Goal: Task Accomplishment & Management: Manage account settings

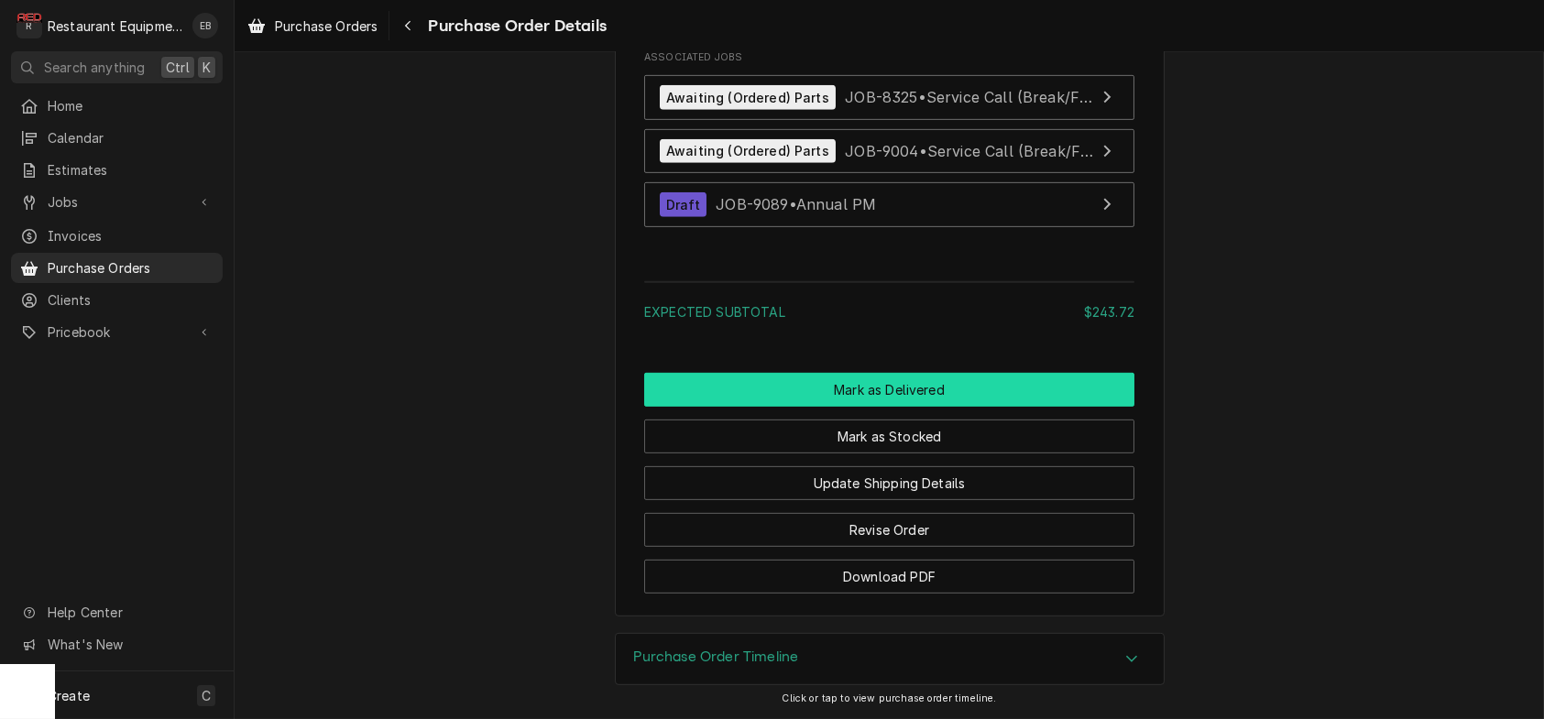
scroll to position [2626, 0]
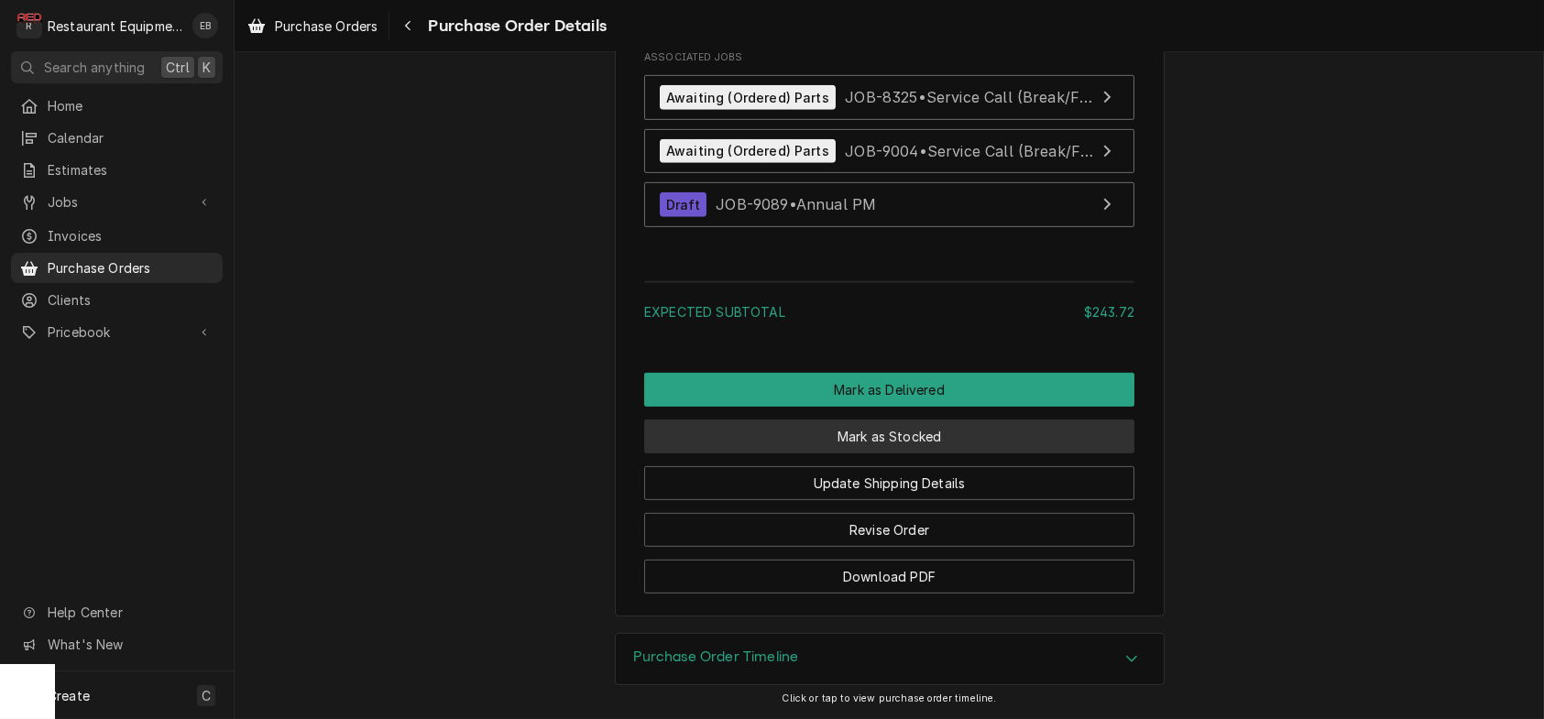
click at [874, 454] on button "Mark as Stocked" at bounding box center [889, 437] width 490 height 34
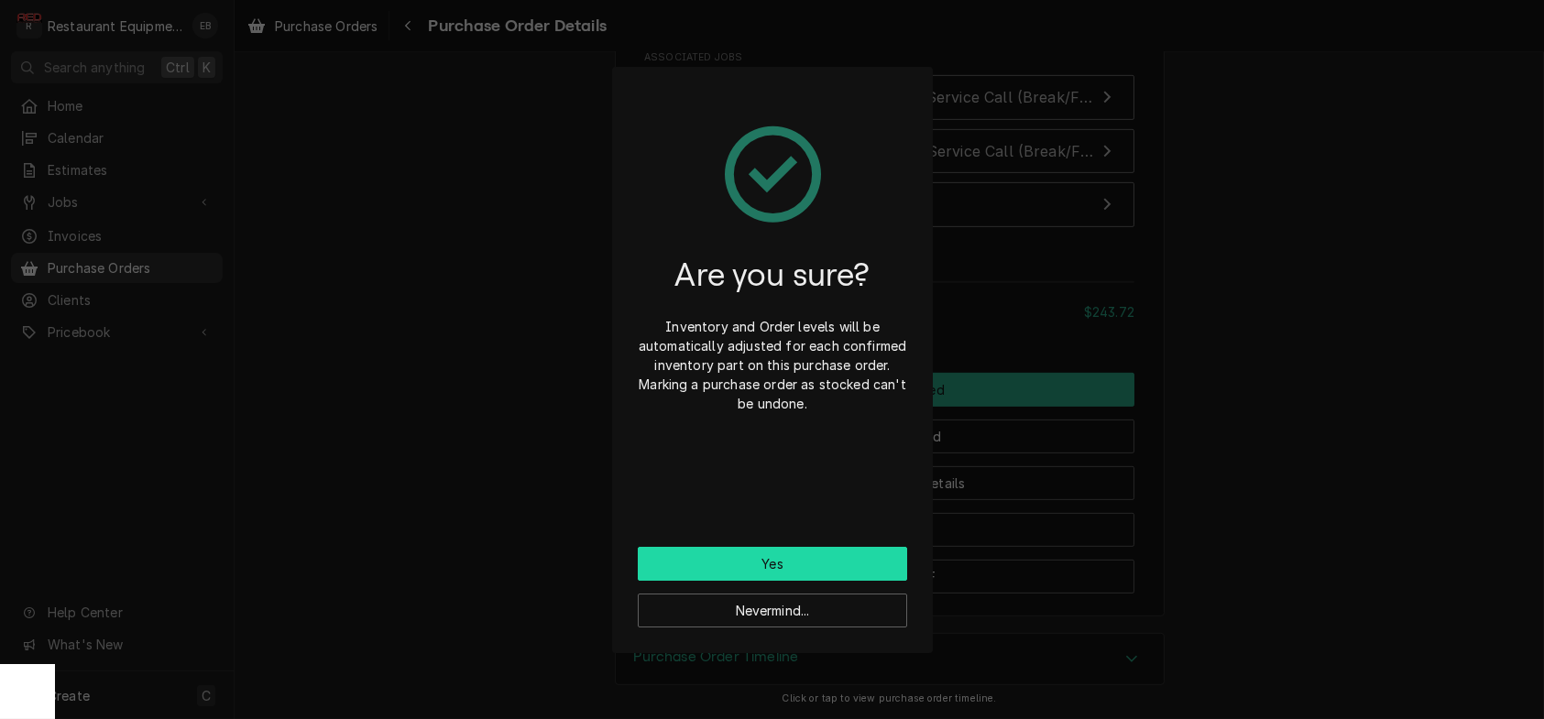
click at [742, 575] on button "Yes" at bounding box center [772, 564] width 269 height 34
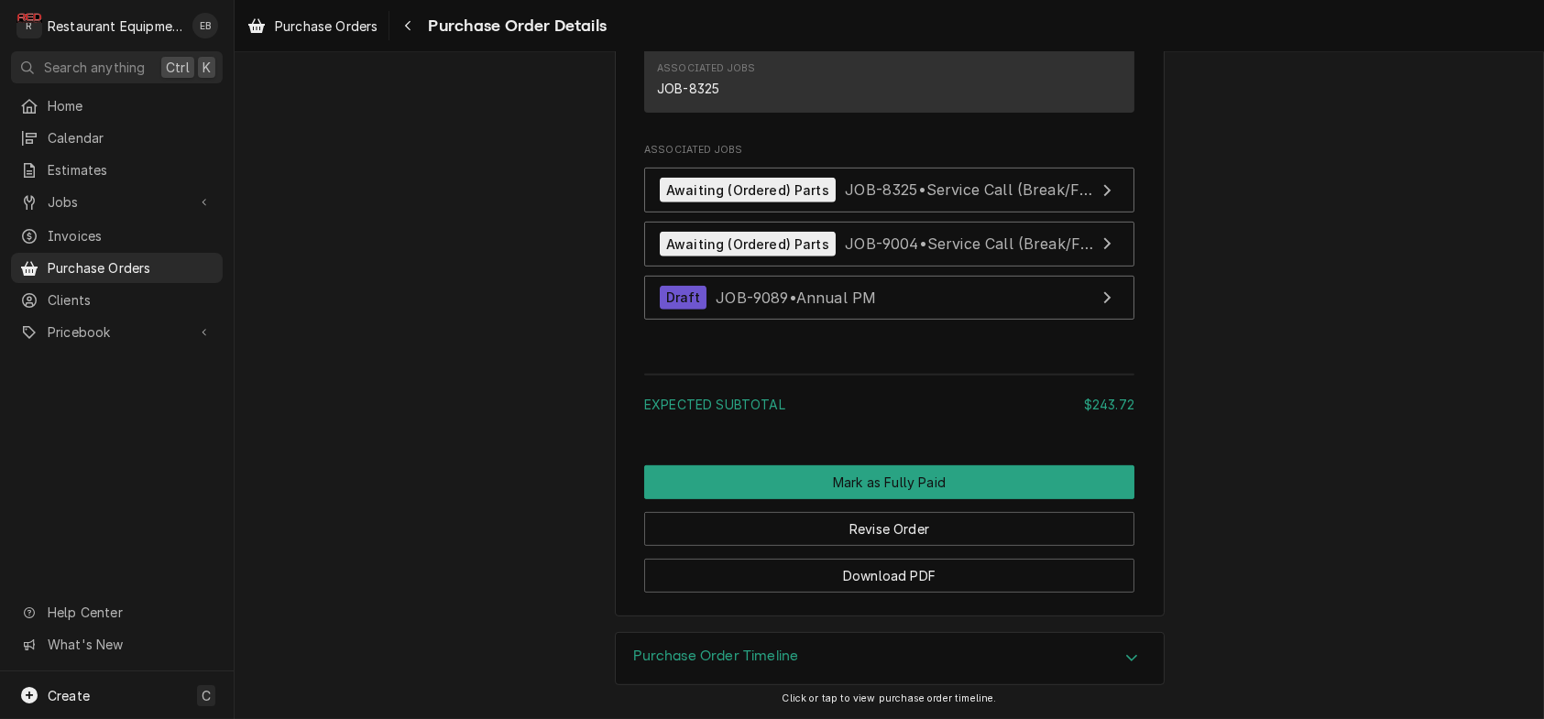
scroll to position [2504, 0]
click at [957, 199] on span "JOB-8325 • Service Call (Break/Fix)" at bounding box center [970, 190] width 251 height 18
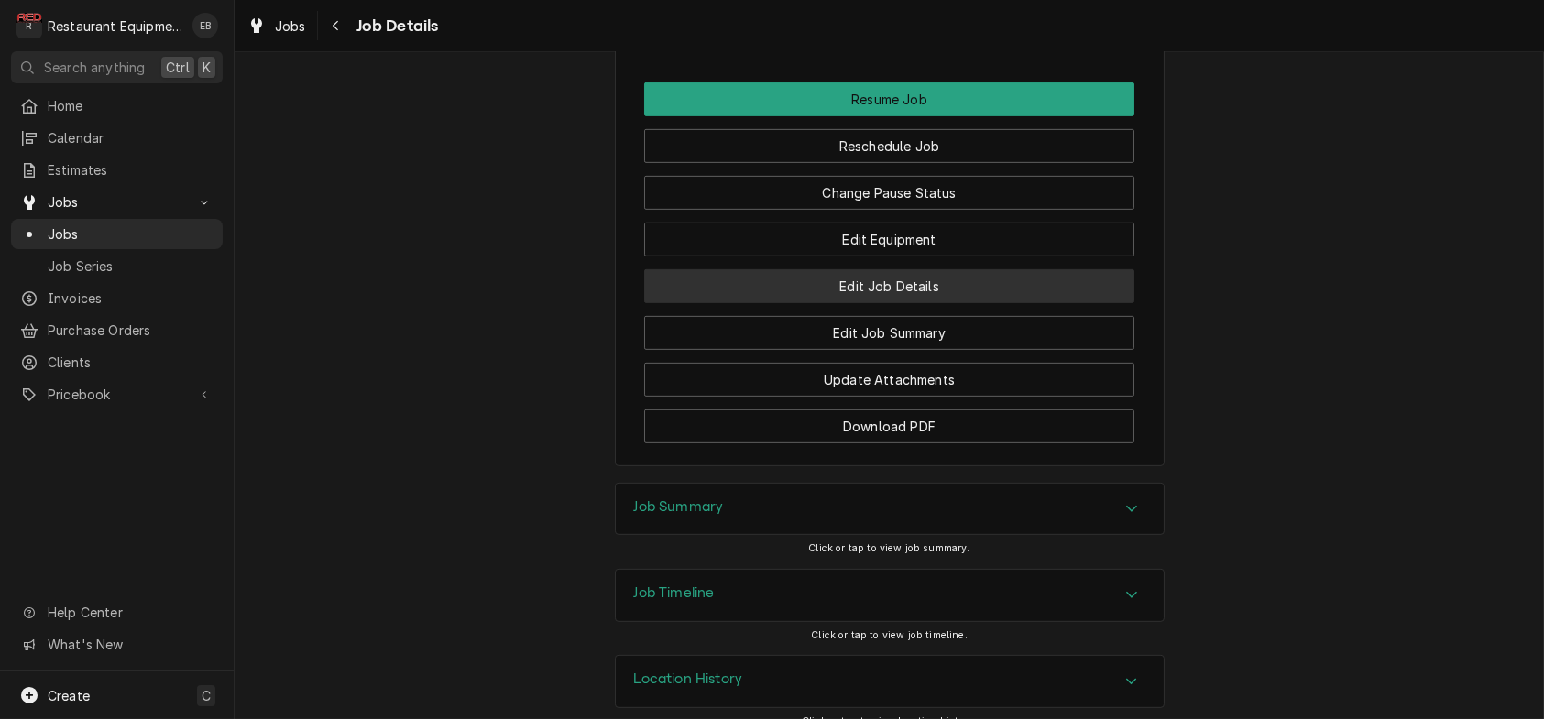
scroll to position [2566, 0]
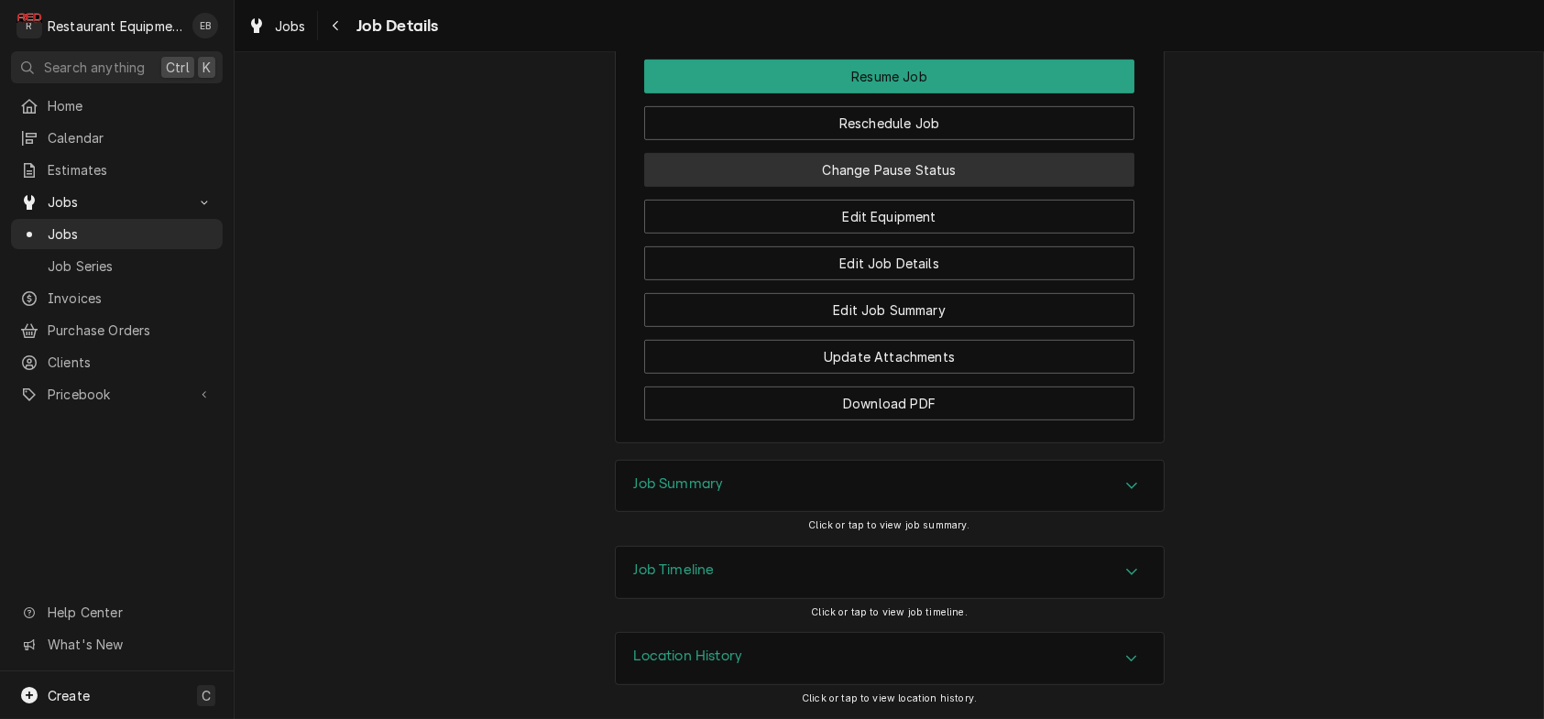
click at [900, 187] on button "Change Pause Status" at bounding box center [889, 170] width 490 height 34
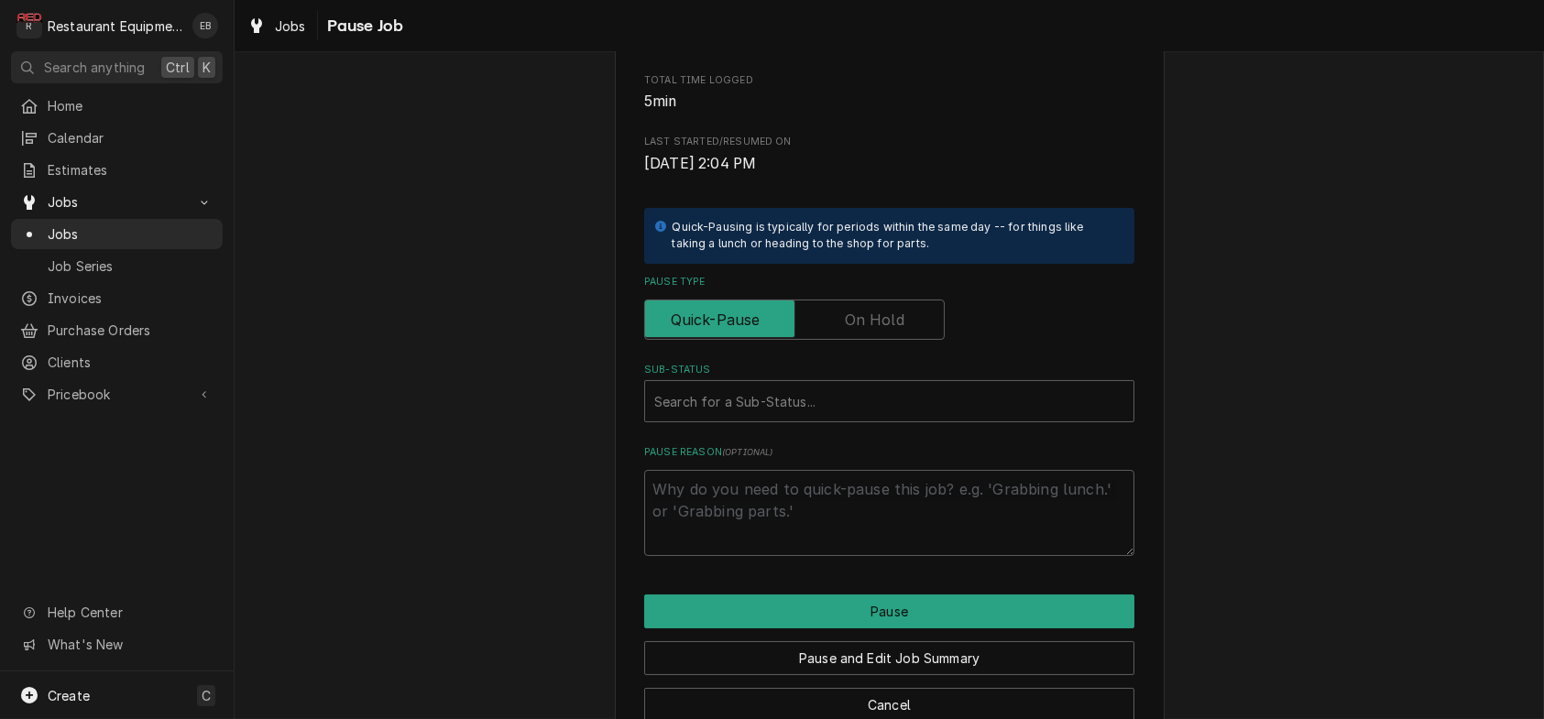
scroll to position [367, 0]
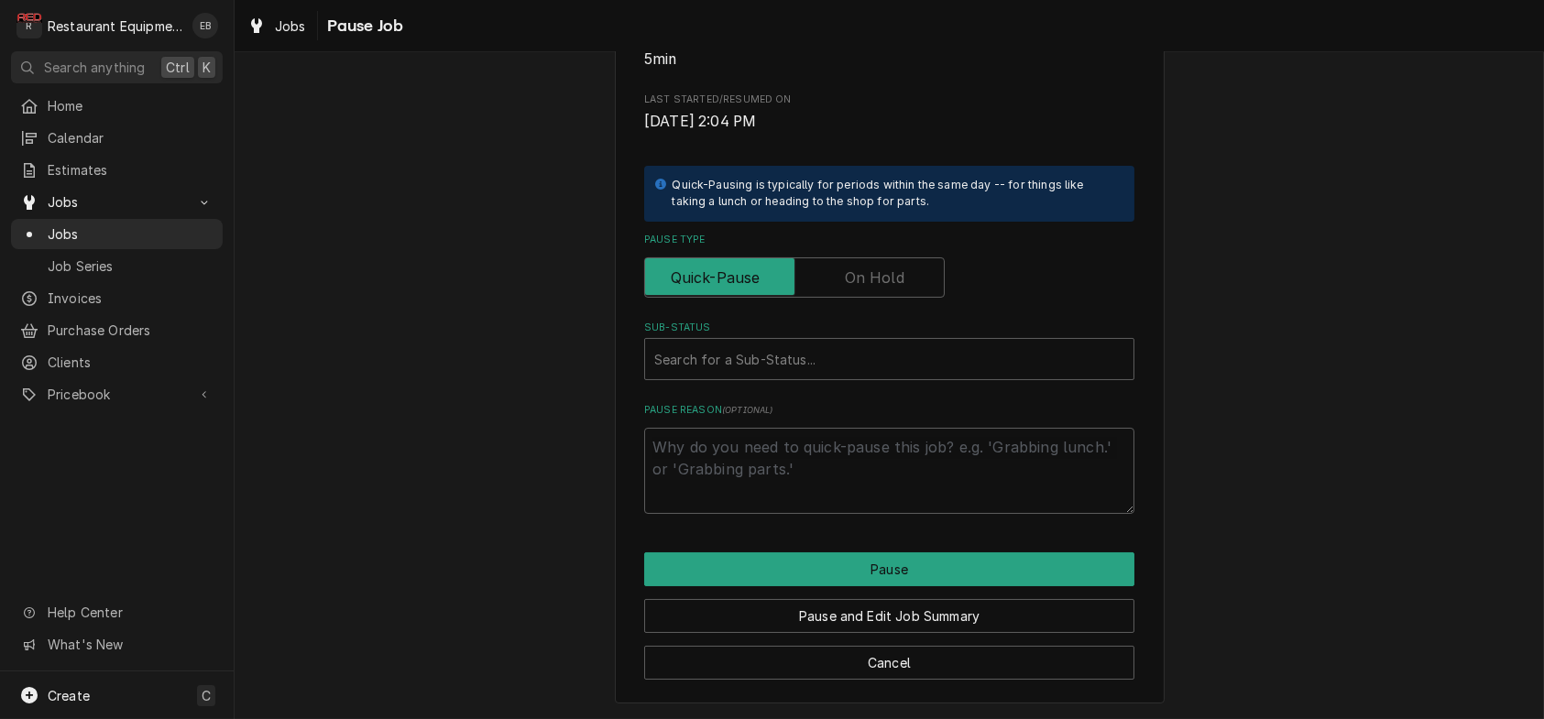
click at [903, 298] on label "Pause Type" at bounding box center [794, 277] width 301 height 40
click at [903, 298] on input "Pause Type" at bounding box center [794, 277] width 284 height 40
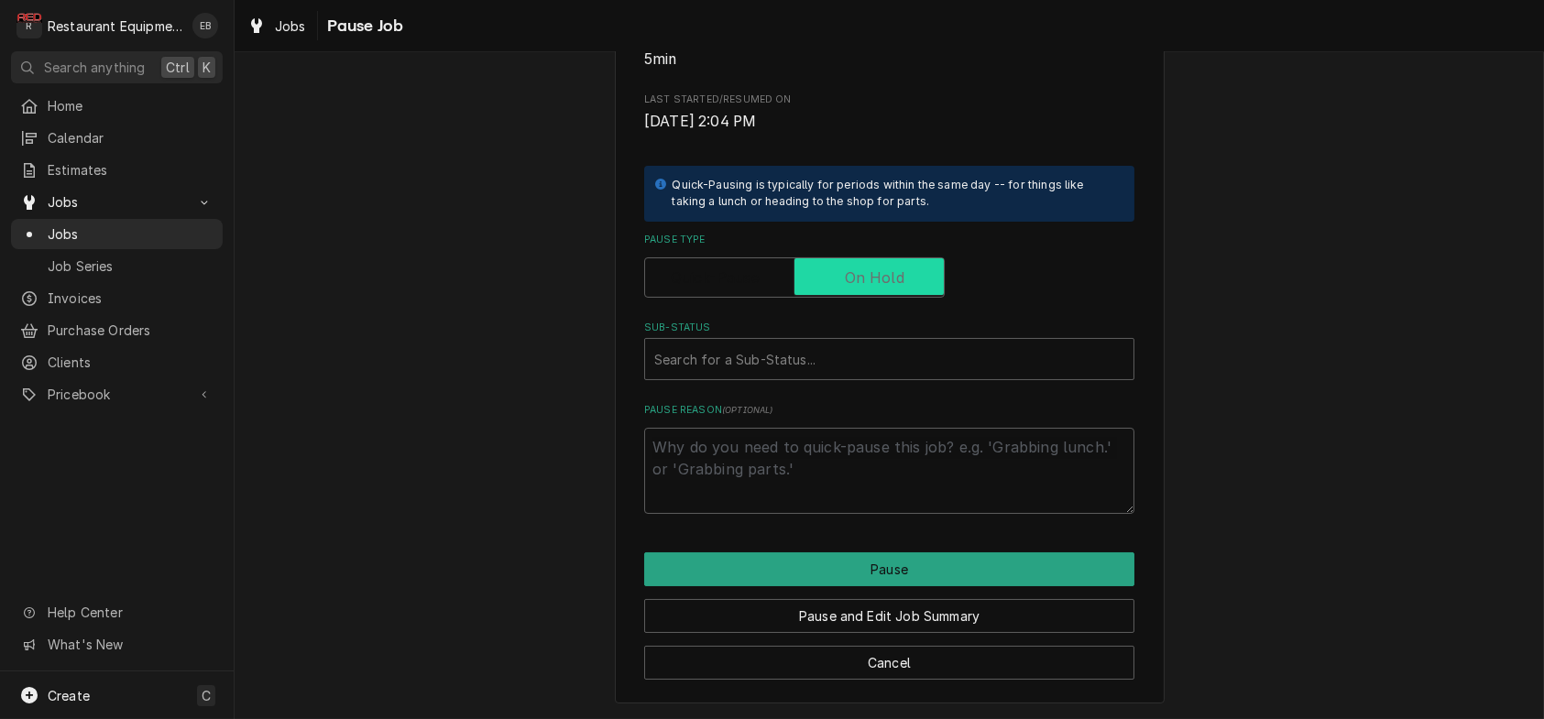
checkbox input "true"
type textarea "x"
click at [811, 376] on div "Sub-Status" at bounding box center [889, 359] width 470 height 33
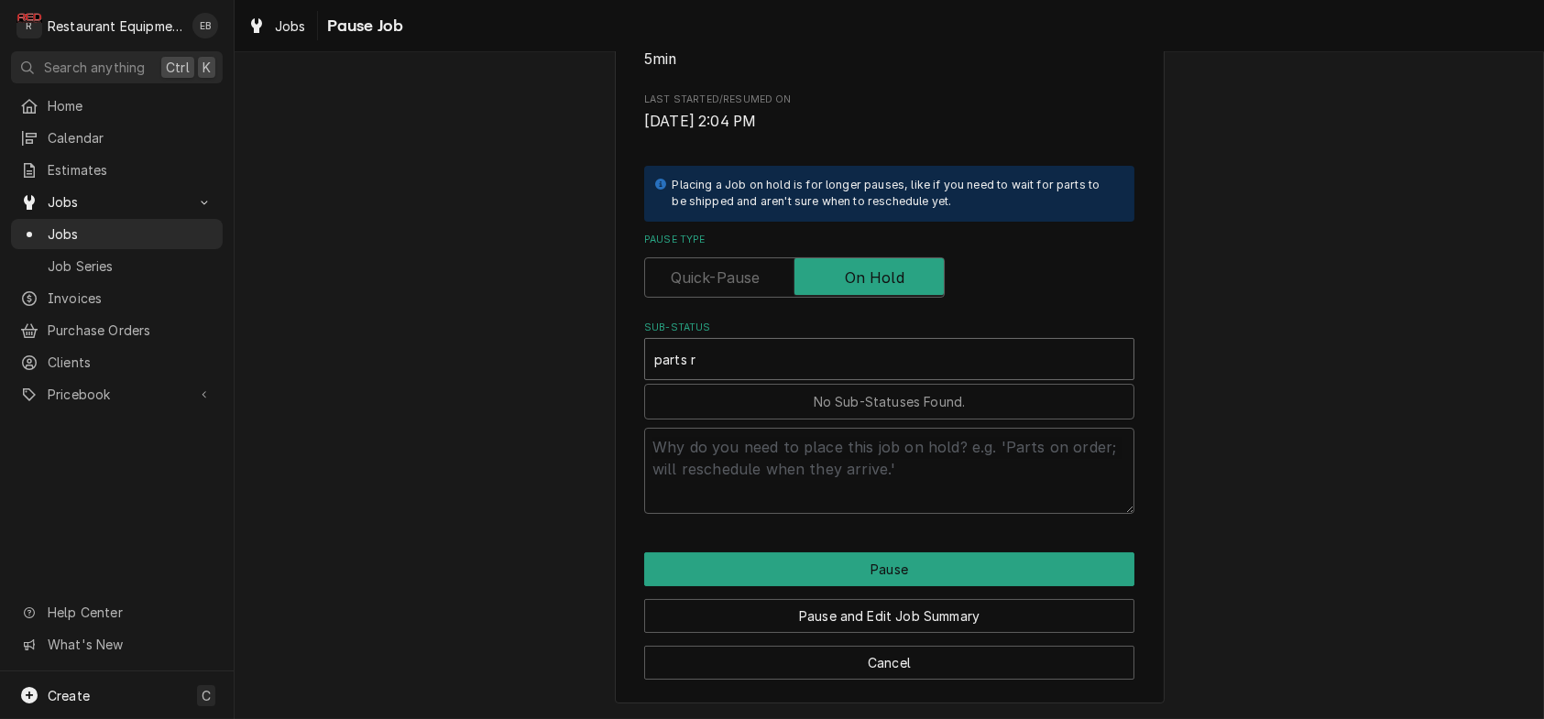
type input "parts re"
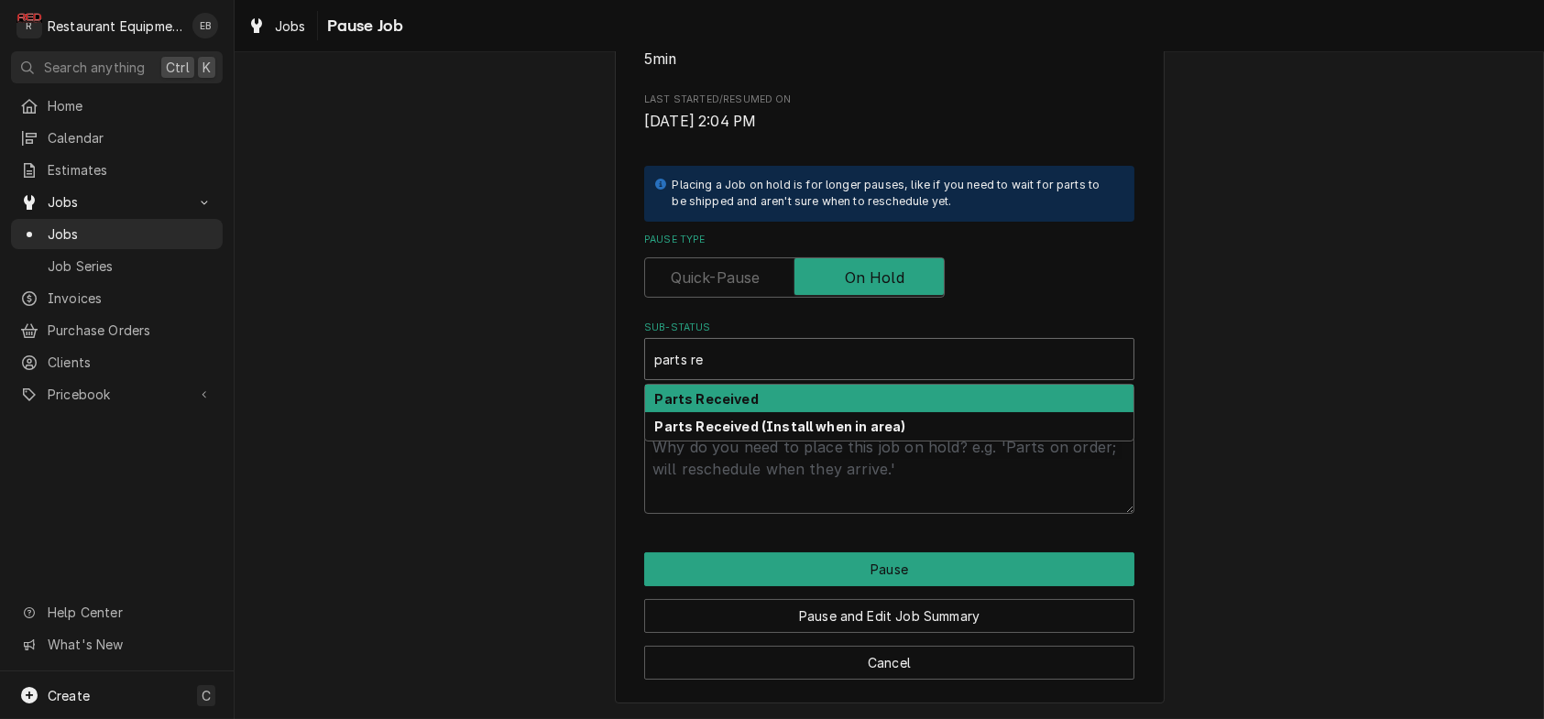
click at [722, 413] on div "Parts Received" at bounding box center [889, 399] width 488 height 28
type textarea "x"
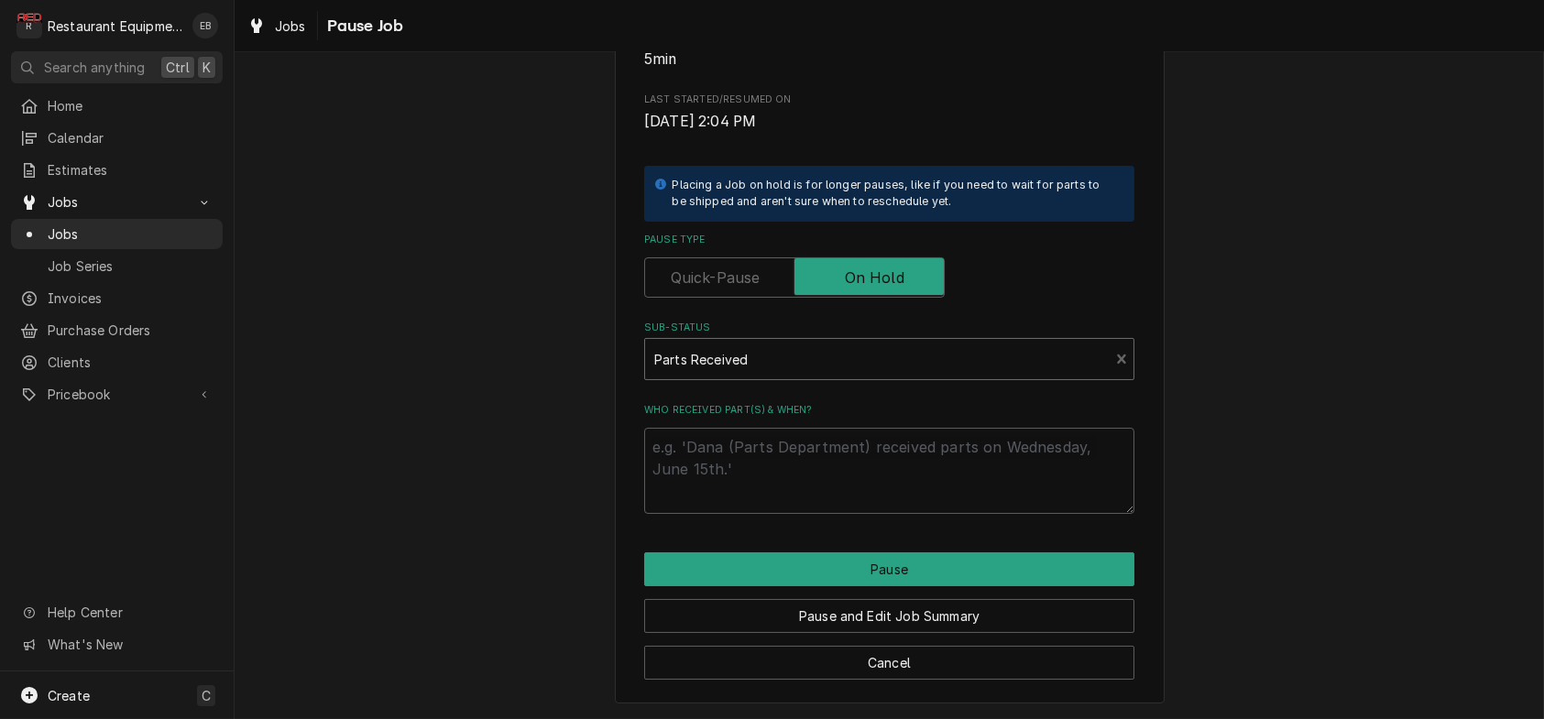
click at [728, 464] on div "Who received part(s) & when?" at bounding box center [889, 458] width 490 height 111
click at [726, 485] on textarea "Who received part(s) & when?" at bounding box center [889, 471] width 490 height 86
type textarea "x"
type textarea "9"
type textarea "x"
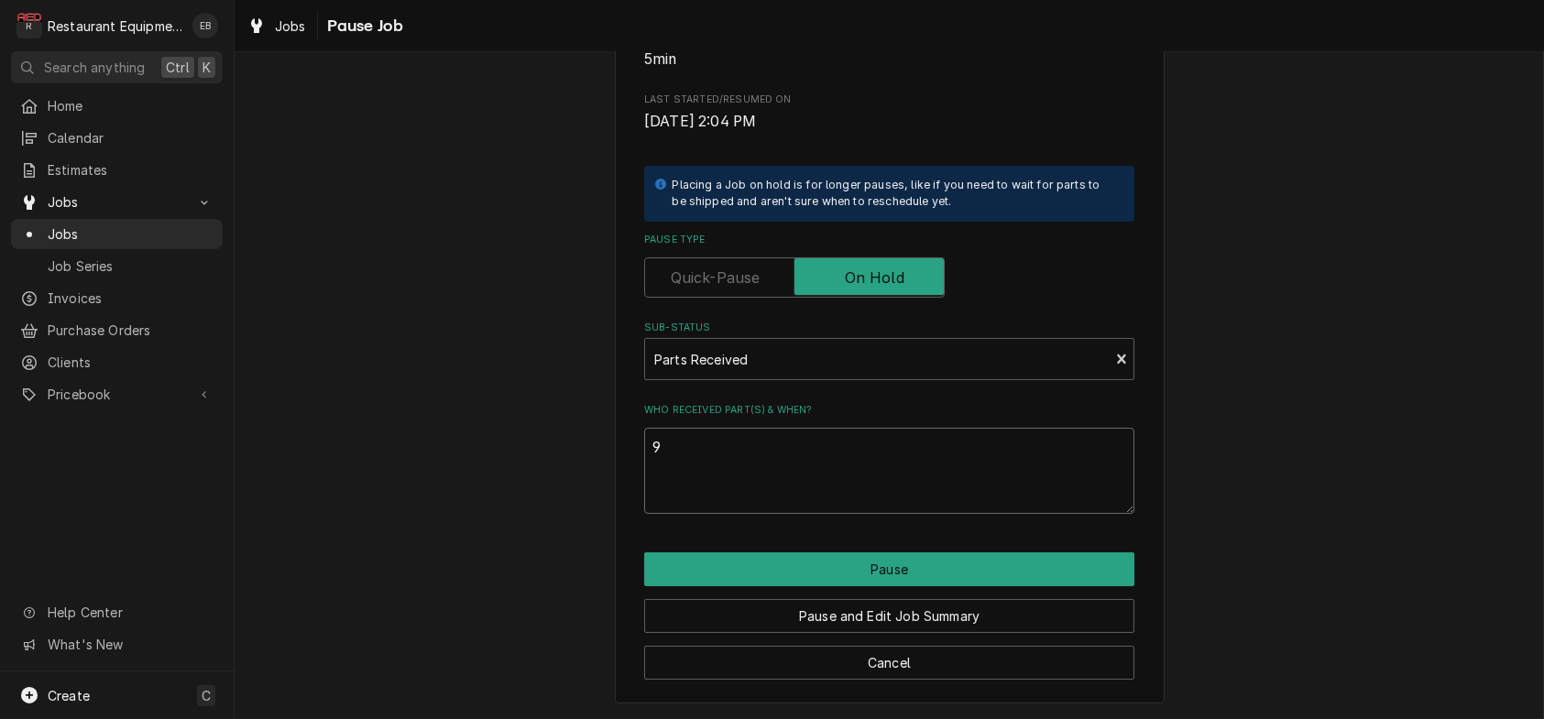
type textarea "9/"
type textarea "x"
type textarea "9"
type textarea "x"
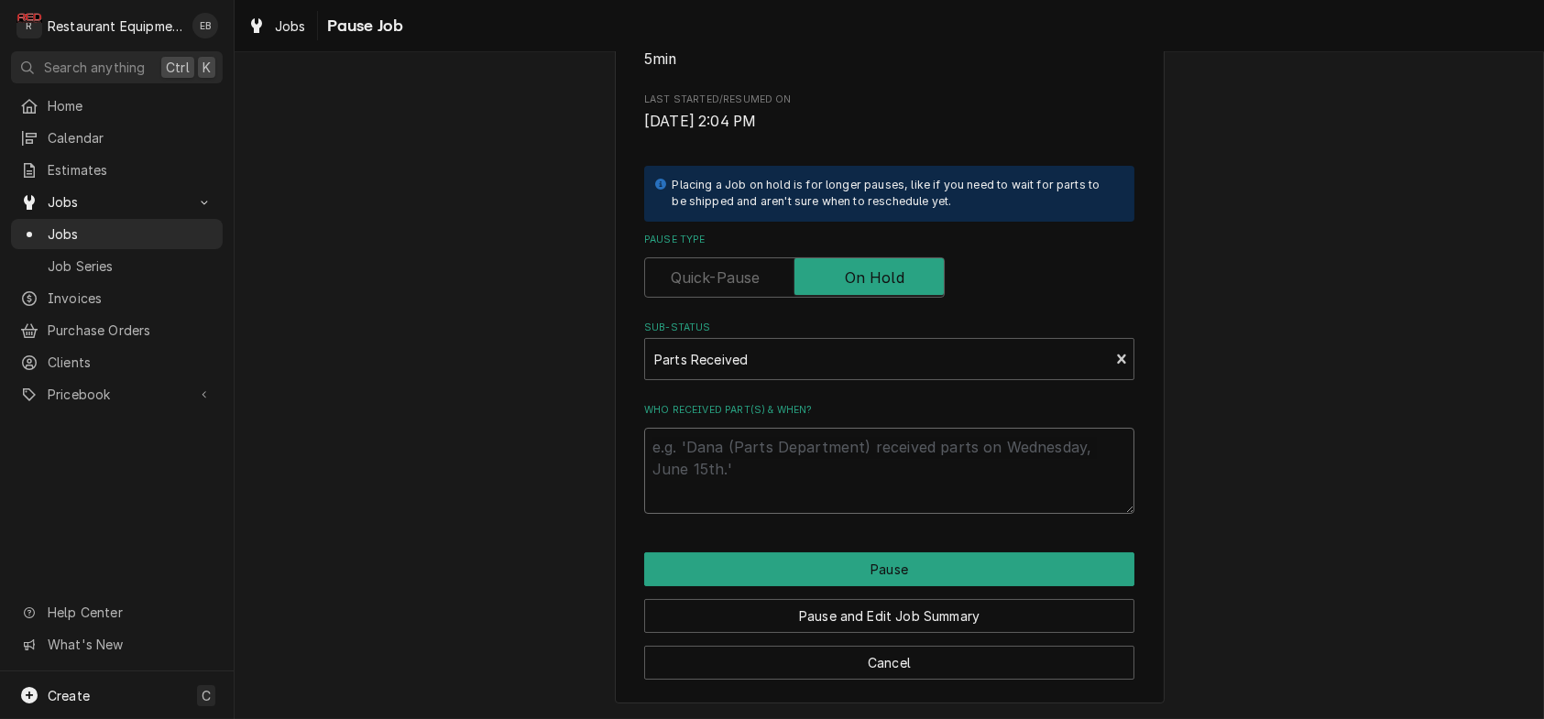
type textarea "1"
type textarea "x"
type textarea "1-"
type textarea "x"
type textarea "1"
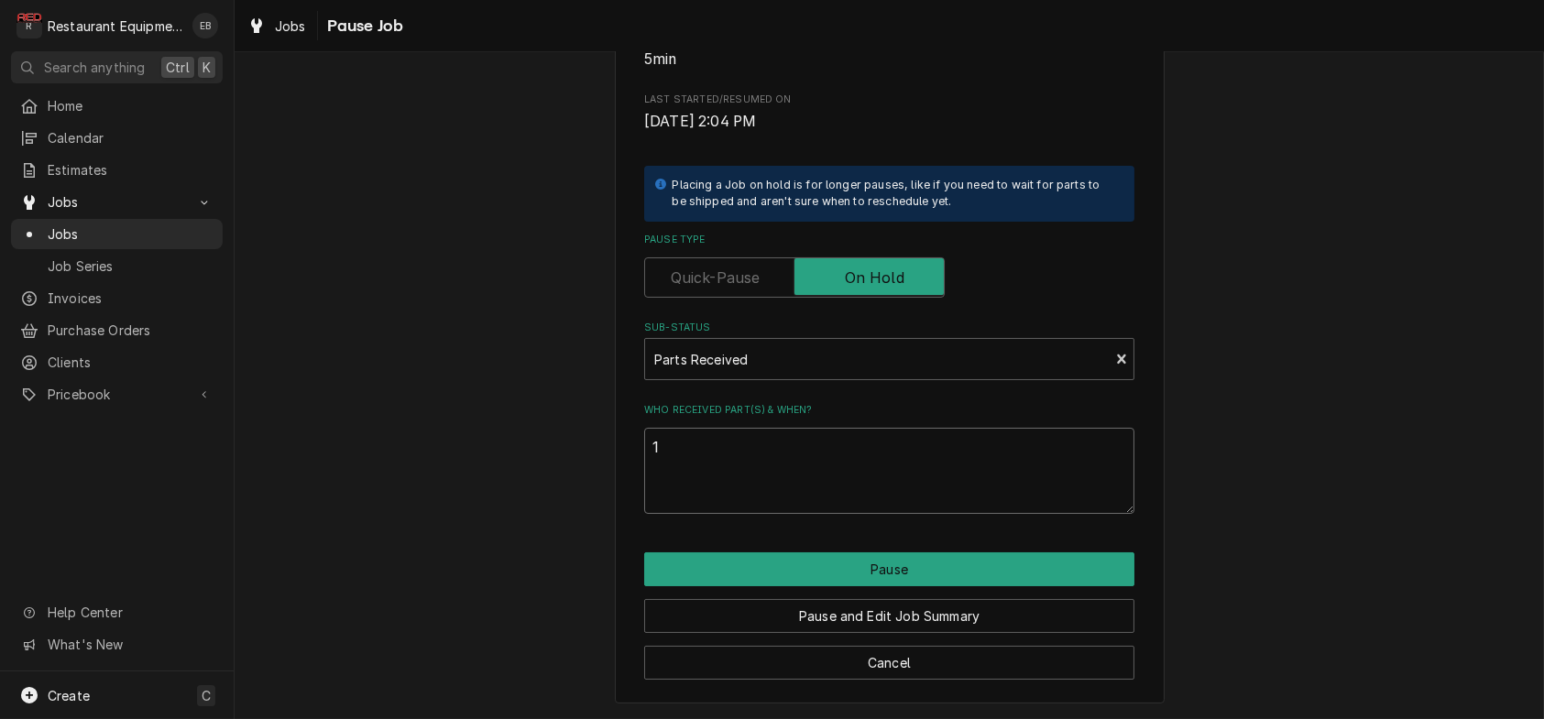
type textarea "x"
type textarea "19"
type textarea "x"
type textarea "1"
type textarea "x"
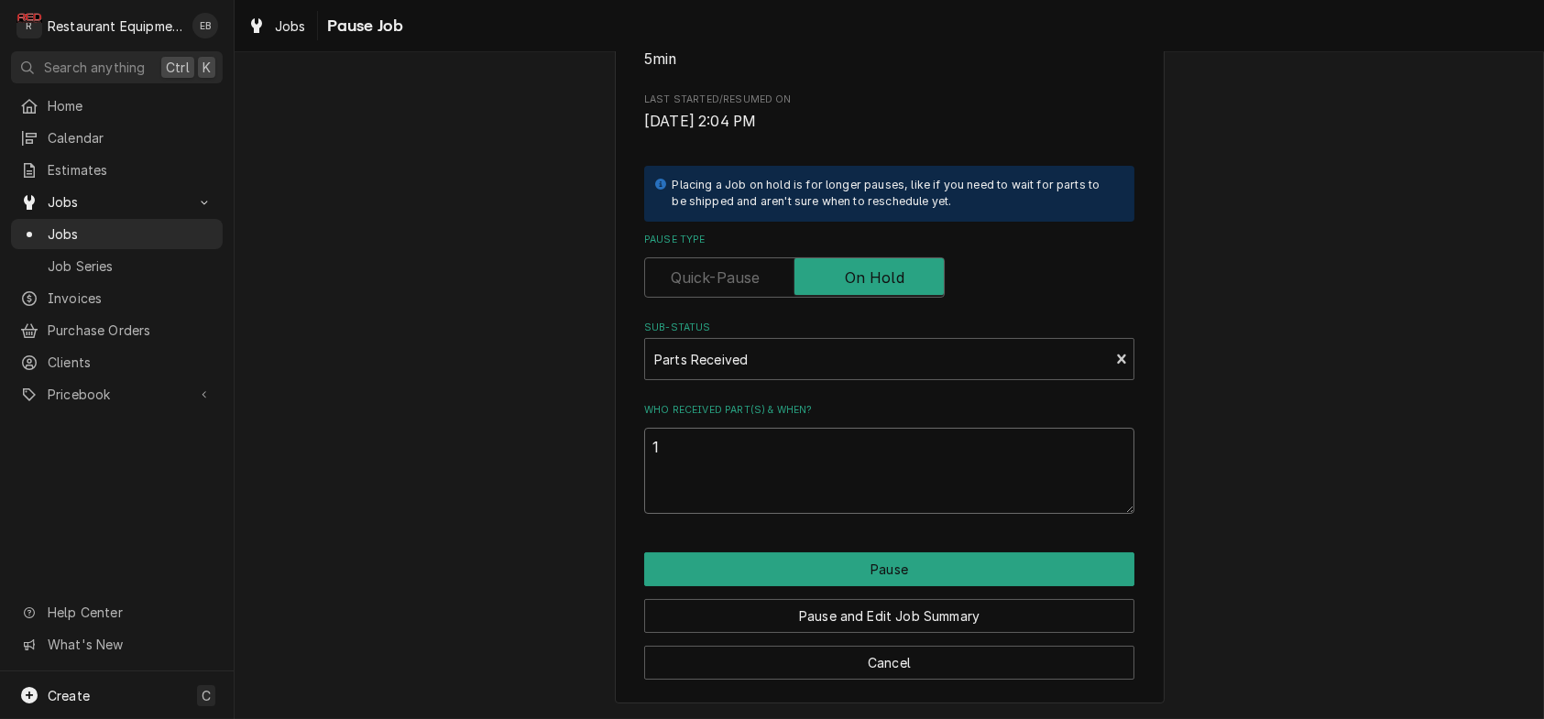
type textarea "10"
type textarea "x"
type textarea "10/"
type textarea "x"
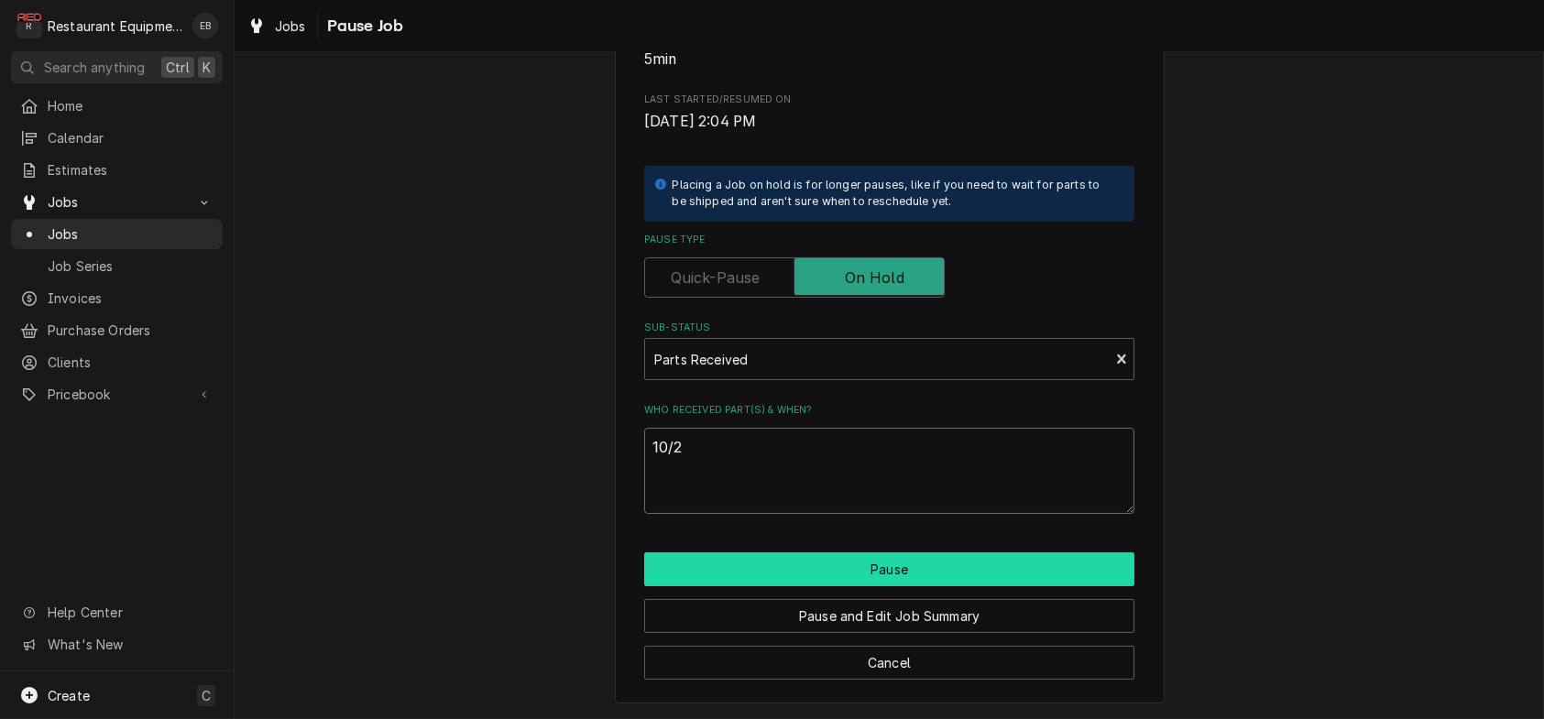
scroll to position [417, 0]
type textarea "10/2"
click at [758, 553] on button "Pause" at bounding box center [889, 570] width 490 height 34
type textarea "x"
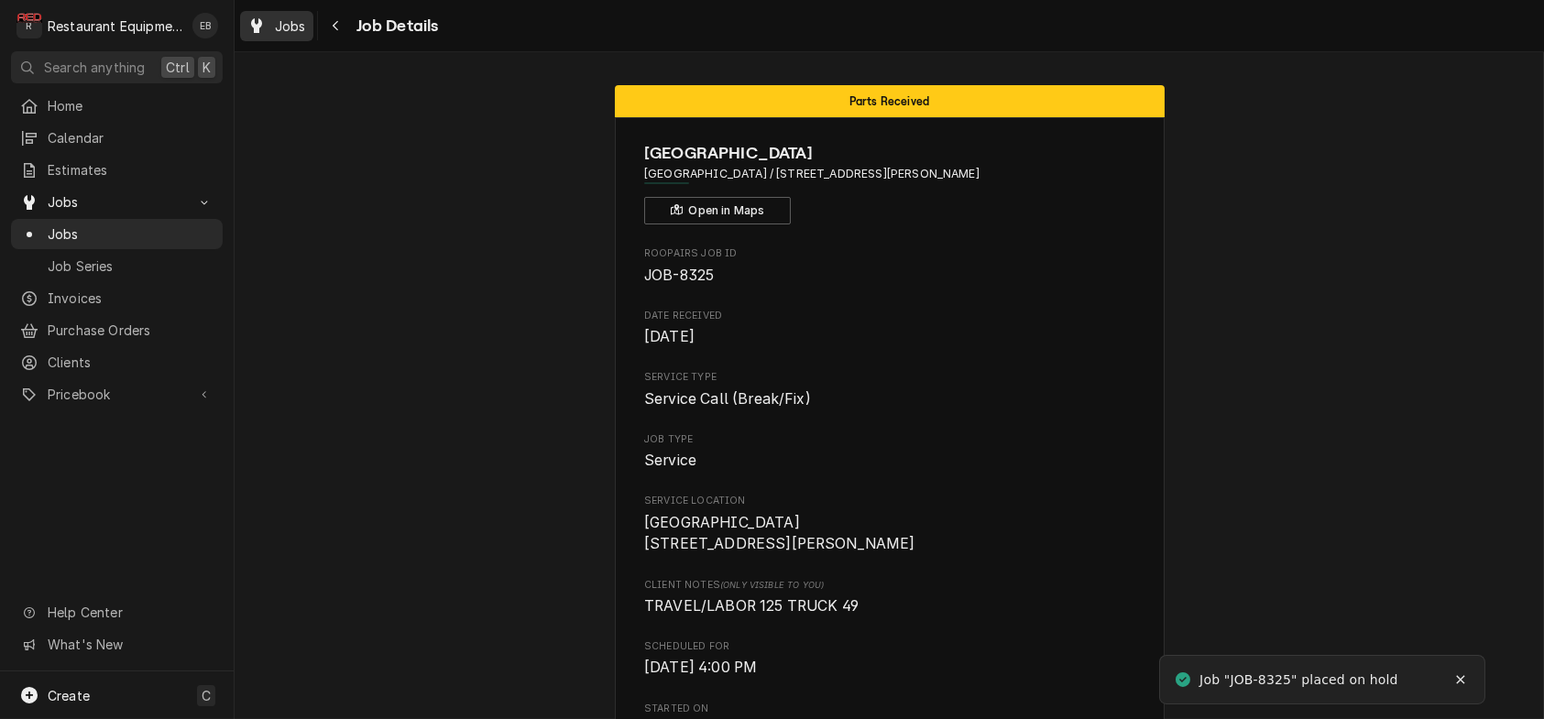
click at [307, 15] on div "Jobs" at bounding box center [277, 26] width 66 height 23
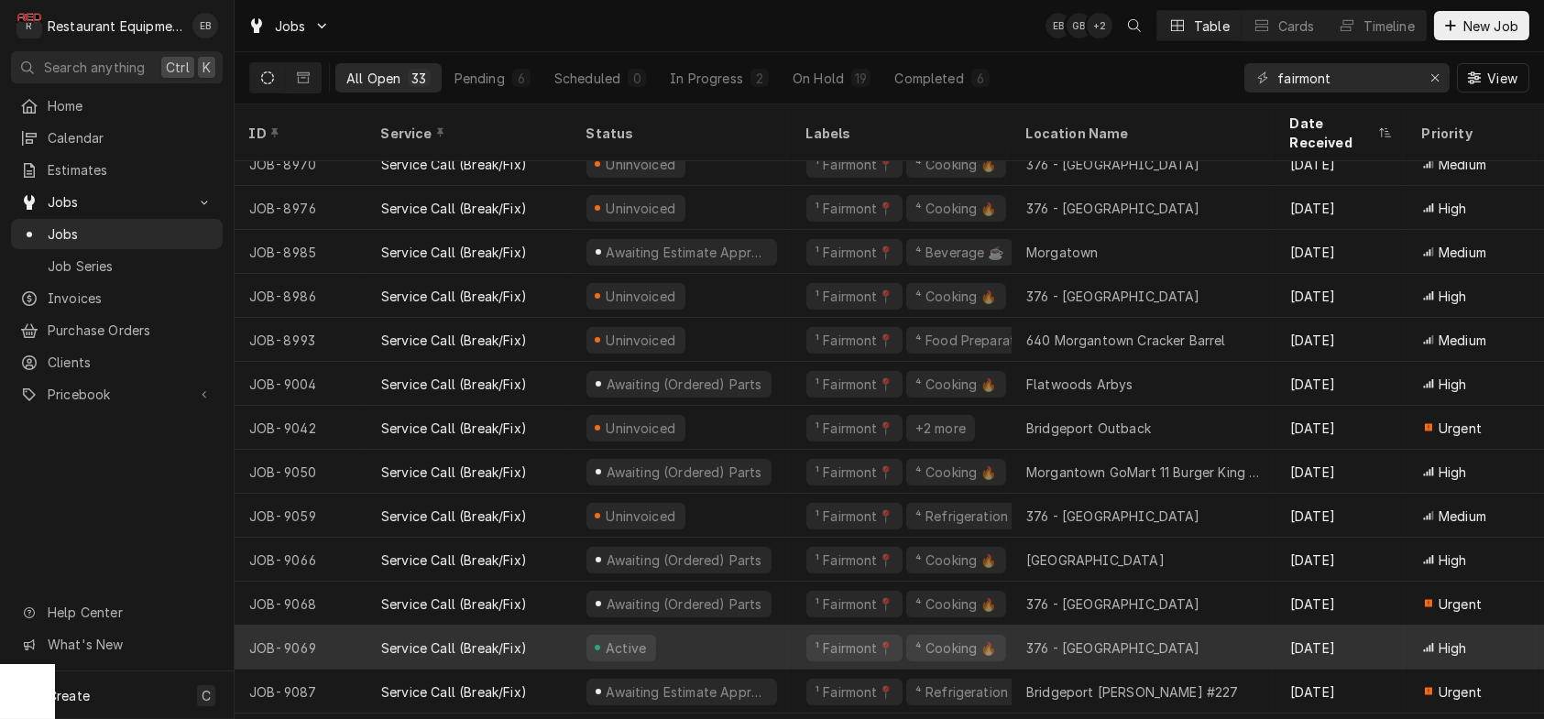
scroll to position [906, 0]
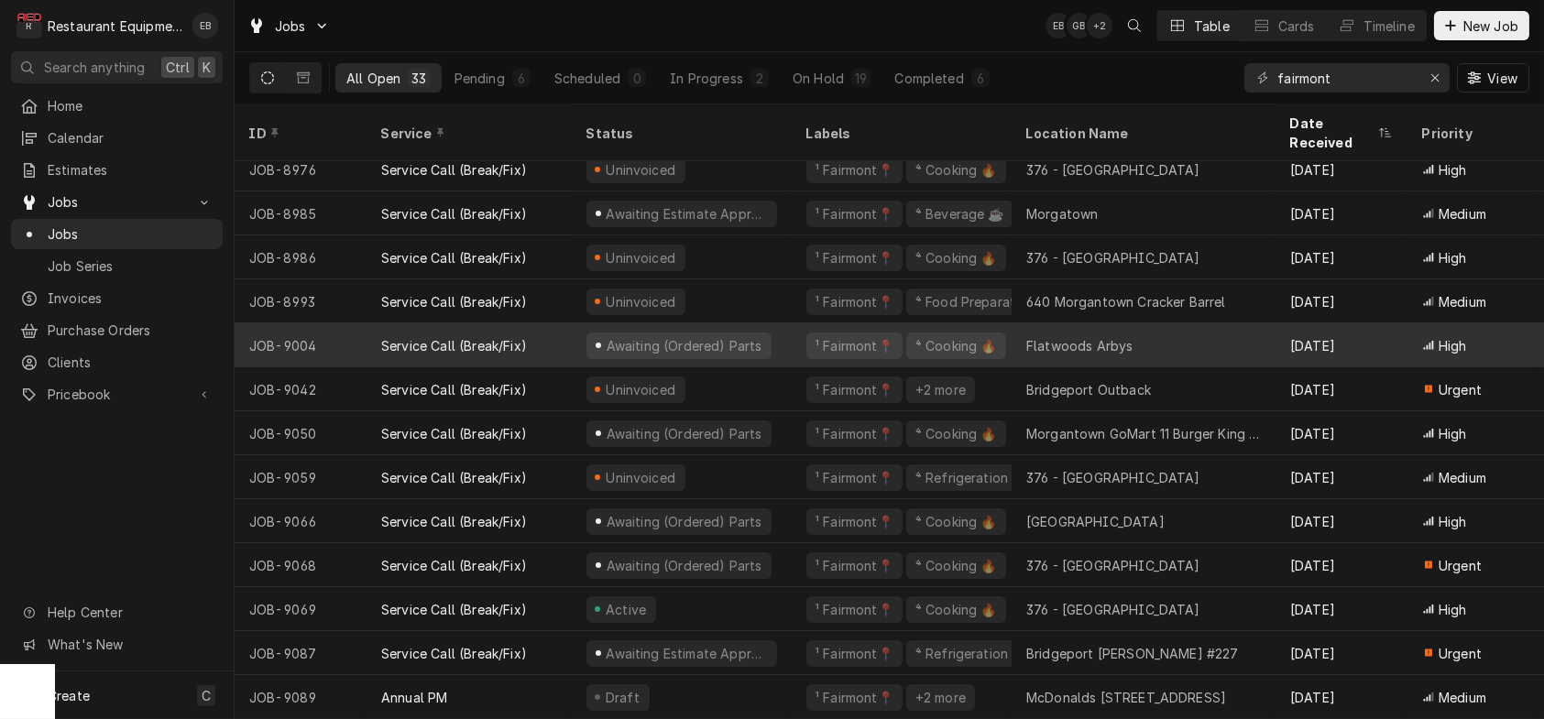
click at [1055, 336] on div "Flatwoods Arbys" at bounding box center [1079, 345] width 106 height 19
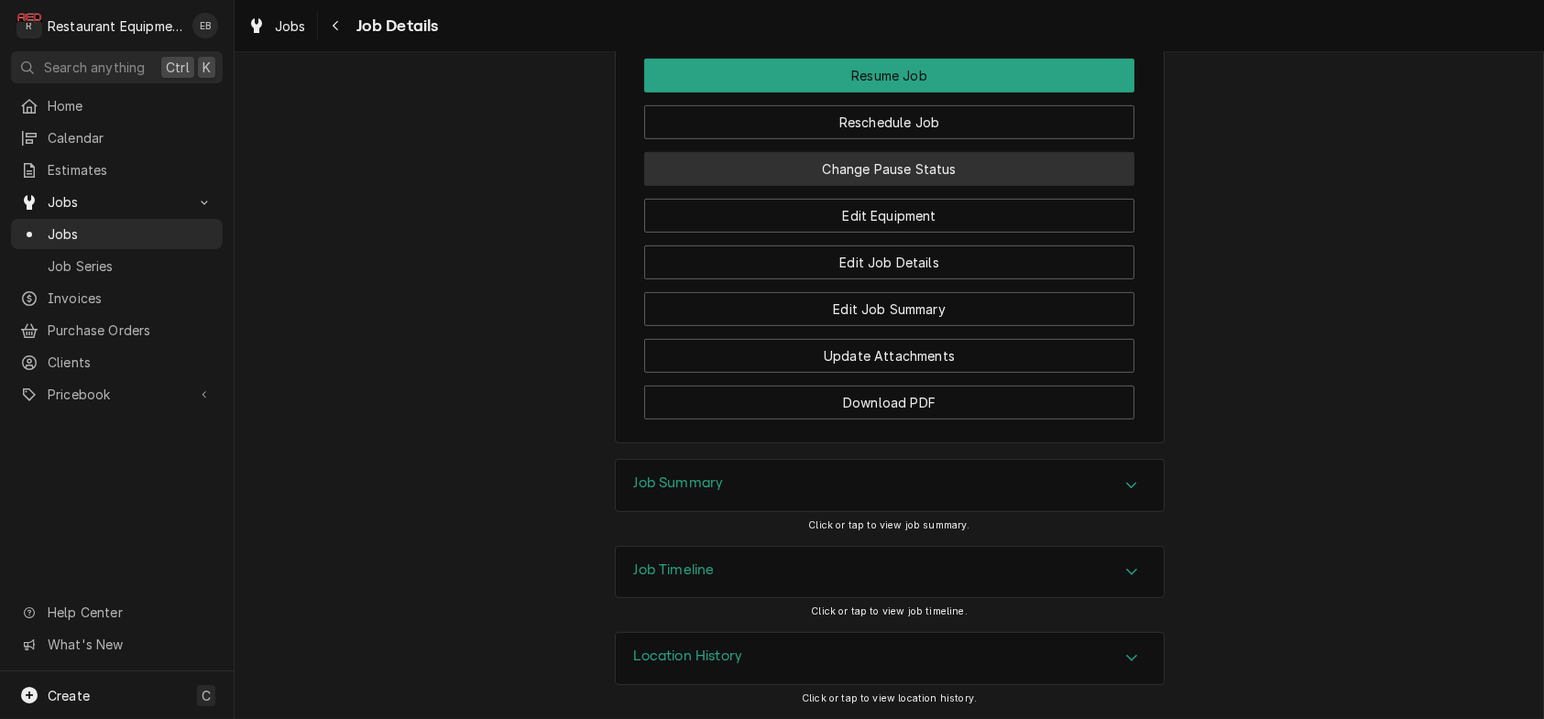
scroll to position [2382, 0]
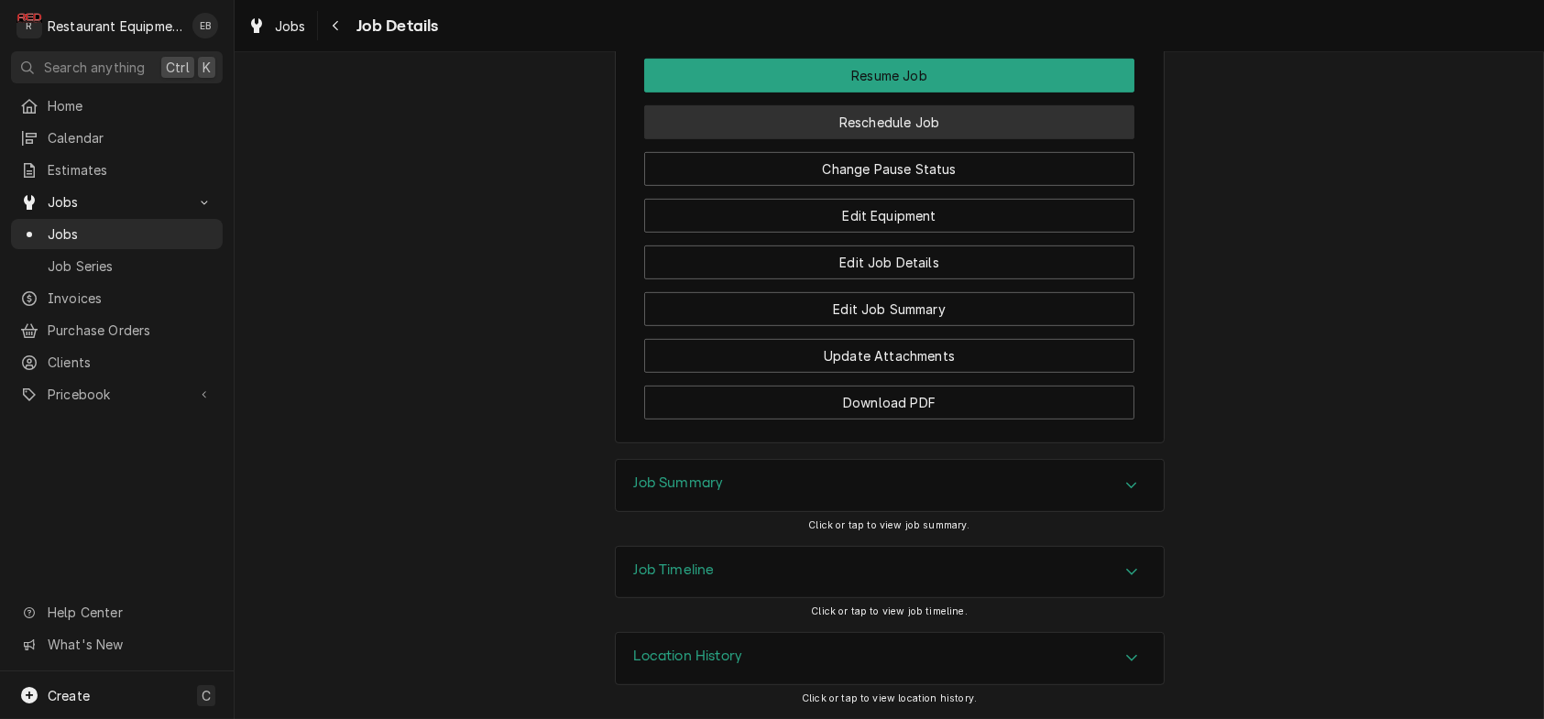
click at [909, 139] on button "Reschedule Job" at bounding box center [889, 122] width 490 height 34
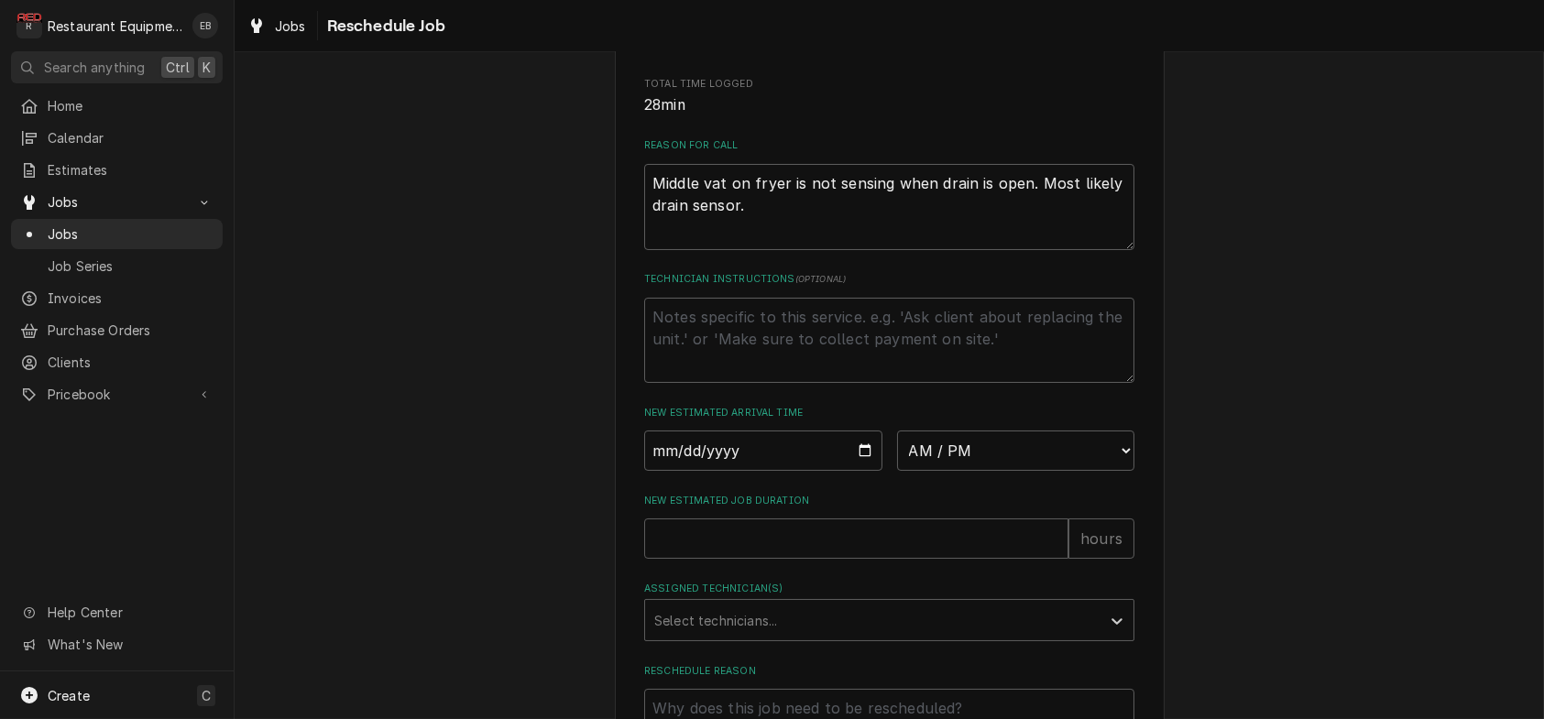
scroll to position [672, 0]
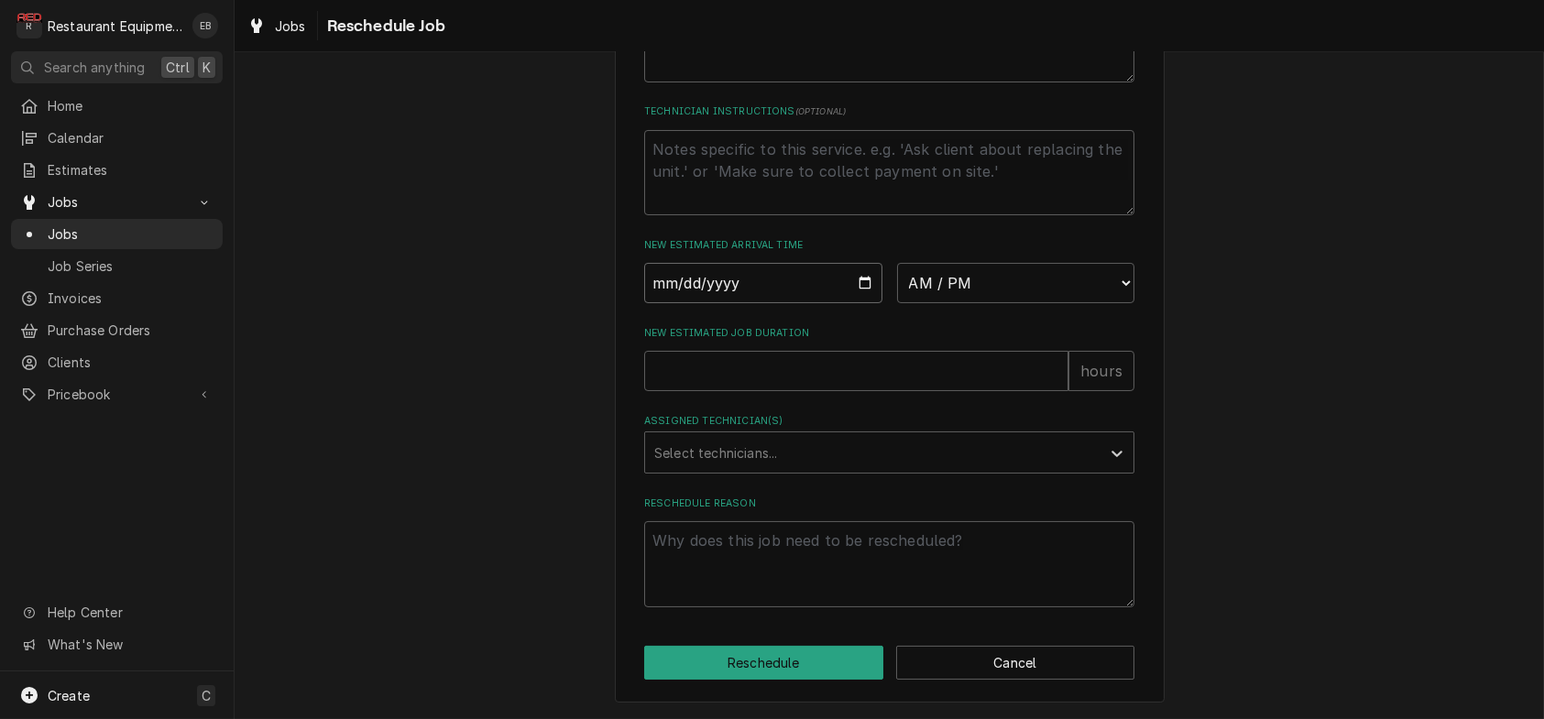
click at [864, 303] on input "Date" at bounding box center [763, 283] width 238 height 40
type textarea "x"
type input "2025-10-02"
click at [970, 303] on select "AM / PM 6:00 AM 6:15 AM 6:30 AM 6:45 AM 7:00 AM 7:15 AM 7:30 AM 7:45 AM 8:00 AM…" at bounding box center [1016, 283] width 238 height 40
select select "12:00:00"
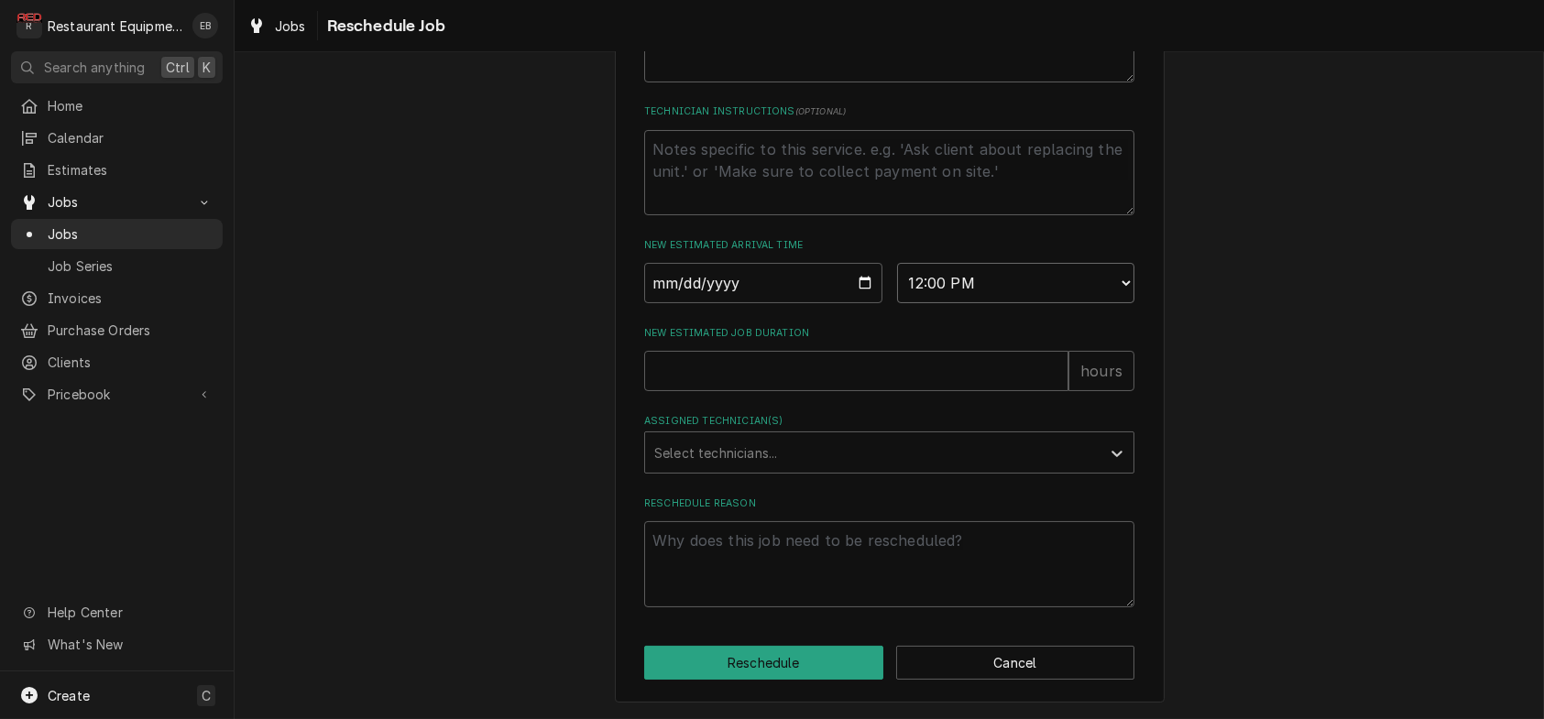
click at [897, 303] on select "AM / PM 6:00 AM 6:15 AM 6:30 AM 6:45 AM 7:00 AM 7:15 AM 7:30 AM 7:45 AM 8:00 AM…" at bounding box center [1016, 283] width 238 height 40
click at [785, 351] on input "New Estimated Job Duration" at bounding box center [856, 371] width 424 height 40
type textarea "x"
type input "2"
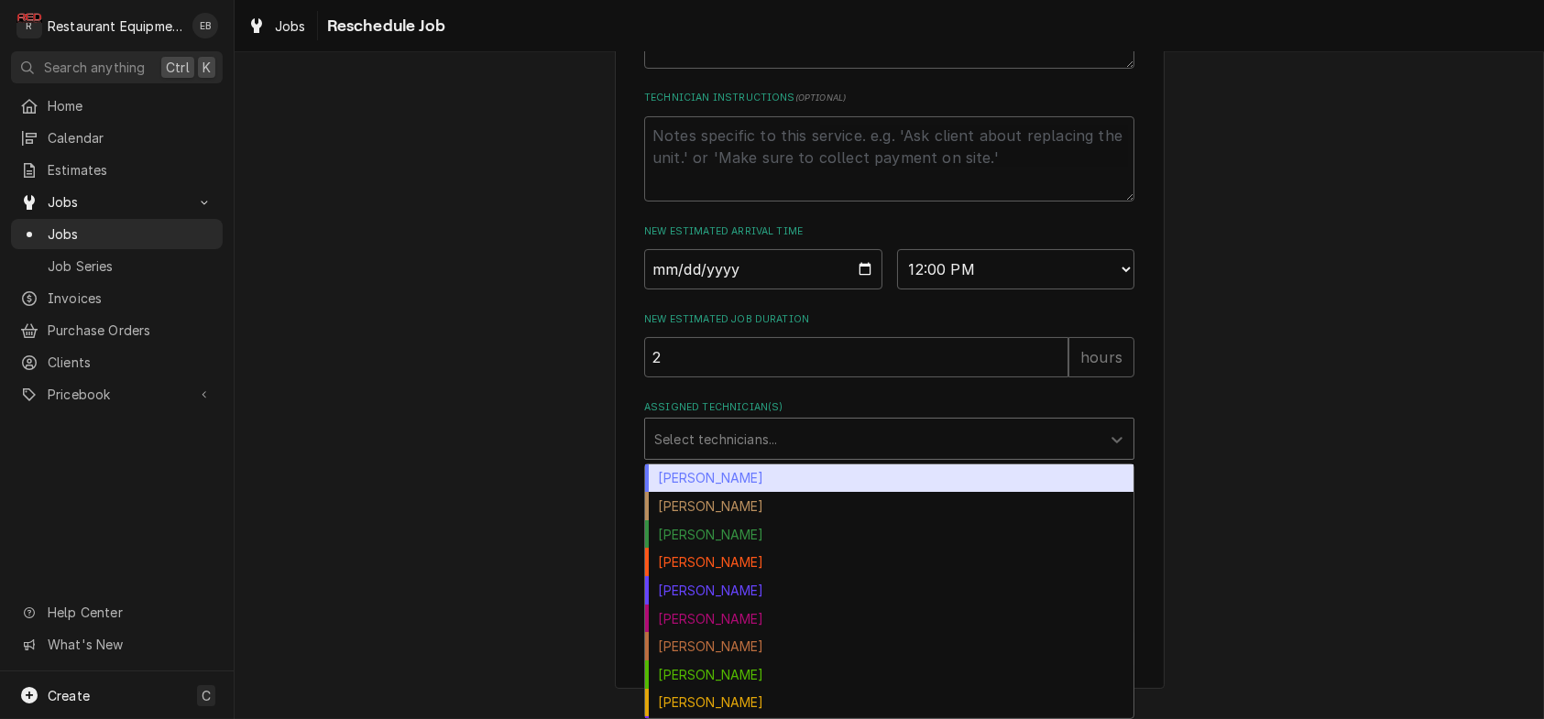
click at [729, 439] on div "Assigned Technician(s)" at bounding box center [872, 438] width 437 height 33
click at [713, 471] on div "Bryan Sanders" at bounding box center [889, 479] width 488 height 28
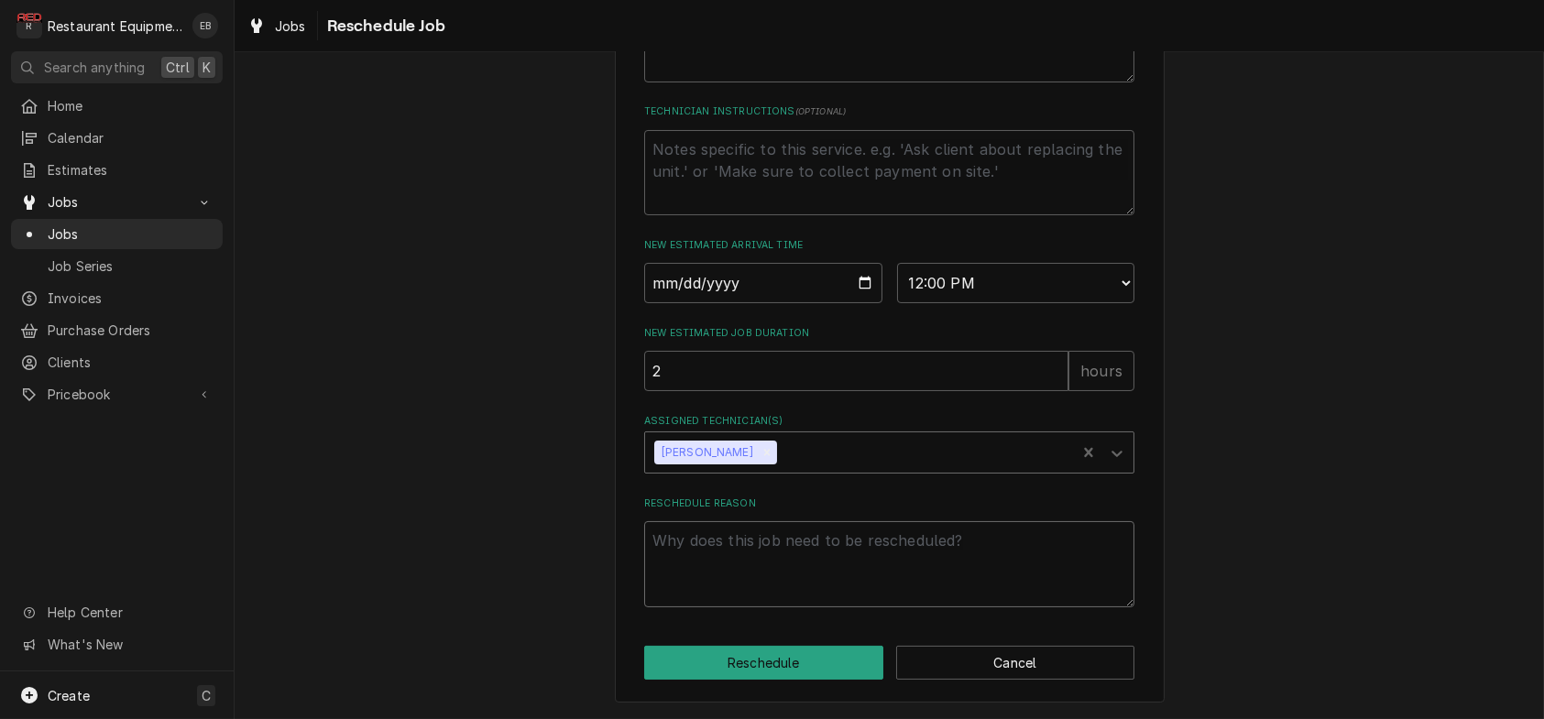
click at [723, 529] on textarea "Reschedule Reason" at bounding box center [889, 564] width 490 height 86
type textarea "x"
type textarea "T"
type textarea "x"
type textarea "Te"
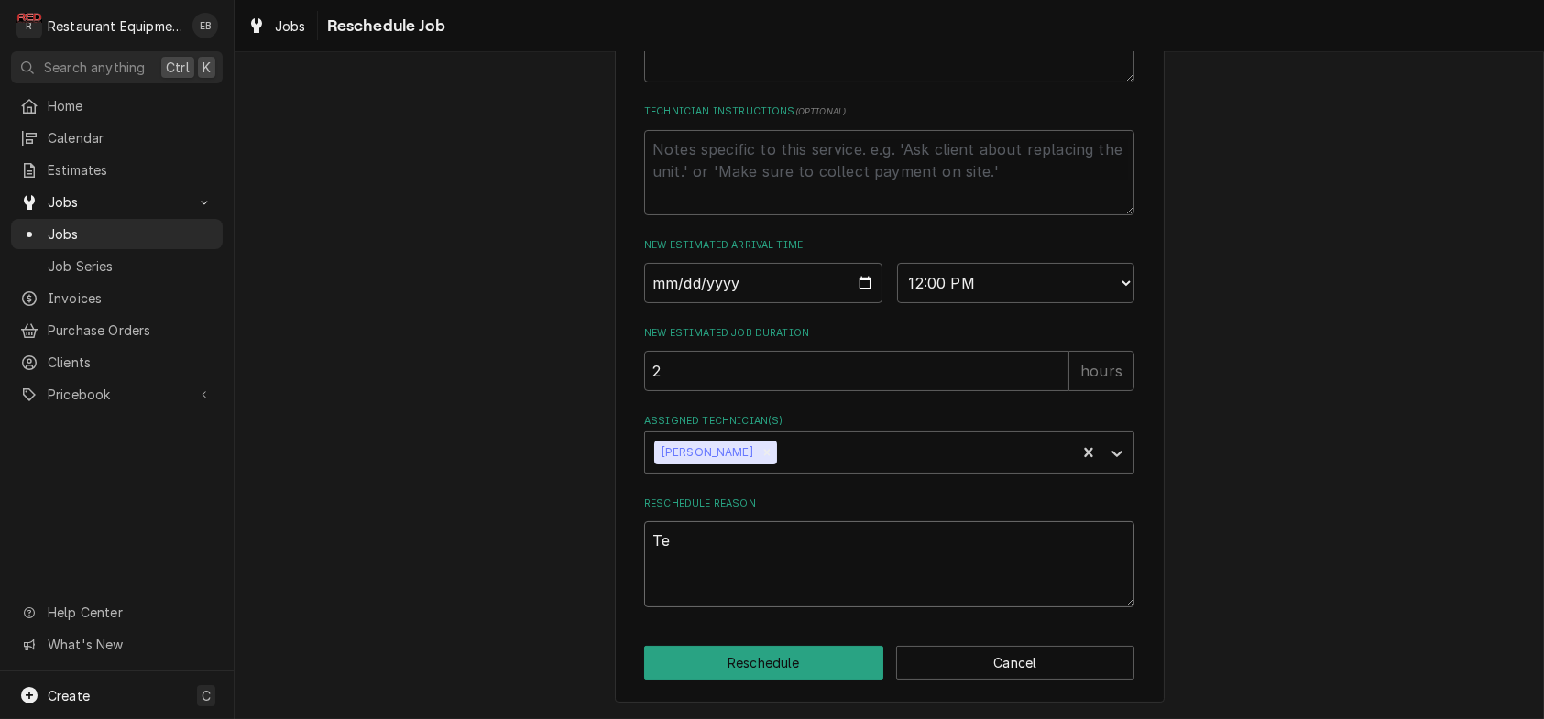
type textarea "x"
type textarea "Tec"
type textarea "x"
type textarea "Tech"
type textarea "x"
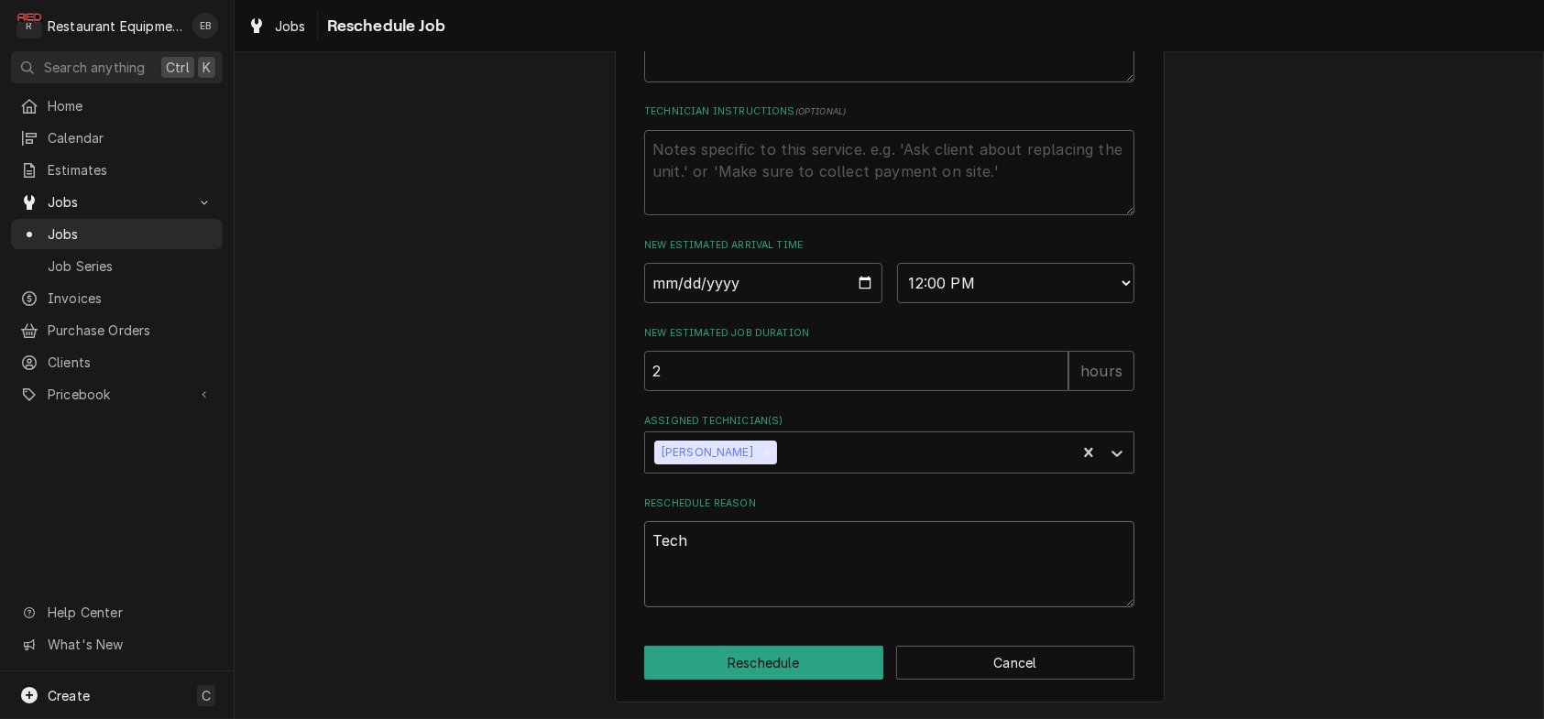
type textarea "Tech"
type textarea "x"
type textarea "Tech i"
type textarea "x"
type textarea "Tech is"
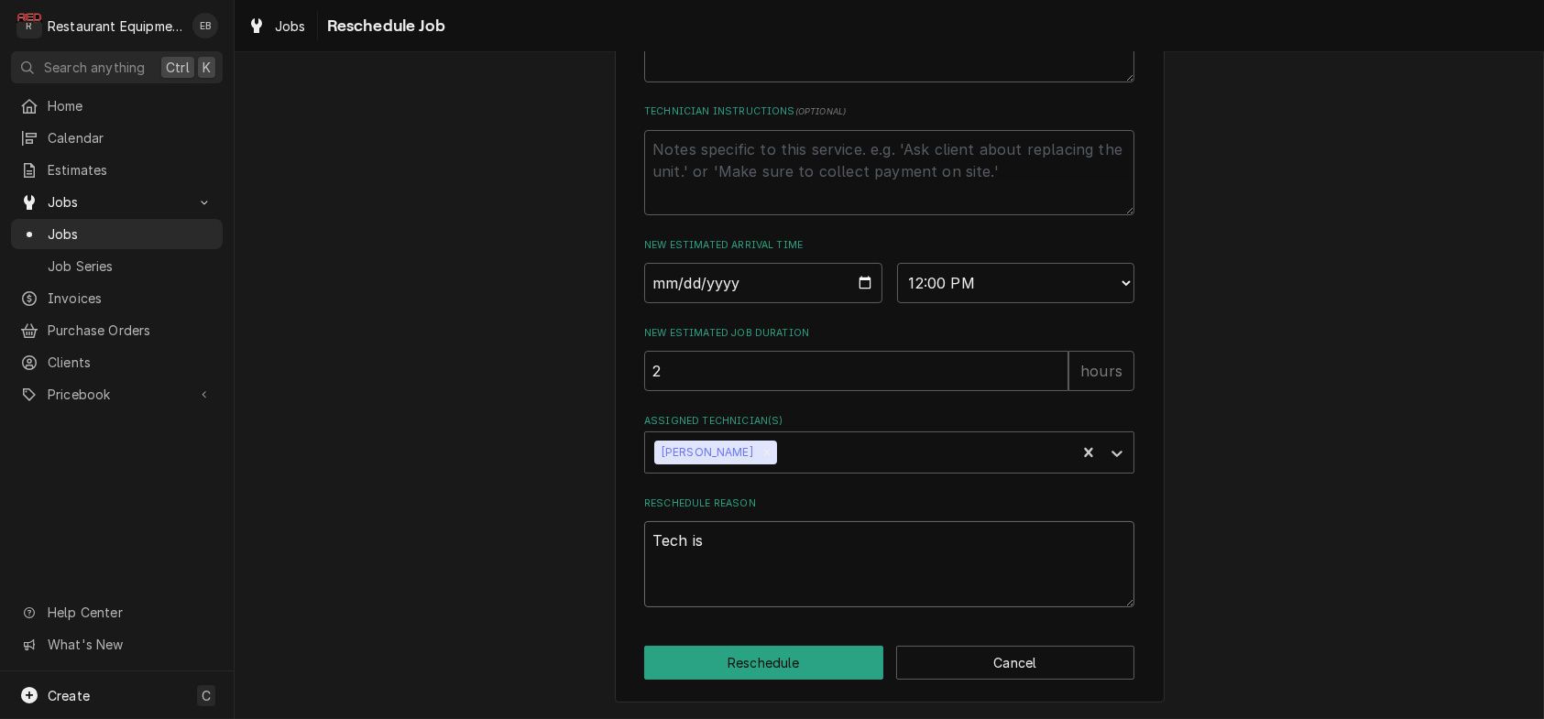
type textarea "x"
type textarea "Tech is"
type textarea "x"
type textarea "Tech is o"
type textarea "x"
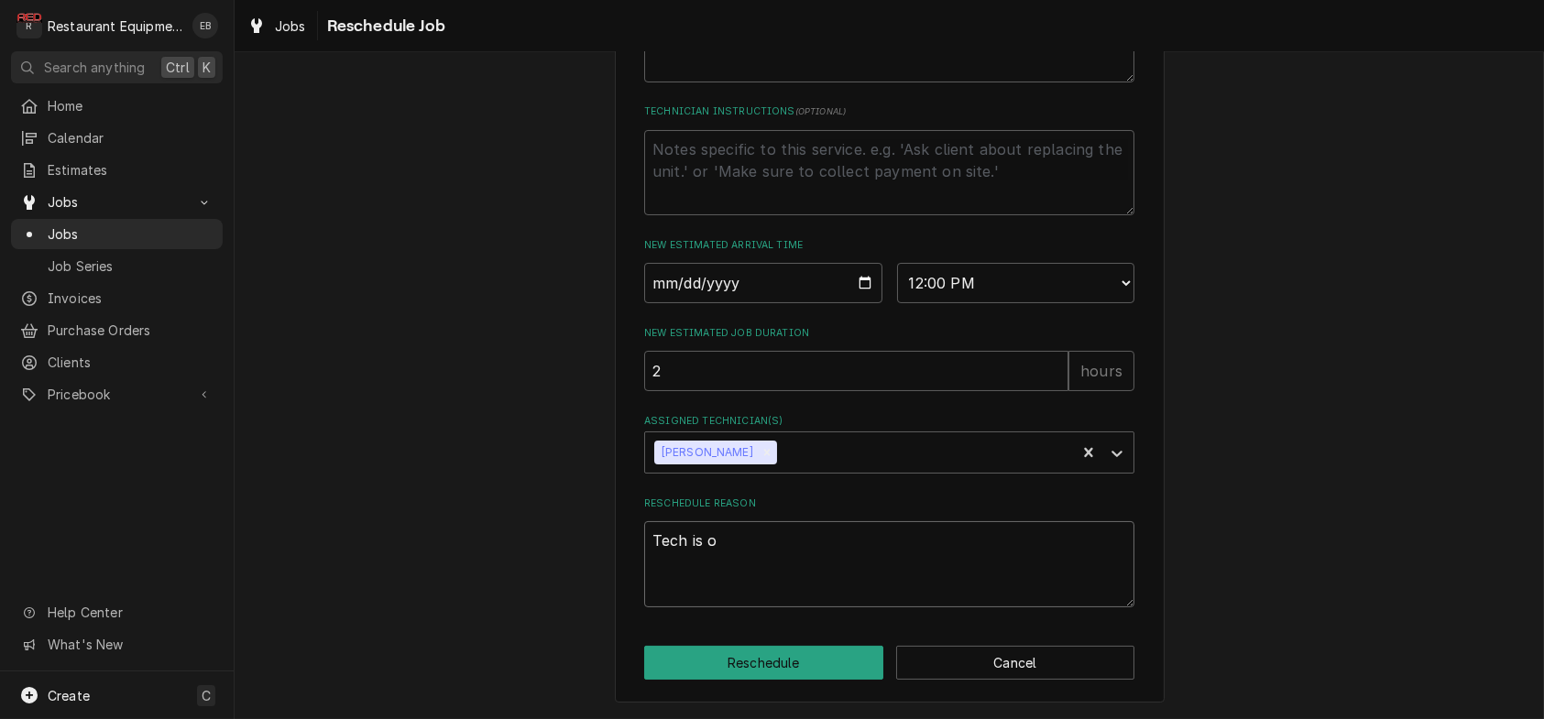
type textarea "Tech is on"
type textarea "x"
type textarea "Tech is on-"
type textarea "x"
type textarea "Tech is on-s"
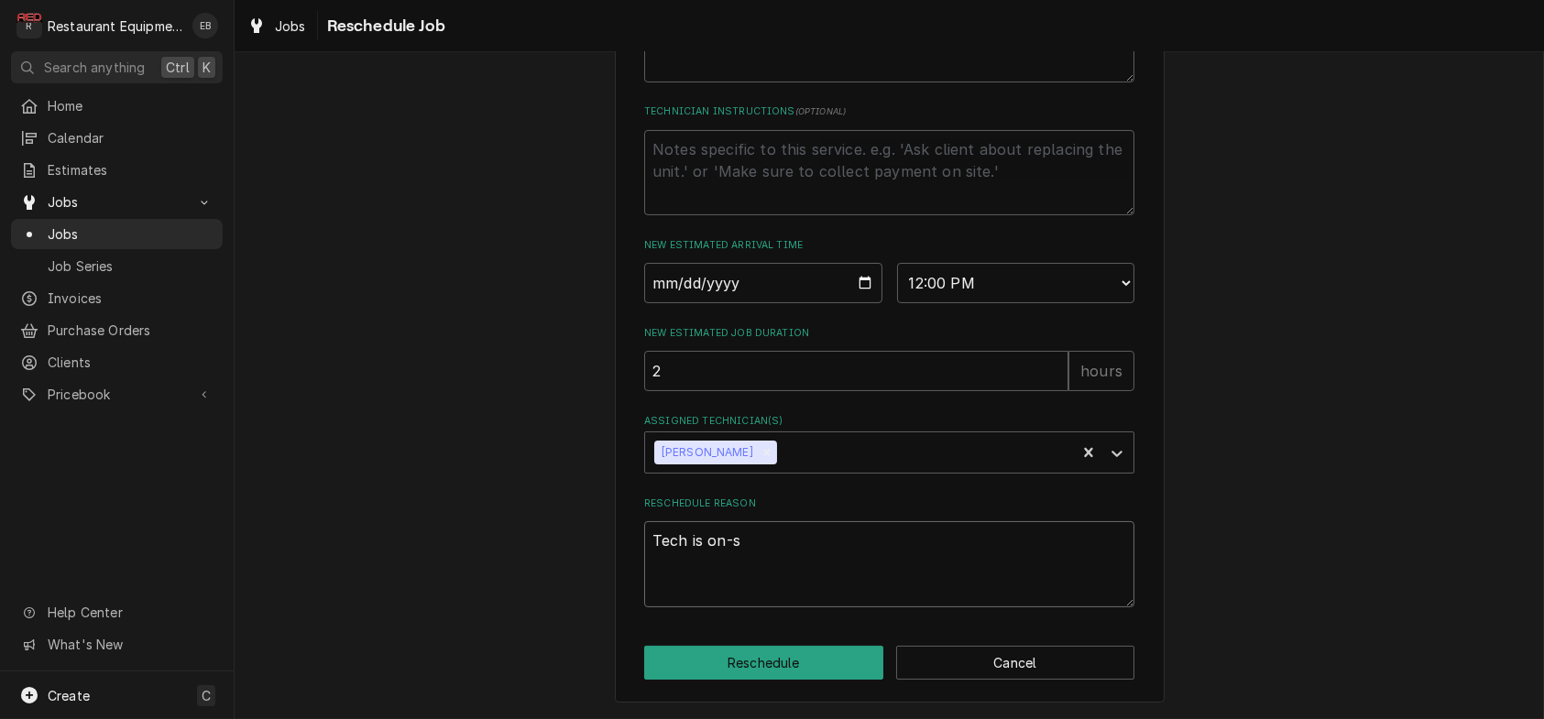
type textarea "x"
type textarea "Tech is on-si"
type textarea "x"
type textarea "Tech is on-sit"
type textarea "x"
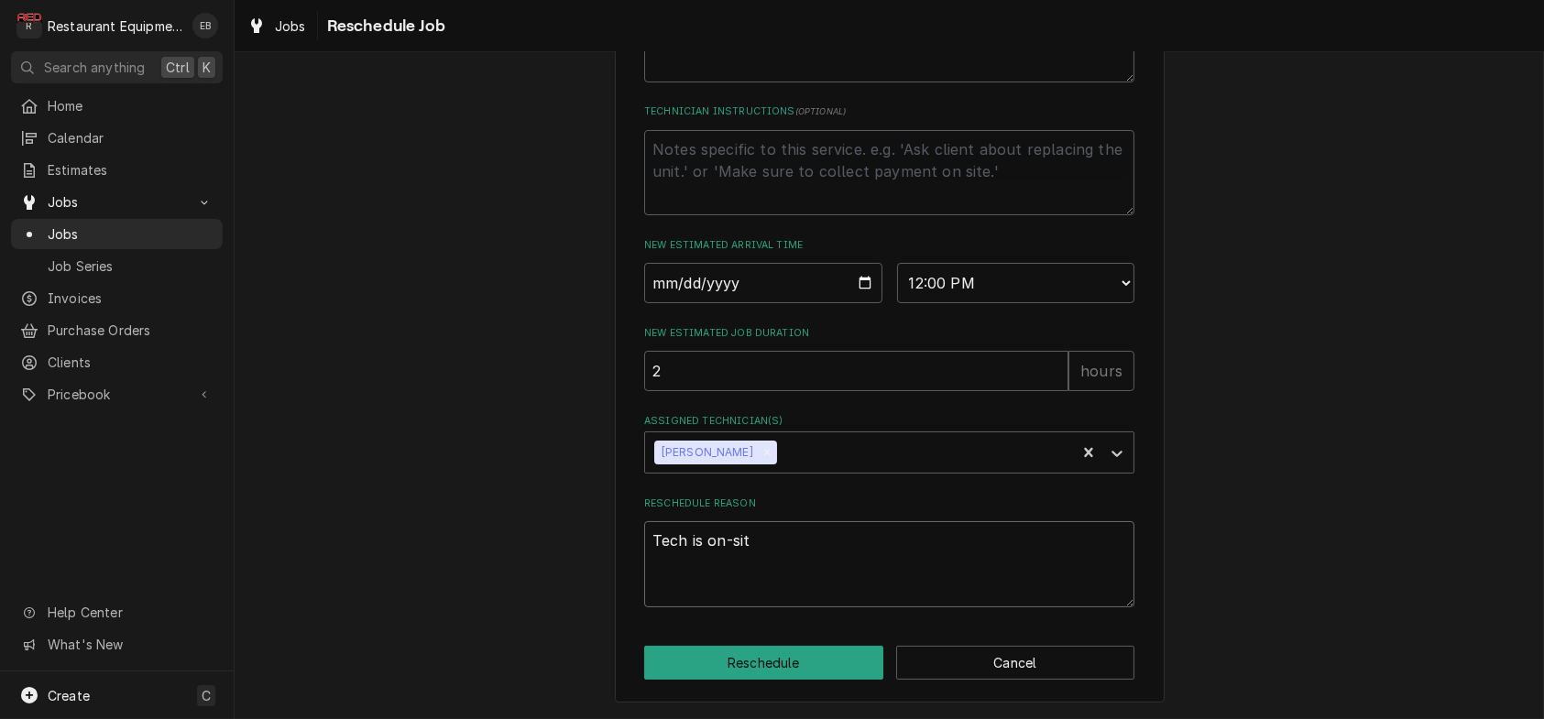
type textarea "Tech is on-site"
type textarea "x"
type textarea "Tech is on-site"
type textarea "x"
type textarea "Tech is on-site w"
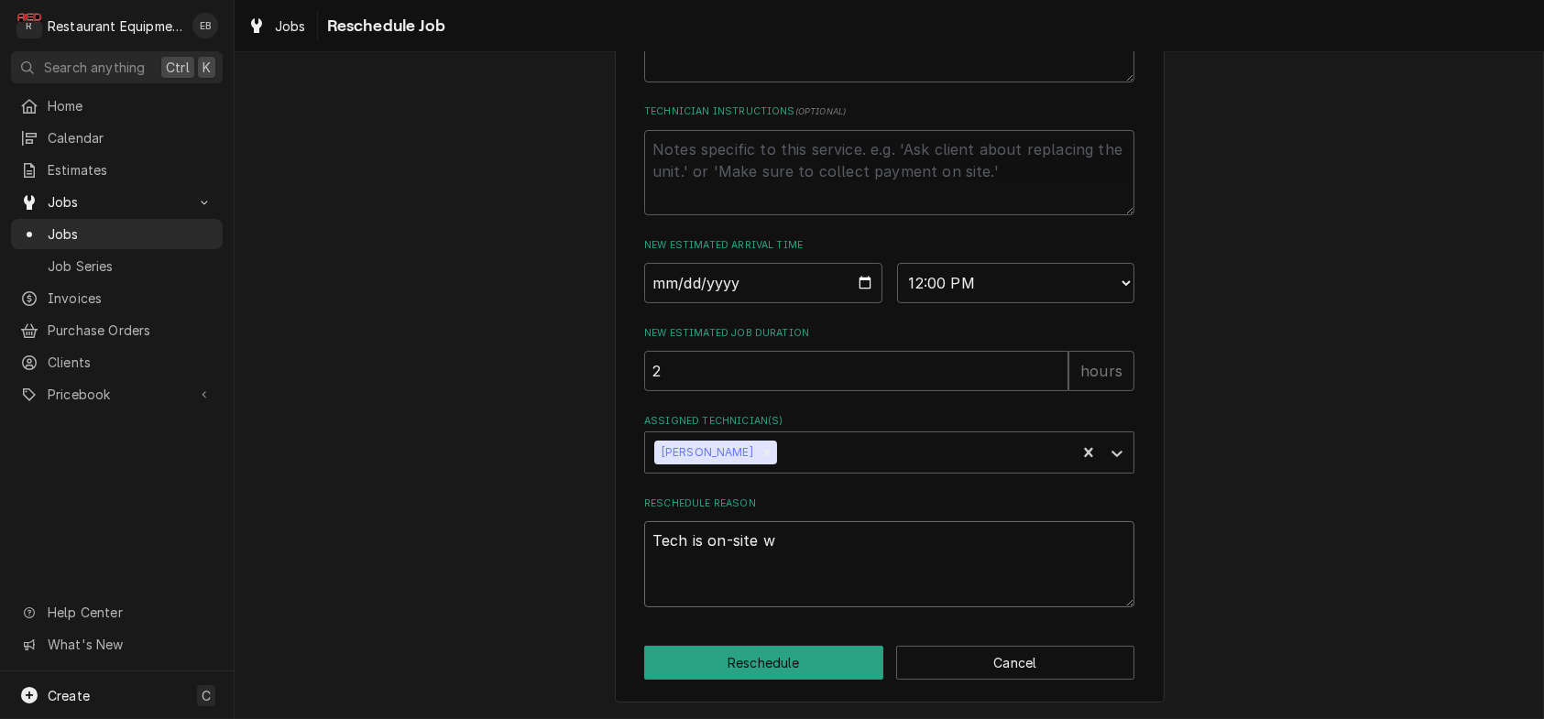
type textarea "x"
type textarea "Tech is on-site wi"
type textarea "x"
type textarea "Tech is on-site wit"
type textarea "x"
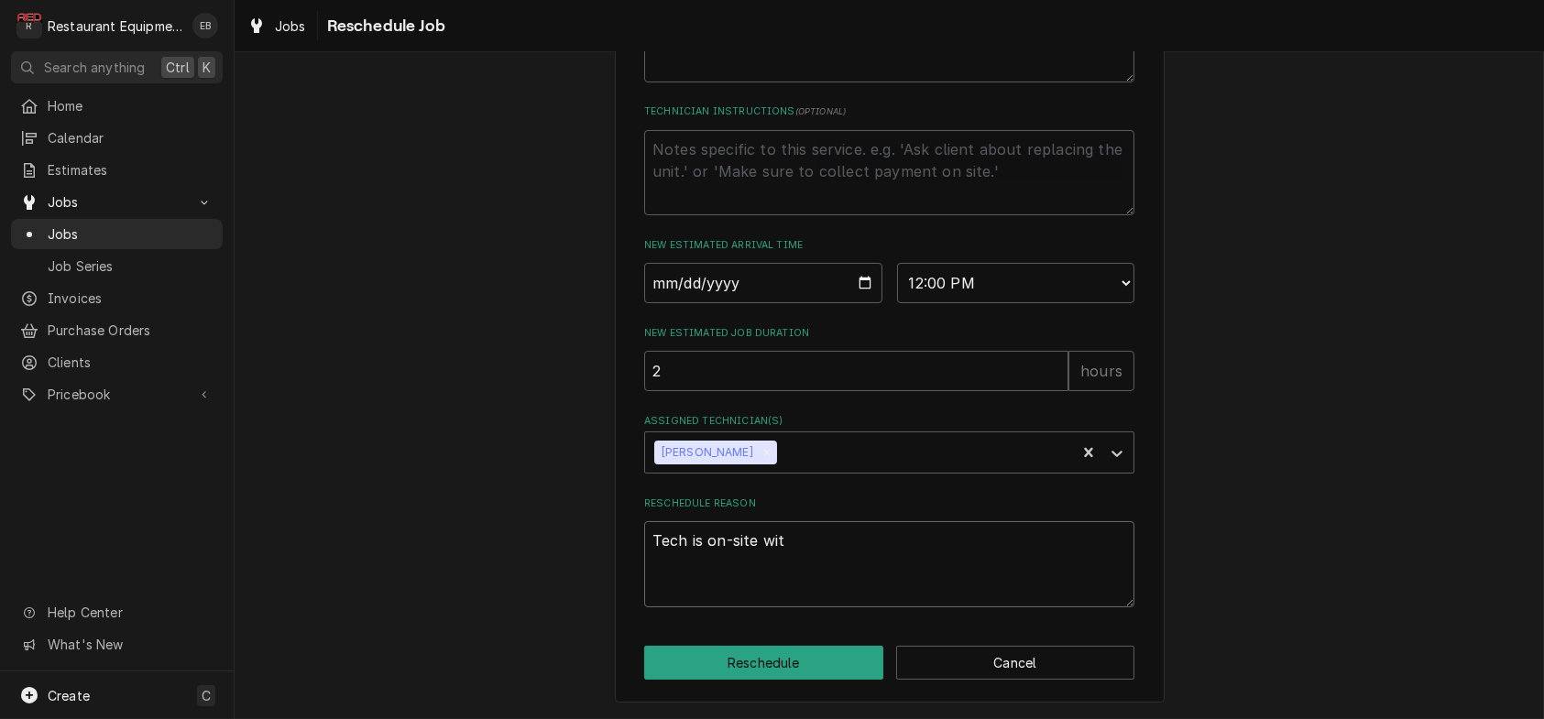
type textarea "Tech is on-site with"
type textarea "x"
type textarea "Tech is on-site with"
type textarea "x"
type textarea "Tech is on-site with r"
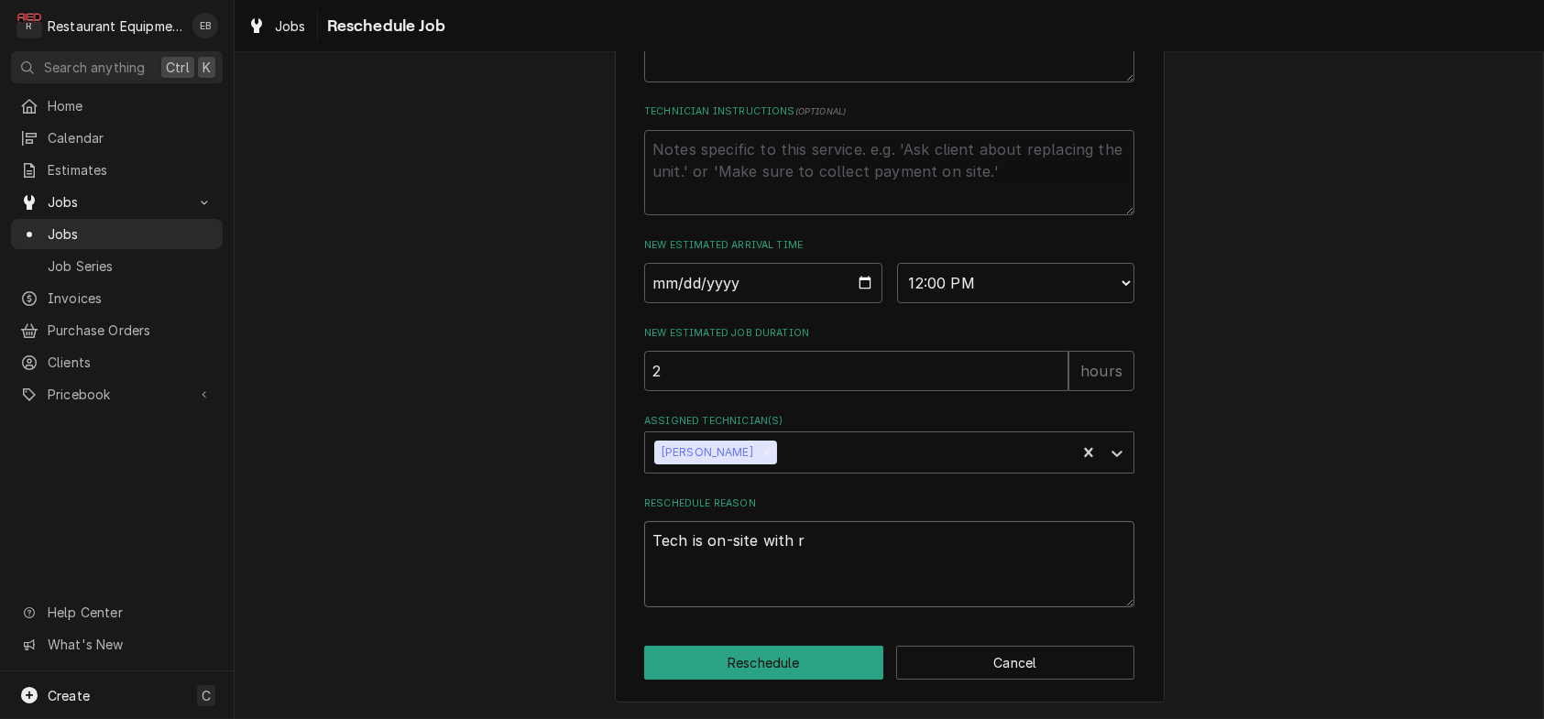
type textarea "x"
type textarea "Tech is on-site with re"
type textarea "x"
type textarea "Tech is on-site with rep"
type textarea "x"
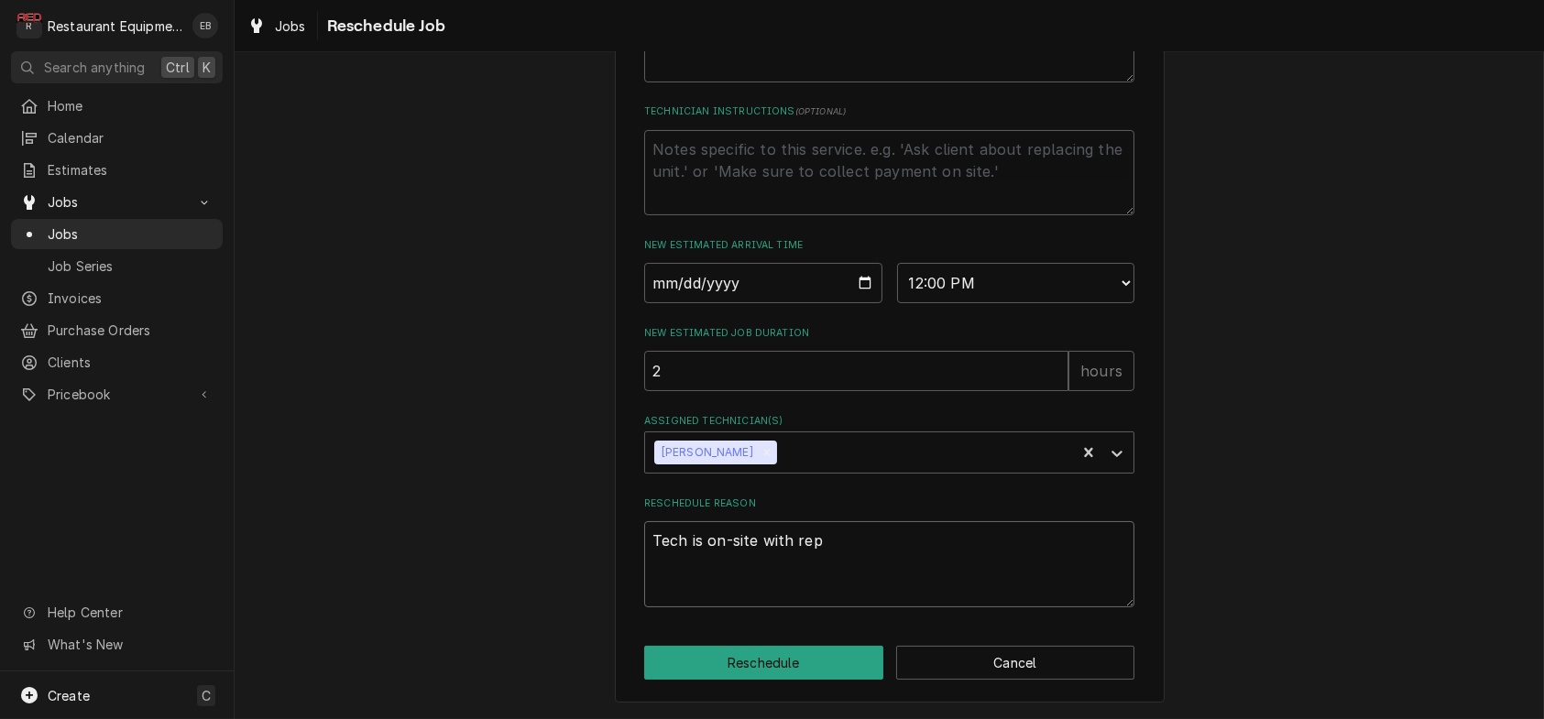
type textarea "Tech is on-site with repa"
type textarea "x"
type textarea "Tech is on-site with repai"
type textarea "x"
type textarea "Tech is on-site with repair"
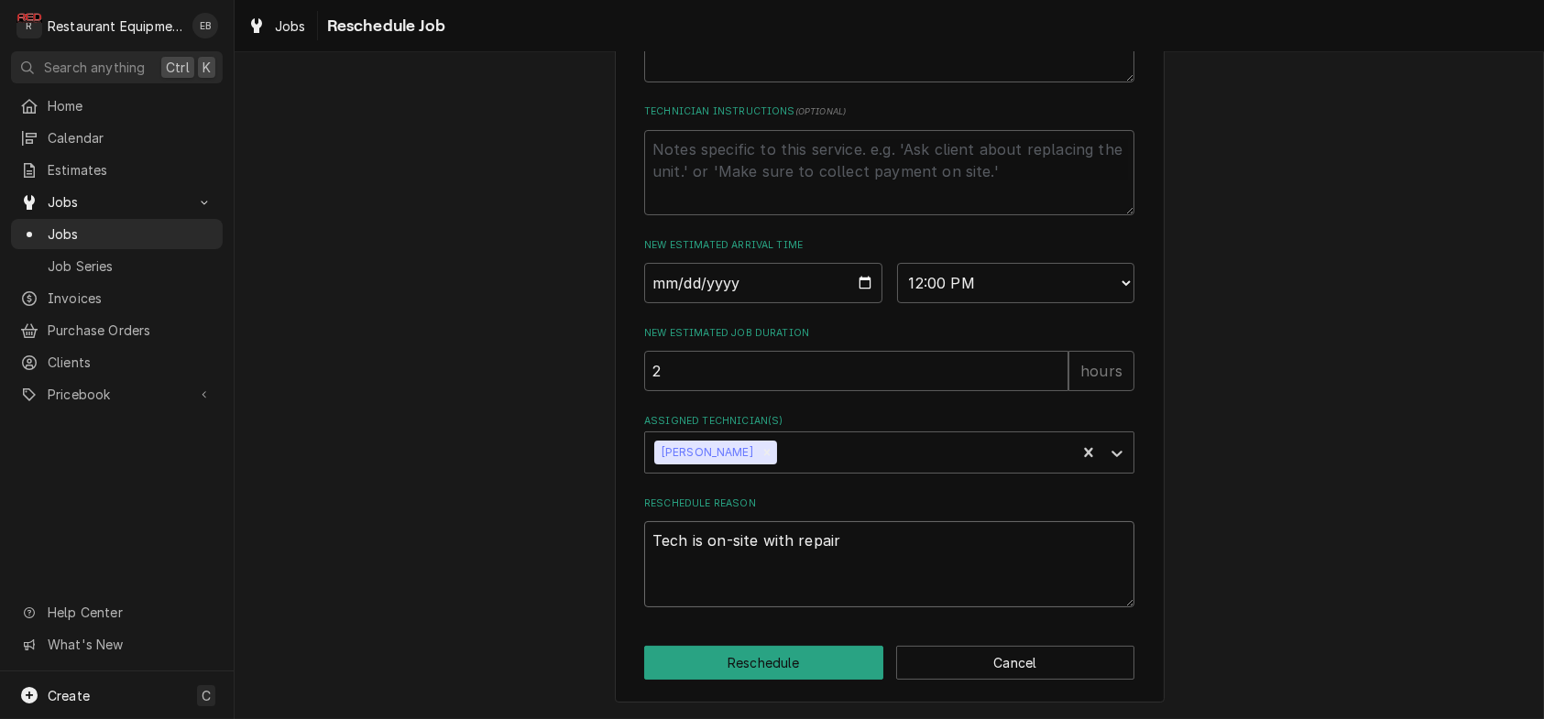
type textarea "x"
type textarea "Tech is on-site with repair"
type textarea "x"
type textarea "Tech is on-site with repair p"
type textarea "x"
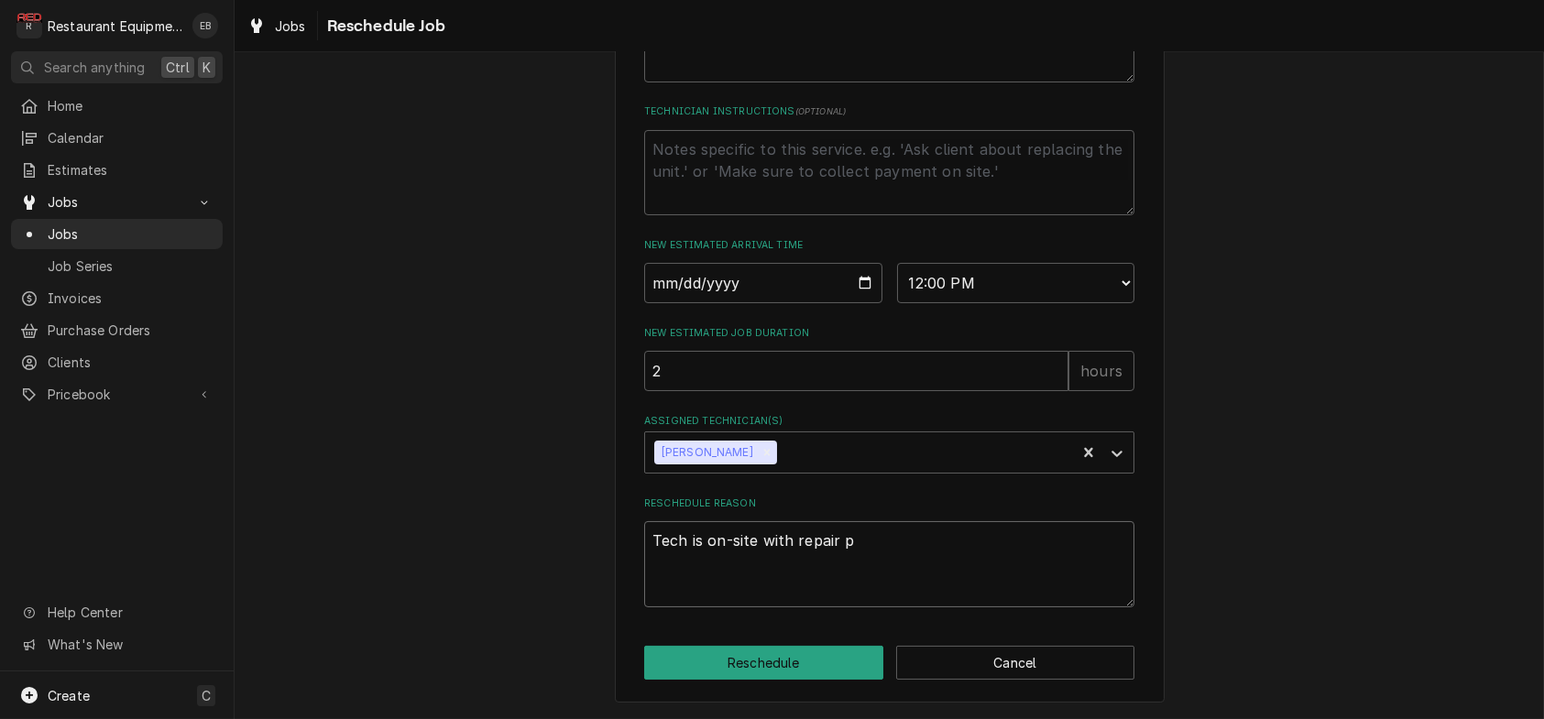
type textarea "Tech is on-site with repair pa"
type textarea "x"
type textarea "Tech is on-site with repair par"
type textarea "x"
type textarea "Tech is on-site with repair part"
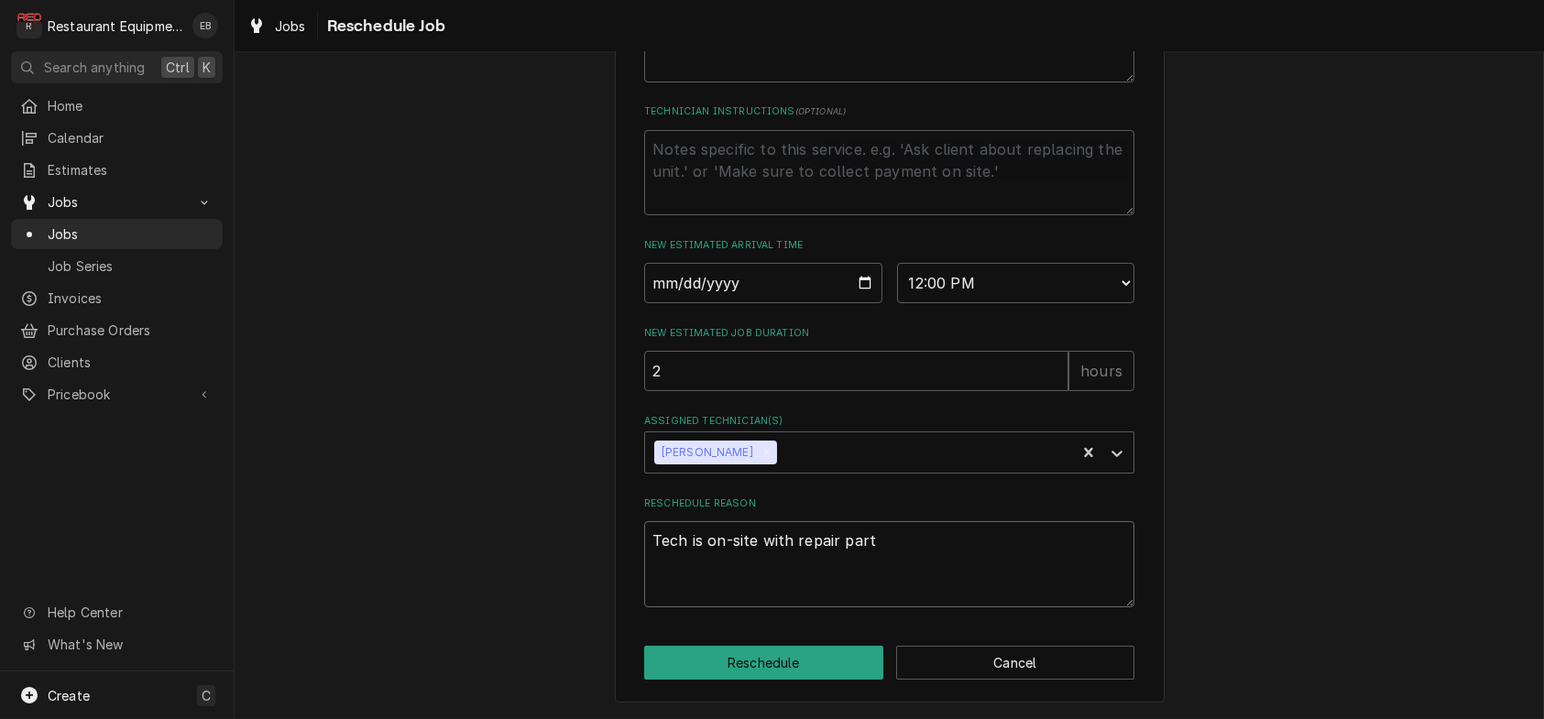
type textarea "x"
type textarea "Tech is on-site with repair parts"
type textarea "x"
type textarea "Tech is on-site with repair parts."
click at [662, 667] on button "Reschedule" at bounding box center [763, 663] width 239 height 34
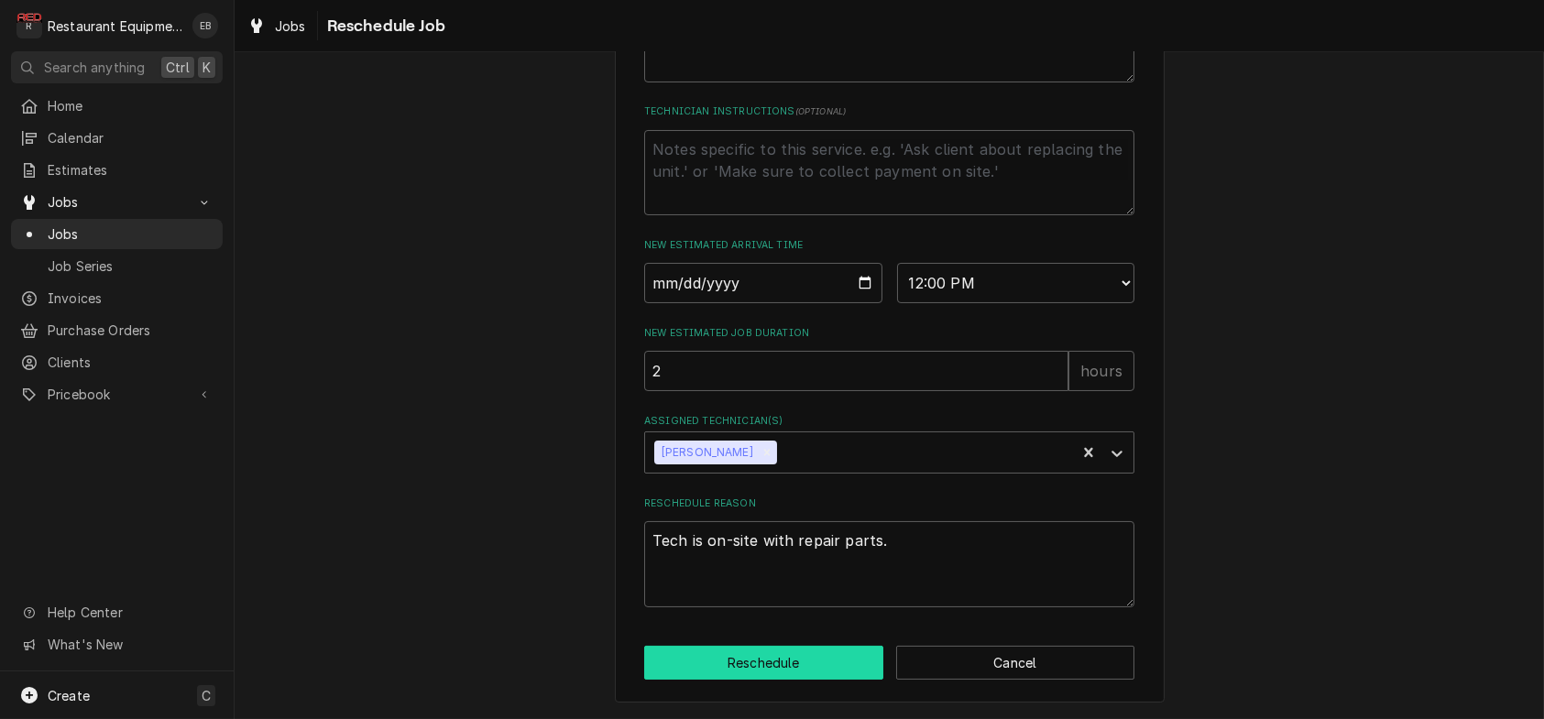
type textarea "x"
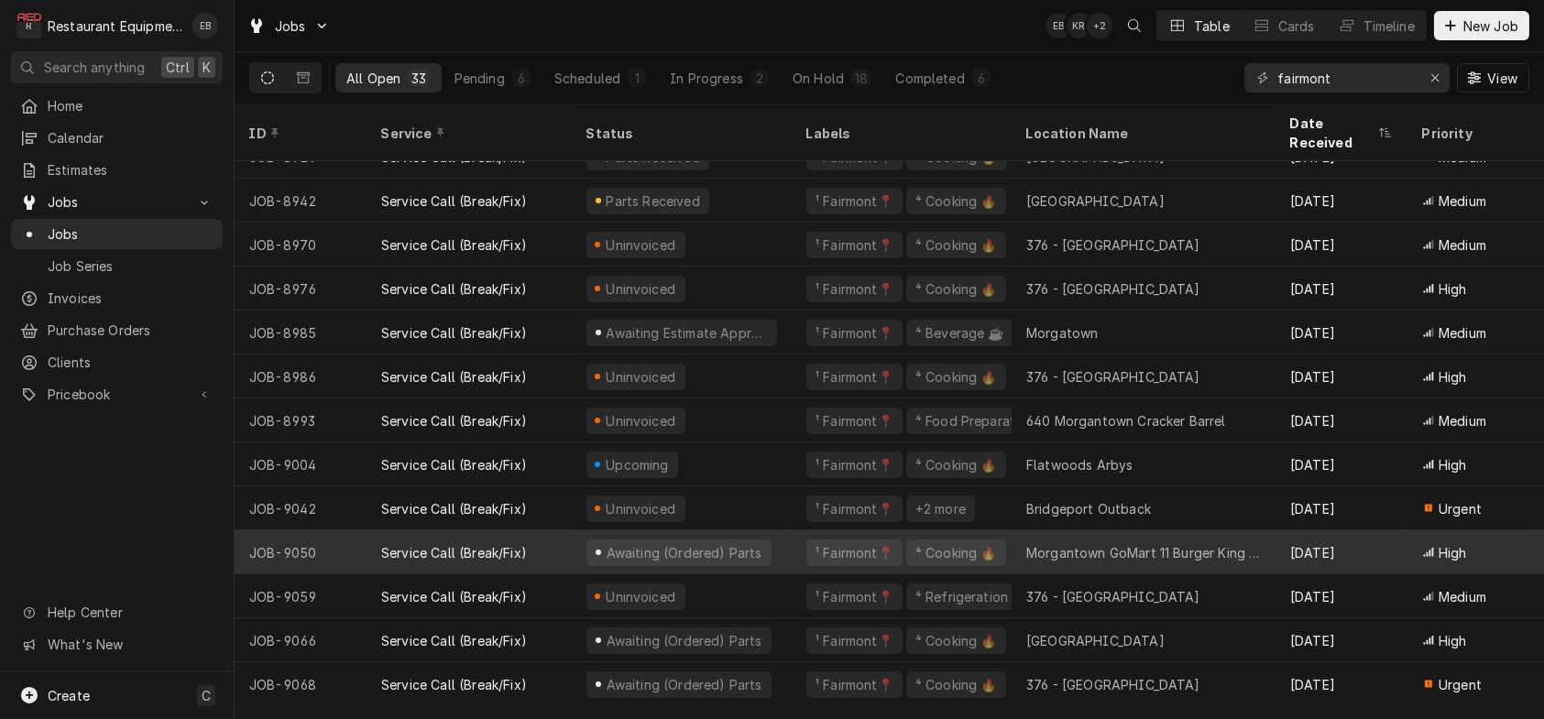
scroll to position [818, 0]
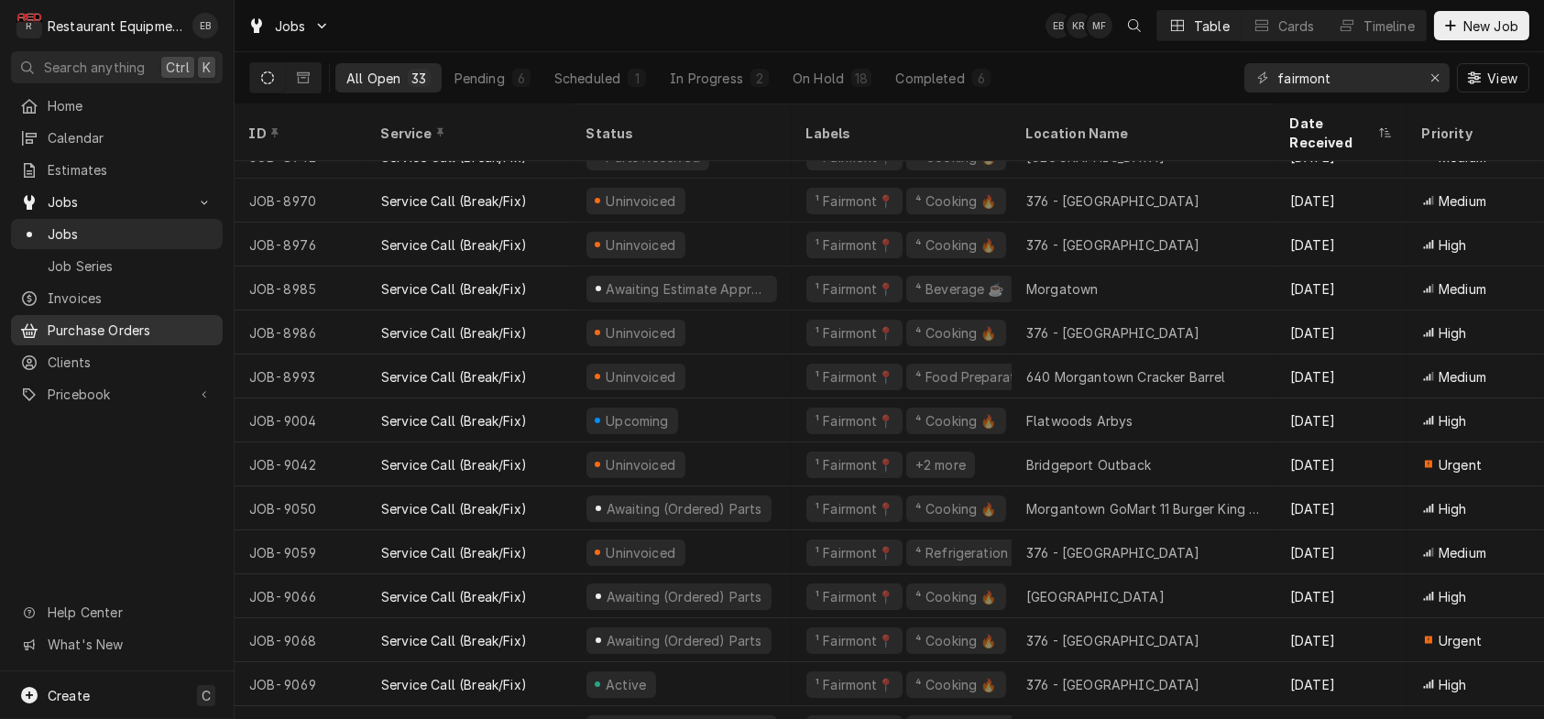
drag, startPoint x: 85, startPoint y: 367, endPoint x: 67, endPoint y: 347, distance: 26.6
click at [84, 368] on span "Clients" at bounding box center [131, 362] width 166 height 19
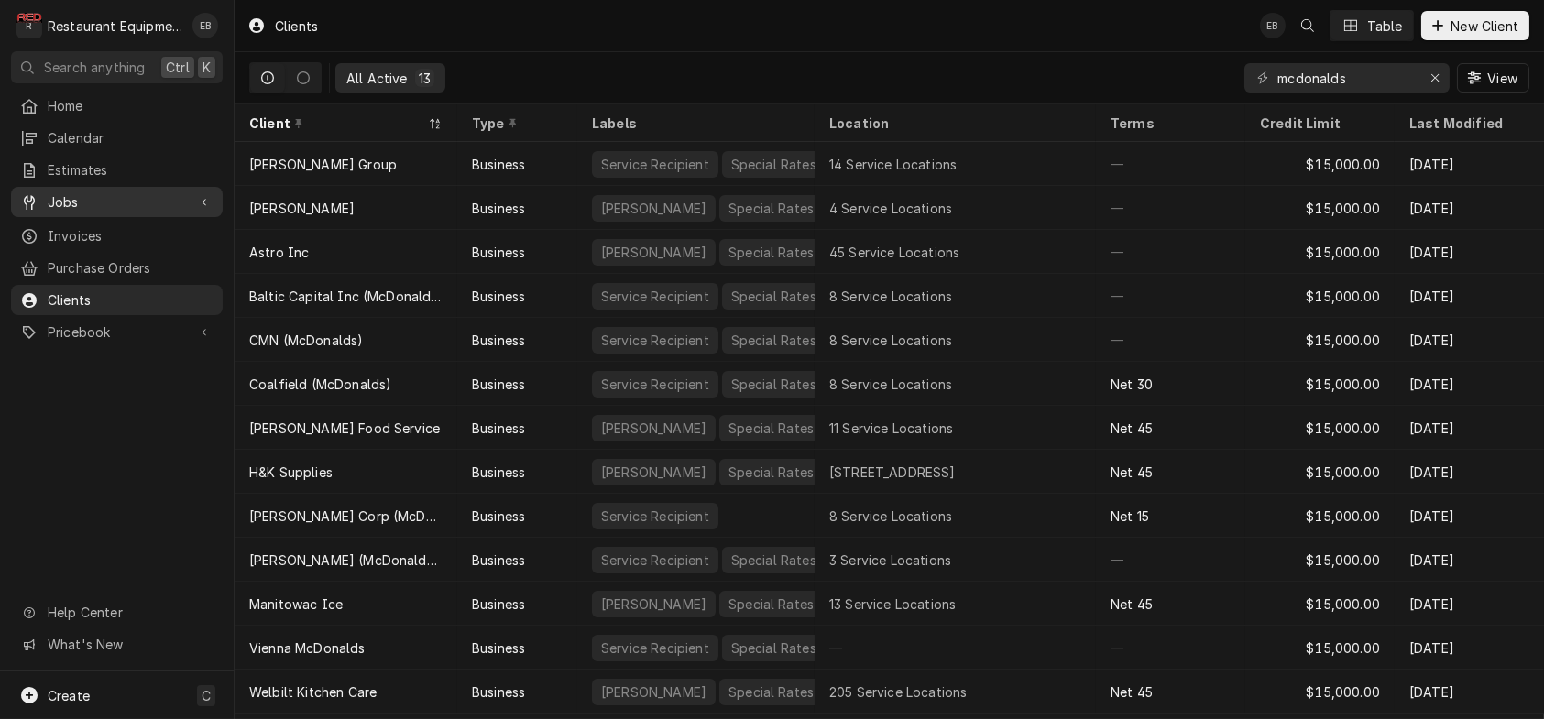
click at [111, 203] on span "Jobs" at bounding box center [117, 201] width 138 height 19
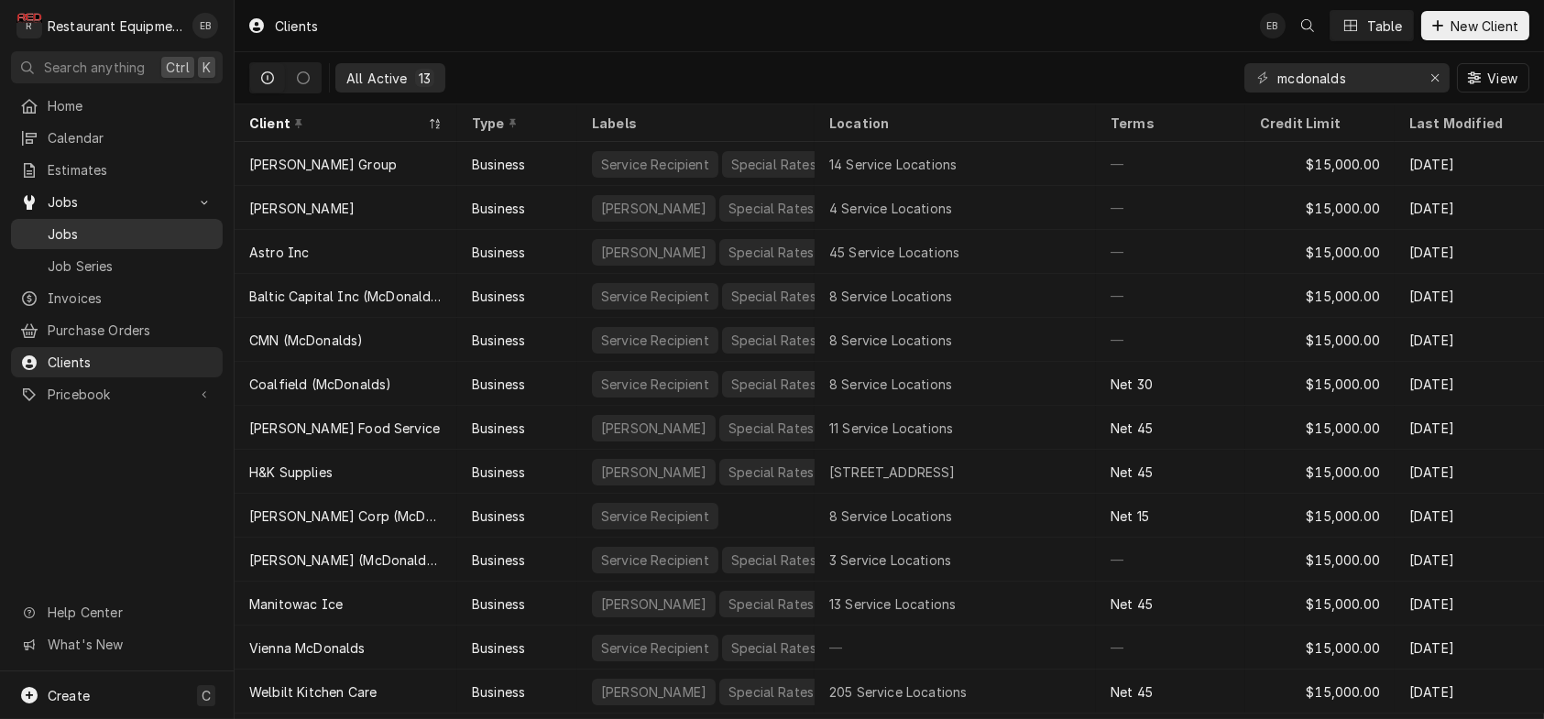
click at [122, 244] on span "Jobs" at bounding box center [131, 233] width 166 height 19
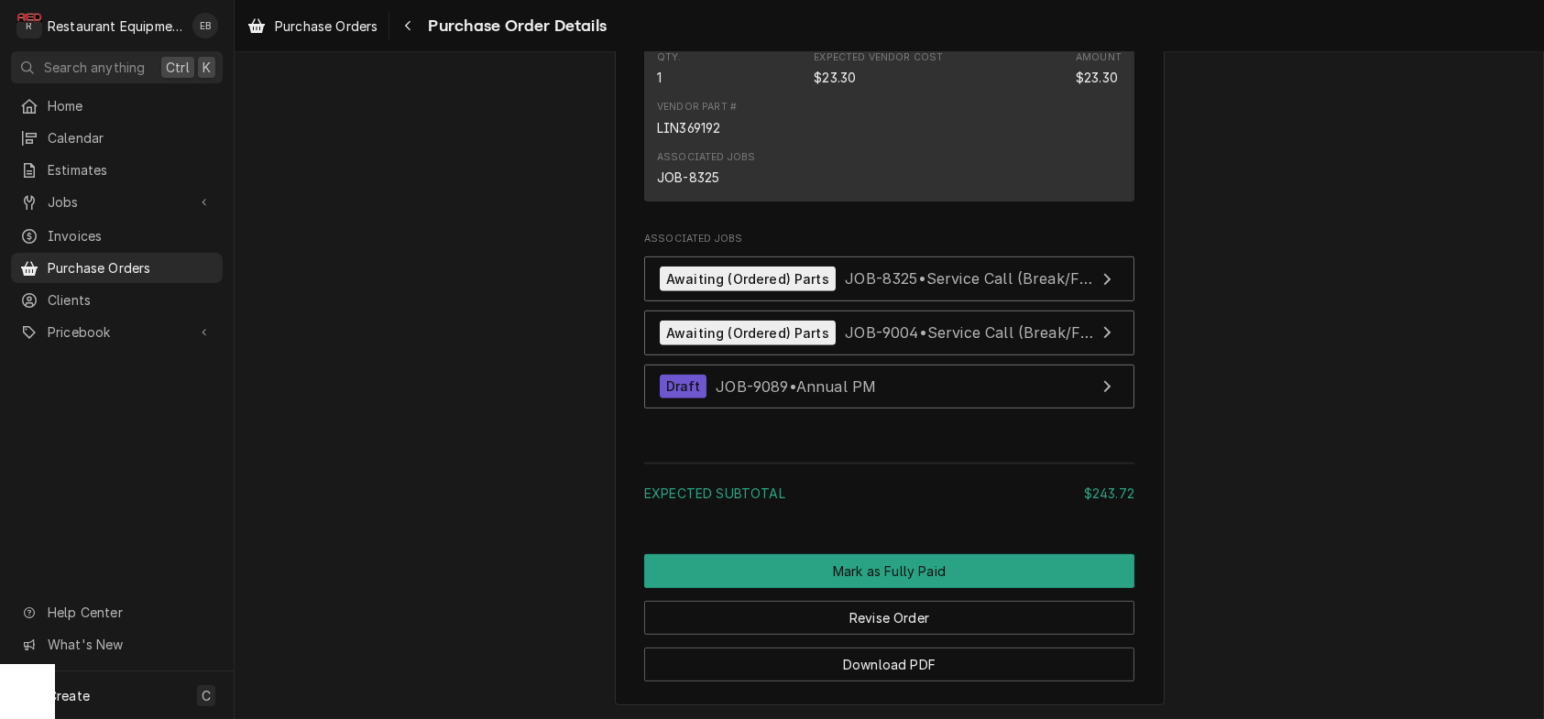
scroll to position [1954, 0]
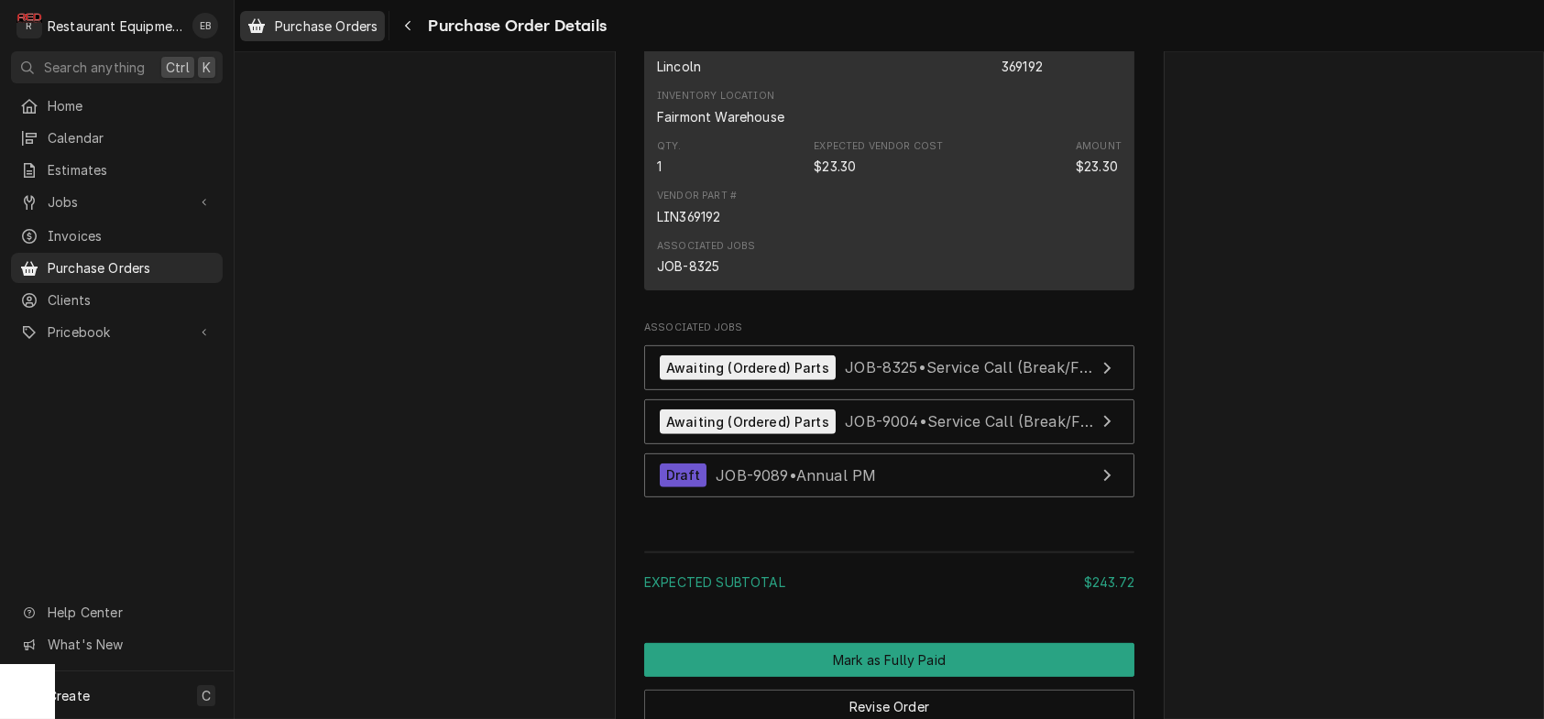
click at [356, 30] on span "Purchase Orders" at bounding box center [326, 25] width 103 height 19
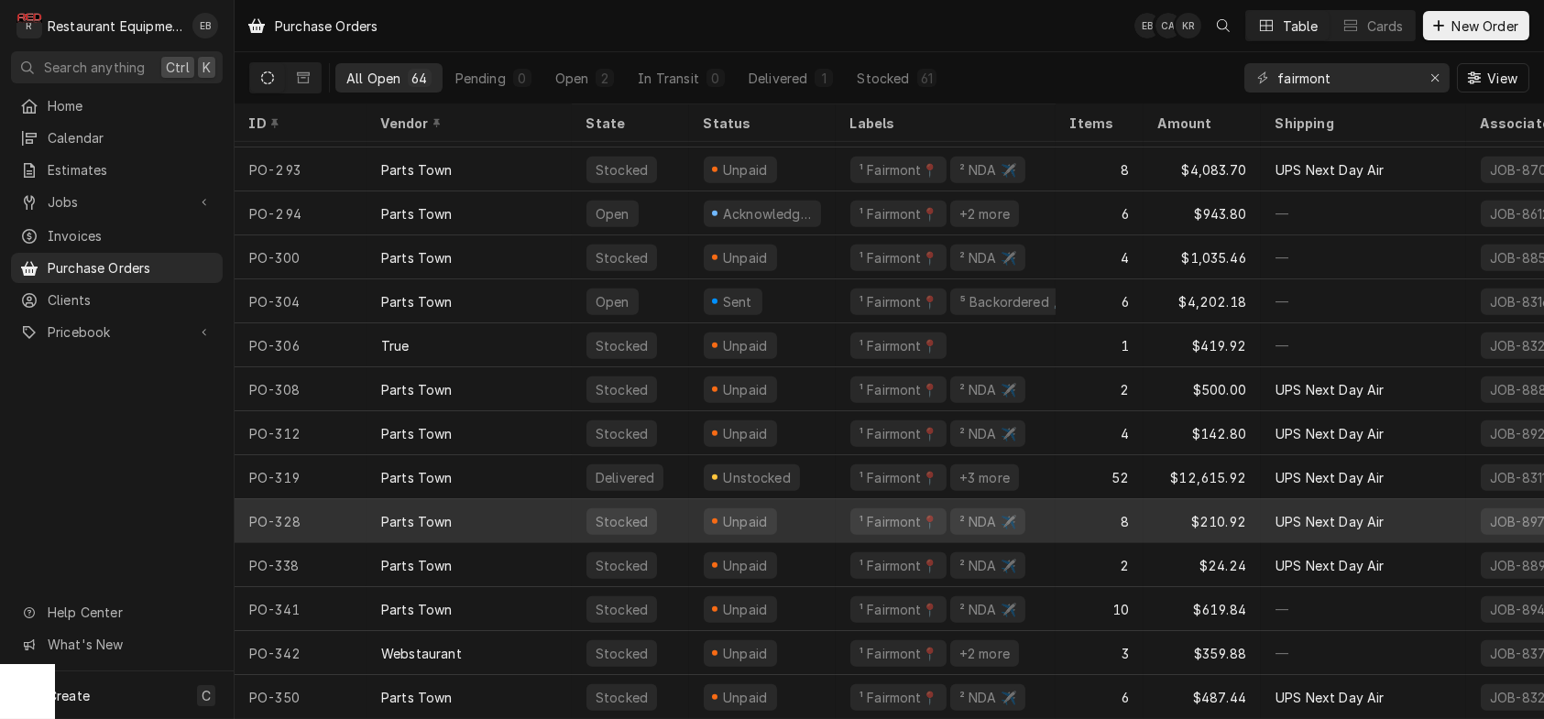
scroll to position [2254, 0]
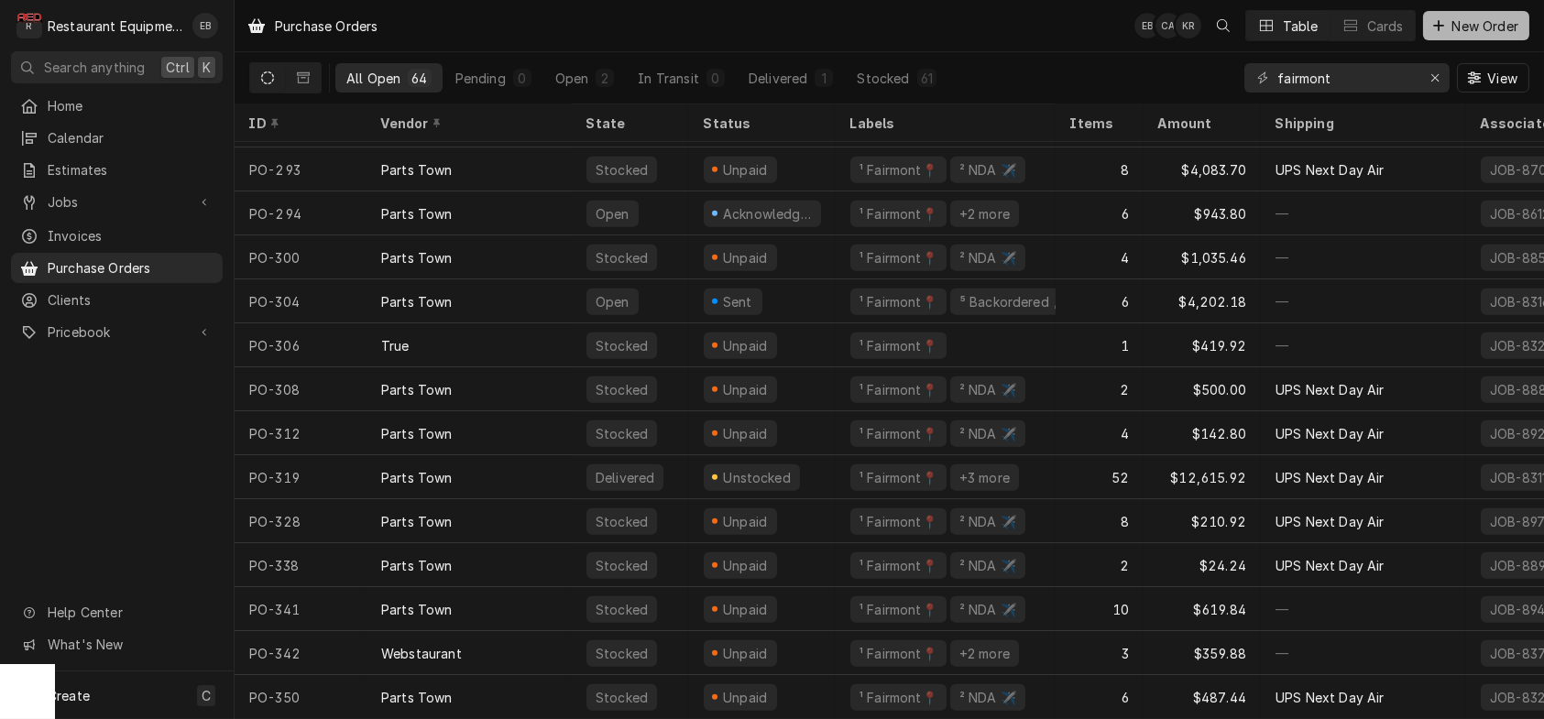
click at [1434, 34] on div "Dynamic Content Wrapper" at bounding box center [1439, 25] width 18 height 18
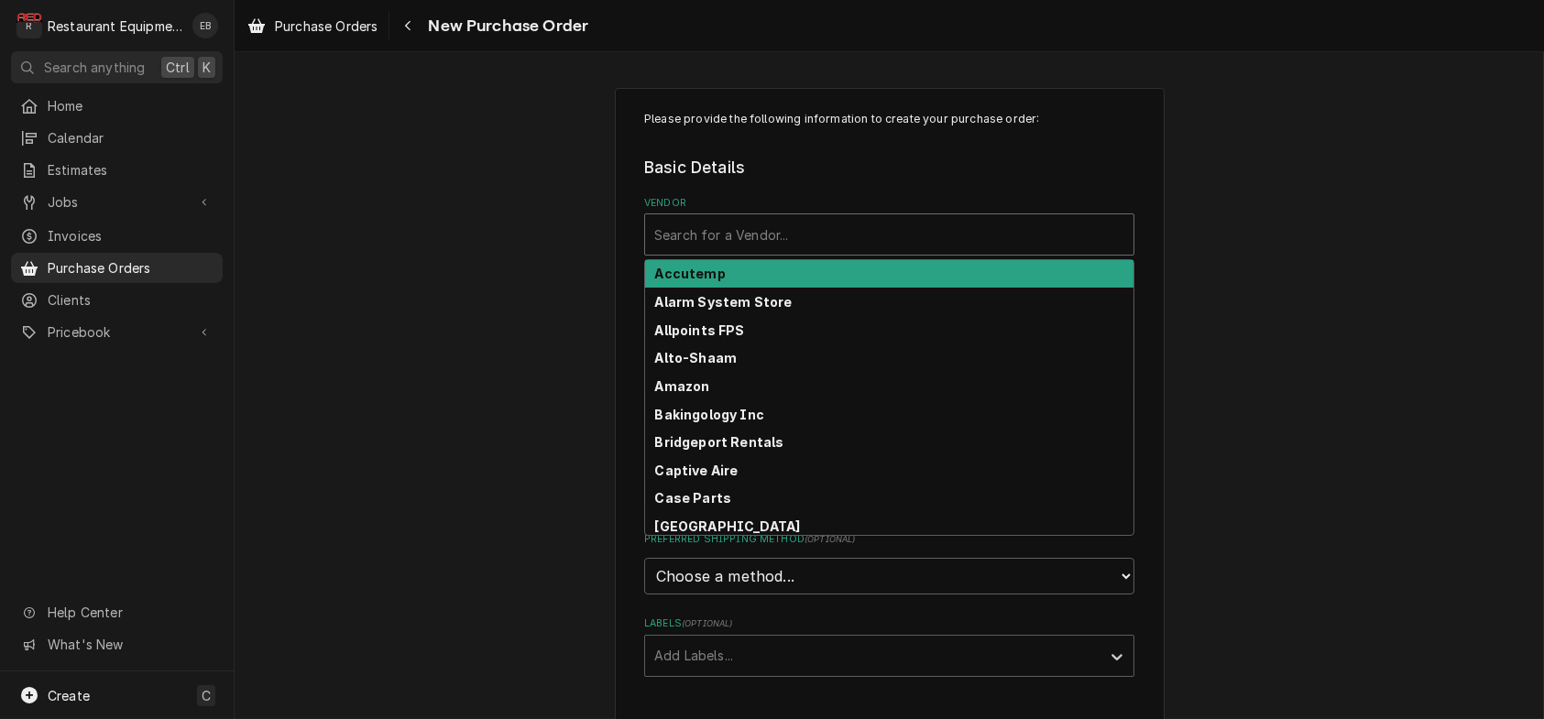
click at [829, 251] on div "Vendor" at bounding box center [889, 234] width 470 height 33
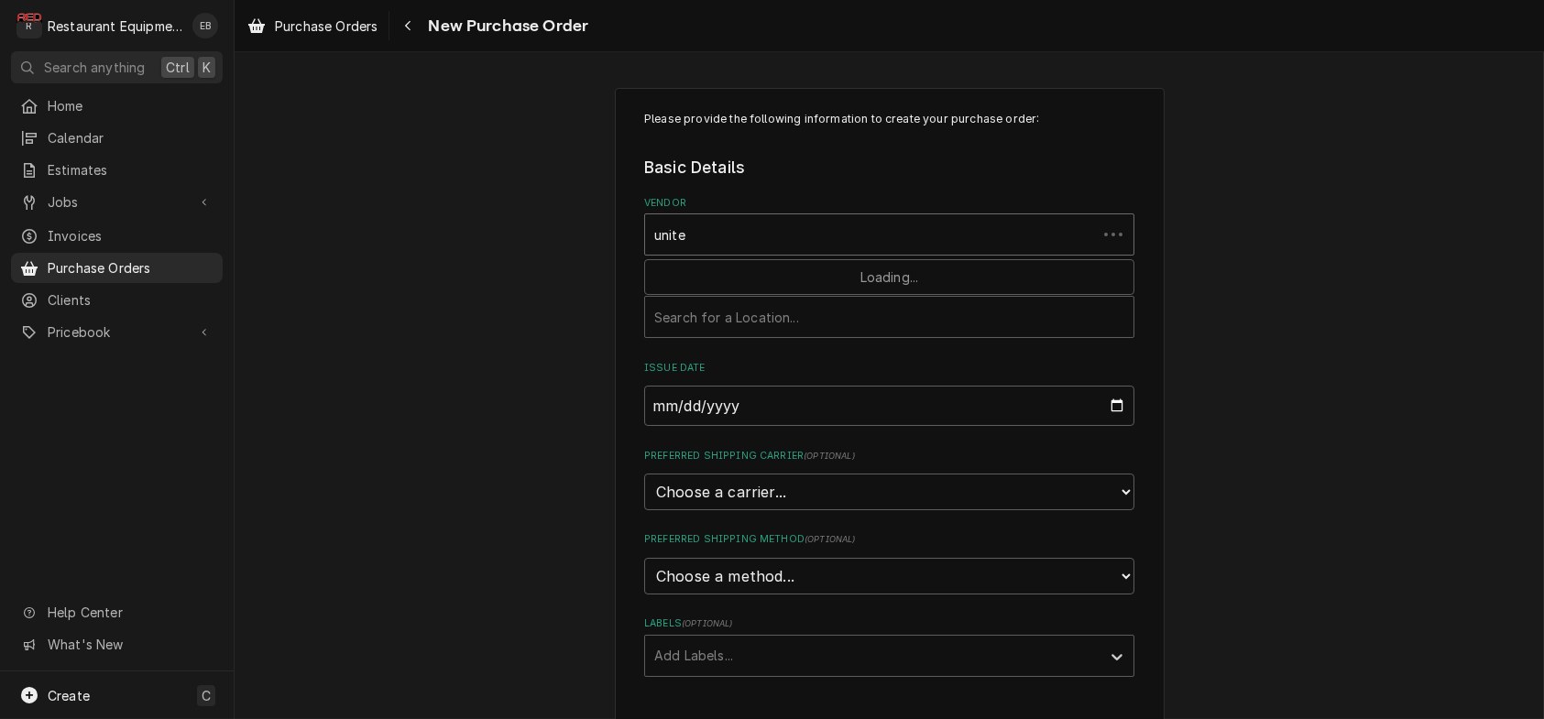
type input "united"
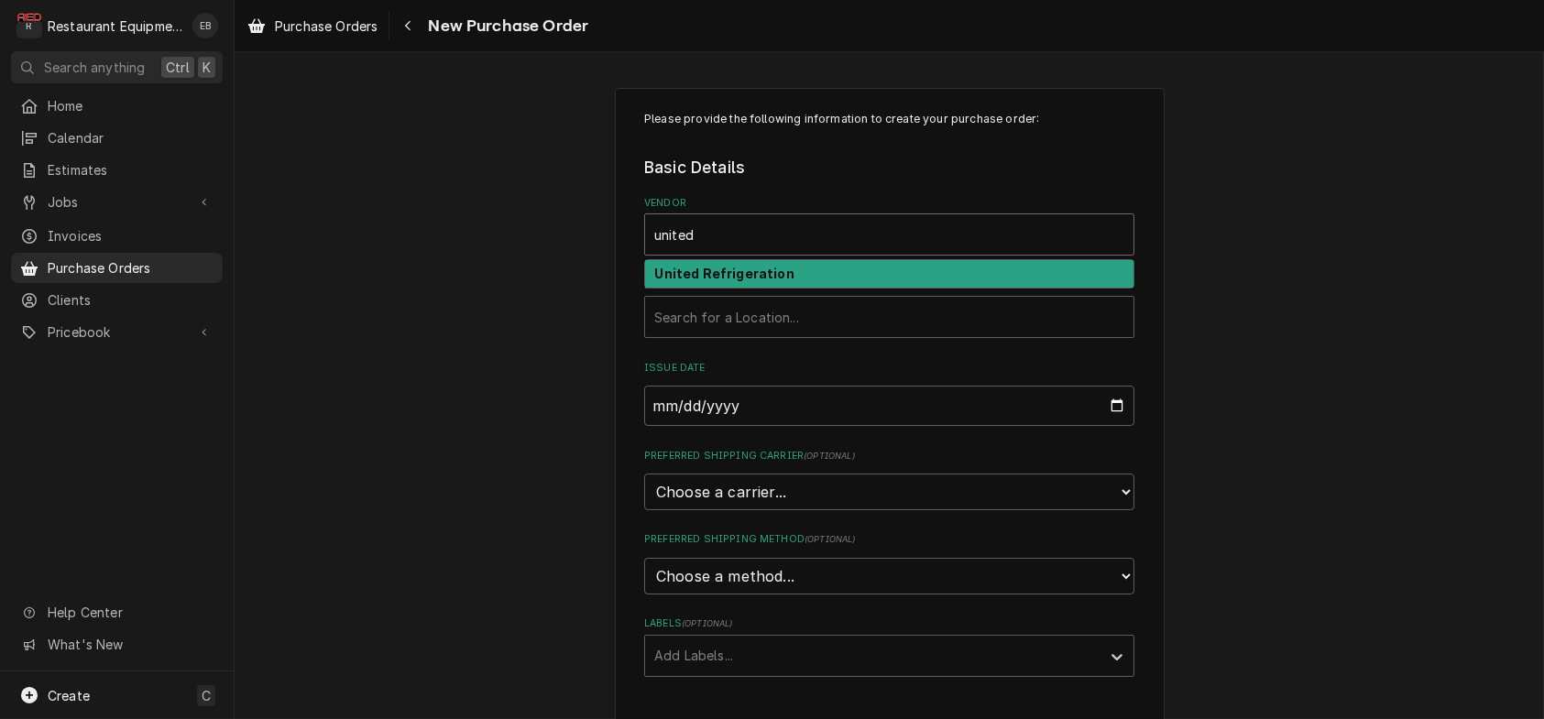
click at [761, 281] on strong "United Refrigeration" at bounding box center [724, 274] width 139 height 16
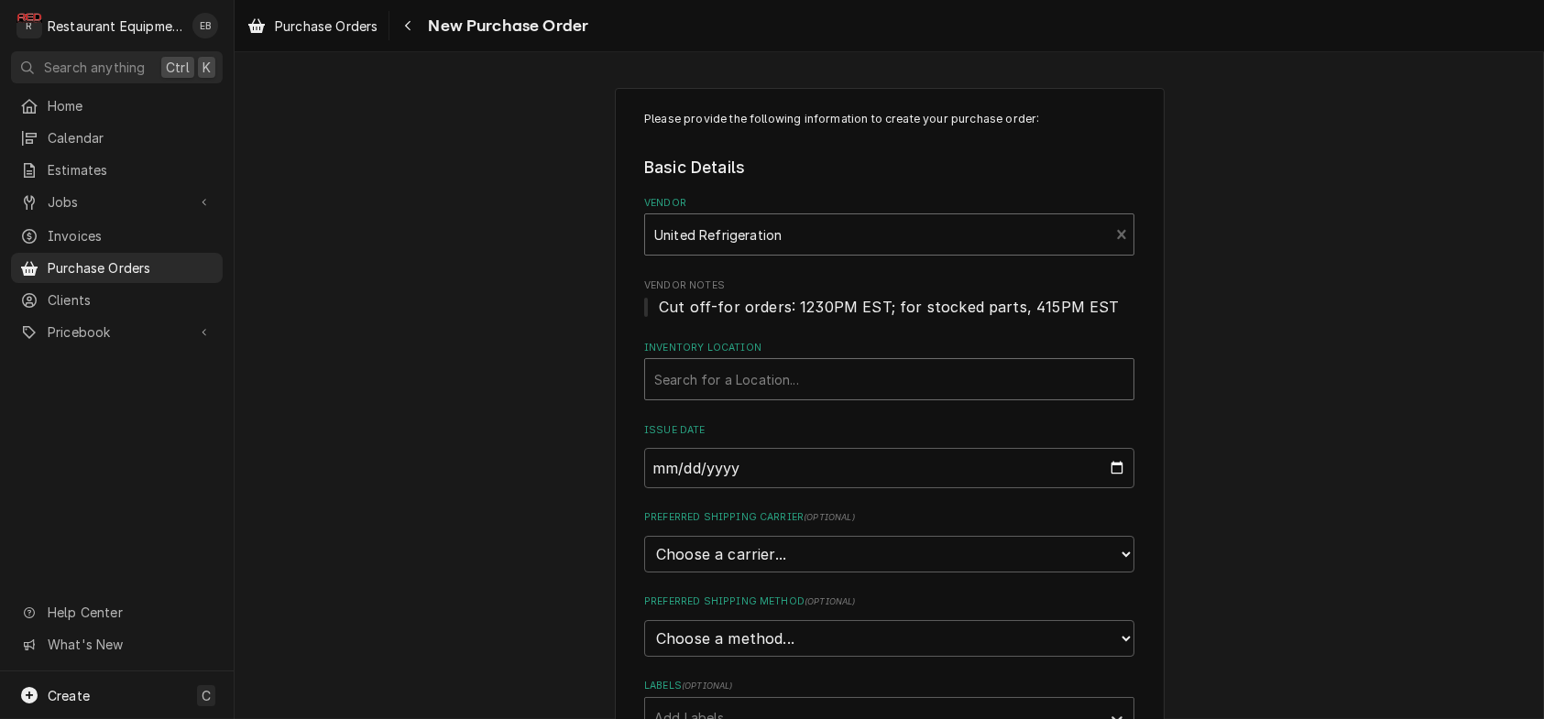
click at [744, 396] on div "Inventory Location" at bounding box center [889, 379] width 470 height 33
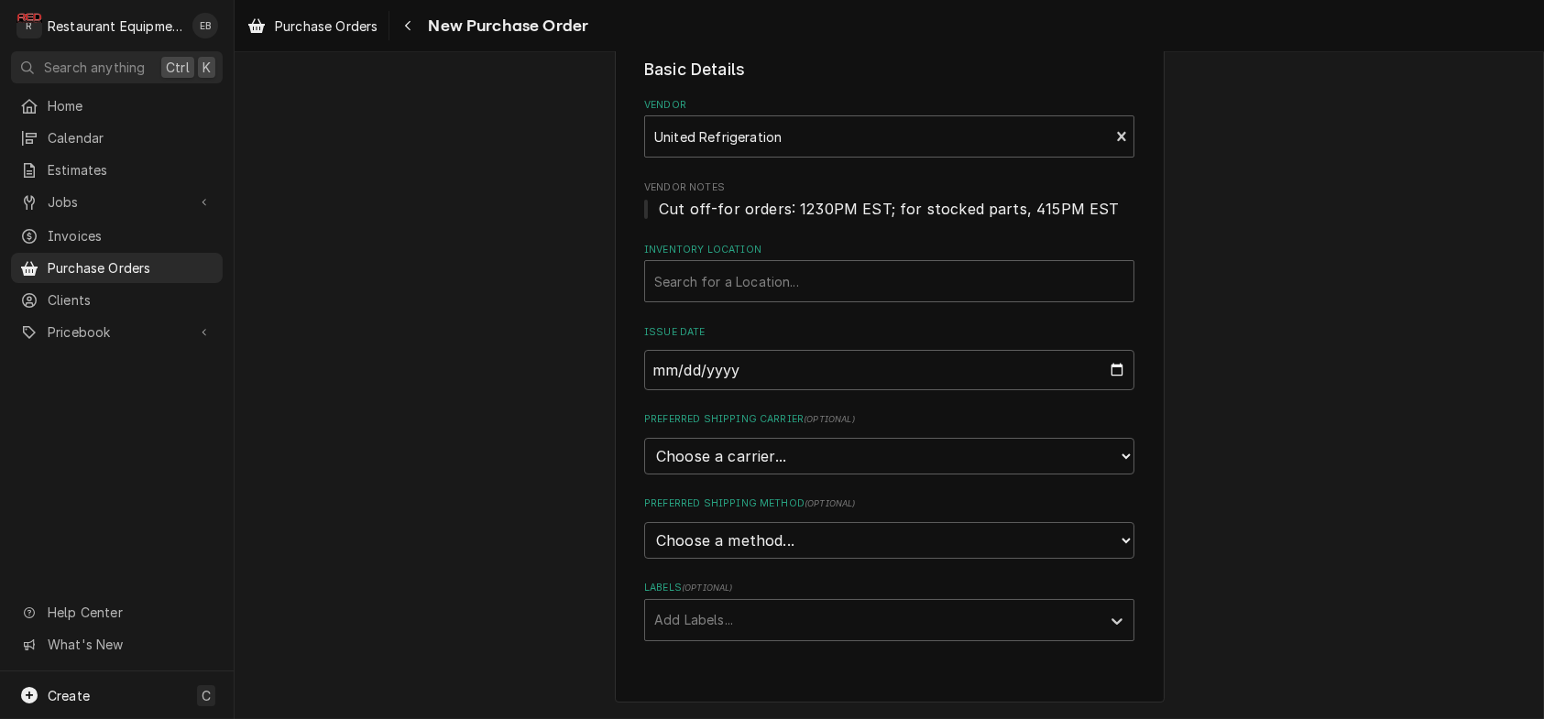
scroll to position [122, 0]
click at [706, 298] on div "Inventory Location" at bounding box center [889, 281] width 470 height 33
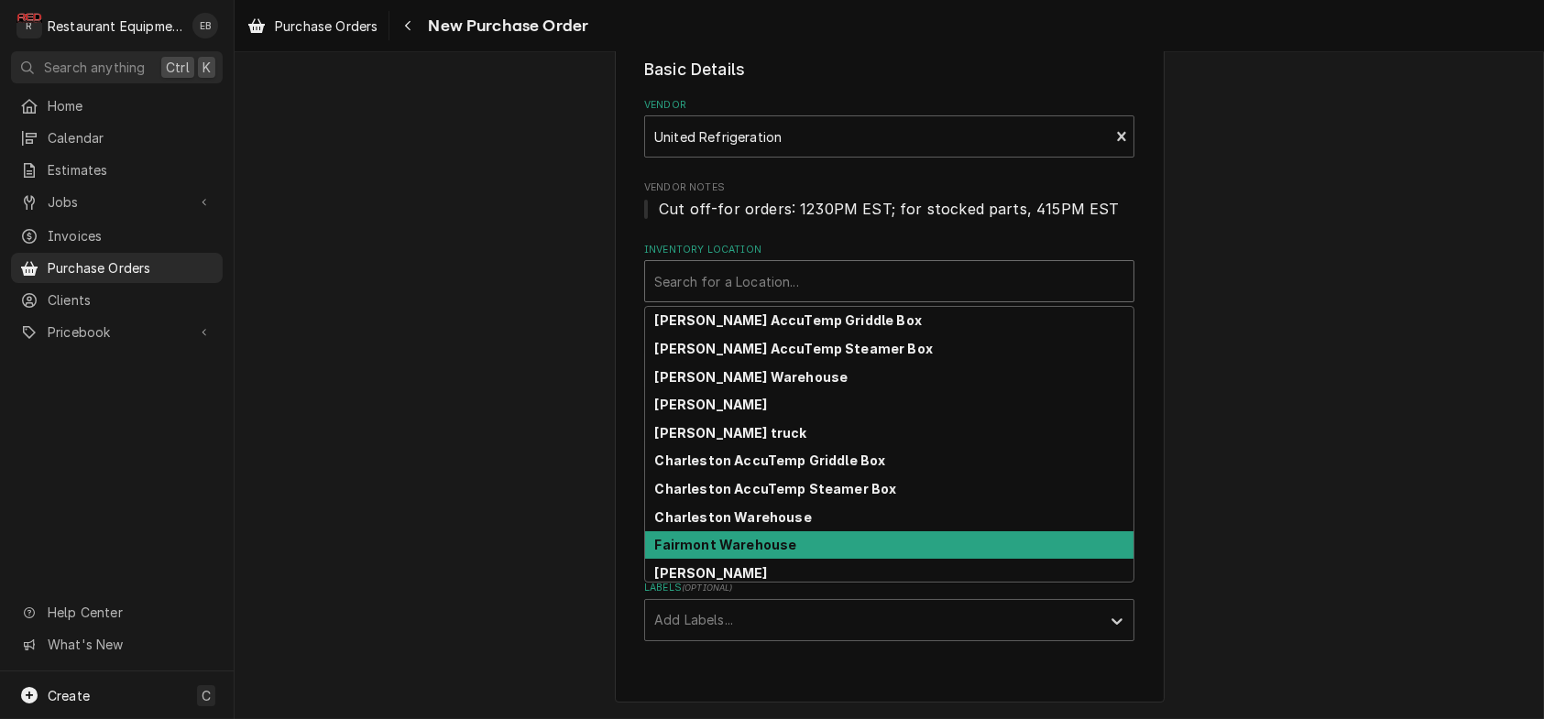
click at [694, 553] on strong "Fairmont Warehouse" at bounding box center [726, 545] width 142 height 16
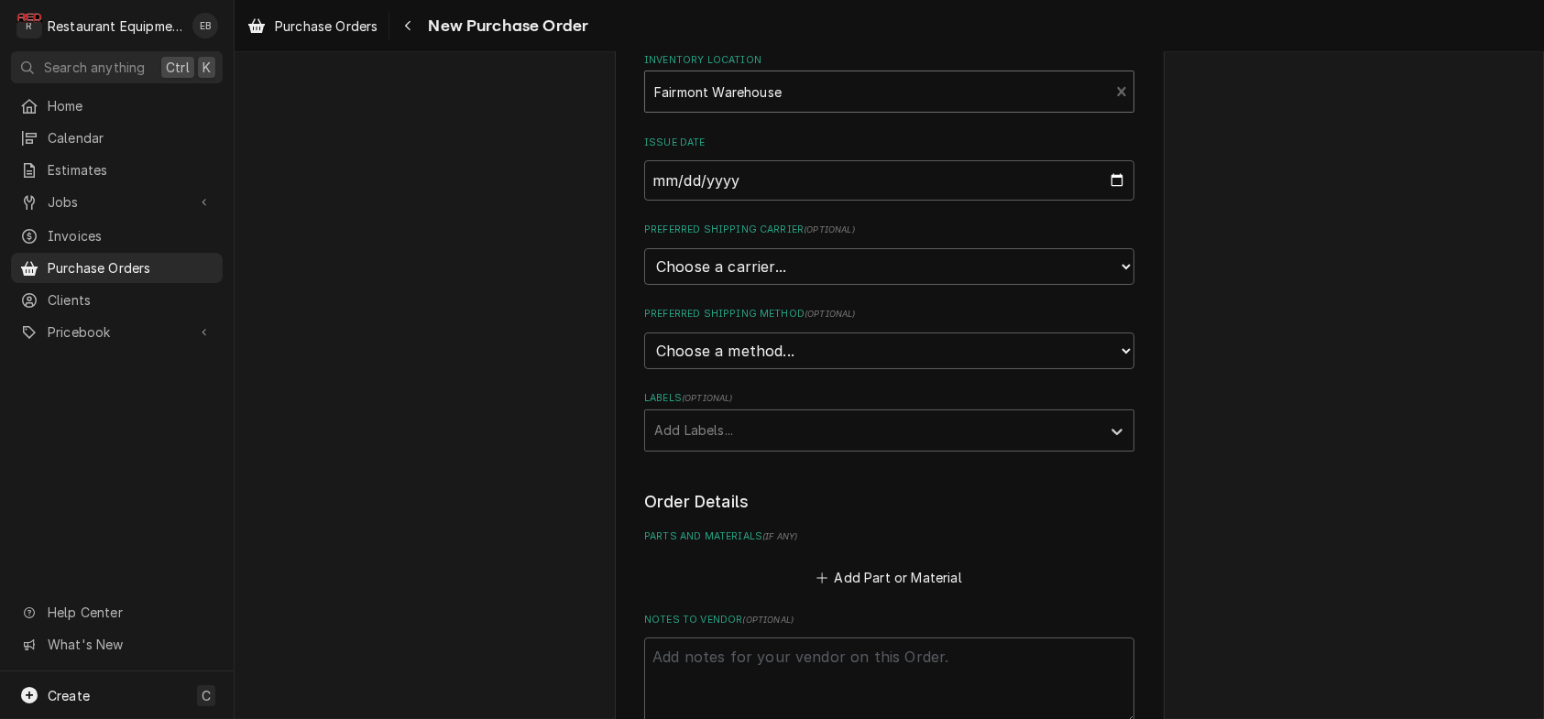
scroll to position [305, 0]
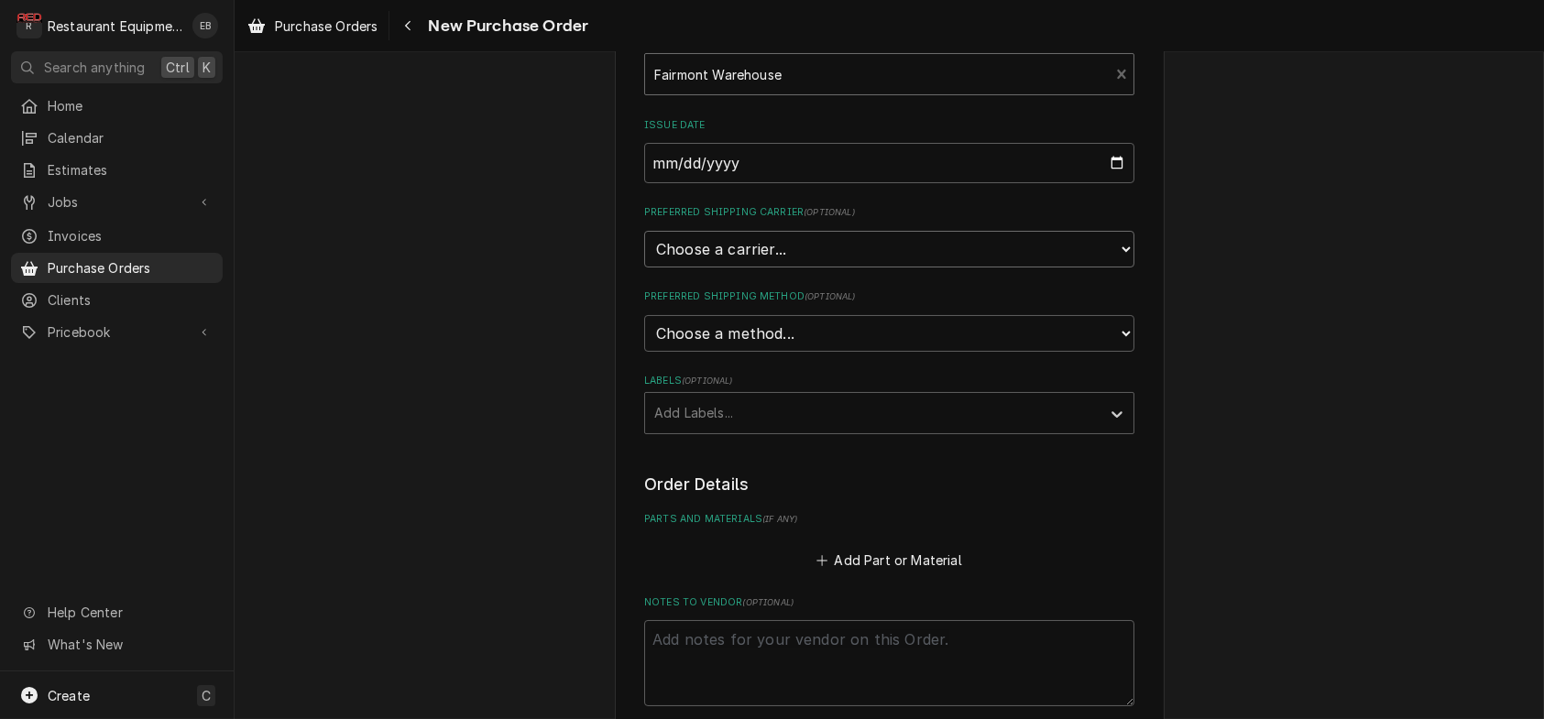
click at [759, 268] on select "Choose a carrier... U.S. Postal Service Stamps.com FedEx UPS DHL Express DHL EC…" at bounding box center [889, 249] width 490 height 37
select select "4"
click at [644, 268] on select "Choose a carrier... U.S. Postal Service Stamps.com FedEx UPS DHL Express DHL EC…" at bounding box center [889, 249] width 490 height 37
type textarea "x"
click at [731, 352] on select "Choose a method... Ground Next Day Early AM Next Day Air 2 Day Air Other" at bounding box center [889, 333] width 490 height 37
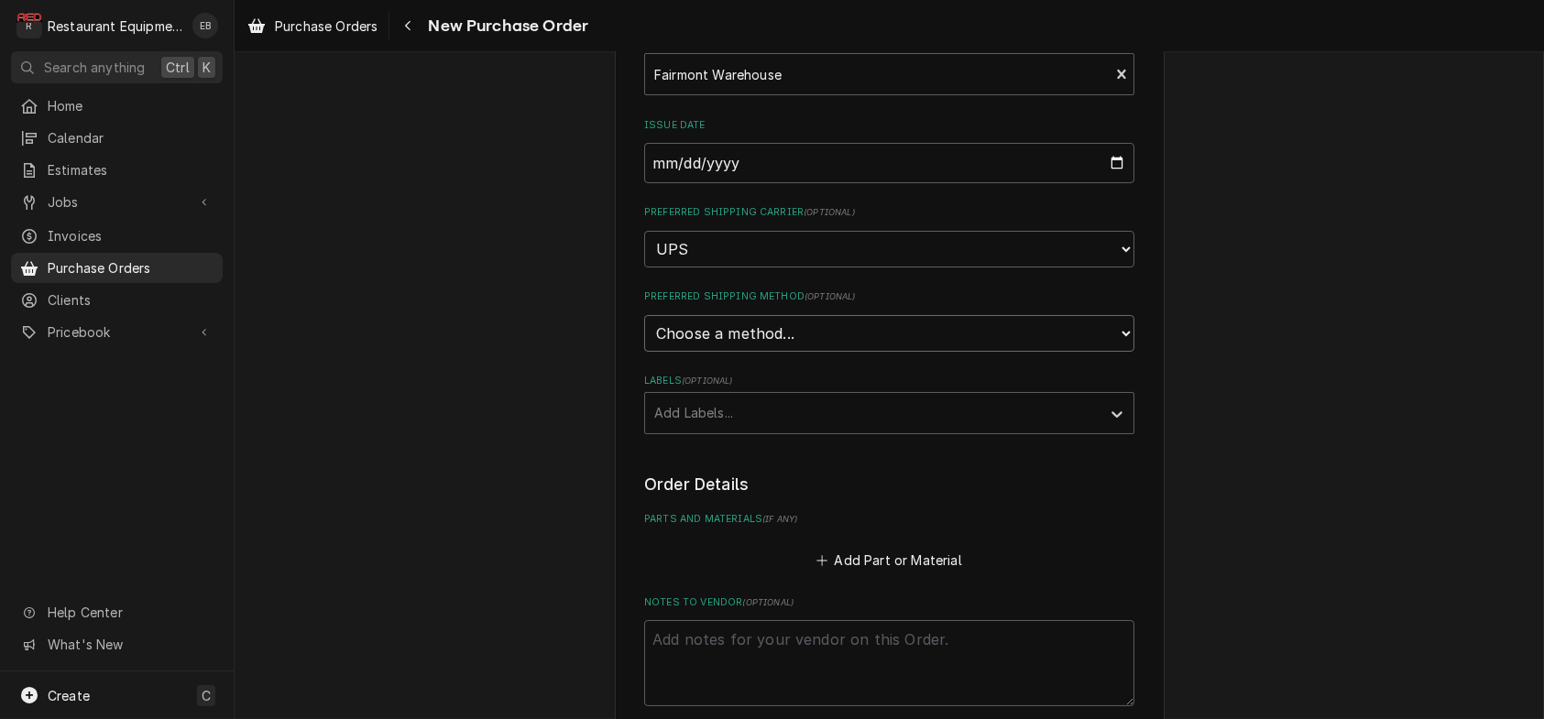
select select "0"
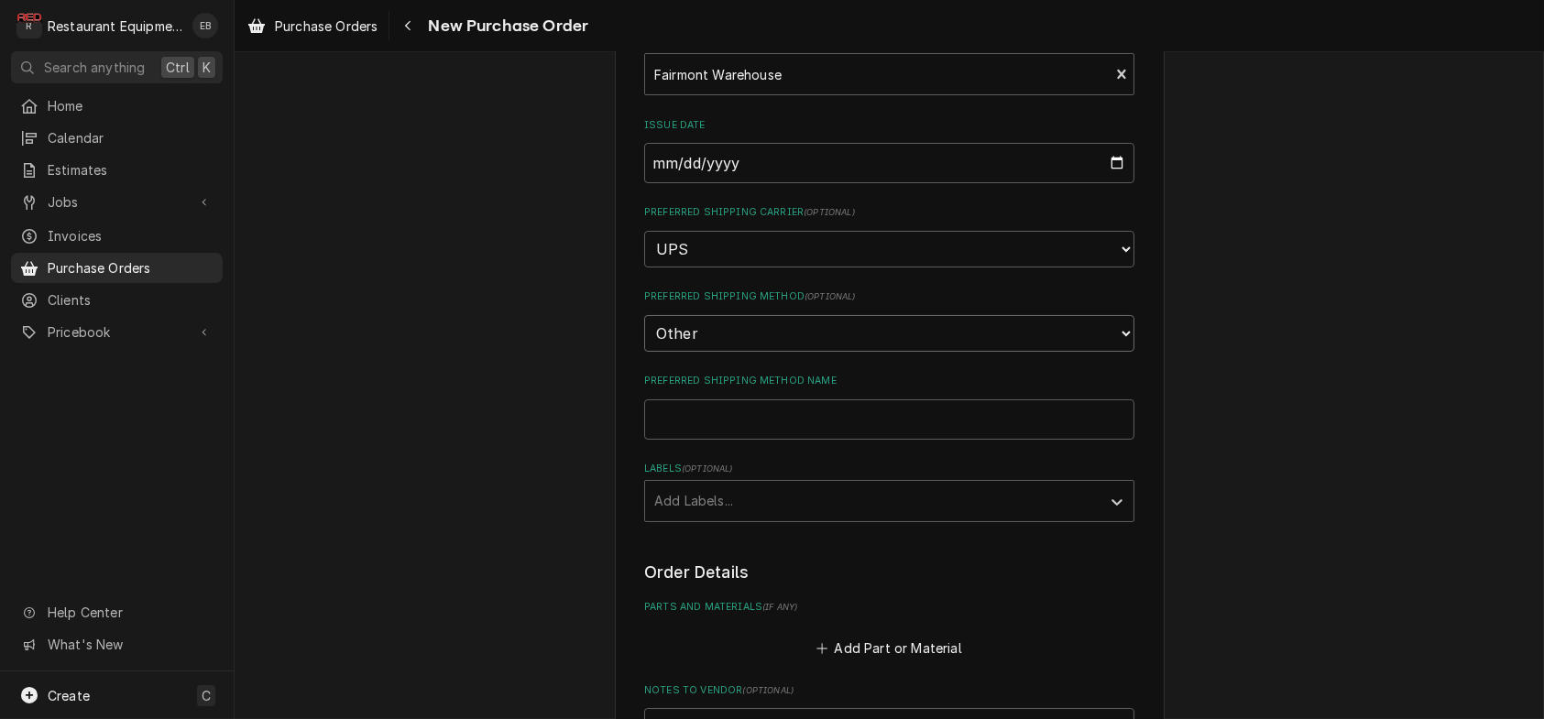
scroll to position [403, 0]
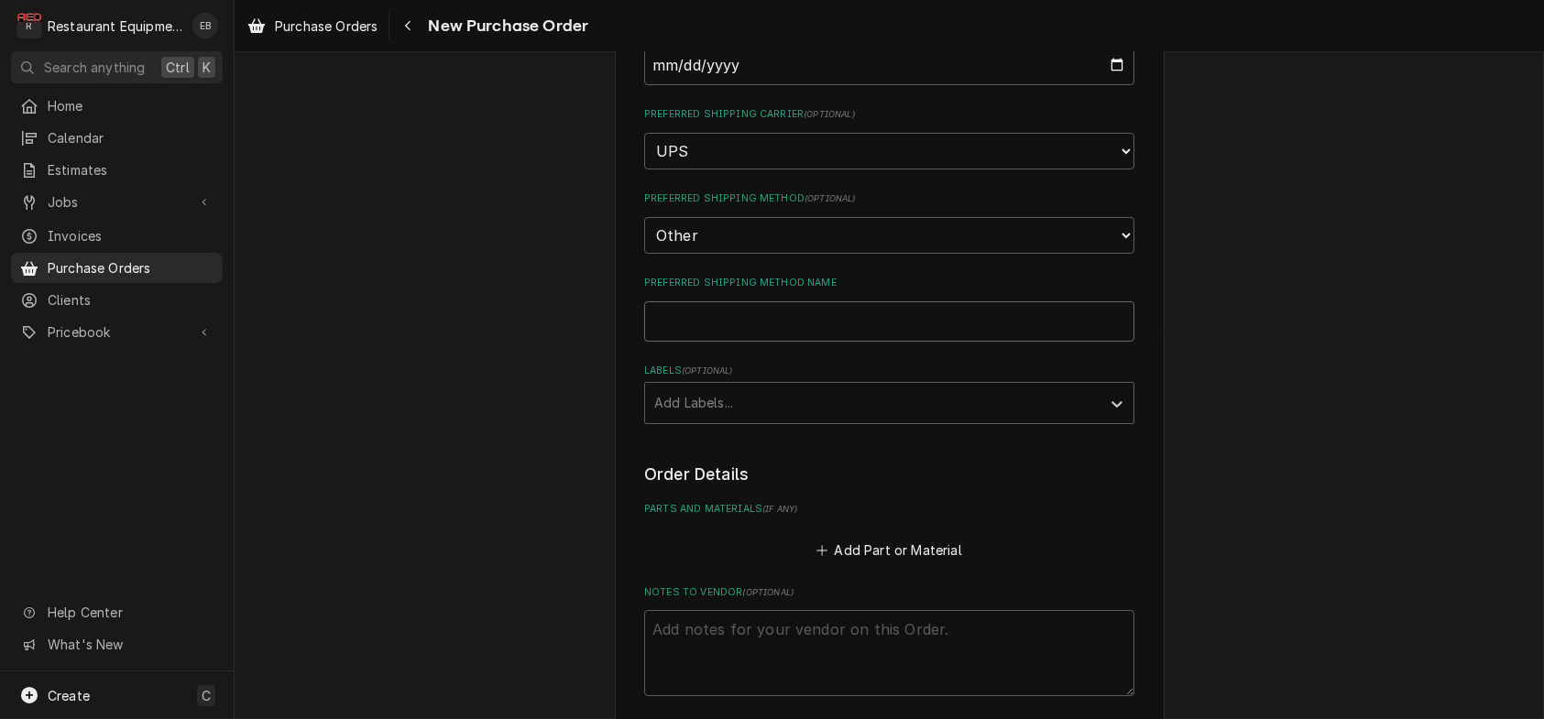
click at [733, 342] on input "Preferred Shipping Method Name" at bounding box center [889, 321] width 490 height 40
type textarea "x"
type input "P"
type textarea "x"
type input "Pi"
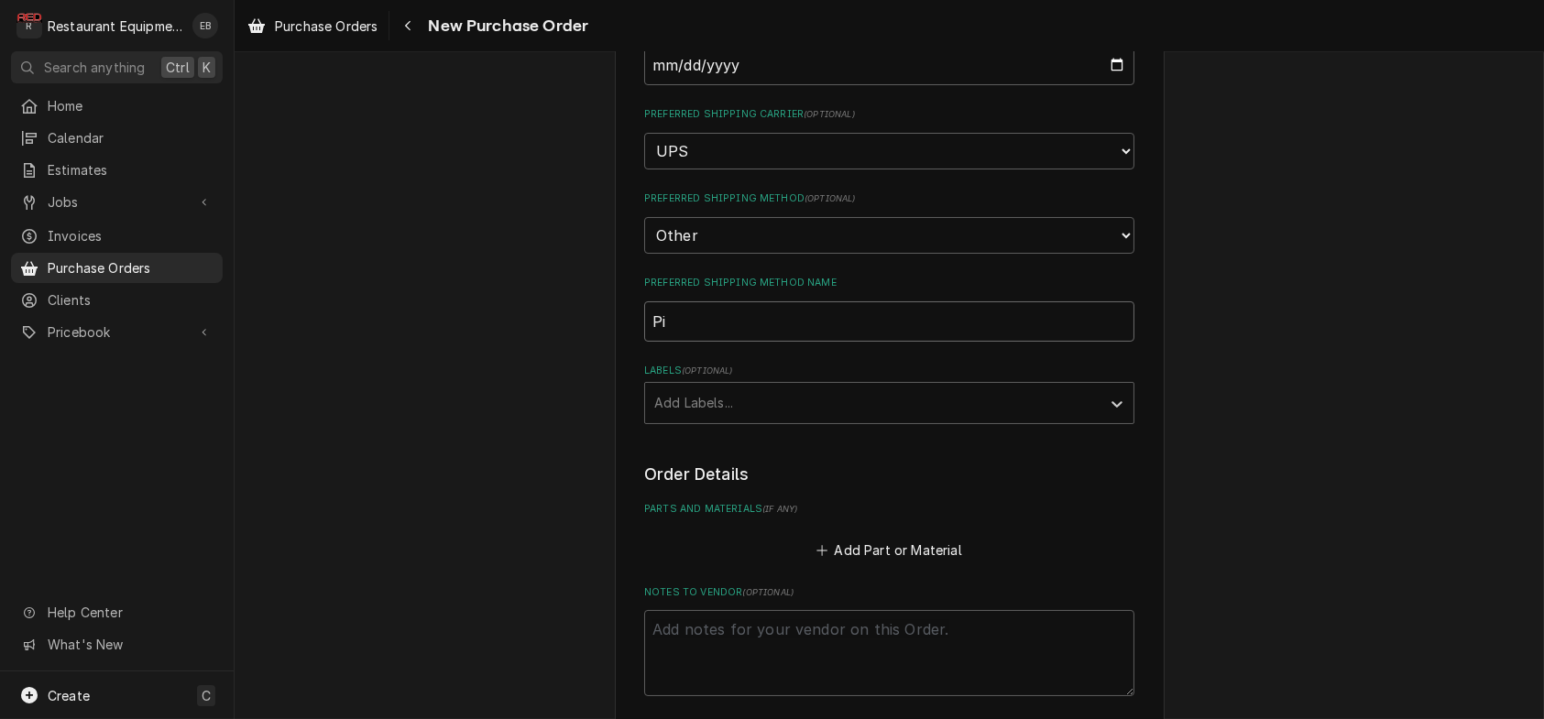
type textarea "x"
type input "Pic"
type textarea "x"
type input "Pic"
type textarea "x"
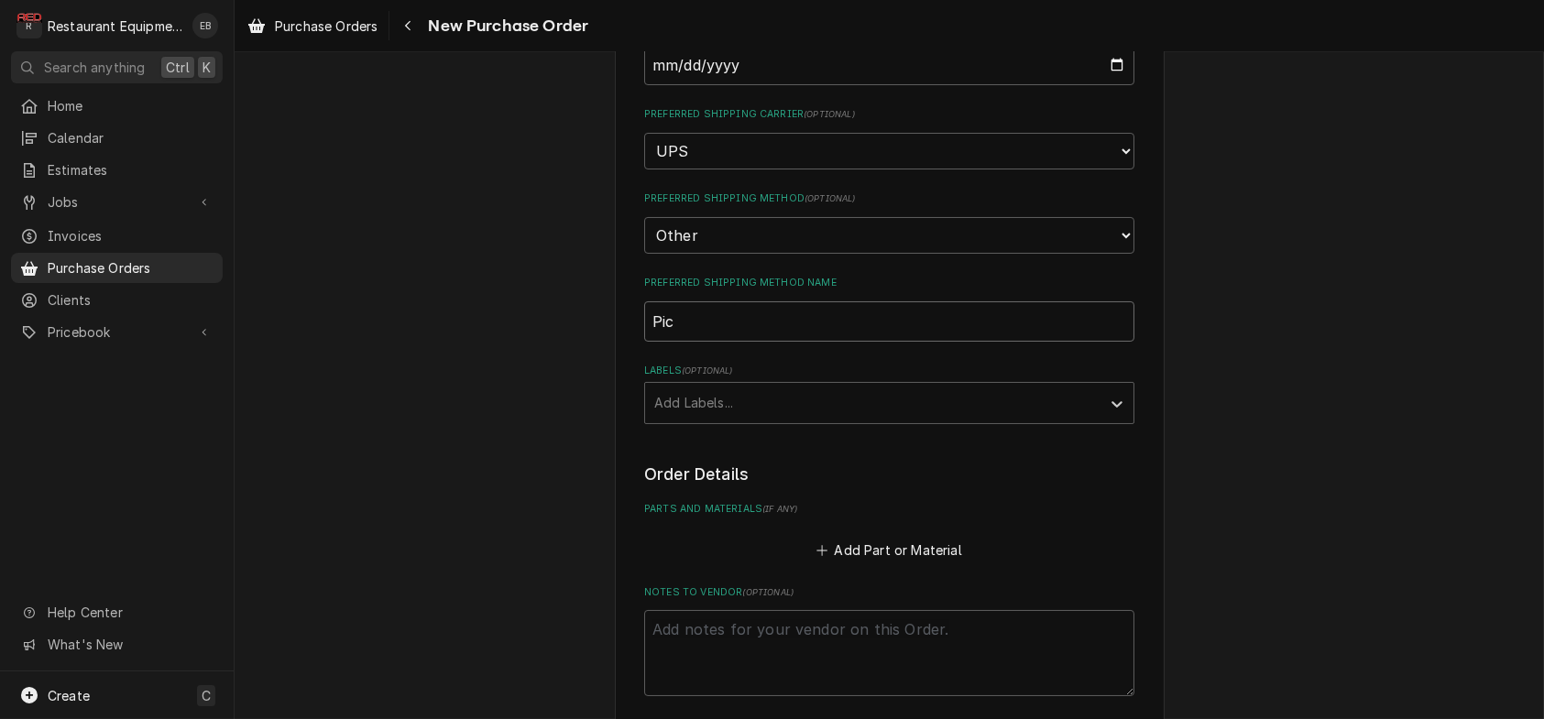
type input "Pic"
type textarea "x"
type input "Pick"
type textarea "x"
type input "Pick"
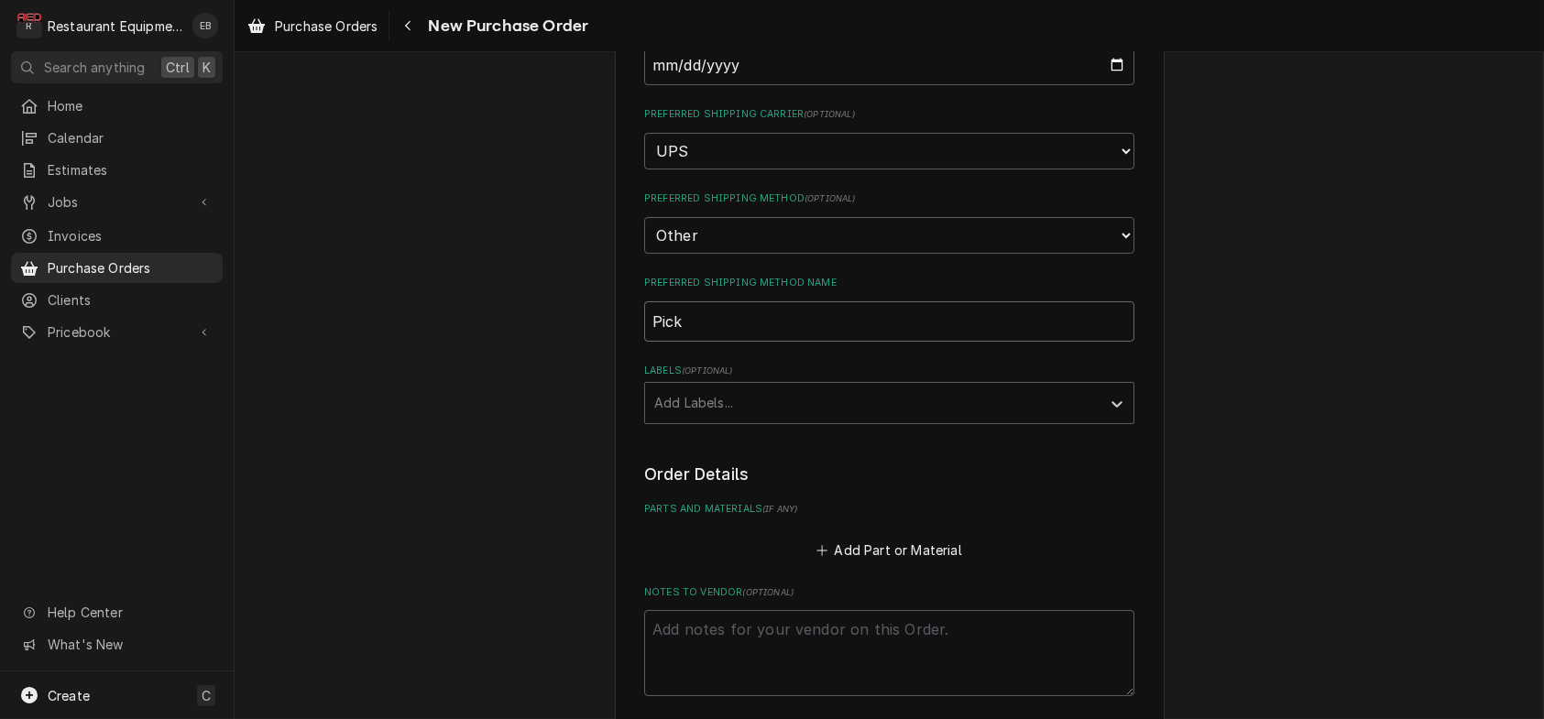
type textarea "x"
type input "Pick"
type textarea "x"
type input "Picku"
type textarea "x"
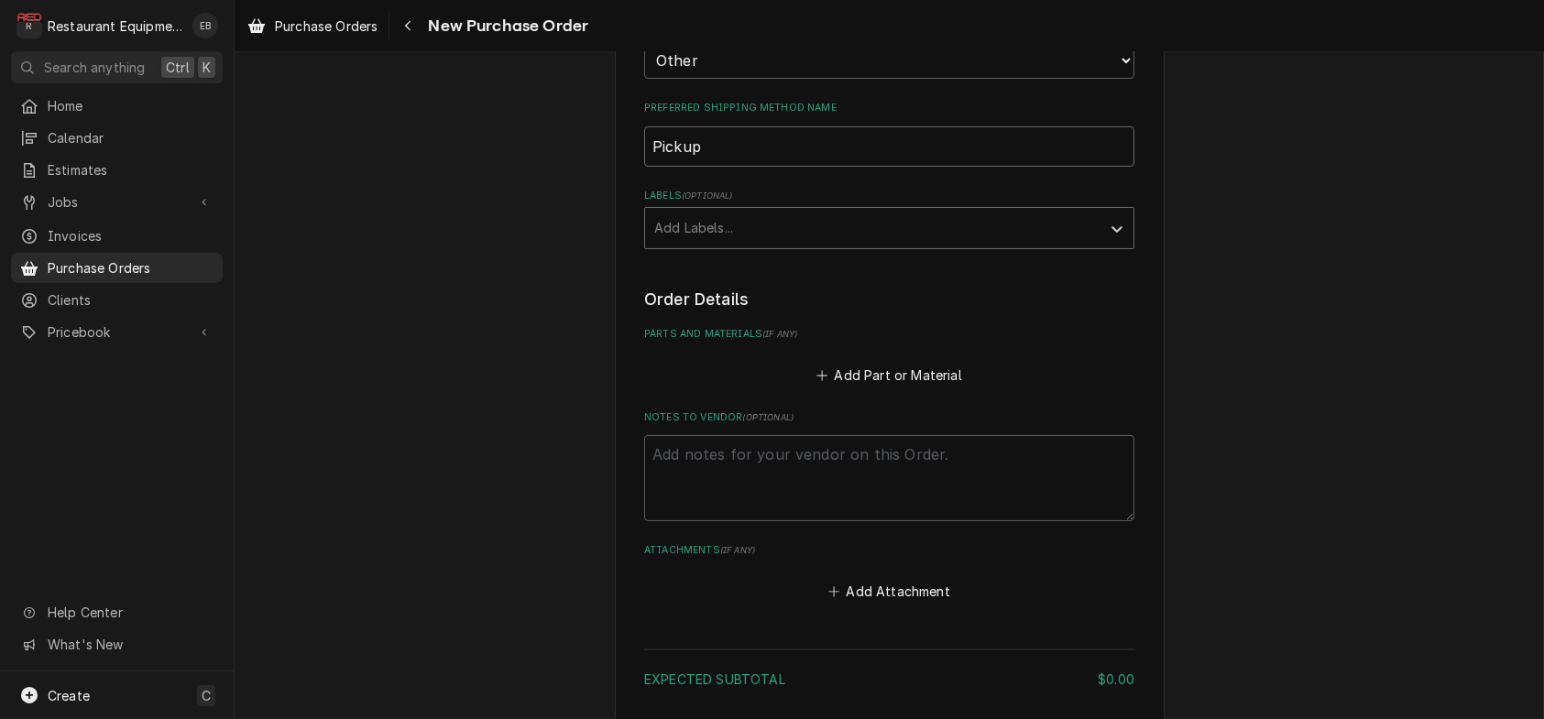
scroll to position [586, 0]
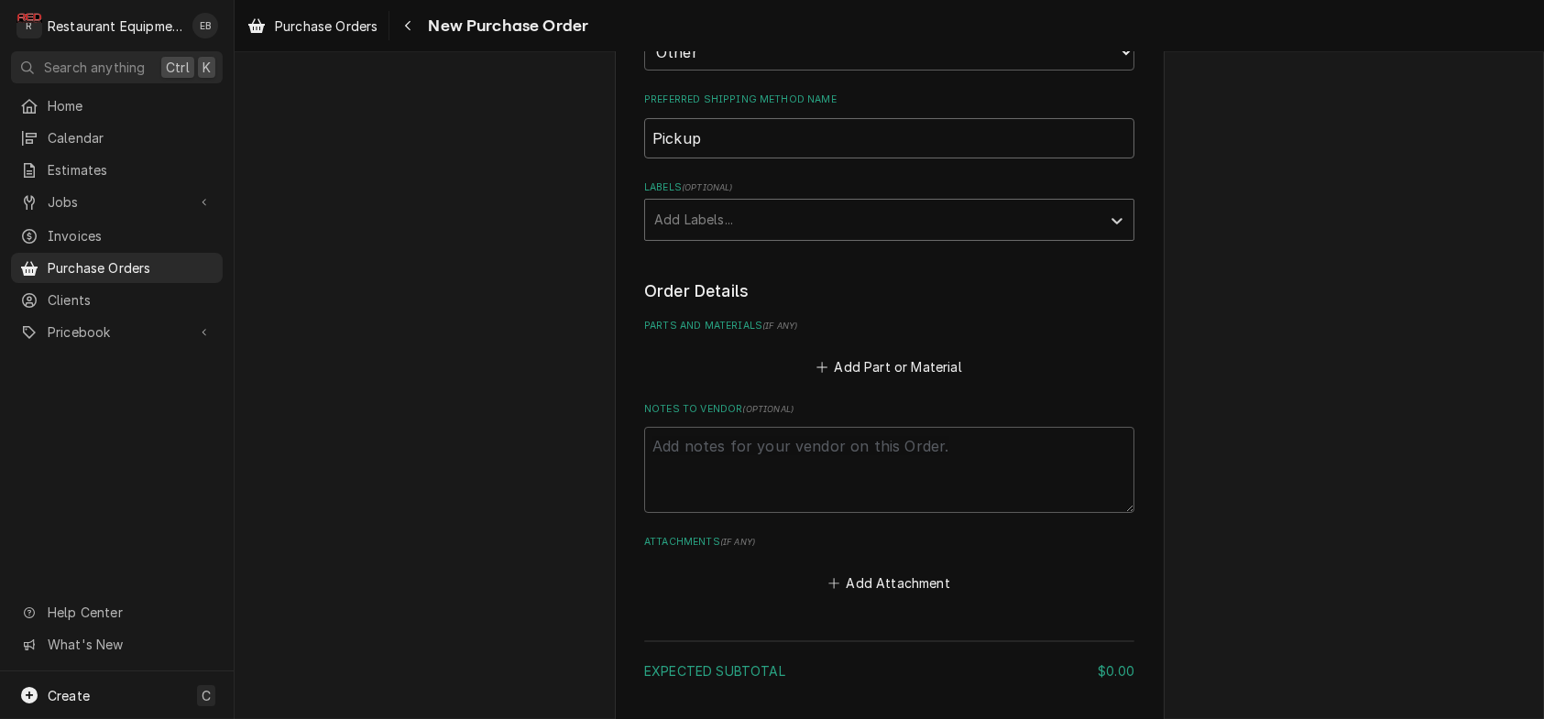
type input "Pickup"
click at [750, 236] on div "Labels" at bounding box center [872, 219] width 437 height 33
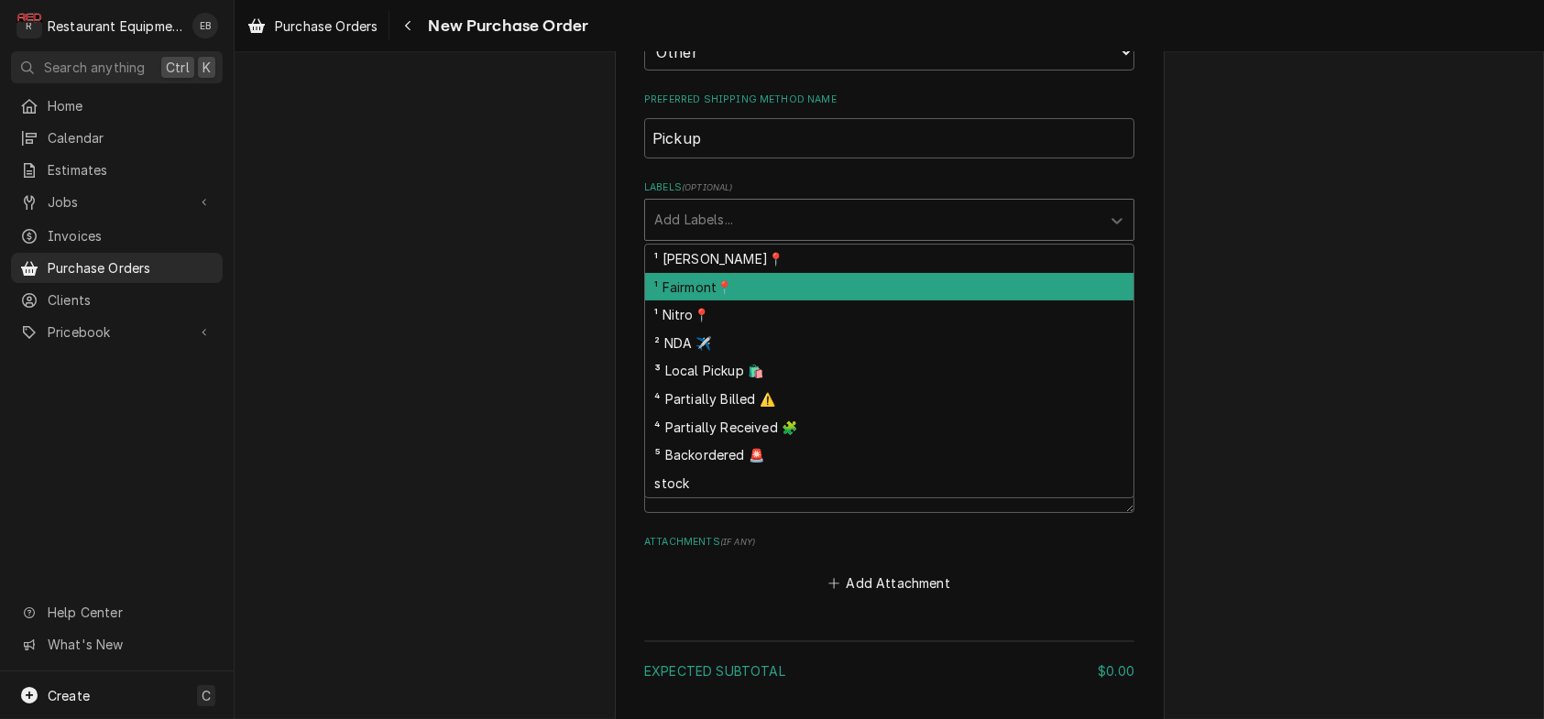
click at [704, 301] on div "¹ Fairmont📍" at bounding box center [889, 287] width 488 height 28
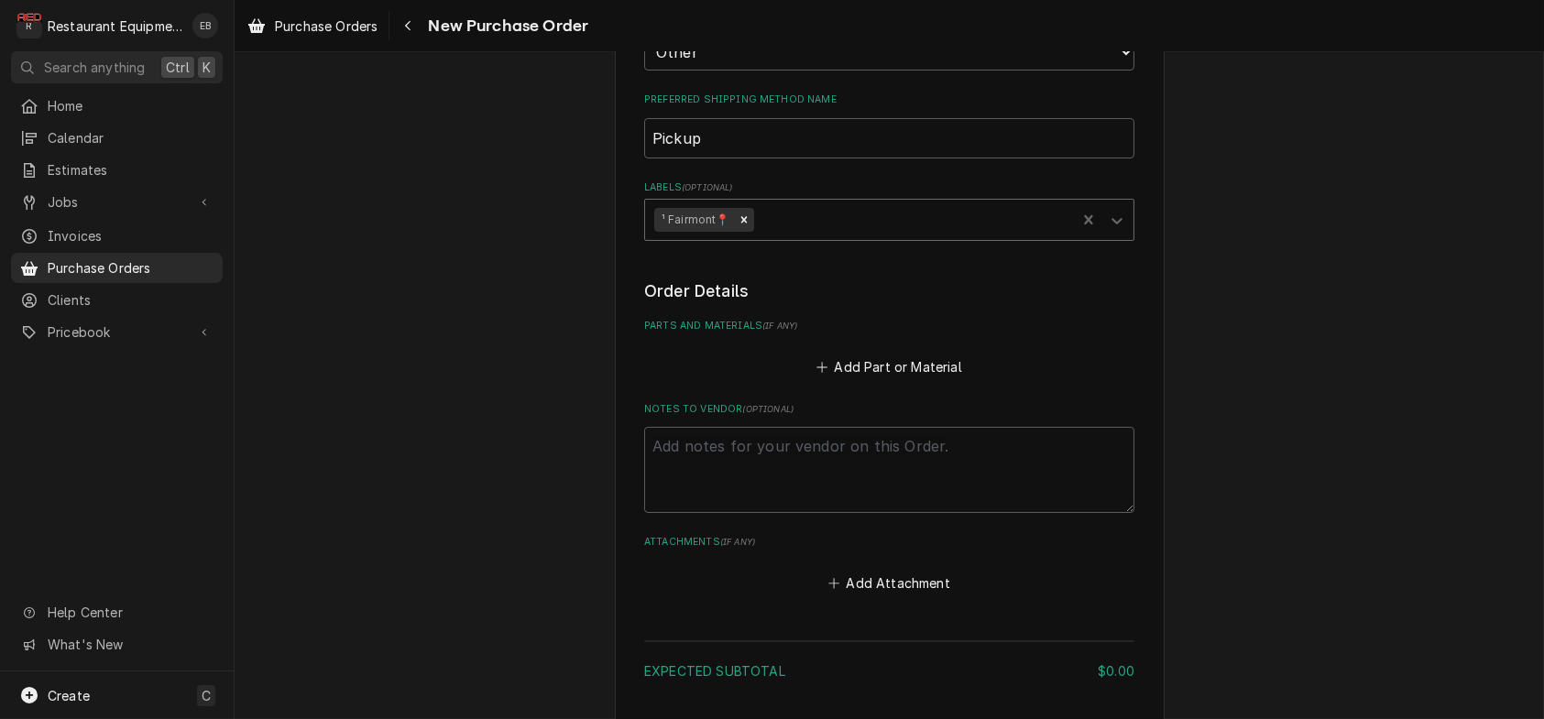
click at [783, 236] on div "Labels" at bounding box center [912, 219] width 310 height 33
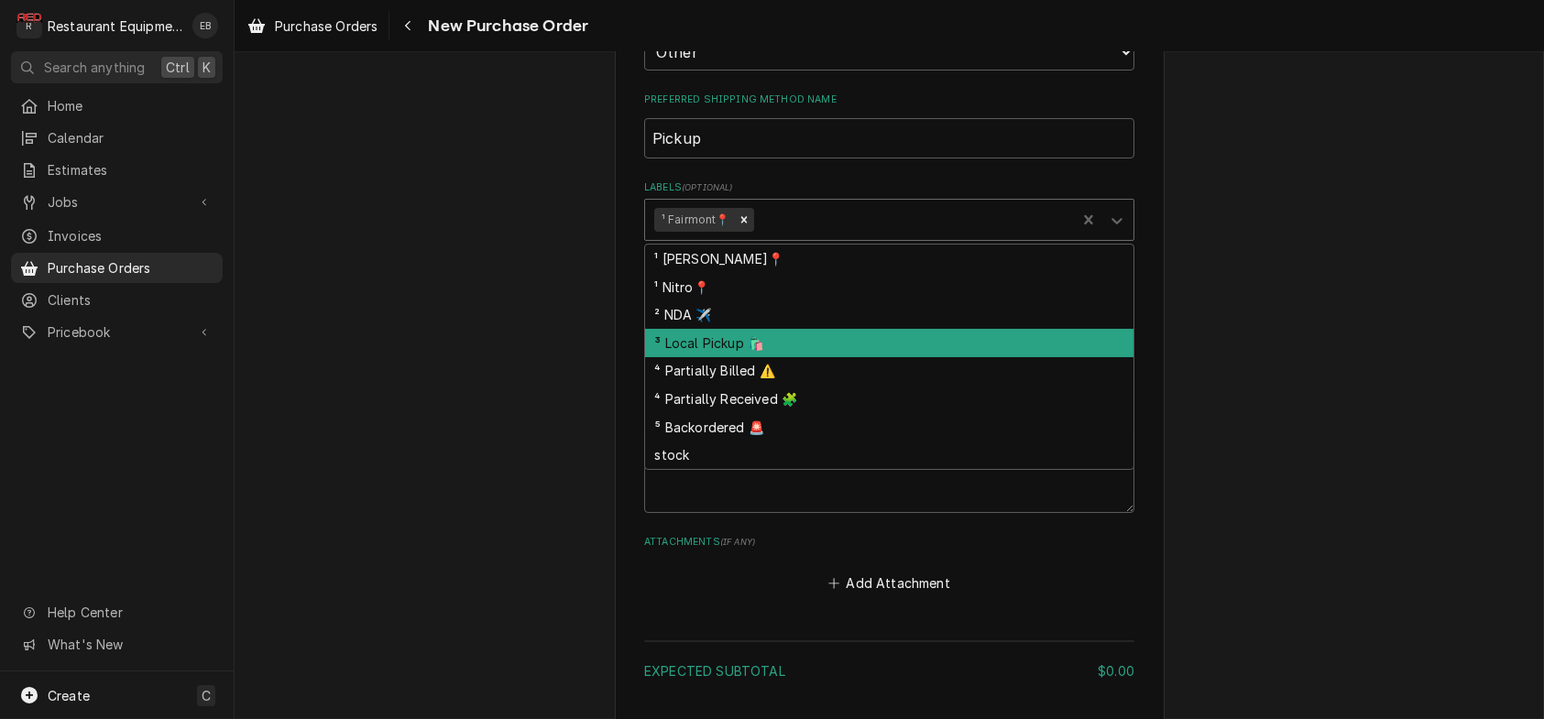
click at [728, 357] on div "³ Local Pickup 🛍️" at bounding box center [889, 343] width 488 height 28
type textarea "x"
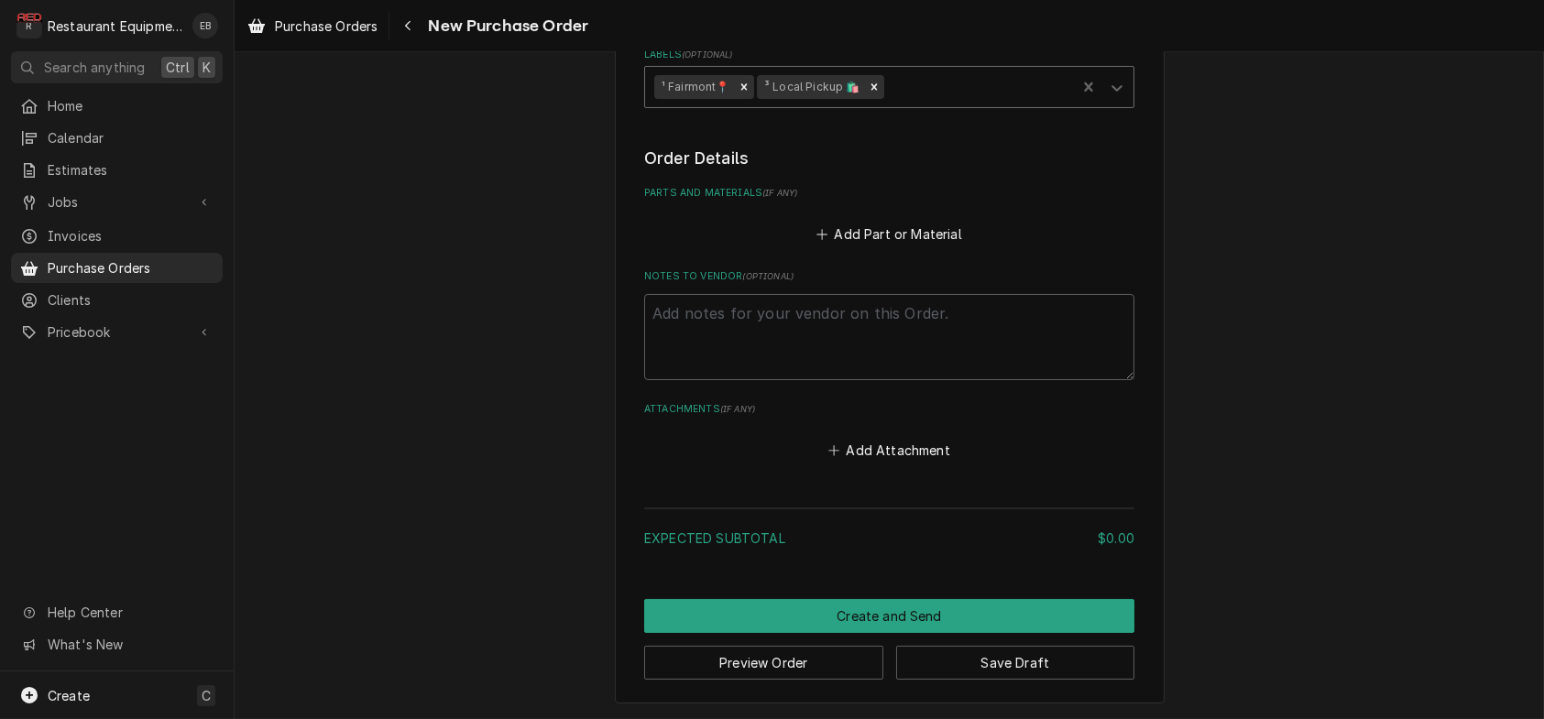
scroll to position [770, 0]
click at [876, 246] on button "Add Part or Material" at bounding box center [889, 234] width 151 height 26
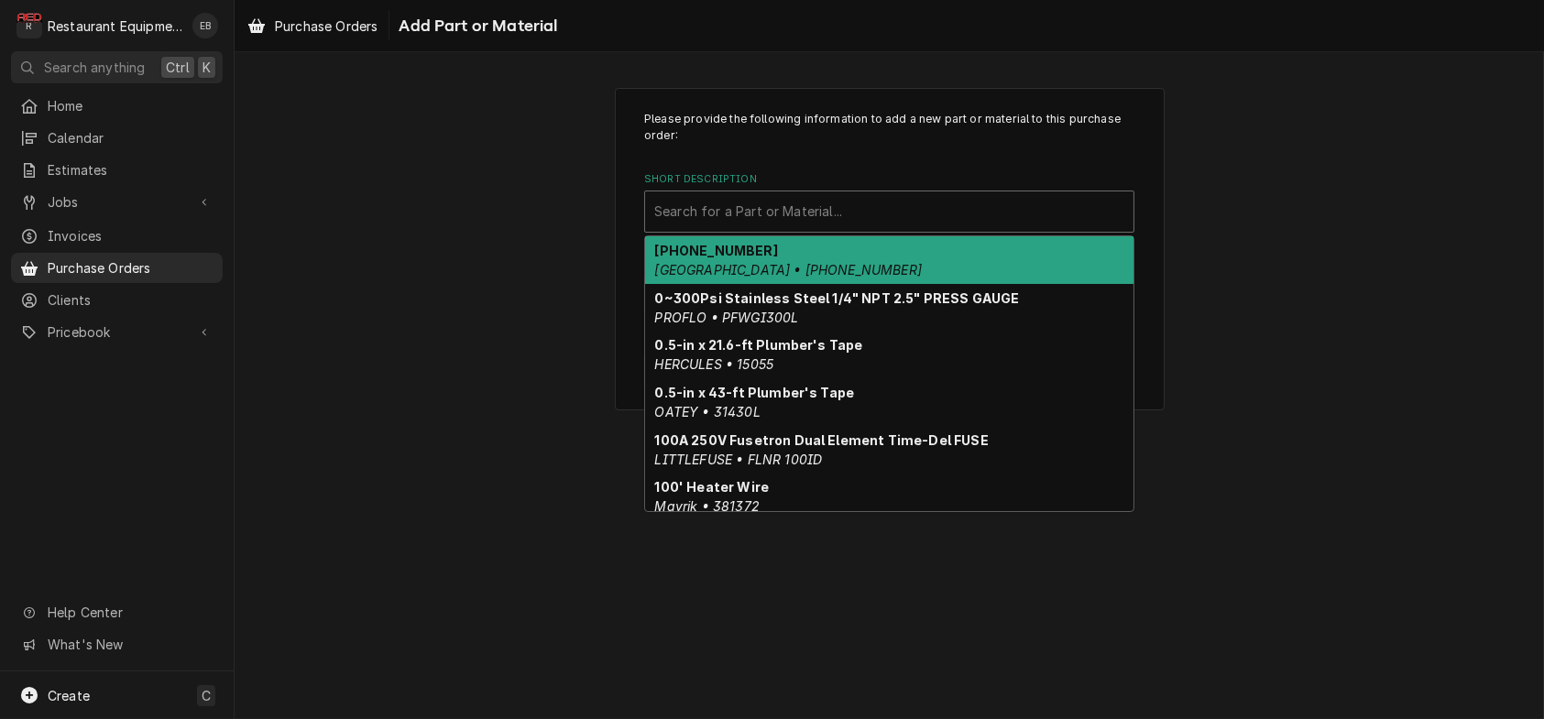
click at [777, 228] on div "Short Description" at bounding box center [889, 211] width 470 height 33
click at [829, 145] on p "Please provide the following information to add a new part or material to this …" at bounding box center [889, 128] width 490 height 34
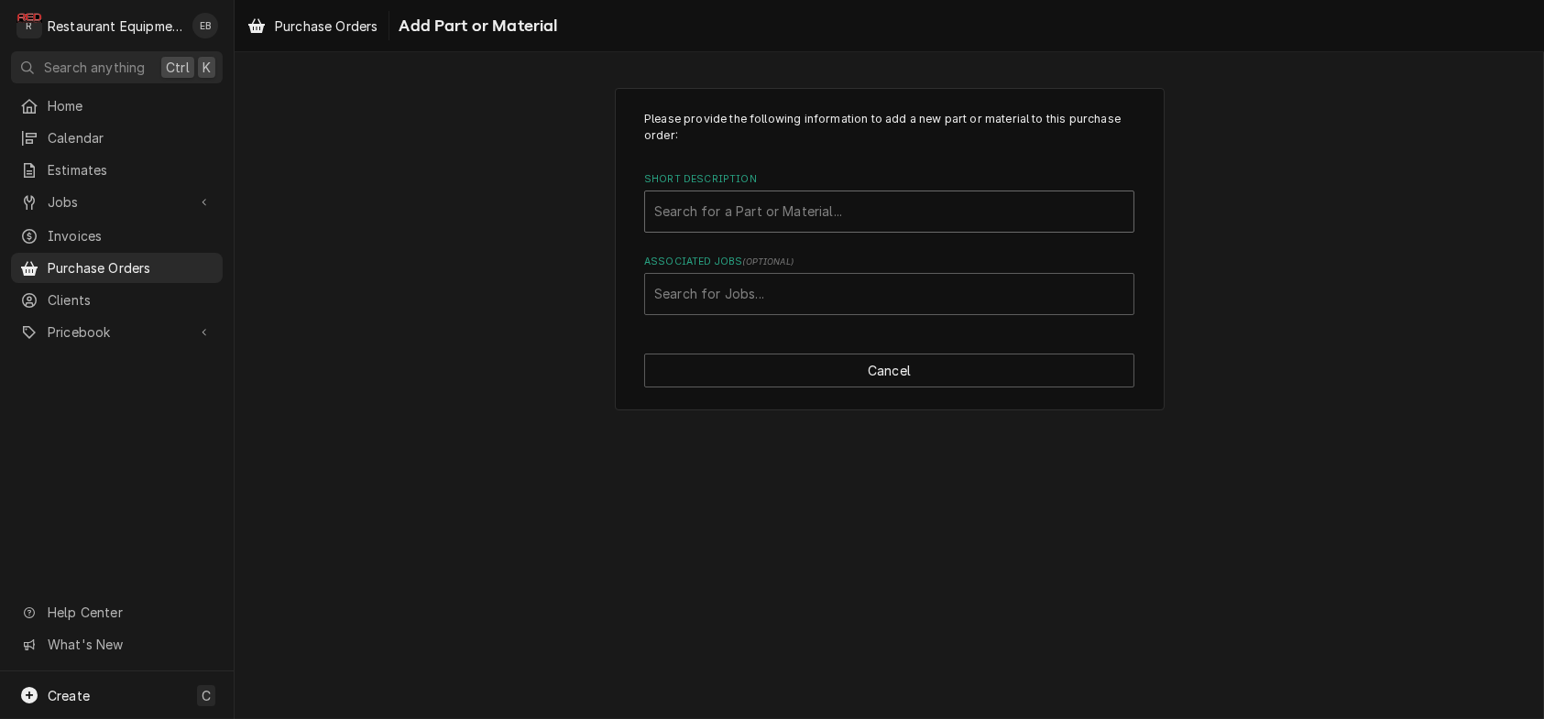
click at [798, 228] on div "Short Description" at bounding box center [889, 211] width 470 height 33
type input "T"
type input "TEZA025L8HT3DF"
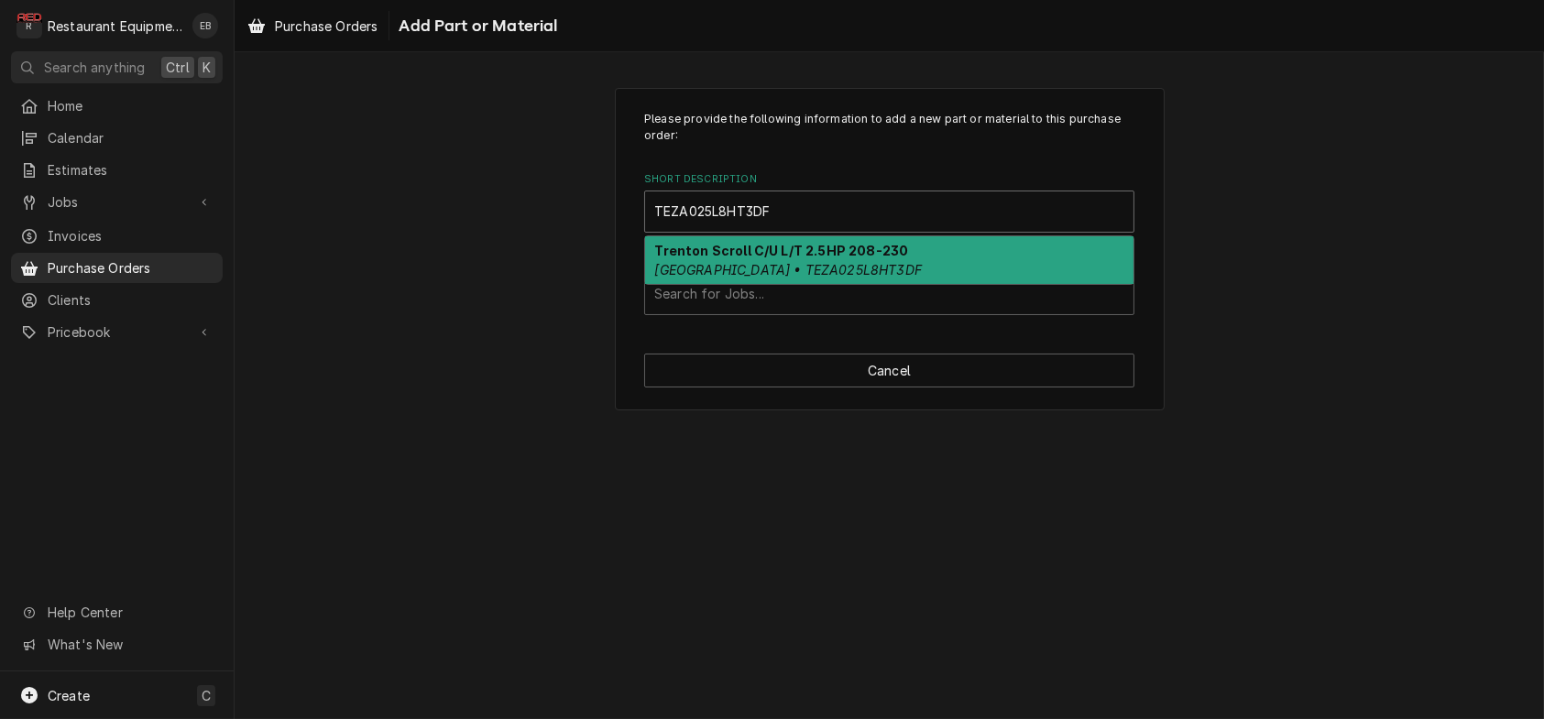
click at [786, 258] on strong "Trenton Scroll C/U L/T 2.5HP 208-230" at bounding box center [782, 251] width 254 height 16
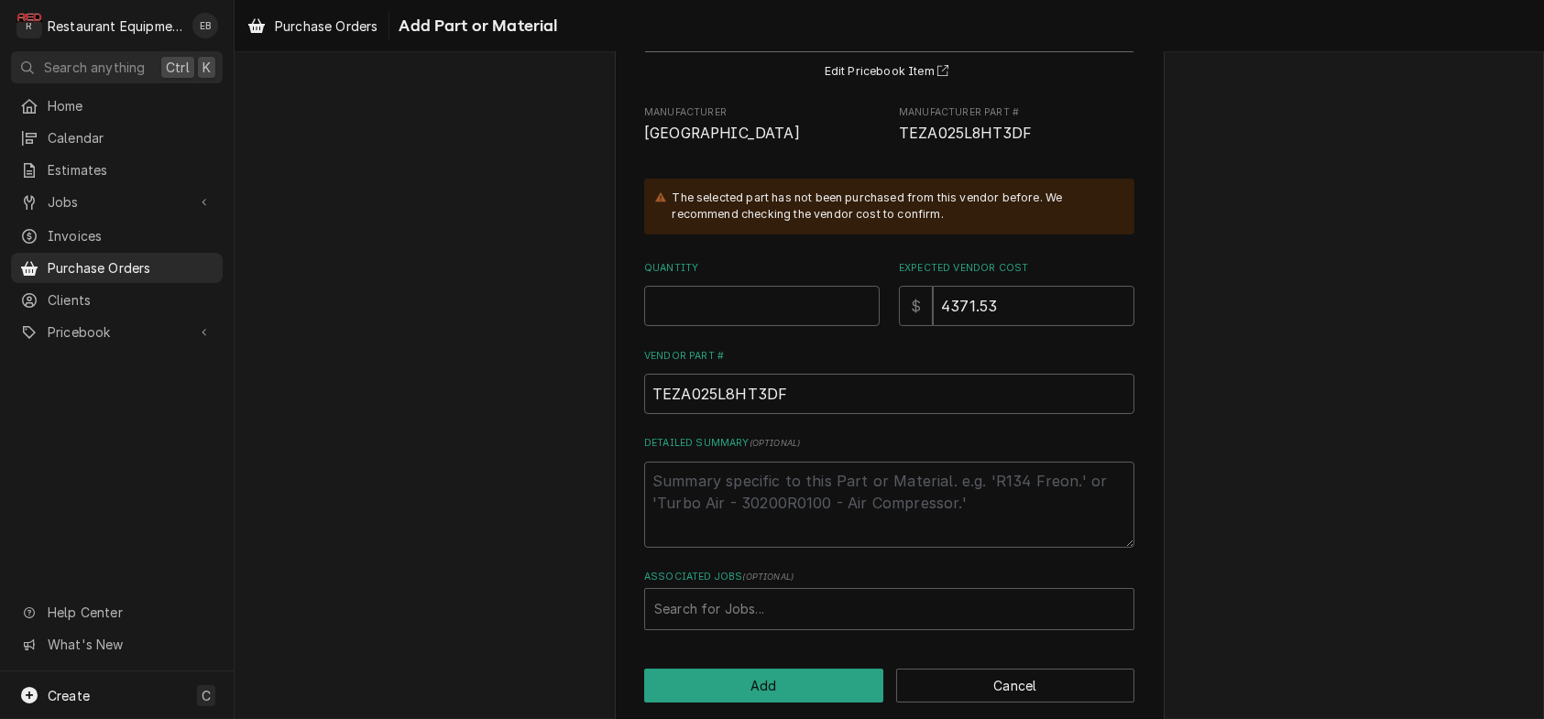
scroll to position [183, 0]
click at [717, 323] on input "Quantity" at bounding box center [761, 303] width 235 height 40
type textarea "x"
type input "1"
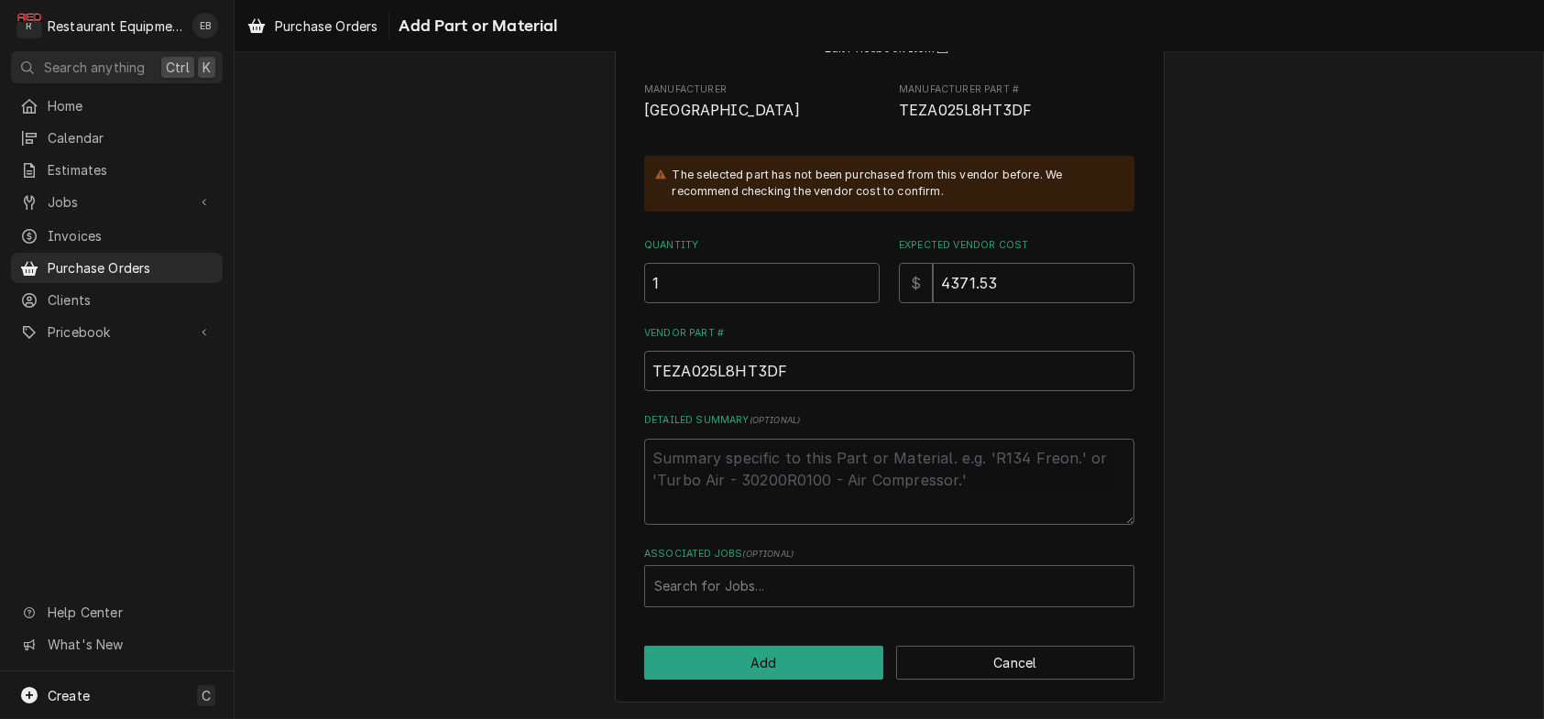
scroll to position [297, 0]
click at [759, 578] on div "Associated Jobs" at bounding box center [889, 586] width 470 height 33
type input "9087"
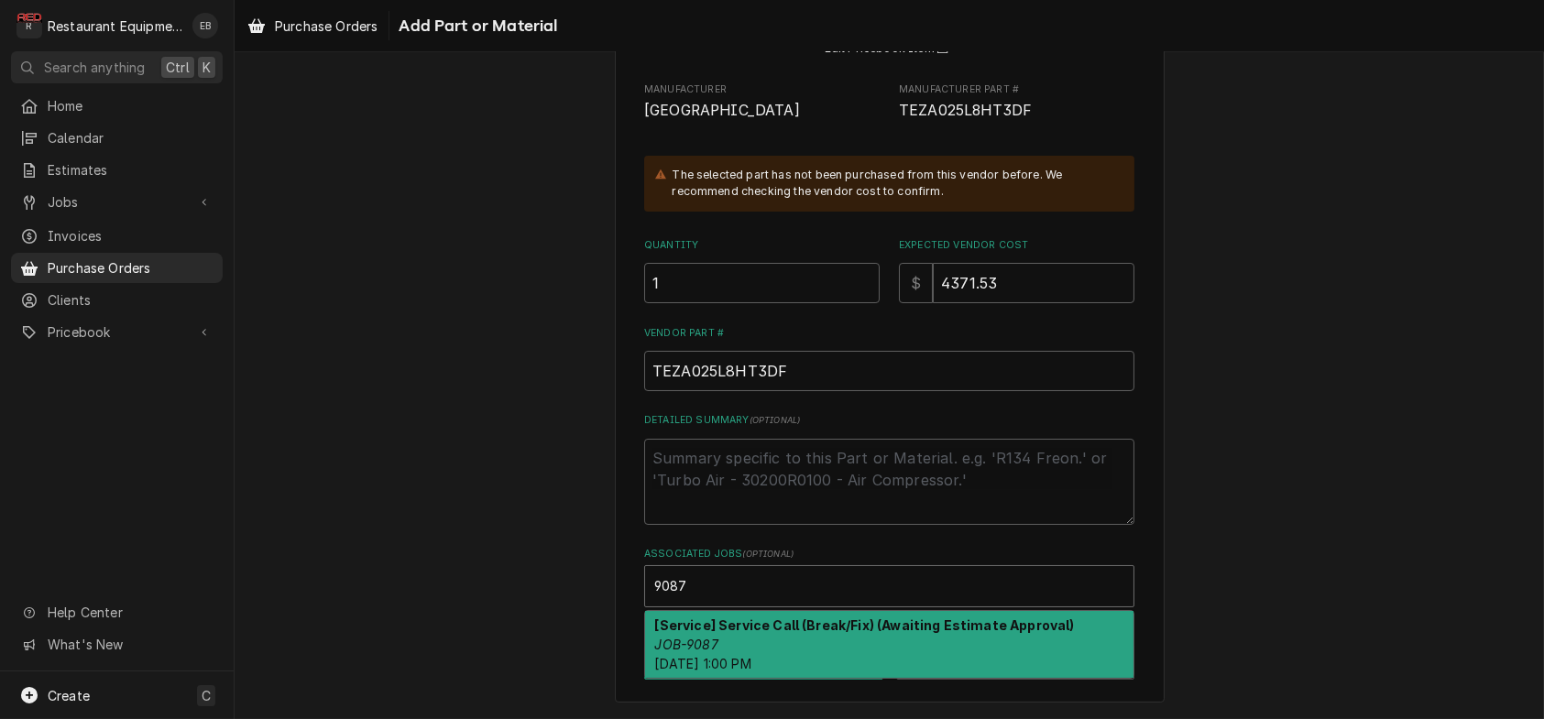
click at [761, 620] on strong "[Service] Service Call (Break/Fix) (Awaiting Estimate Approval)" at bounding box center [865, 626] width 420 height 16
type textarea "x"
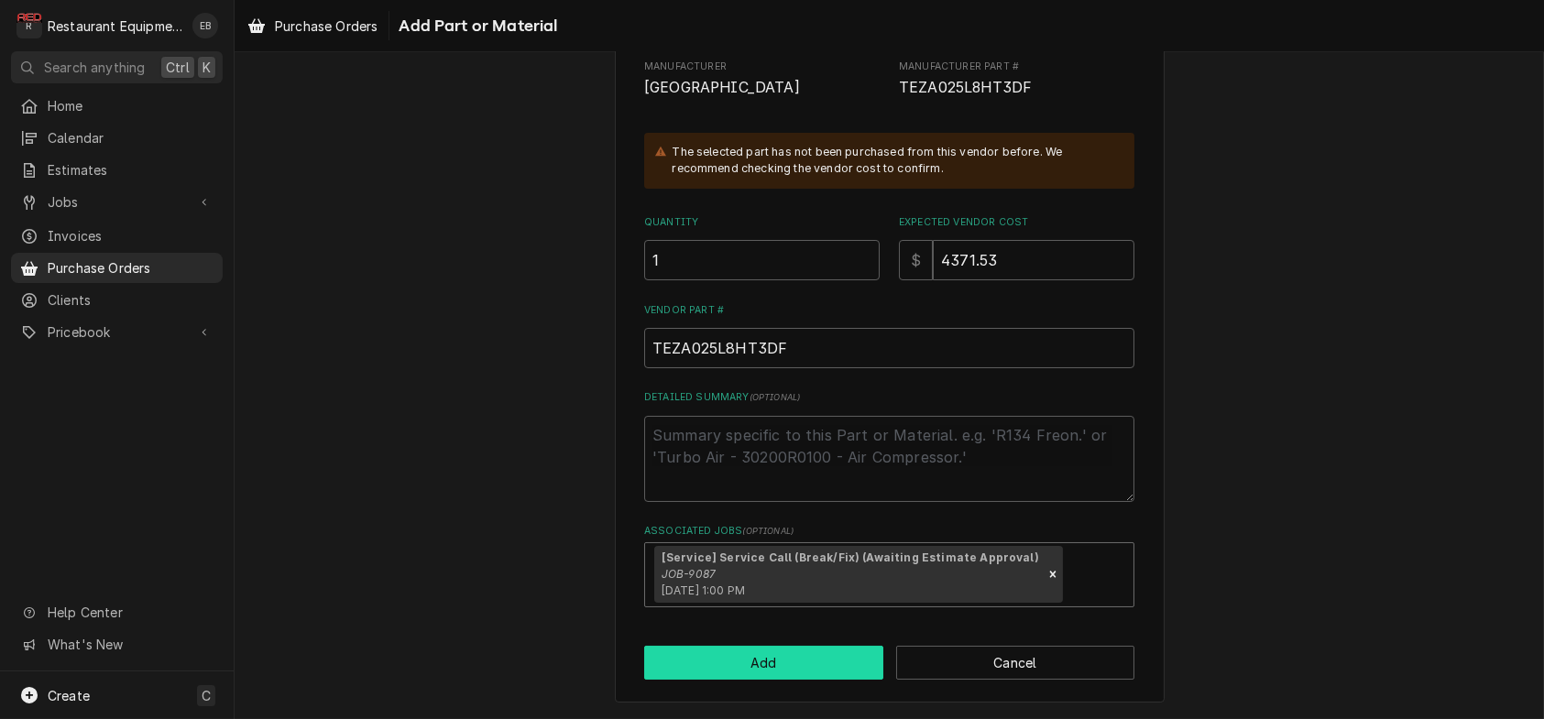
click at [719, 680] on button "Add" at bounding box center [763, 663] width 239 height 34
type textarea "x"
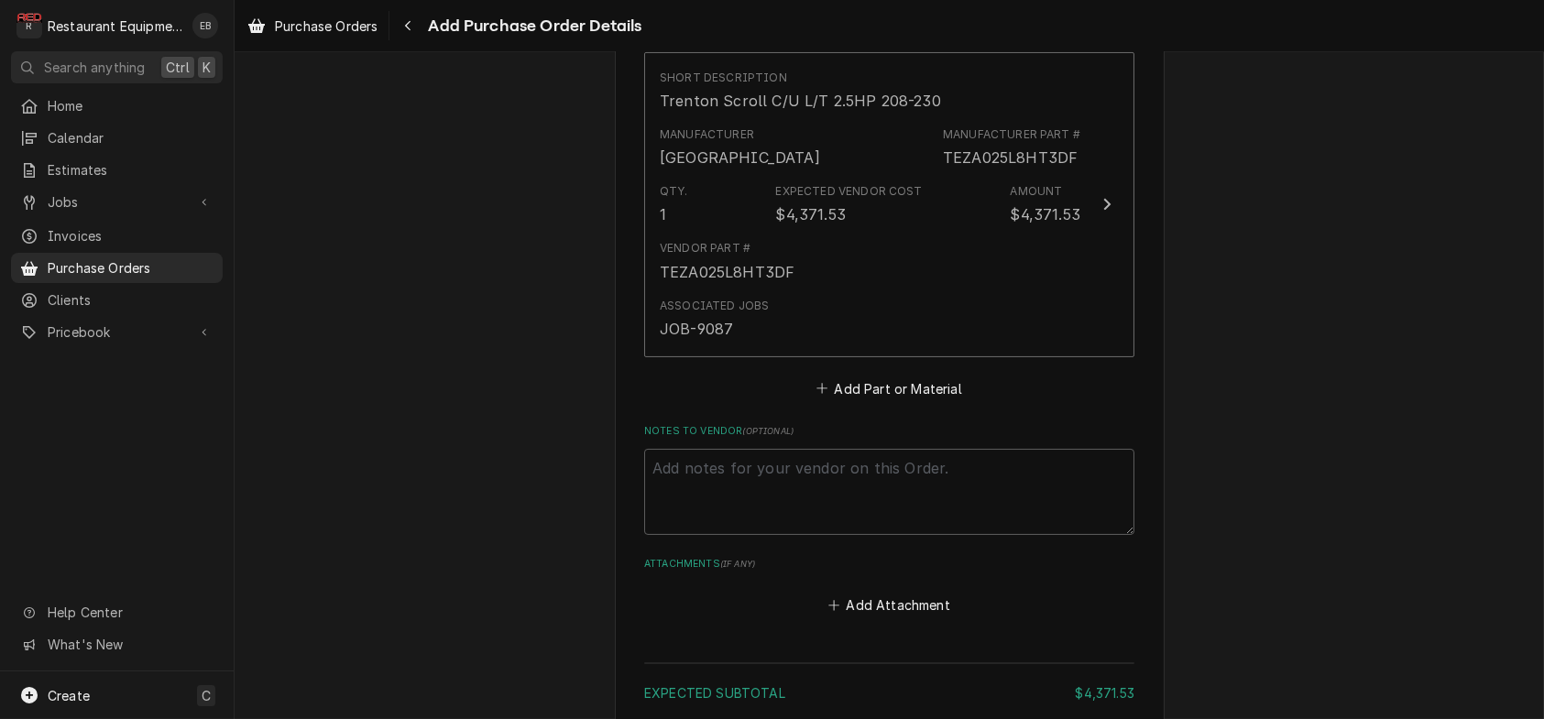
scroll to position [892, 0]
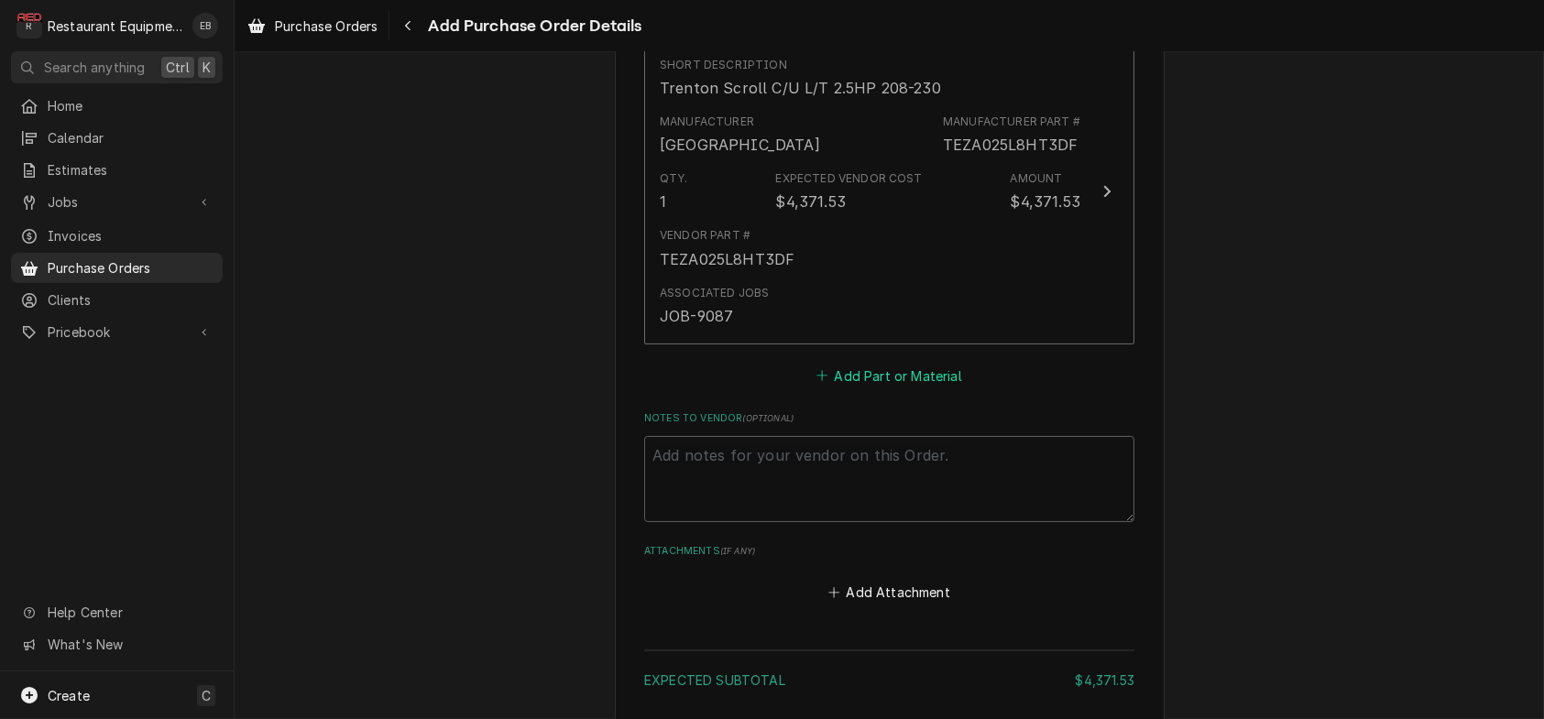
click at [881, 389] on button "Add Part or Material" at bounding box center [889, 376] width 151 height 26
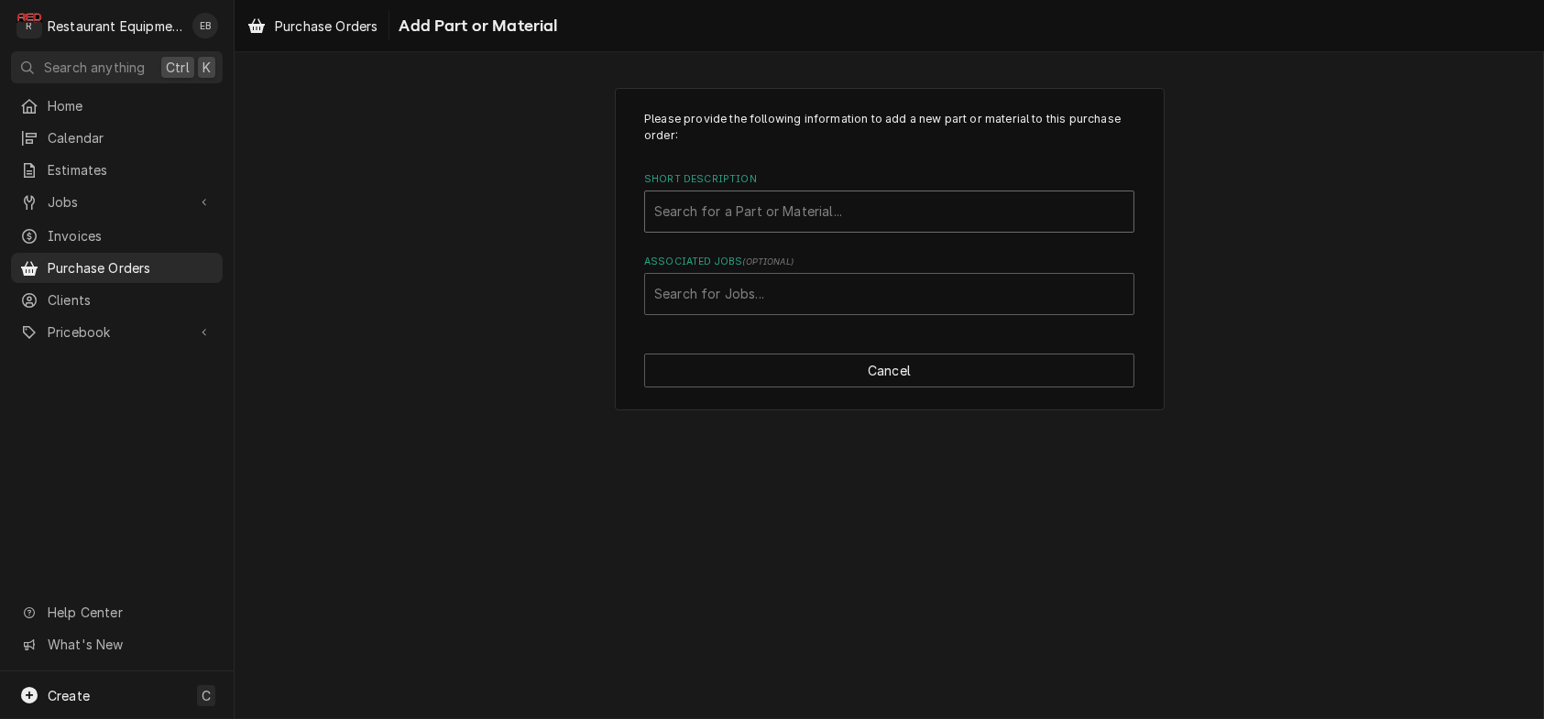
click at [737, 228] on div "Short Description" at bounding box center [889, 211] width 470 height 33
type input "warzf08k4etf5931"
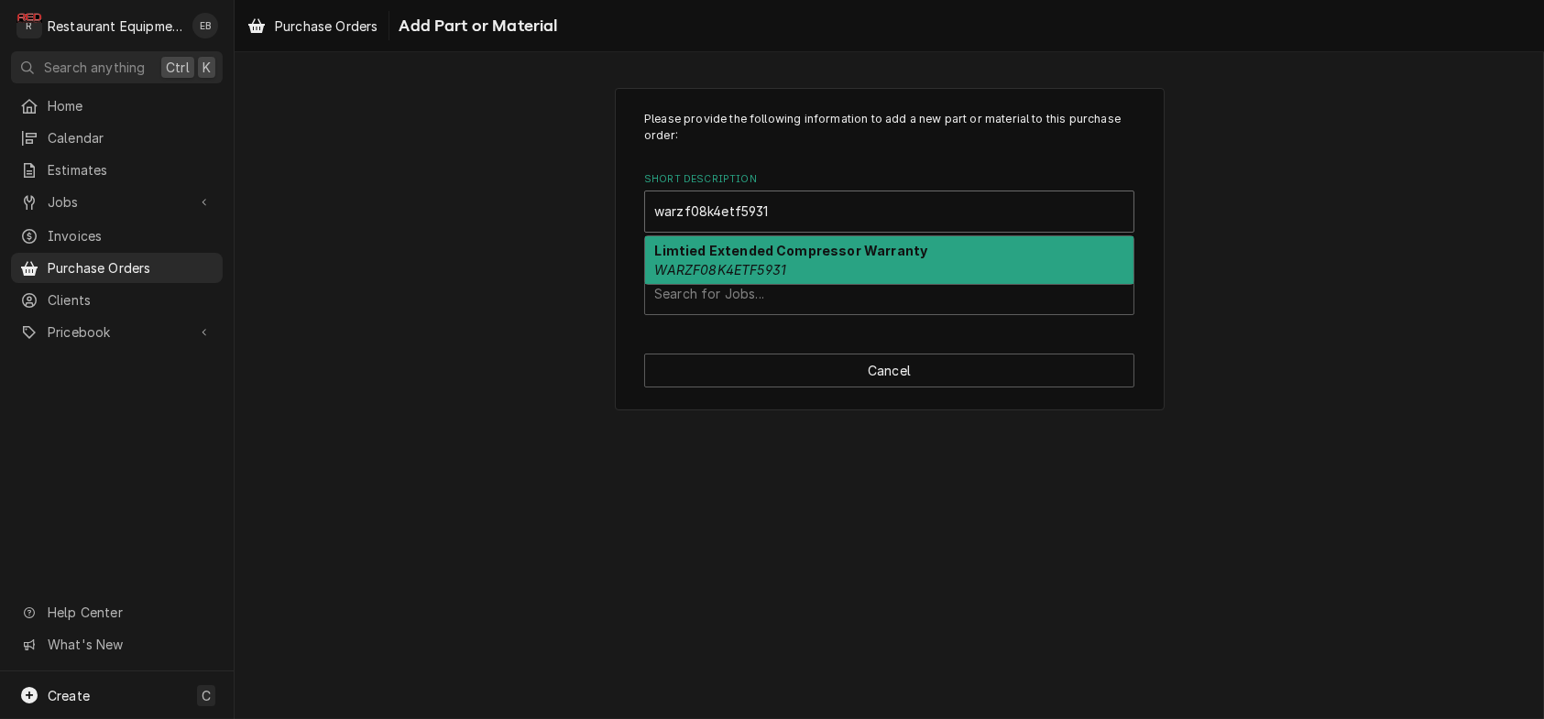
click at [773, 258] on strong "Limtied Extended Compressor Warranty" at bounding box center [791, 251] width 273 height 16
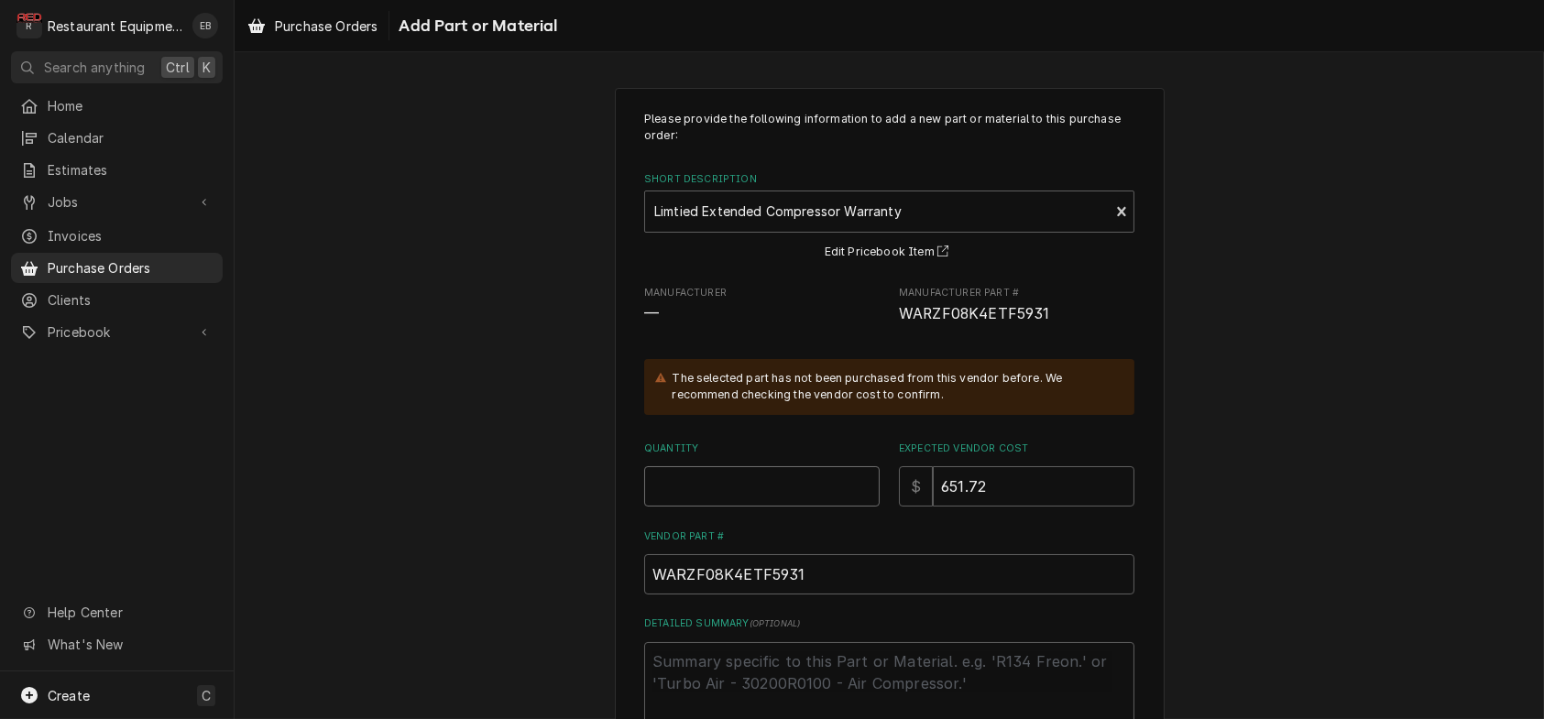
click at [700, 507] on input "Quantity" at bounding box center [761, 486] width 235 height 40
type textarea "x"
type input "1"
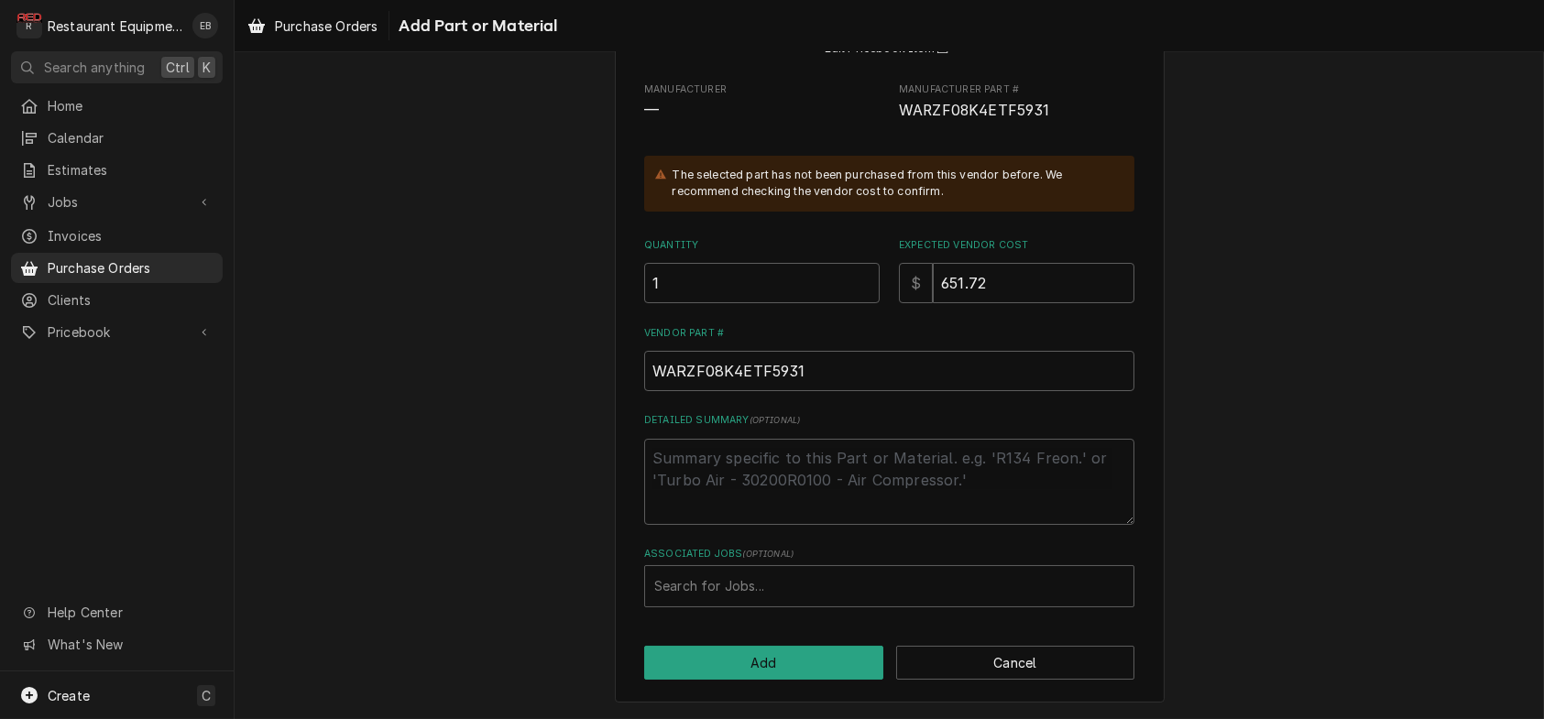
scroll to position [297, 0]
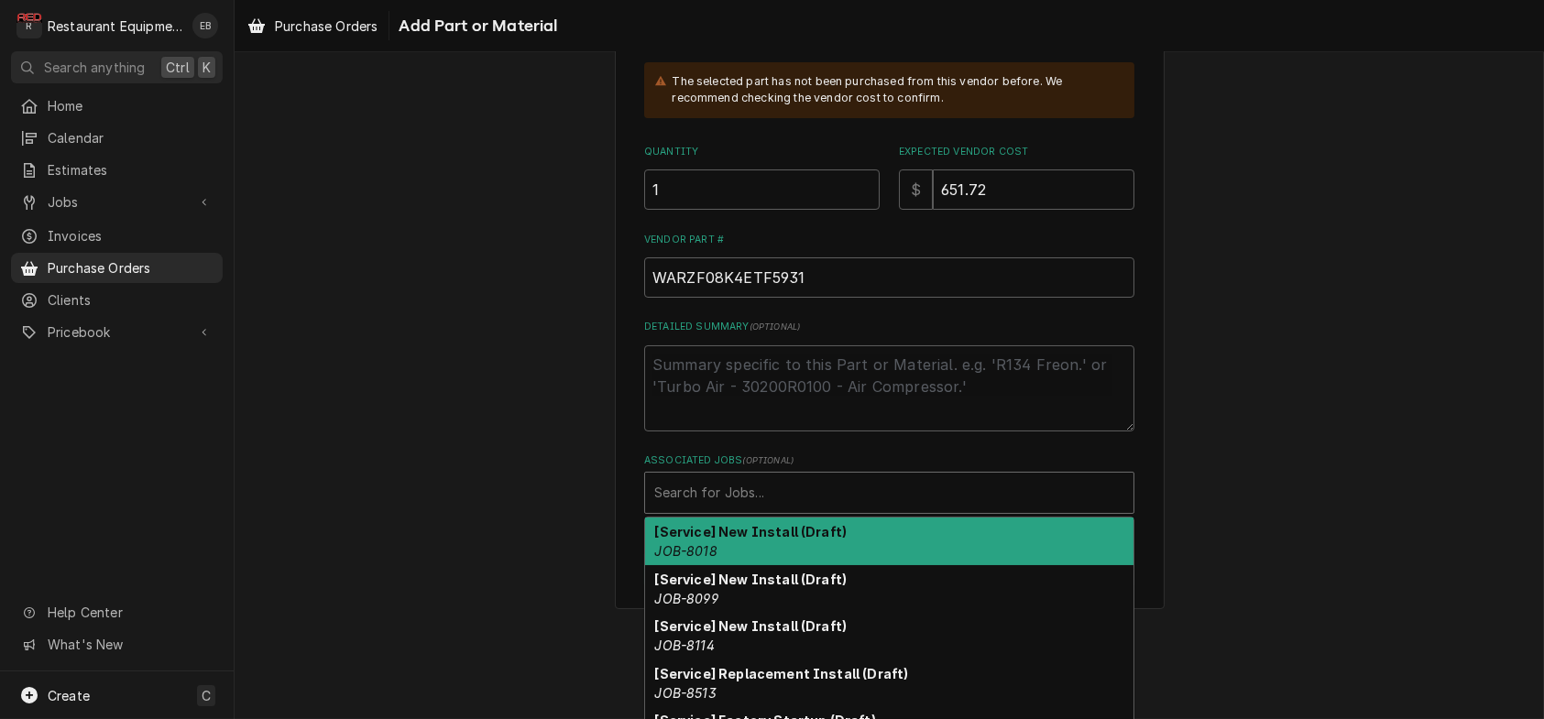
click at [720, 509] on div "Associated Jobs" at bounding box center [889, 492] width 470 height 33
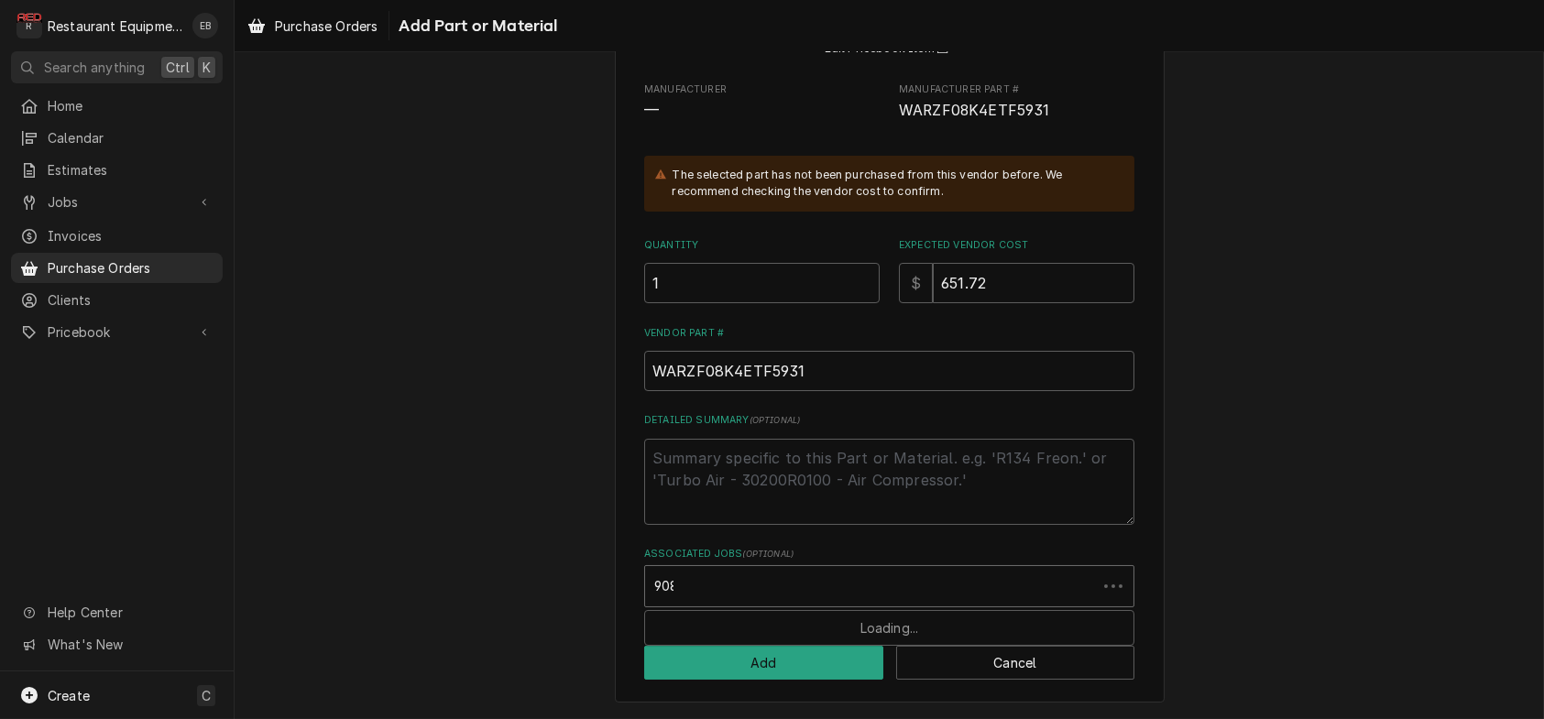
type input "9087"
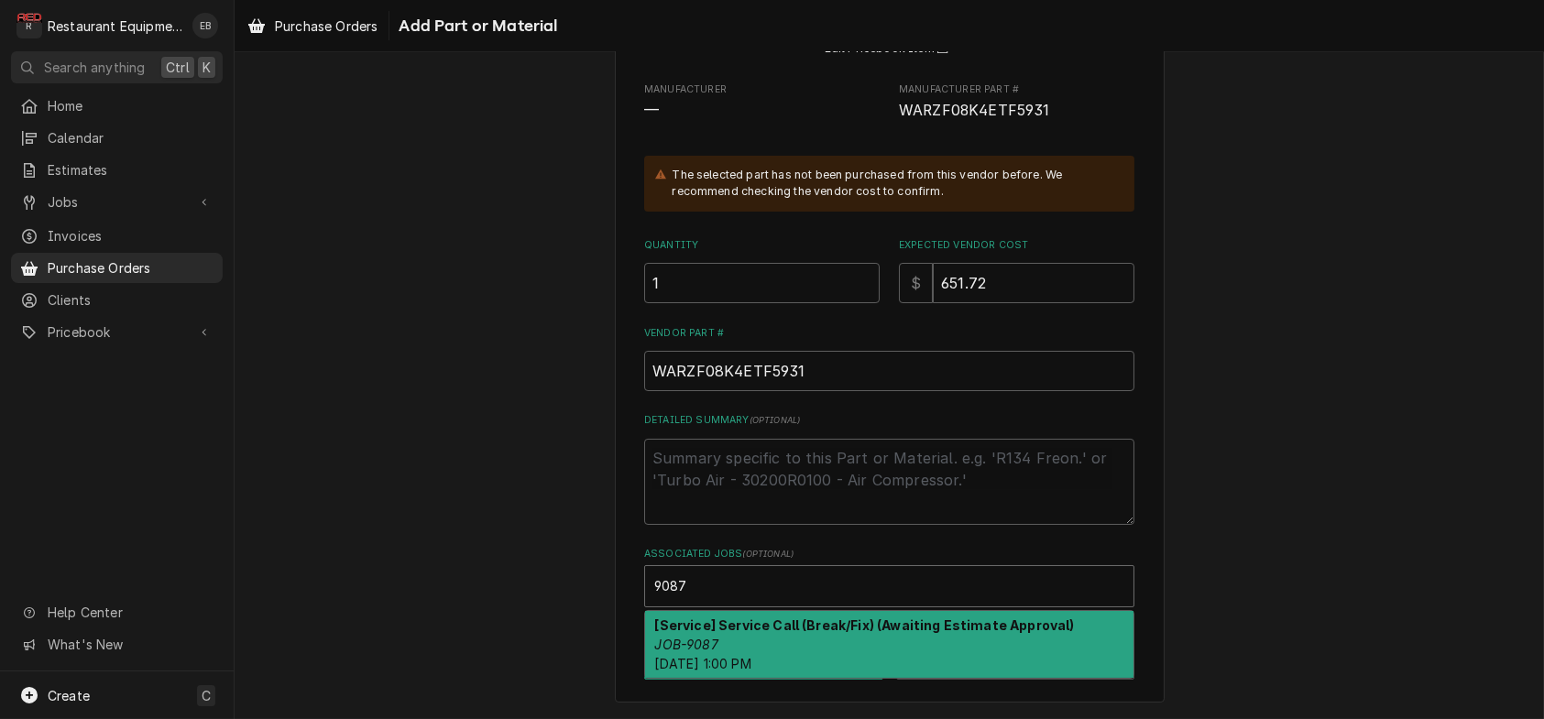
click at [729, 618] on strong "[Service] Service Call (Break/Fix) (Awaiting Estimate Approval)" at bounding box center [865, 626] width 420 height 16
type textarea "x"
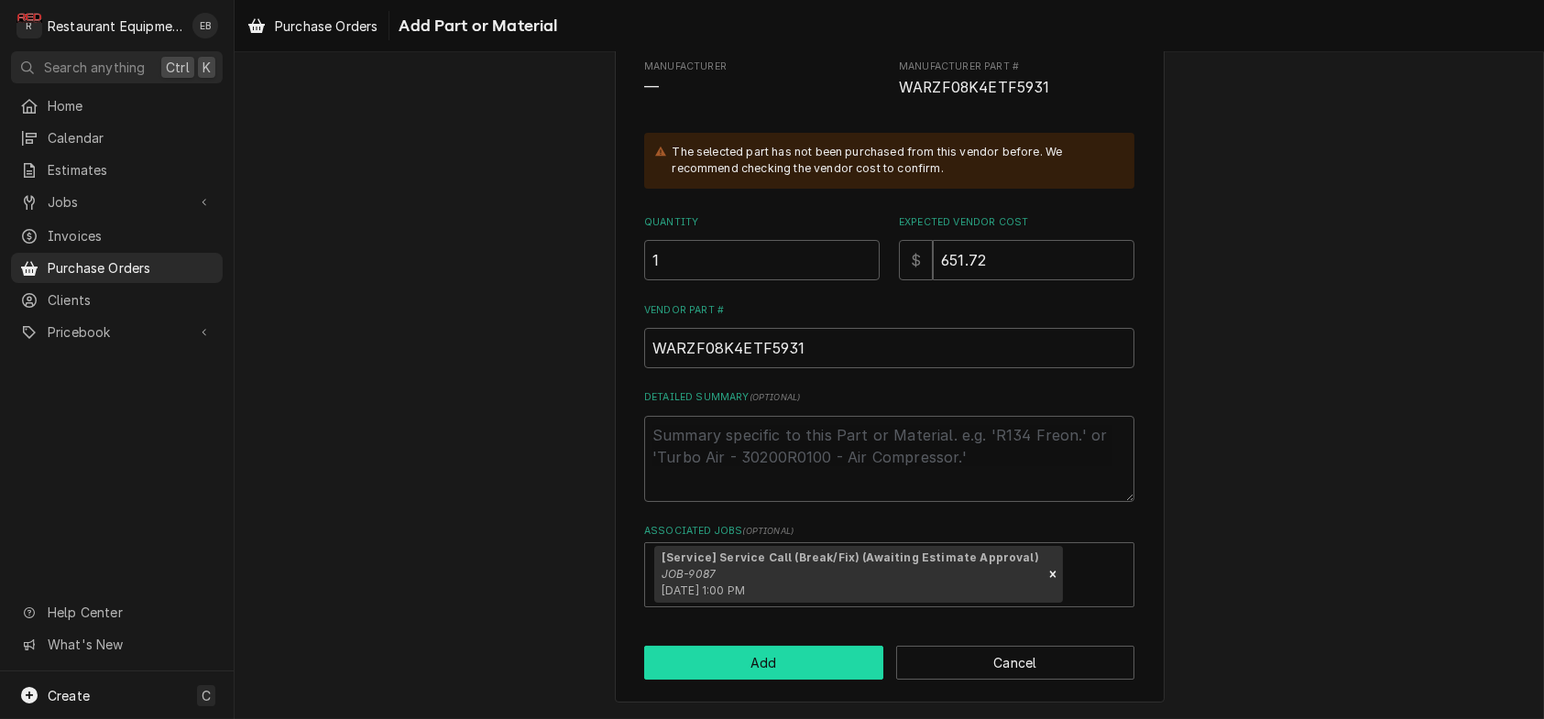
click at [728, 680] on button "Add" at bounding box center [763, 663] width 239 height 34
type textarea "x"
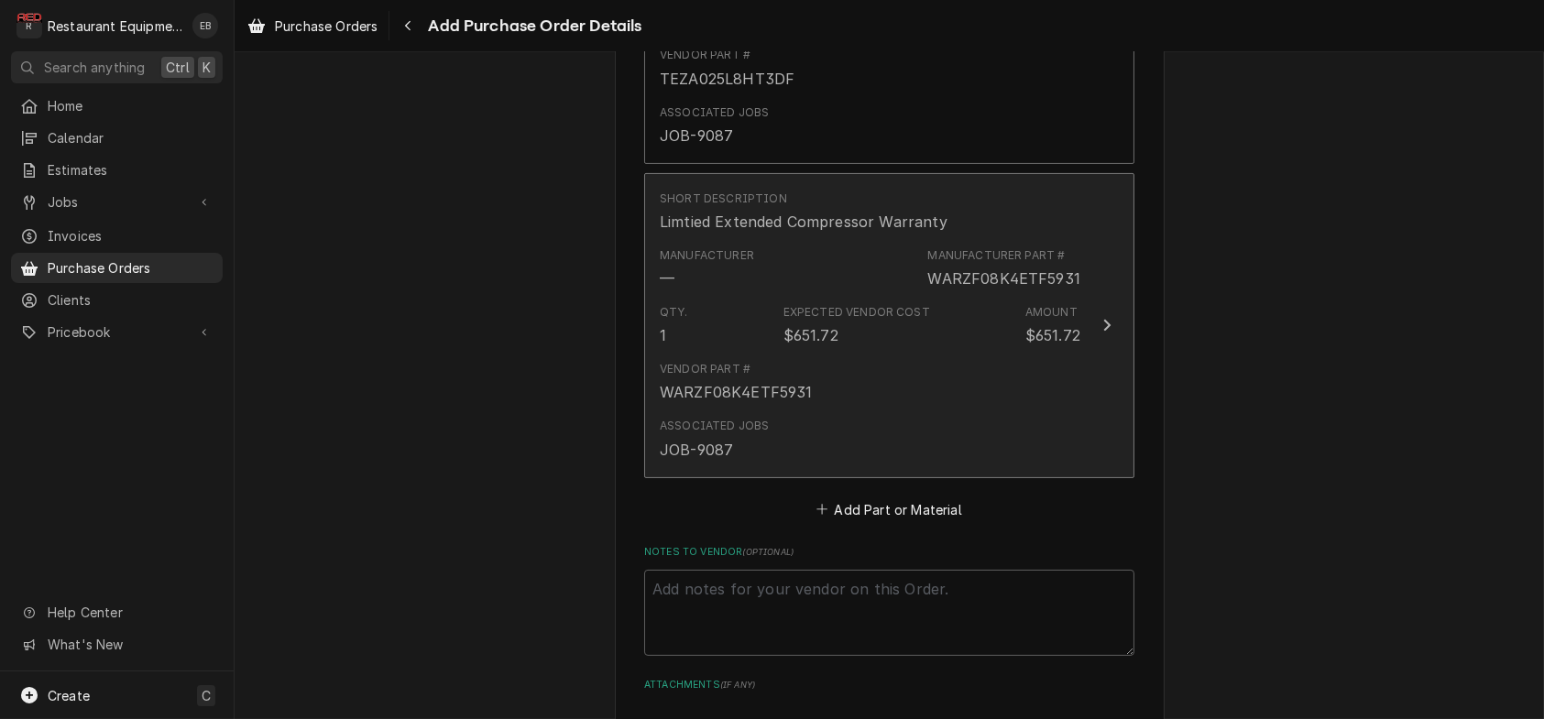
scroll to position [1233, 0]
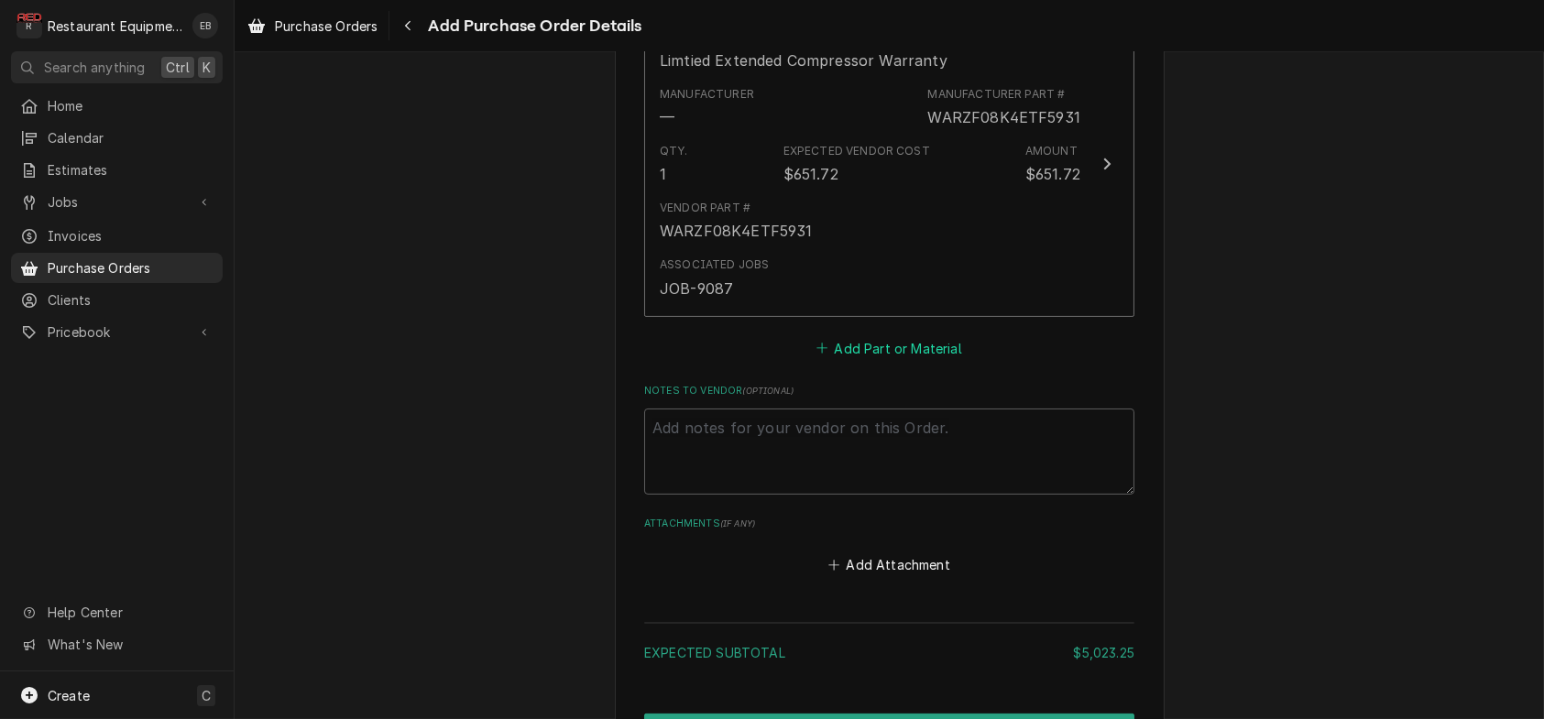
click at [860, 361] on button "Add Part or Material" at bounding box center [889, 348] width 151 height 26
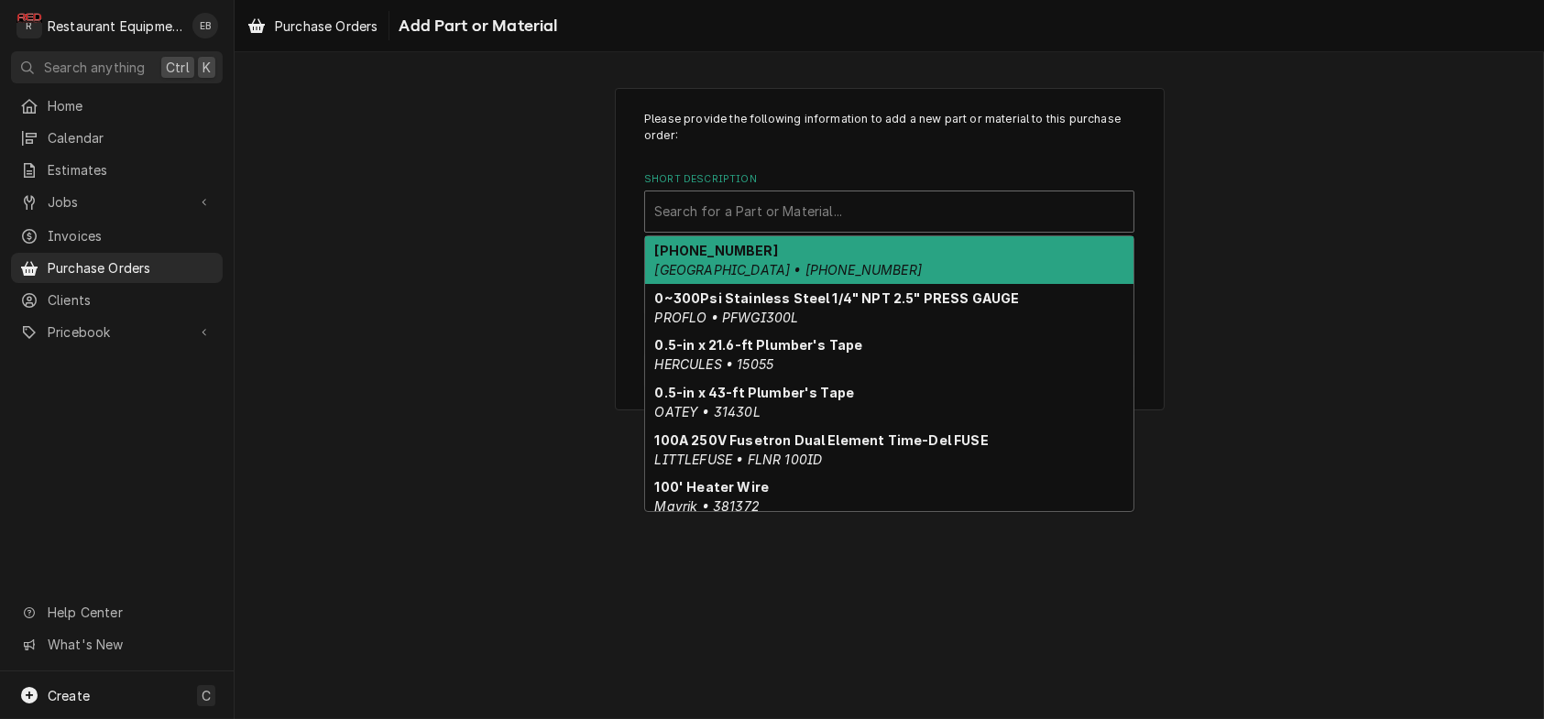
click at [742, 228] on div "Short Description" at bounding box center [889, 211] width 470 height 33
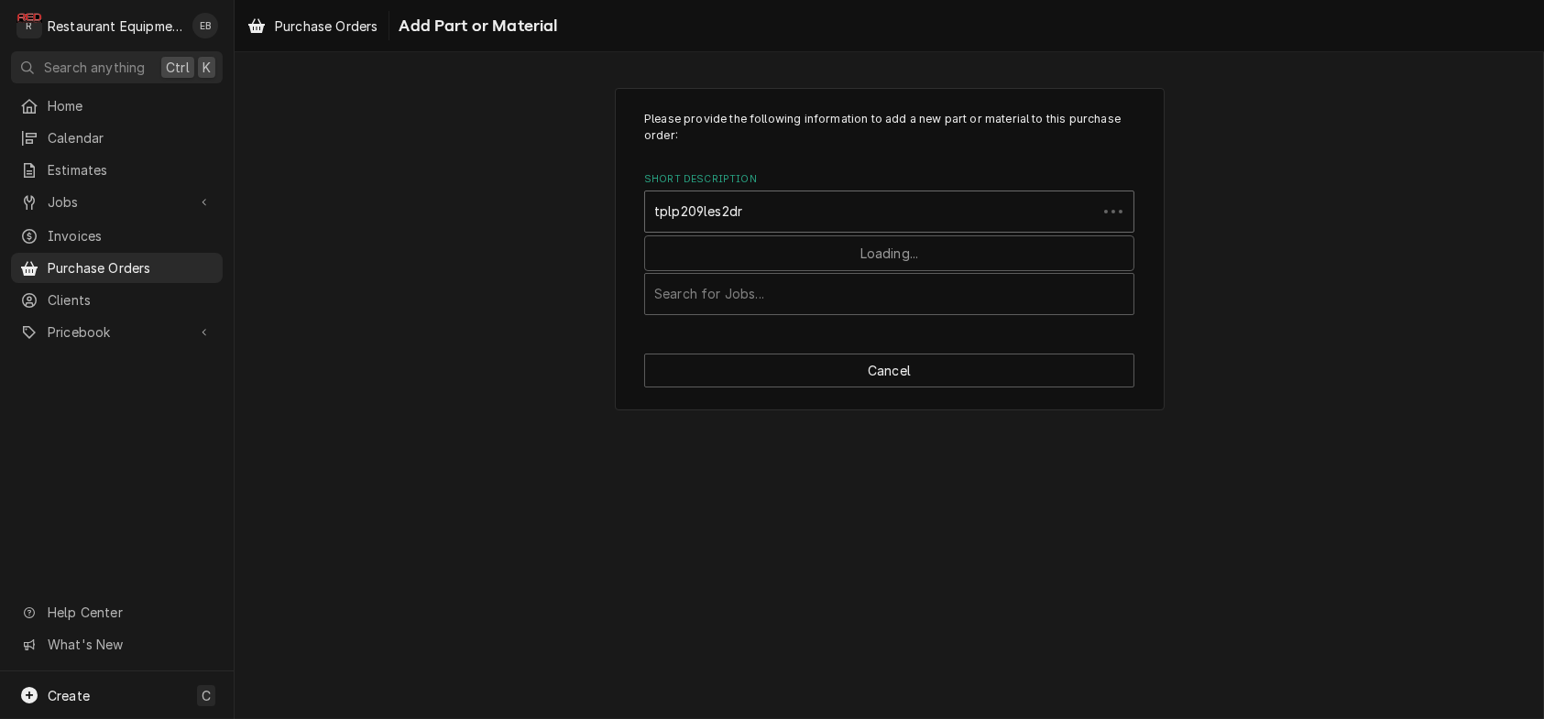
type input "tplp209les2dr2"
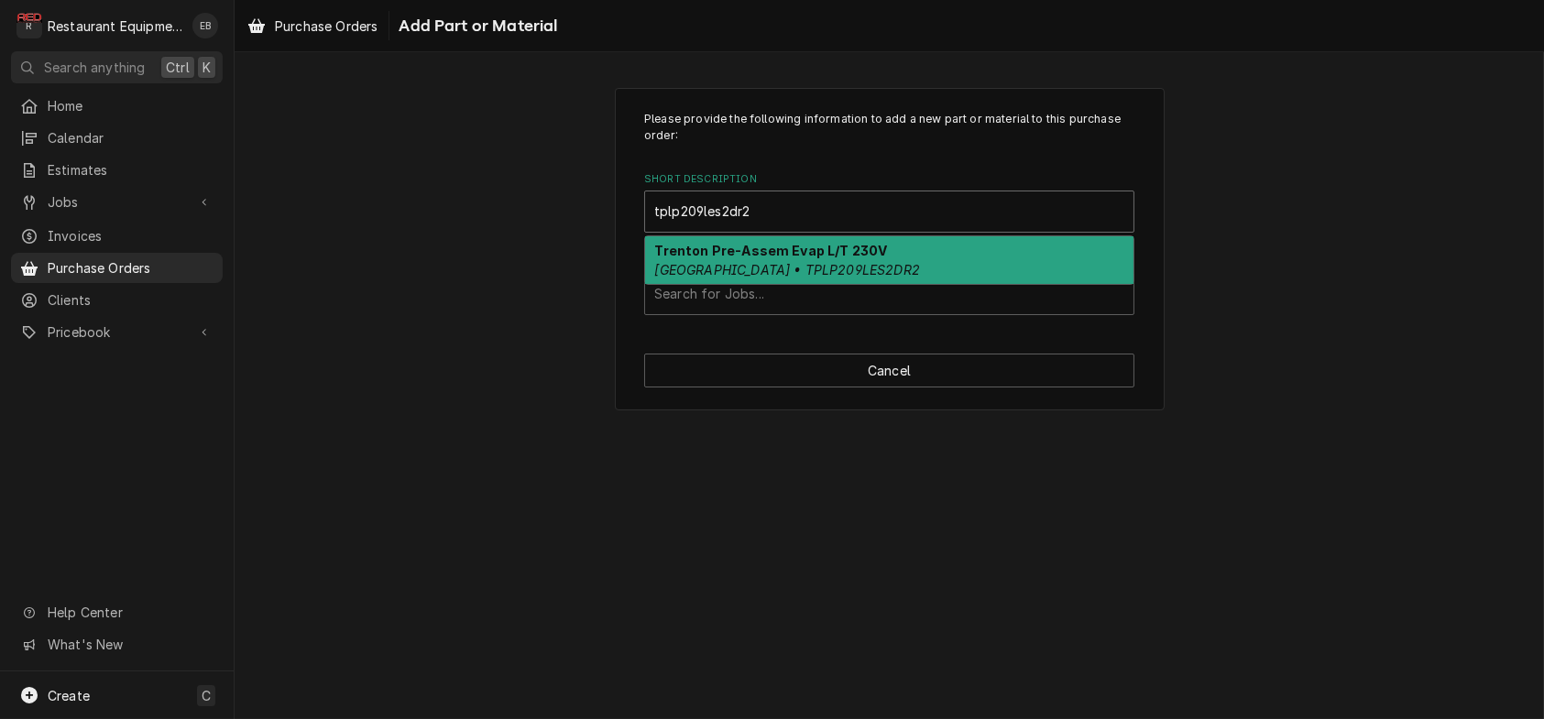
click at [763, 278] on em "Trenton • TPLP209LES2DR2" at bounding box center [787, 270] width 265 height 16
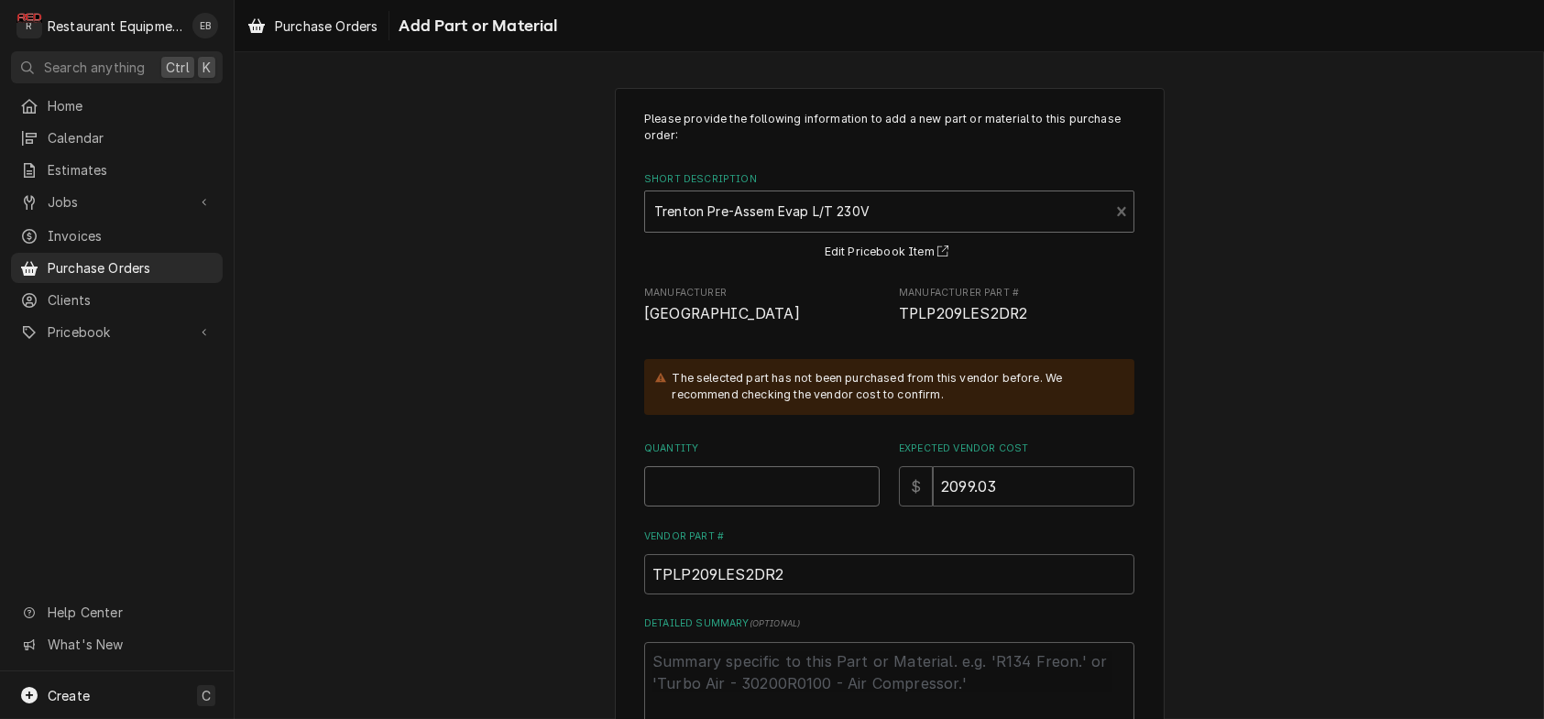
click at [694, 507] on input "Quantity" at bounding box center [761, 486] width 235 height 40
type textarea "x"
type input "1"
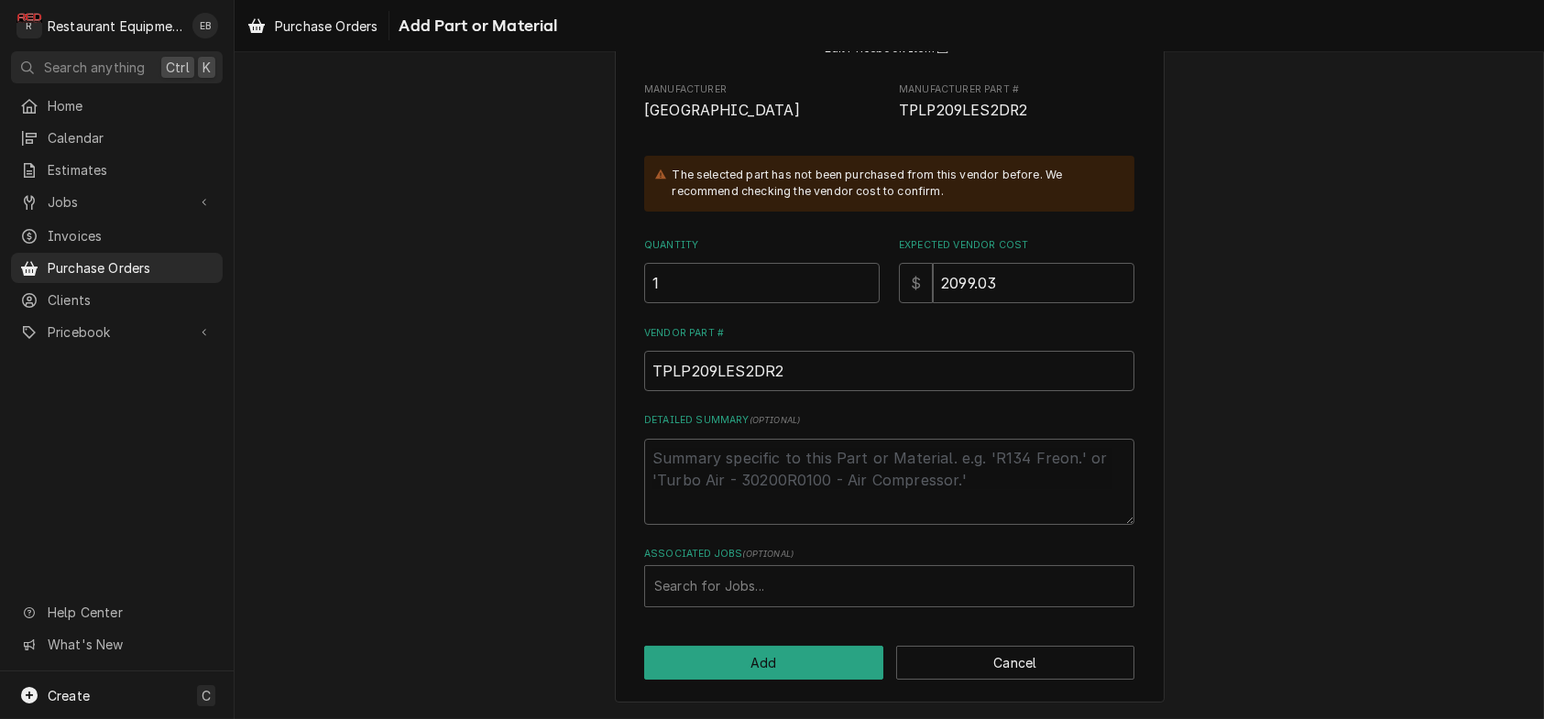
scroll to position [297, 0]
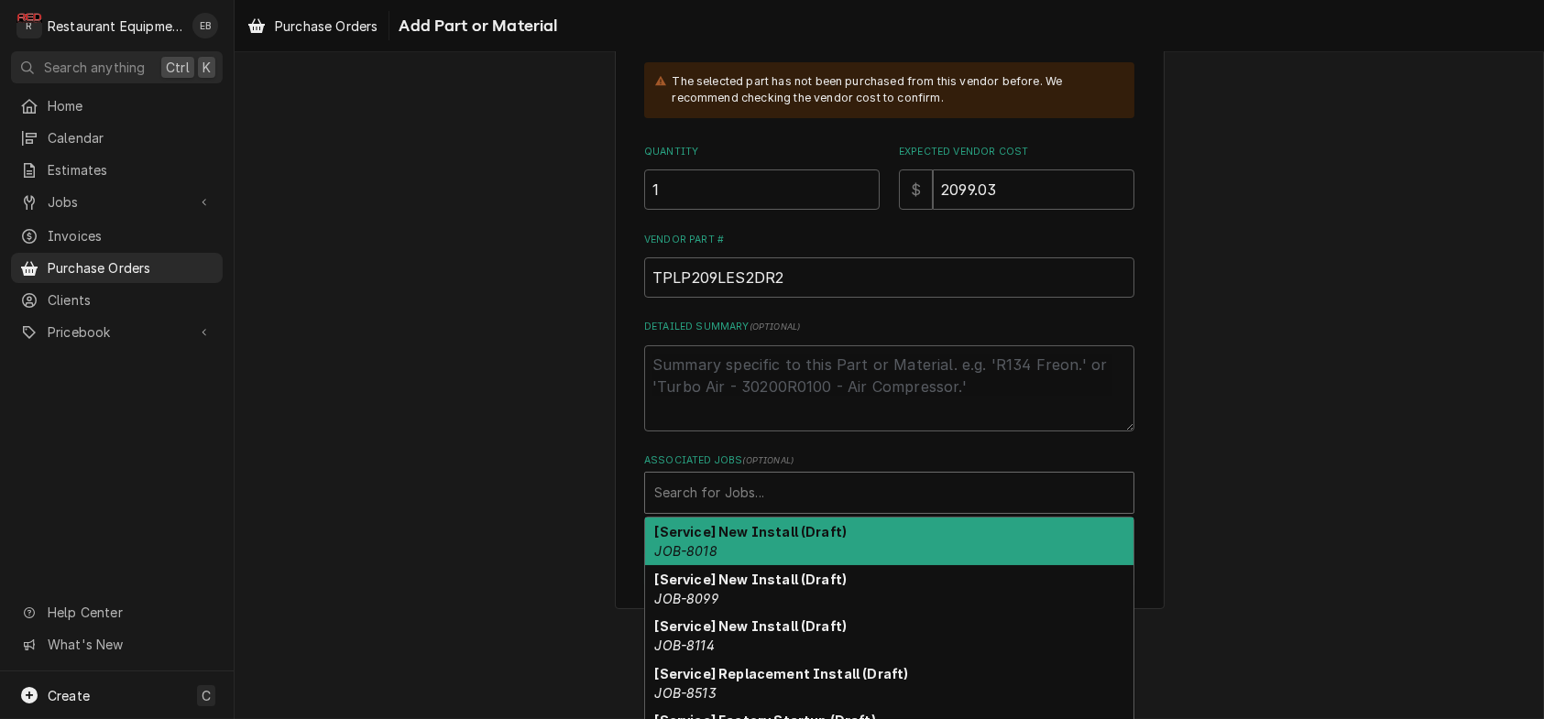
click at [704, 509] on div "Associated Jobs" at bounding box center [889, 492] width 470 height 33
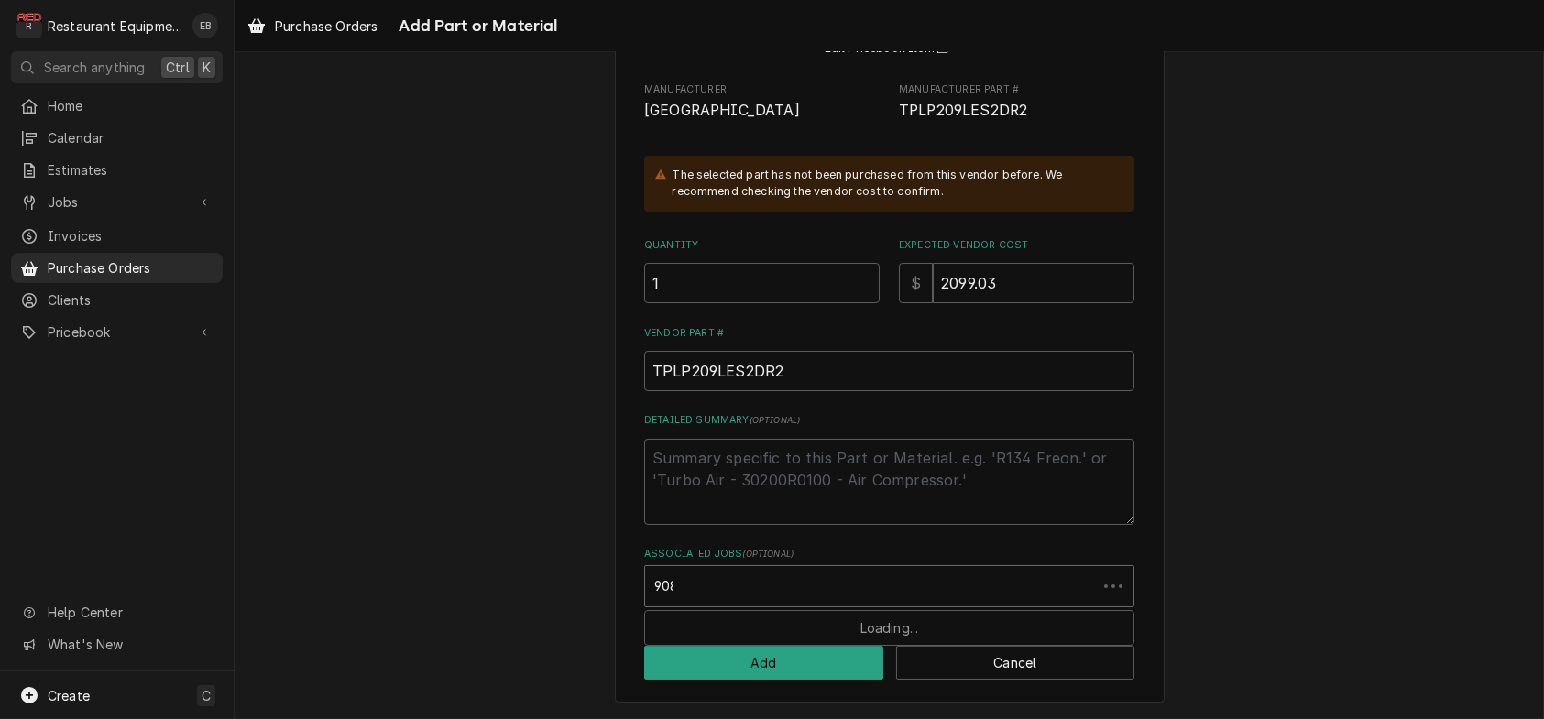
type input "9087"
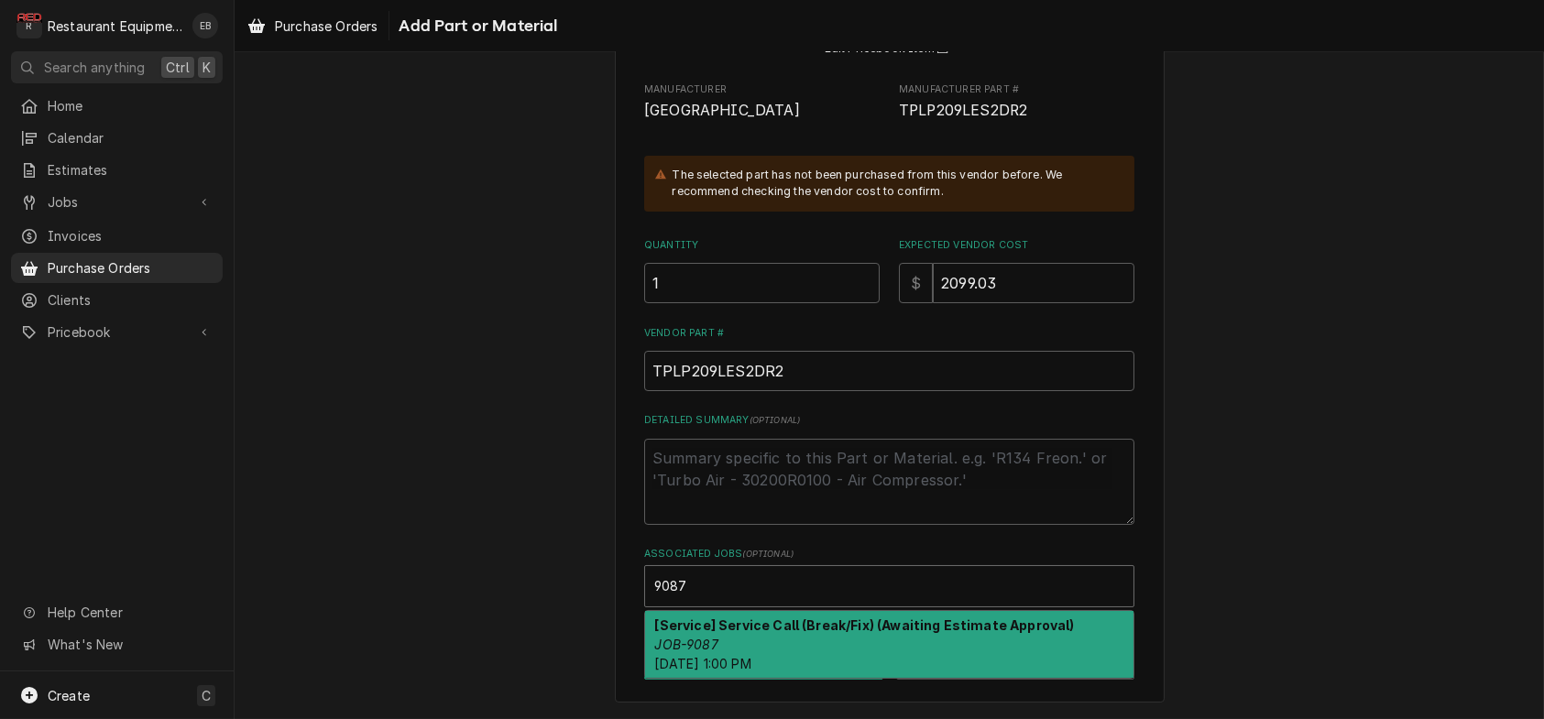
click at [701, 637] on em "JOB-9087" at bounding box center [686, 645] width 63 height 16
type textarea "x"
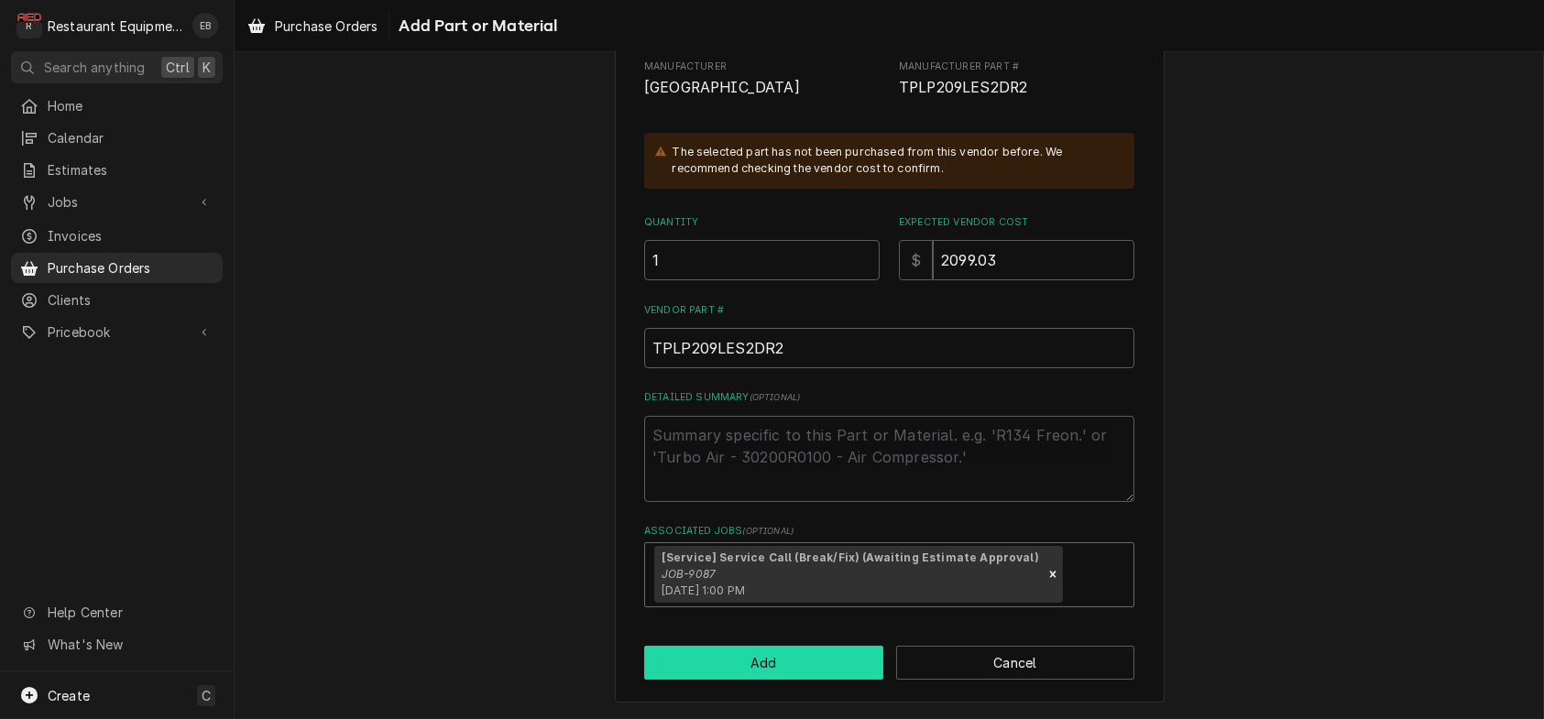
click at [728, 647] on button "Add" at bounding box center [763, 663] width 239 height 34
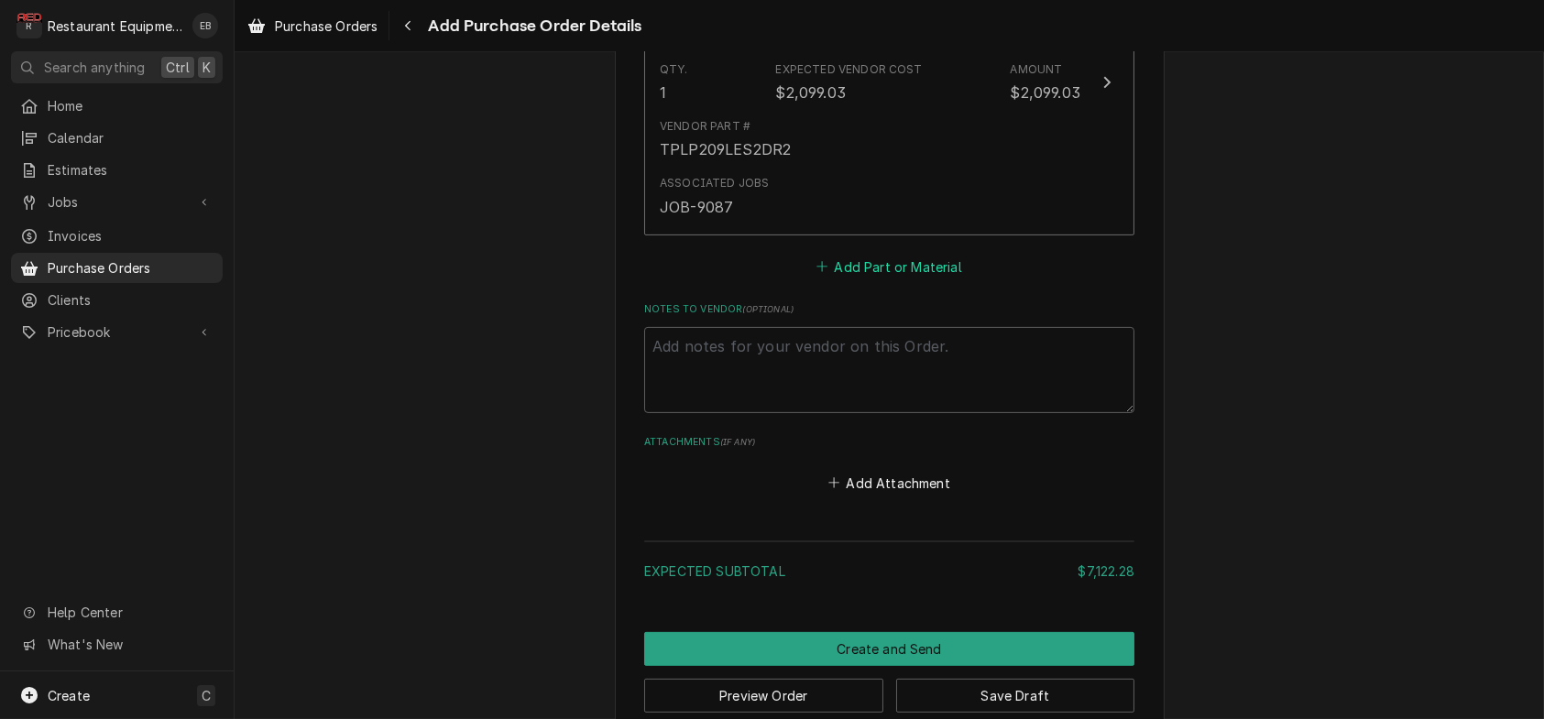
scroll to position [1636, 0]
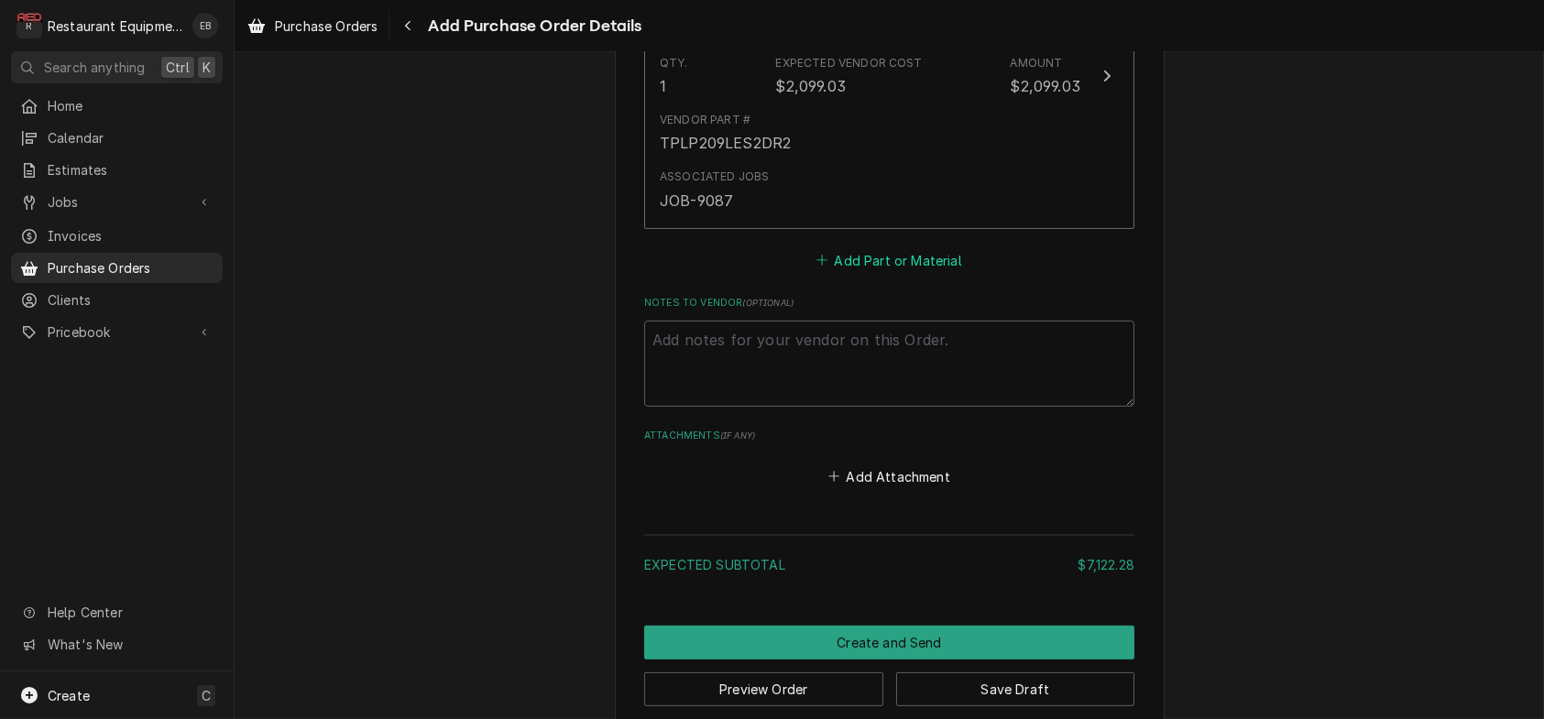
click at [858, 273] on button "Add Part or Material" at bounding box center [889, 260] width 151 height 26
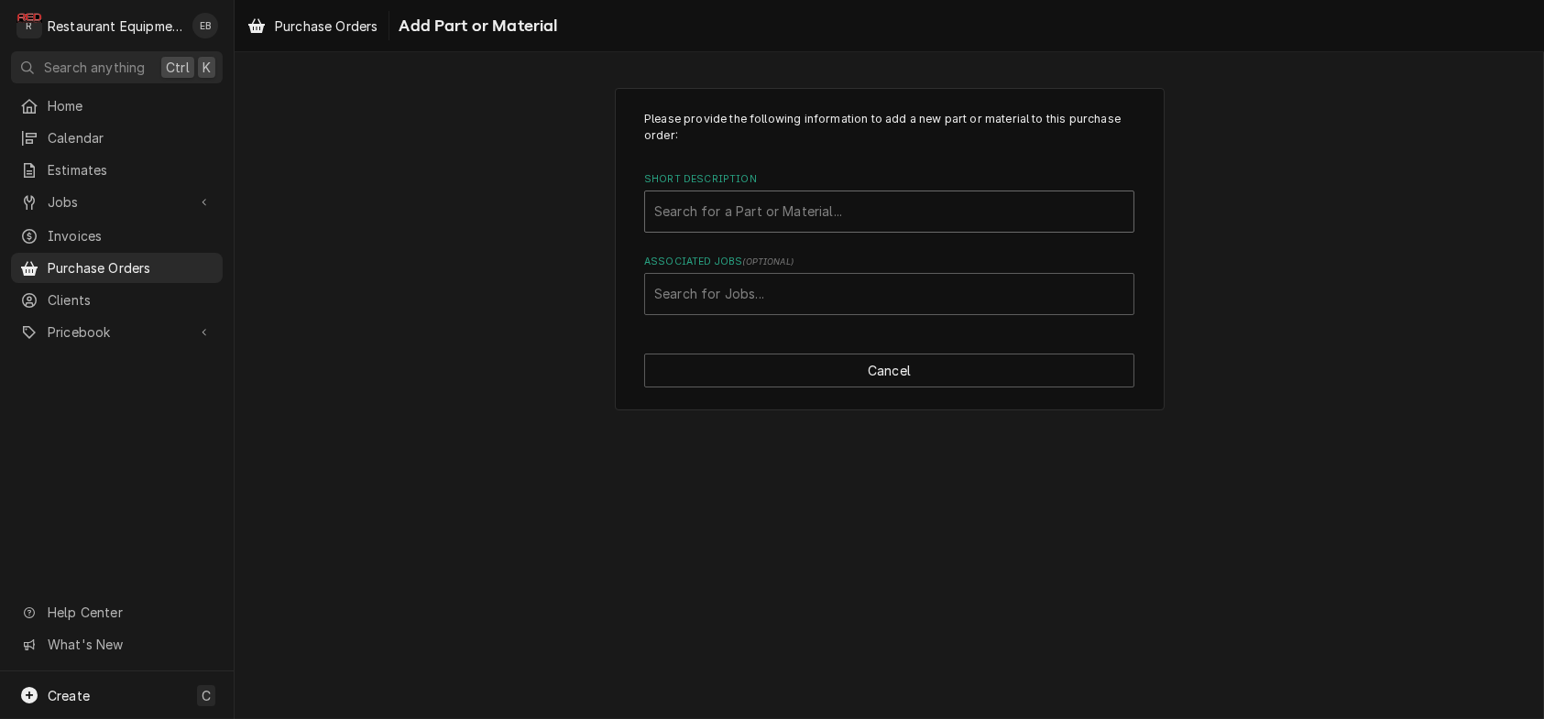
click at [760, 228] on div "Short Description" at bounding box center [889, 211] width 470 height 33
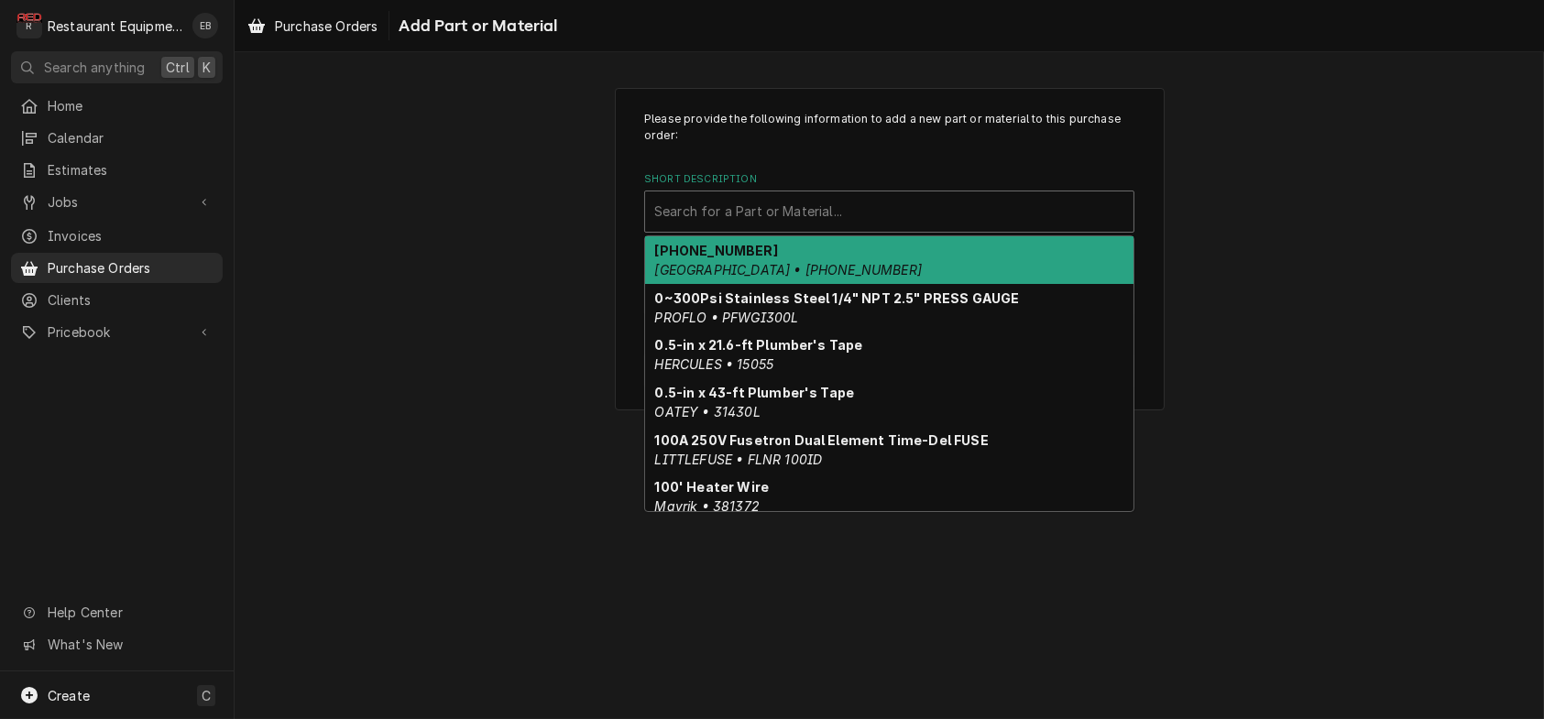
click at [421, 473] on div "Please provide the following information to add a new part or material to this …" at bounding box center [889, 385] width 1309 height 667
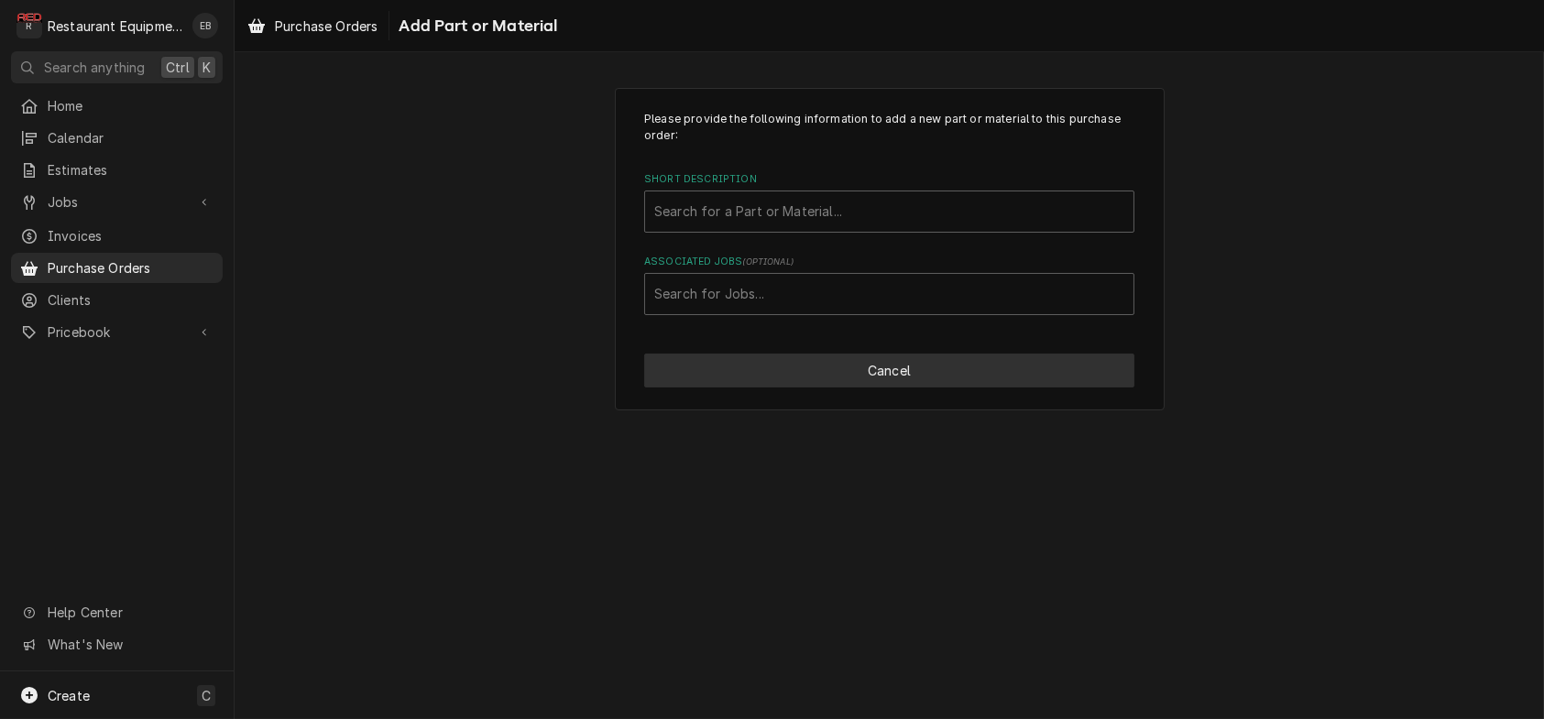
click at [923, 388] on button "Cancel" at bounding box center [889, 371] width 490 height 34
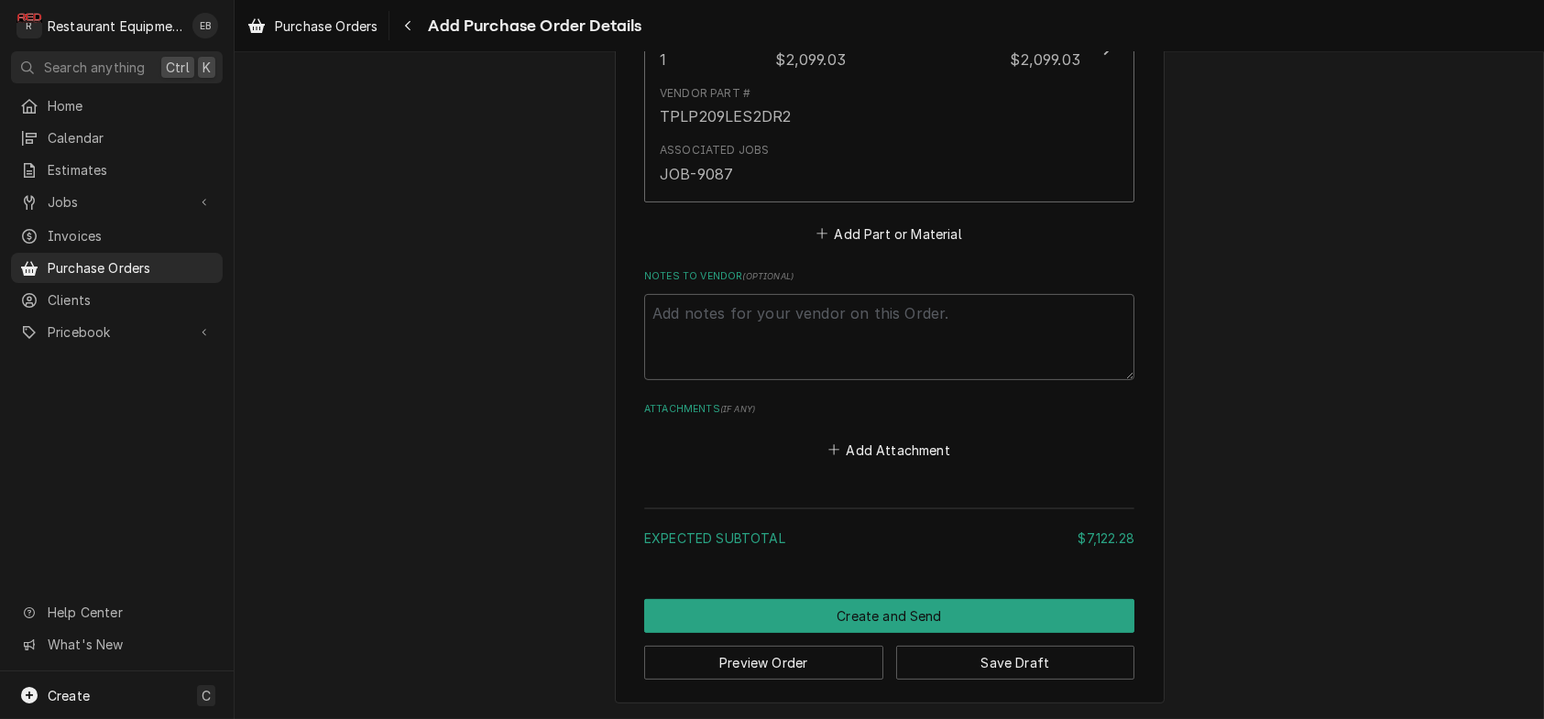
scroll to position [1856, 0]
click at [805, 336] on textarea "Notes to Vendor ( optional )" at bounding box center [889, 337] width 490 height 86
type textarea "x"
type textarea "Q"
type textarea "x"
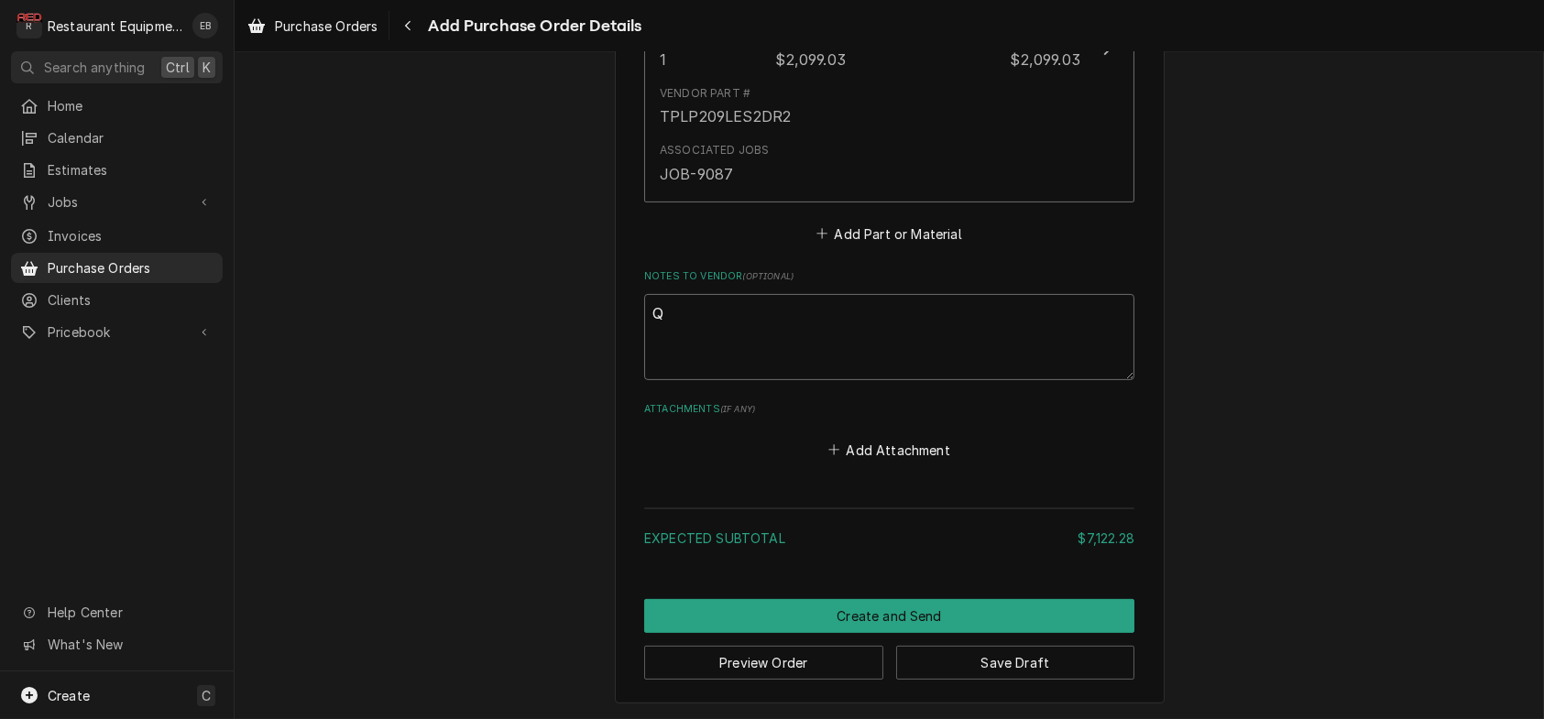
type textarea "Qu"
type textarea "x"
type textarea "Quo"
type textarea "x"
type textarea "Quot"
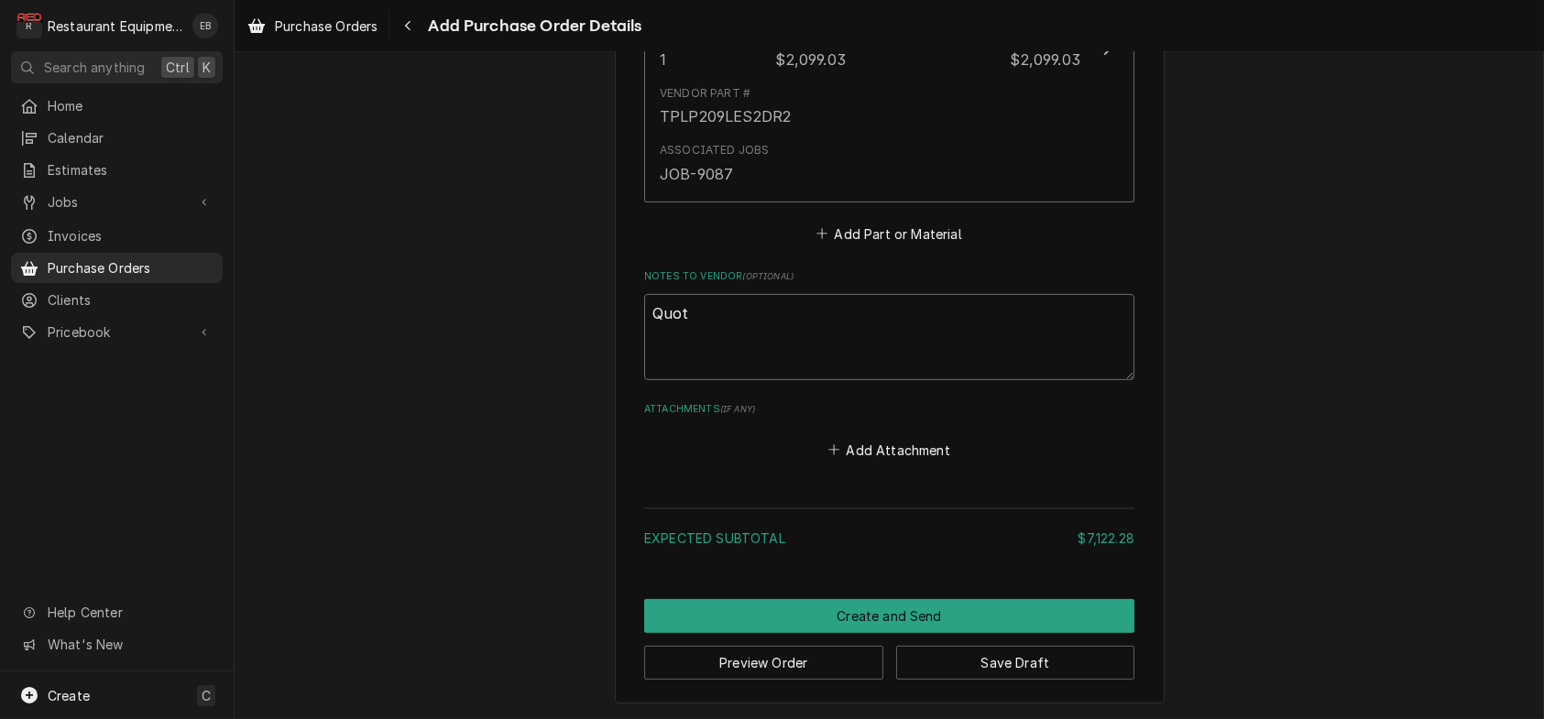
type textarea "x"
type textarea "Quote"
type textarea "x"
type textarea "Quote#"
type textarea "x"
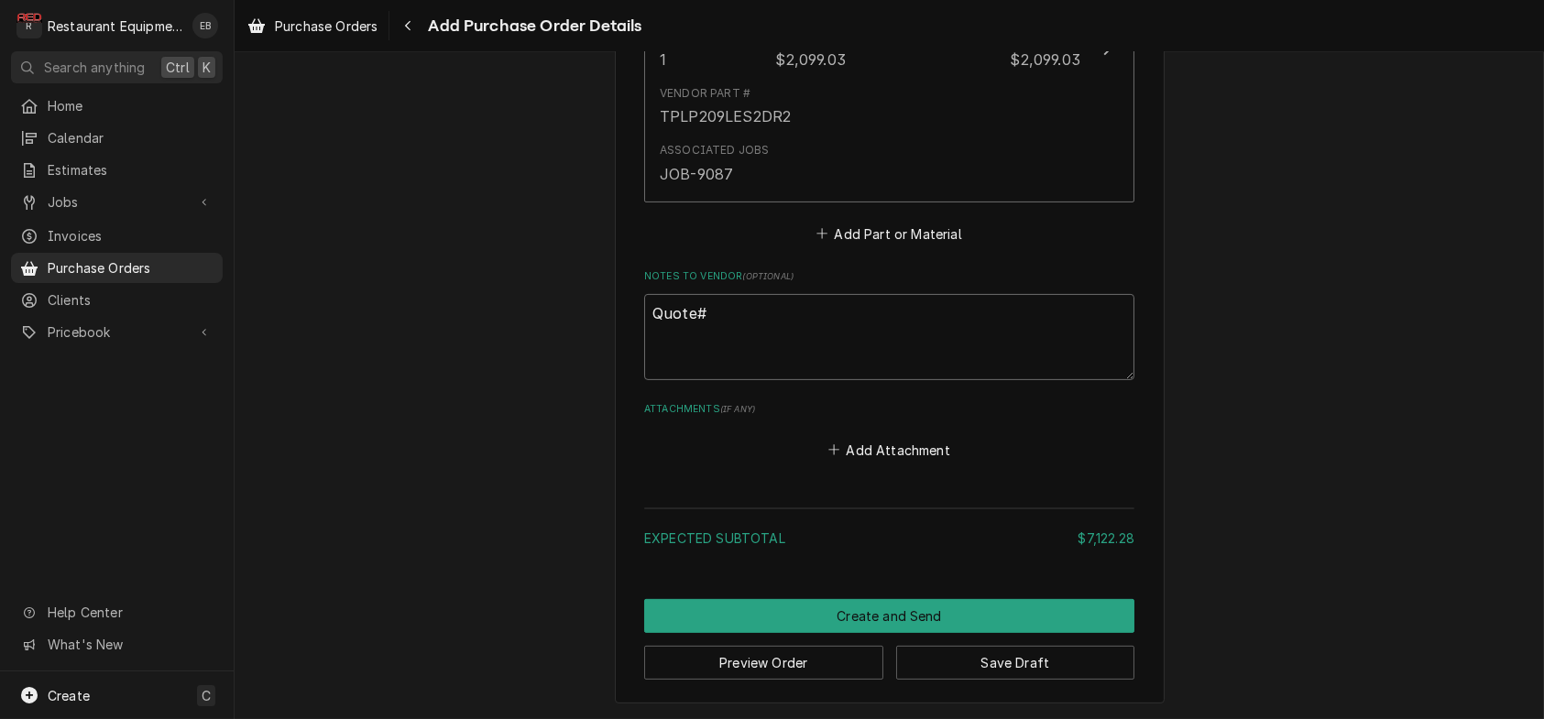
type textarea "Quote#"
type textarea "x"
type textarea "Quote# 1"
type textarea "x"
type textarea "Quote# 15"
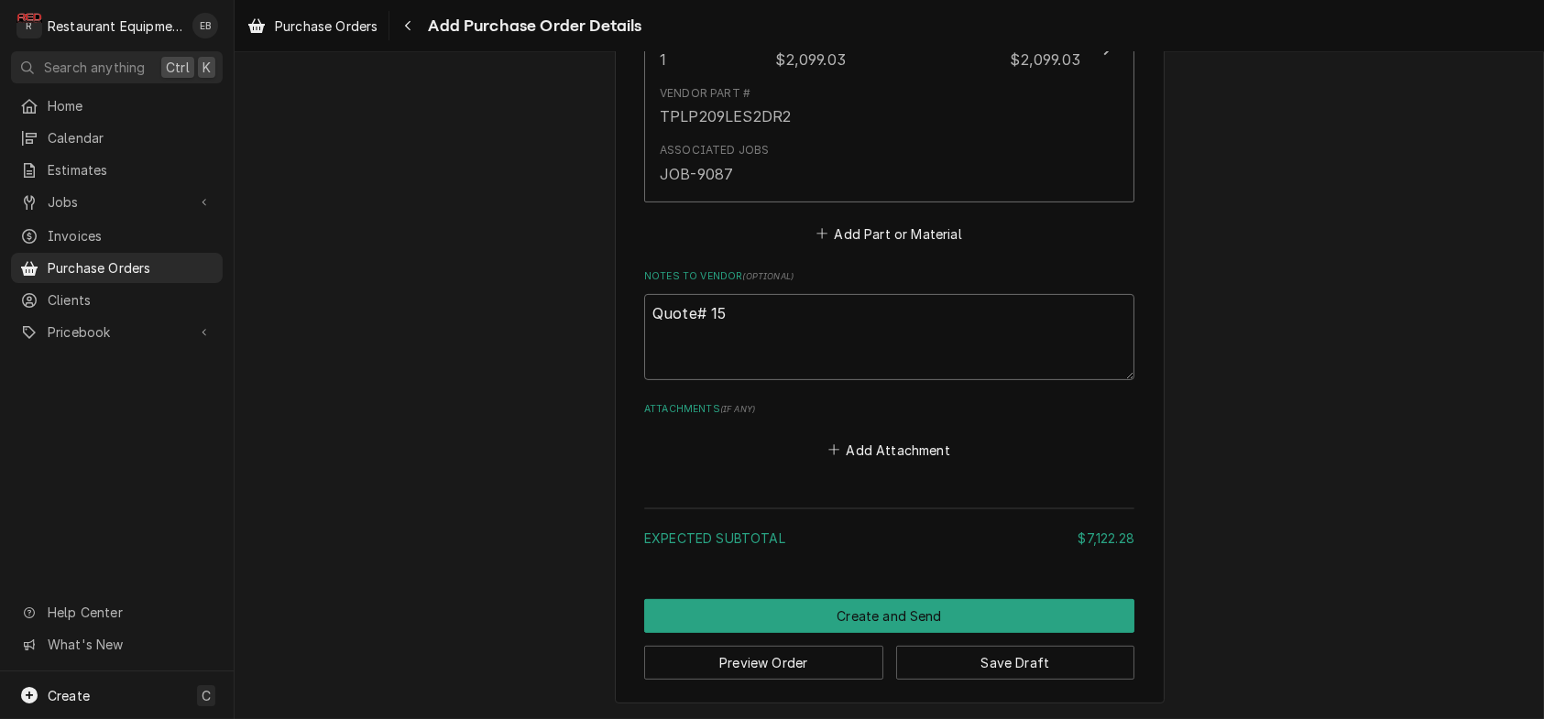
type textarea "x"
type textarea "Quote# 150"
type textarea "x"
type textarea "Quote# 1507"
type textarea "x"
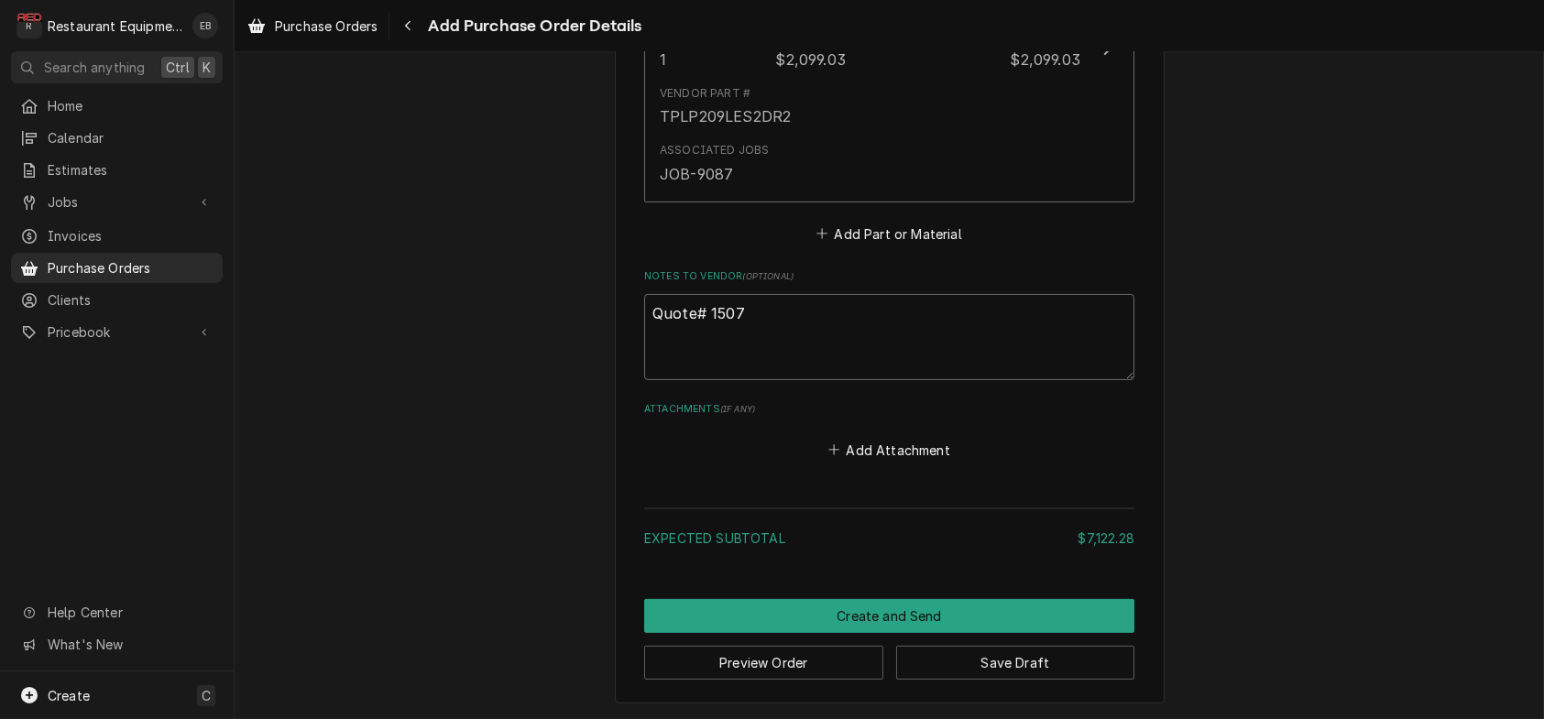
type textarea "Quote# 150"
type textarea "x"
type textarea "Quote# 15"
type textarea "x"
type textarea "Quote# 156"
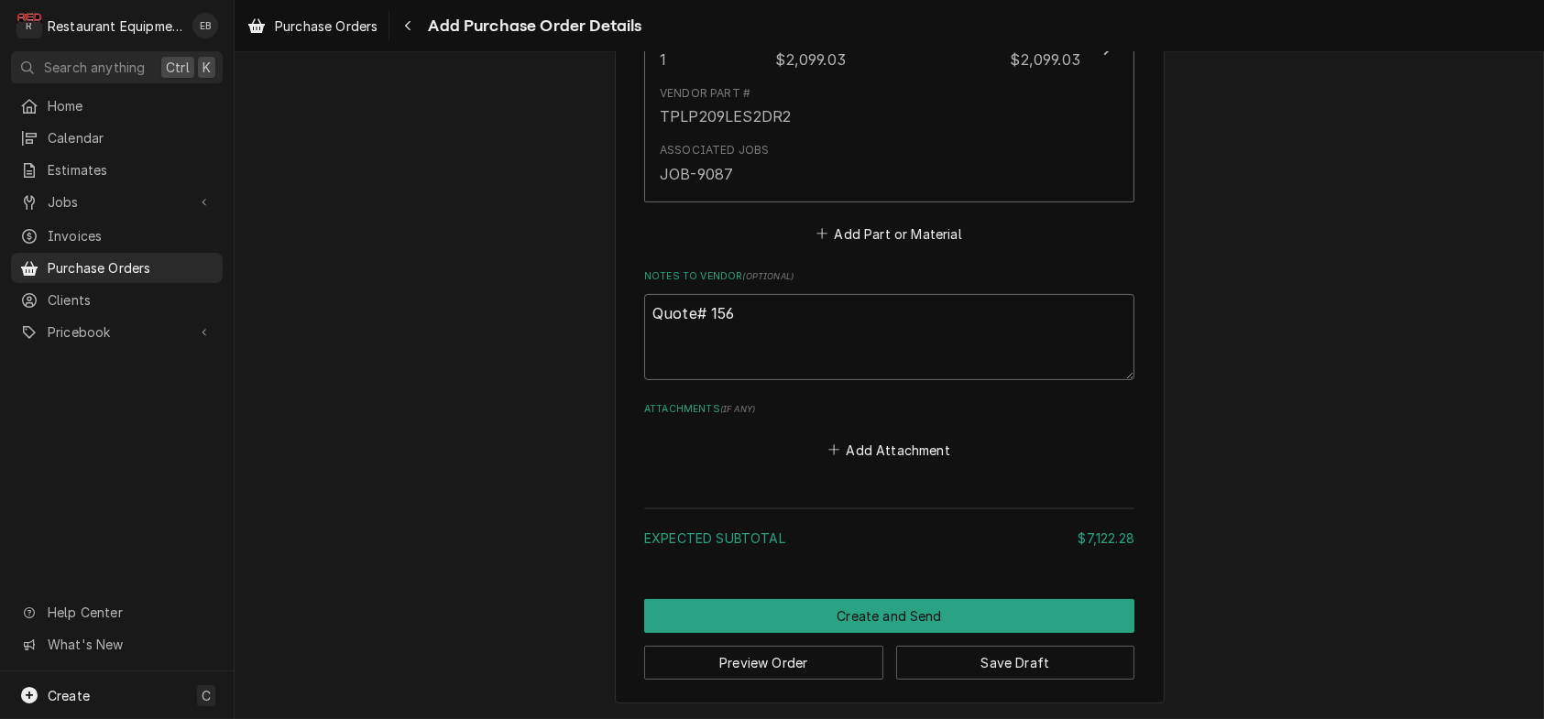
type textarea "x"
type textarea "Quote# 1560"
type textarea "x"
type textarea "Quote# 15607"
type textarea "x"
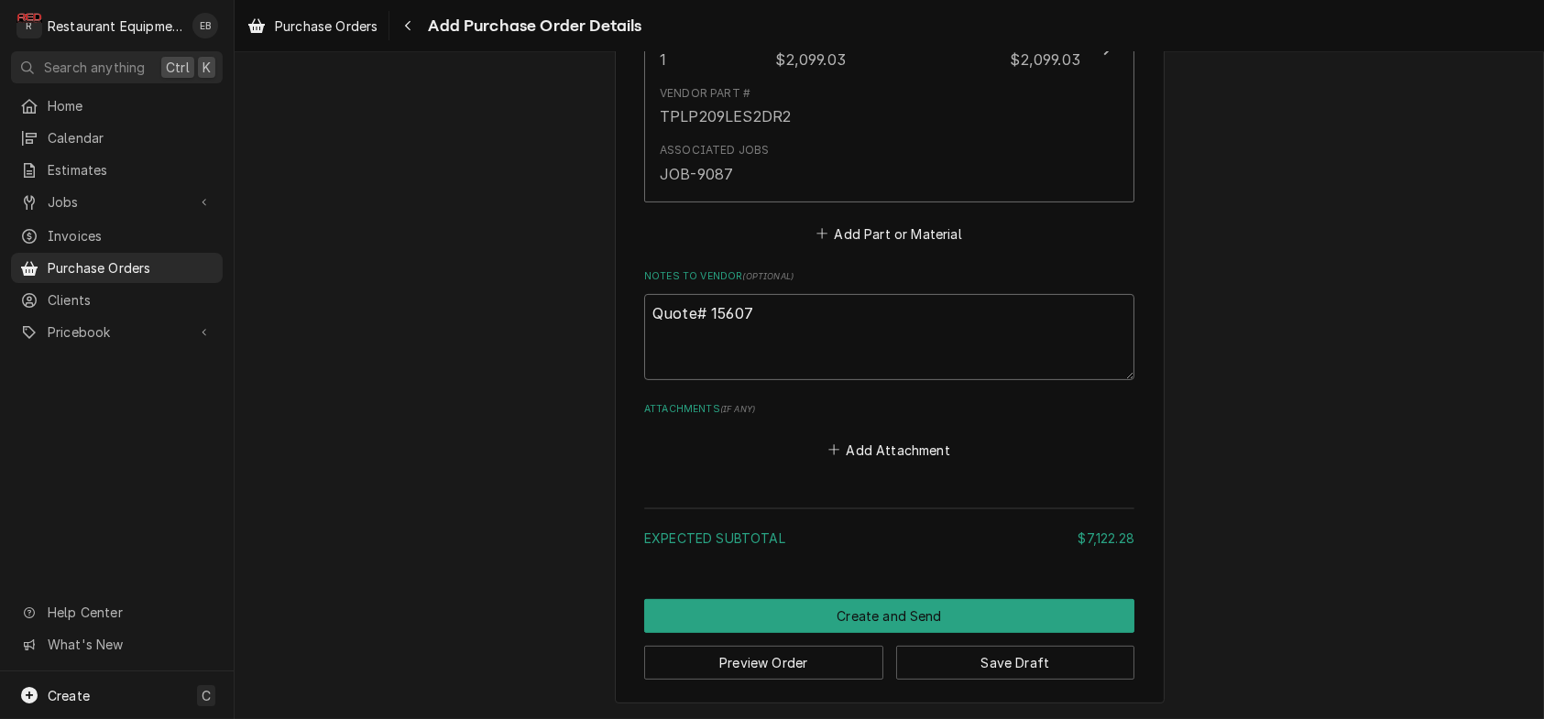
type textarea "Quote# 156076"
type textarea "x"
type textarea "Quote# 1560763"
type textarea "x"
type textarea "Quote# 15607633"
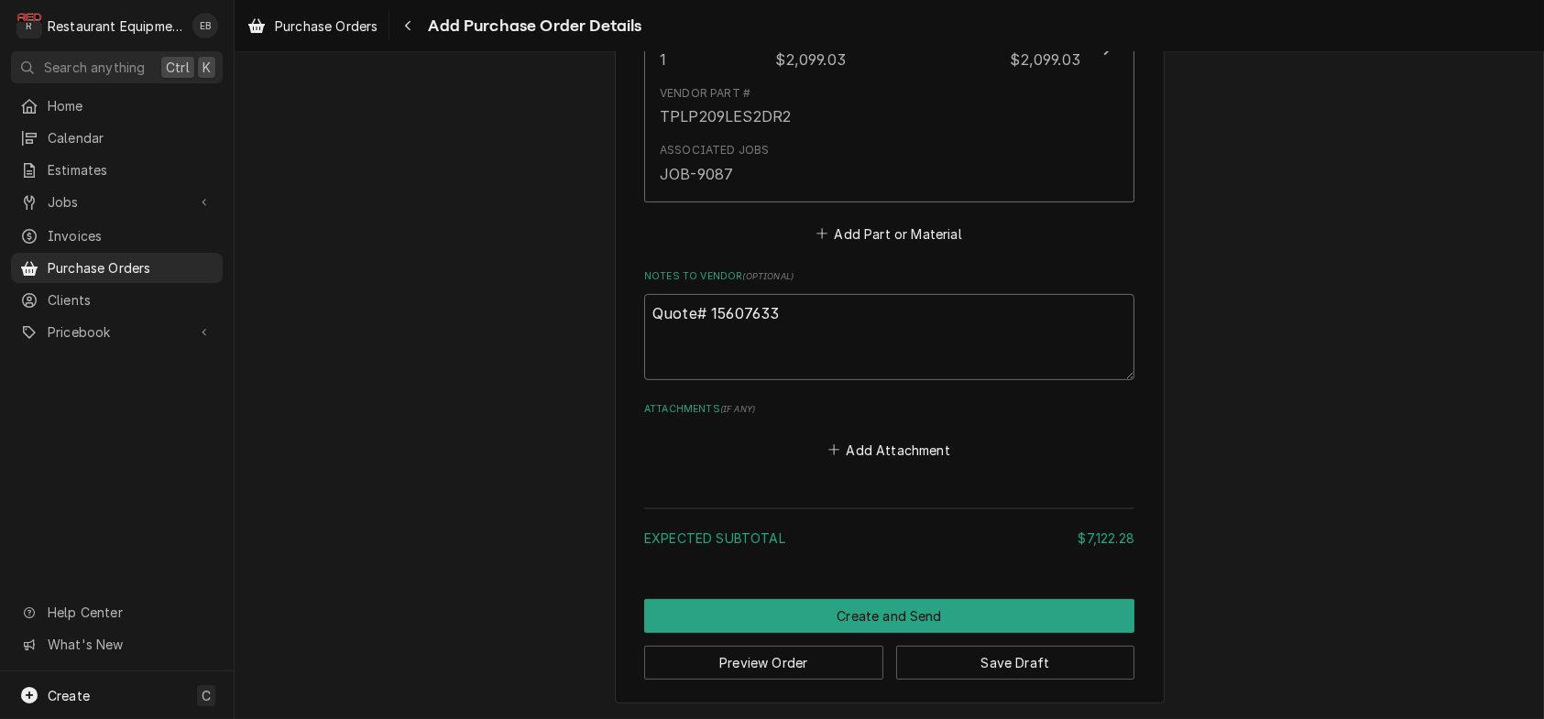
type textarea "x"
type textarea "Quote# 15607633-"
type textarea "x"
type textarea "Quote# 15607633-0"
type textarea "x"
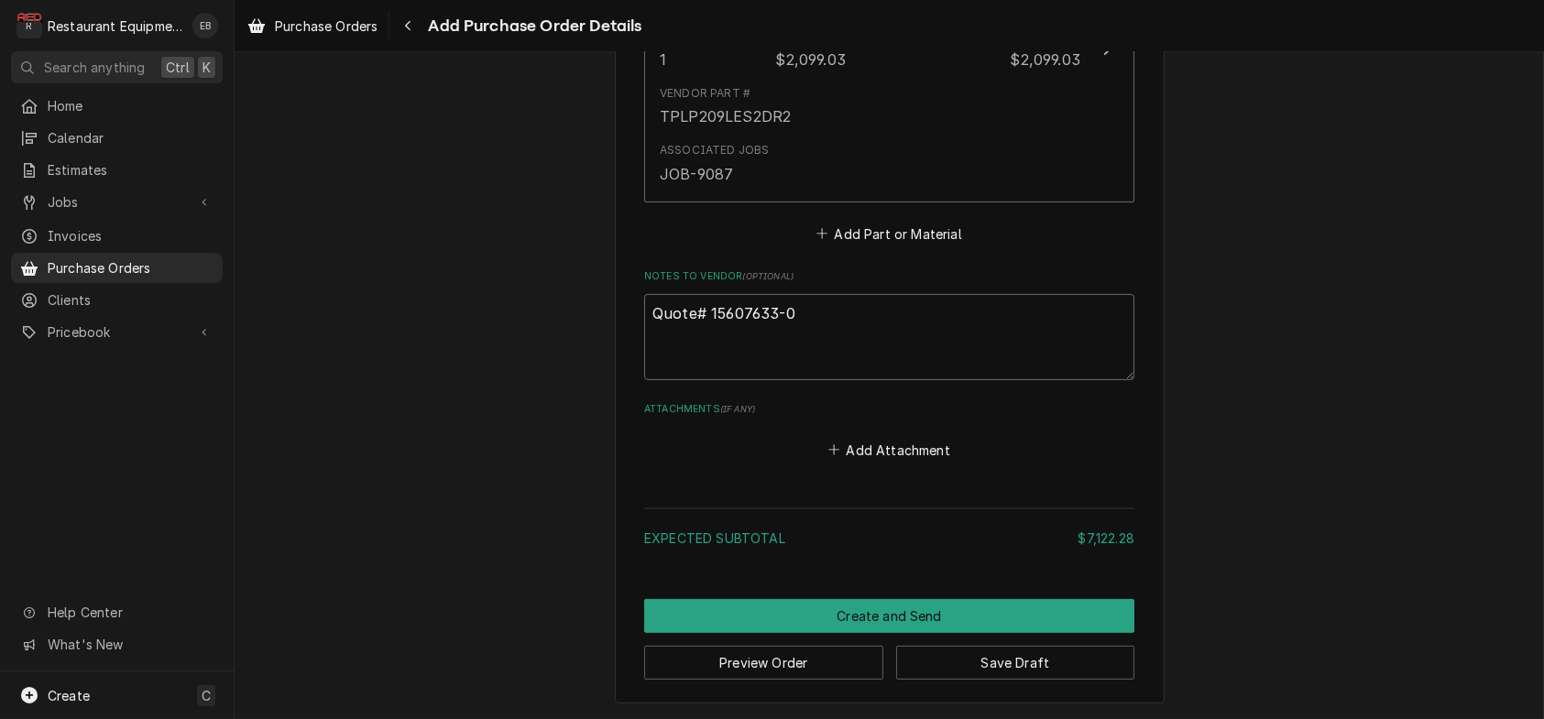
type textarea "Quote# 15607633-00"
click at [644, 336] on textarea "Quote# 15607633-00" at bounding box center [889, 337] width 490 height 86
type textarea "x"
type textarea "Quote# 15607633-00"
type textarea "x"
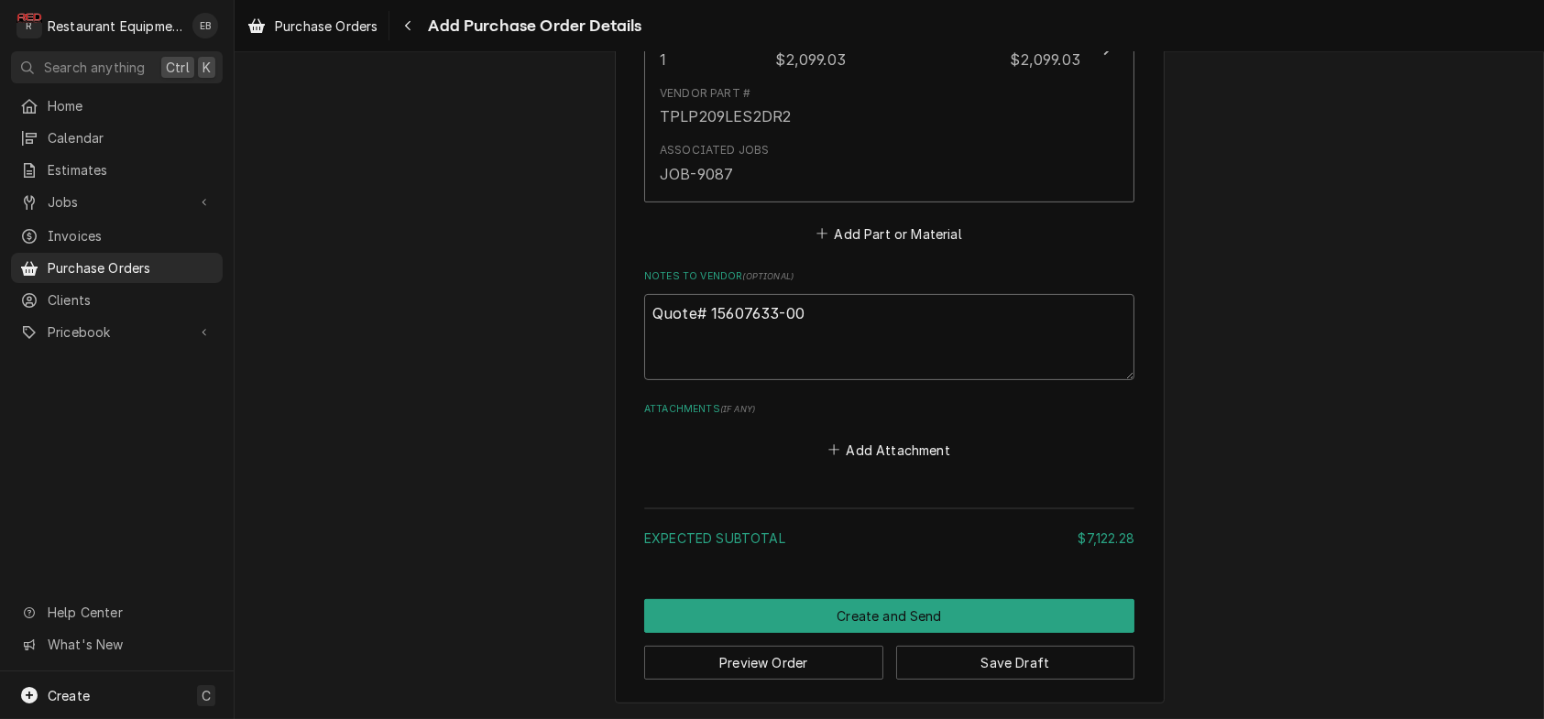
type textarea "B Quote# 15607633-00"
type textarea "x"
type textarea "BE Quote# 15607633-00"
type textarea "x"
type textarea "BE Quote# 15607633-00"
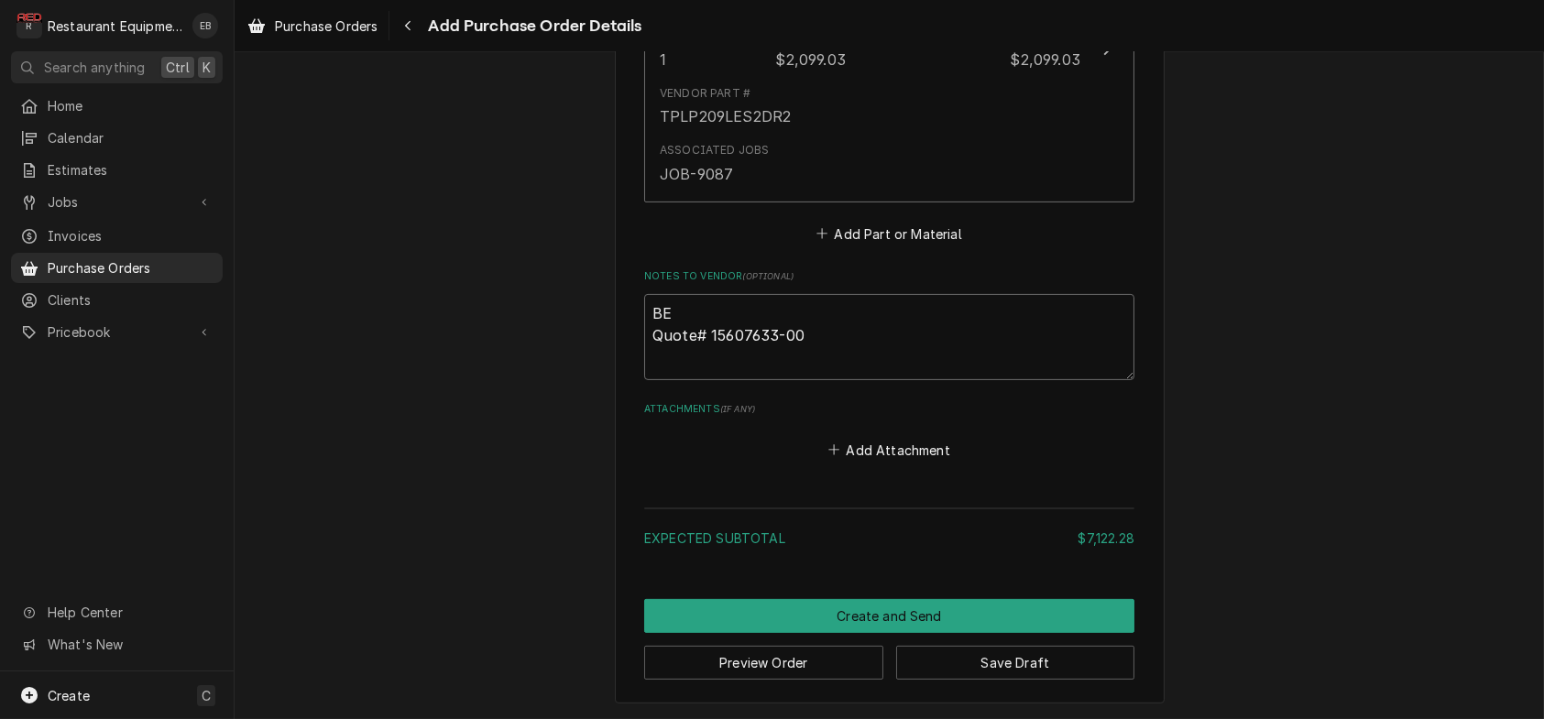
type textarea "x"
type textarea "BE B Quote# 15607633-00"
type textarea "x"
type textarea "BE Br Quote# 15607633-00"
type textarea "x"
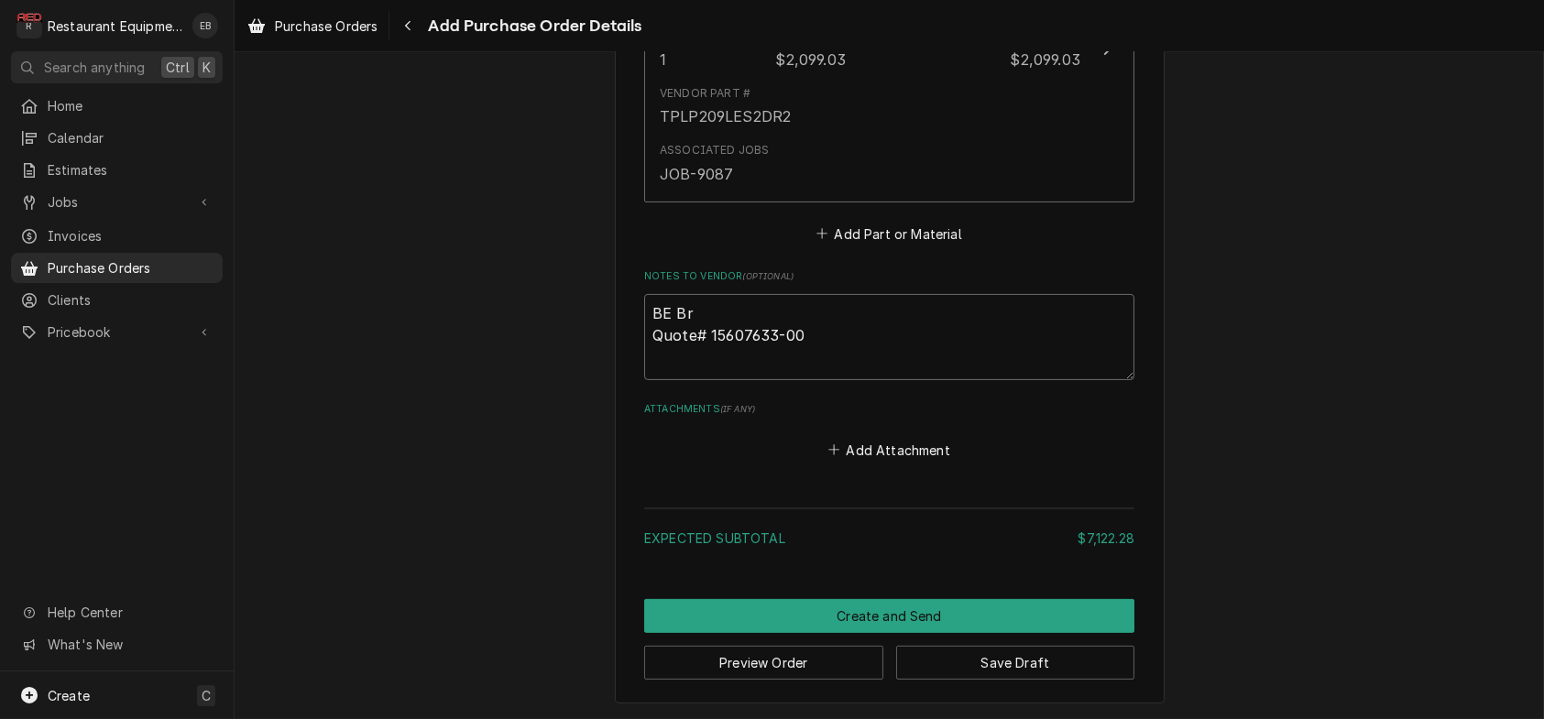
type textarea "BE Bri Quote# 15607633-00"
type textarea "x"
type textarea "BE Brid Quote# 15607633-00"
type textarea "x"
type textarea "BE Bridg Quote# 15607633-00"
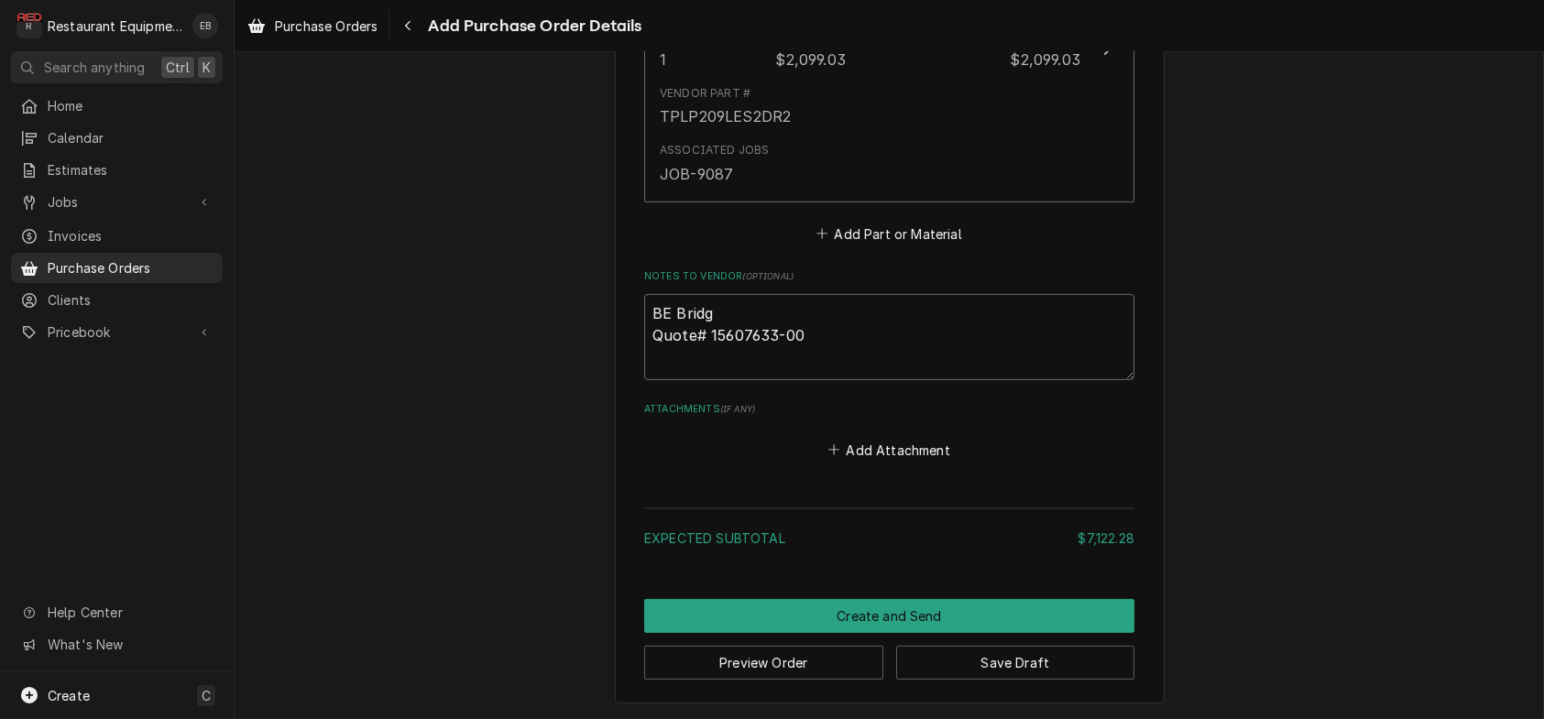
type textarea "x"
type textarea "BE Bridge Quote# 15607633-00"
type textarea "x"
type textarea "BE Bridgep Quote# 15607633-00"
type textarea "x"
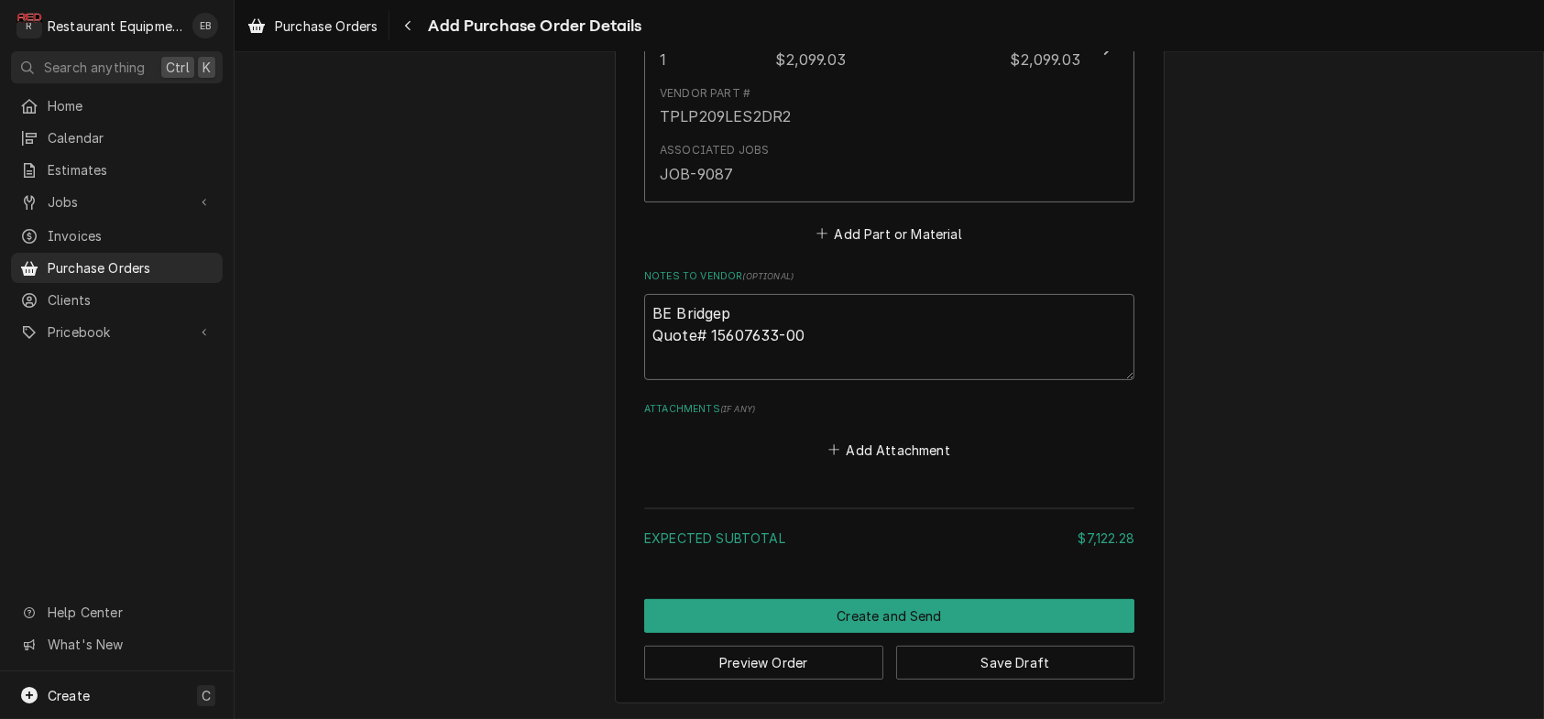
type textarea "BE Bridgepo Quote# 15607633-00"
type textarea "x"
type textarea "BE Bridgepor Quote# 15607633-00"
type textarea "x"
click at [825, 373] on textarea "BE Bridgeport Quote# 15607633-00" at bounding box center [889, 337] width 490 height 86
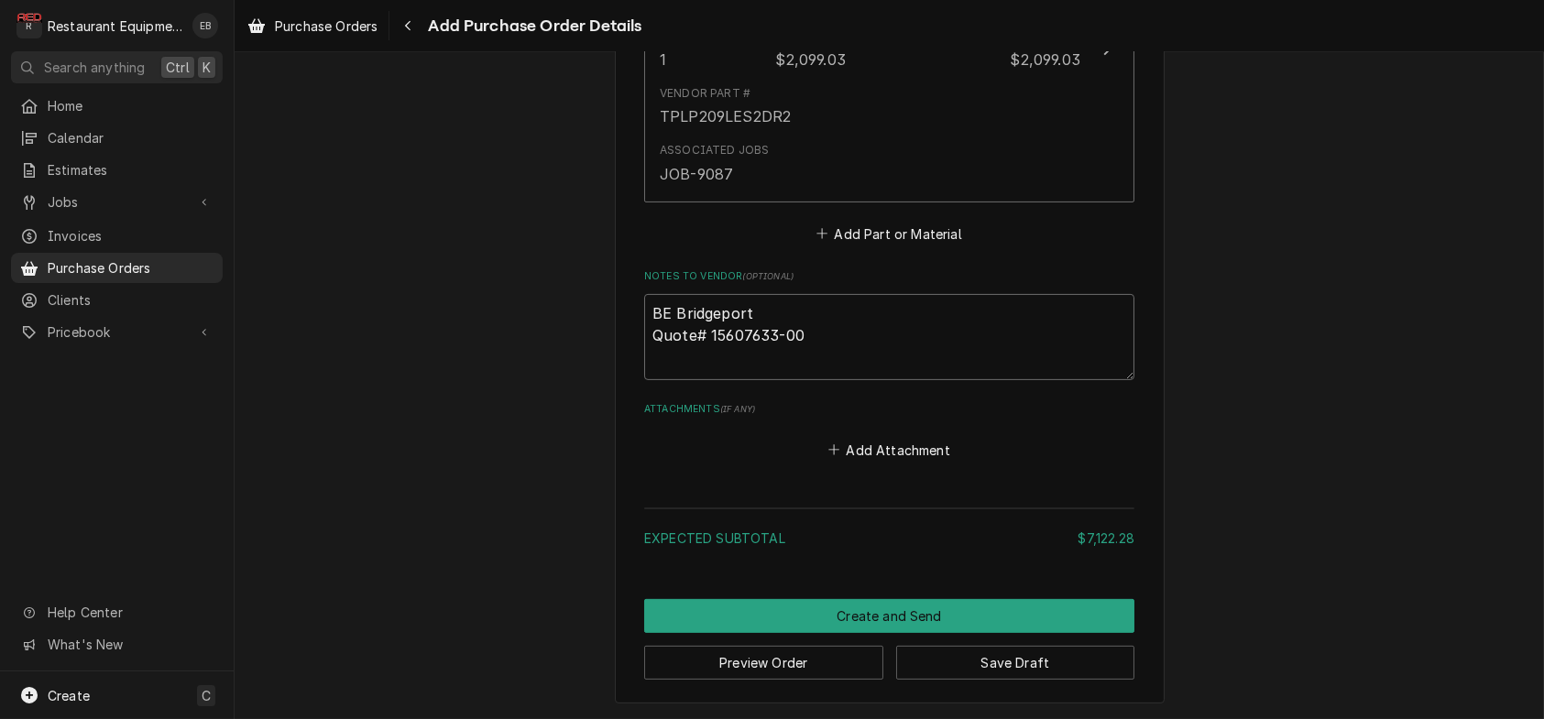
type textarea "BE Bridgeport Quote# 15607633-00"
click at [995, 665] on button "Save Draft" at bounding box center [1015, 663] width 239 height 34
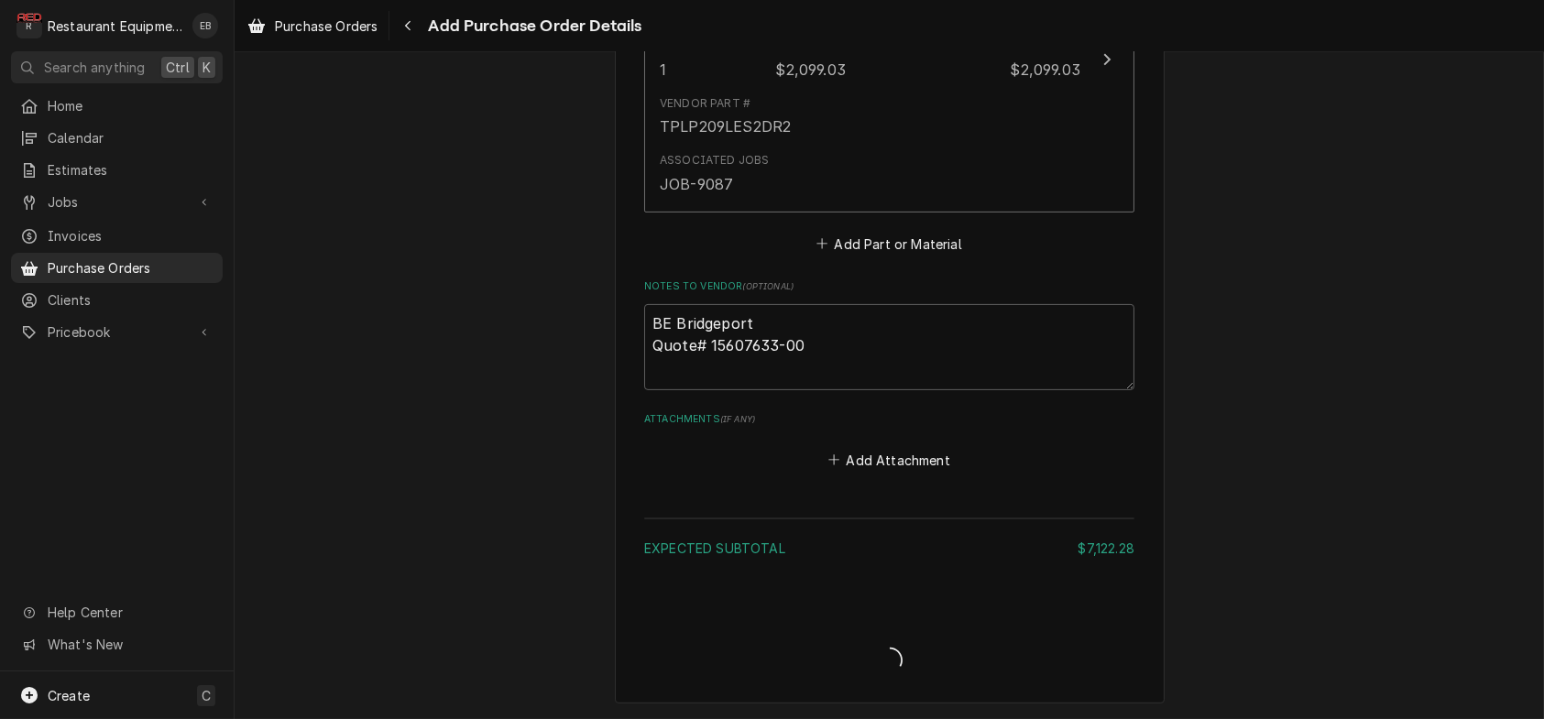
type textarea "x"
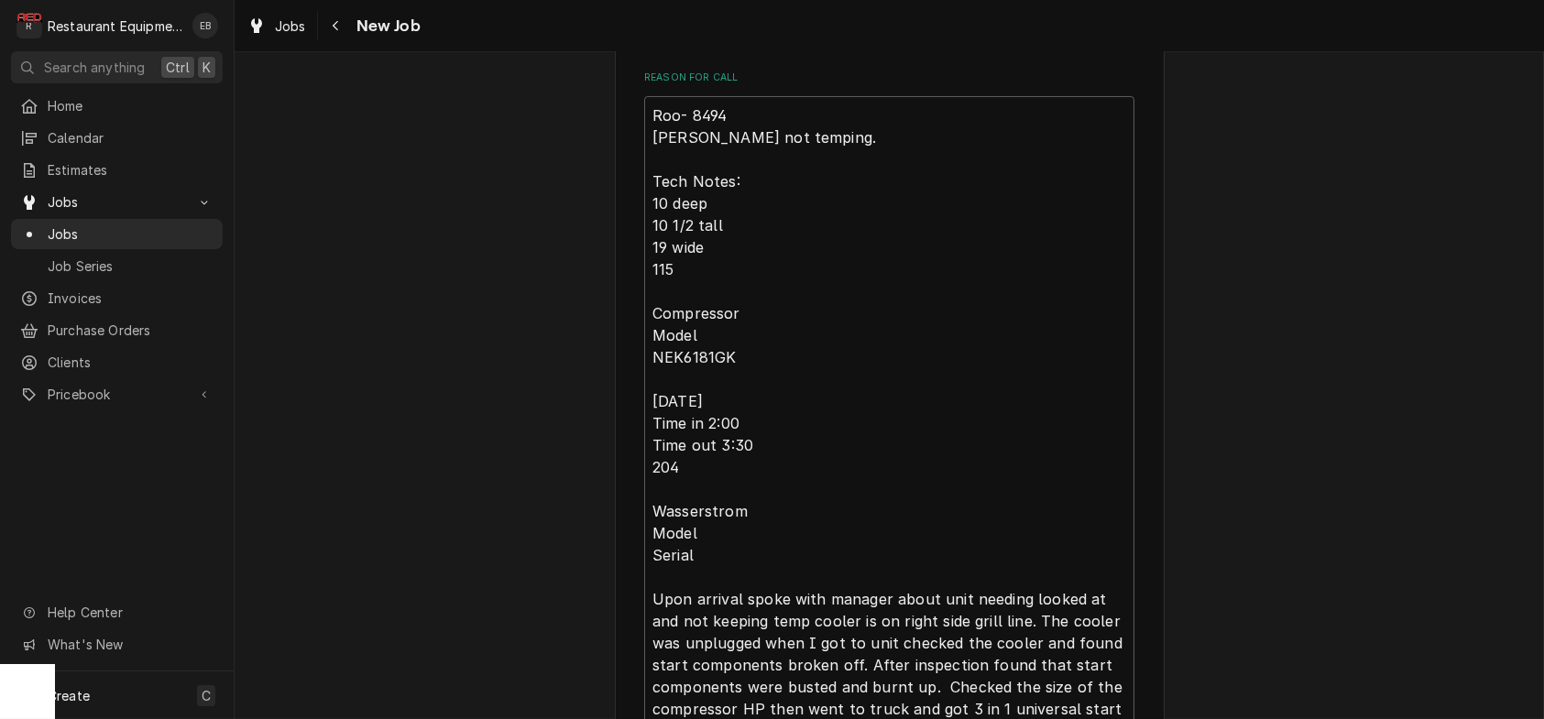
scroll to position [855, 0]
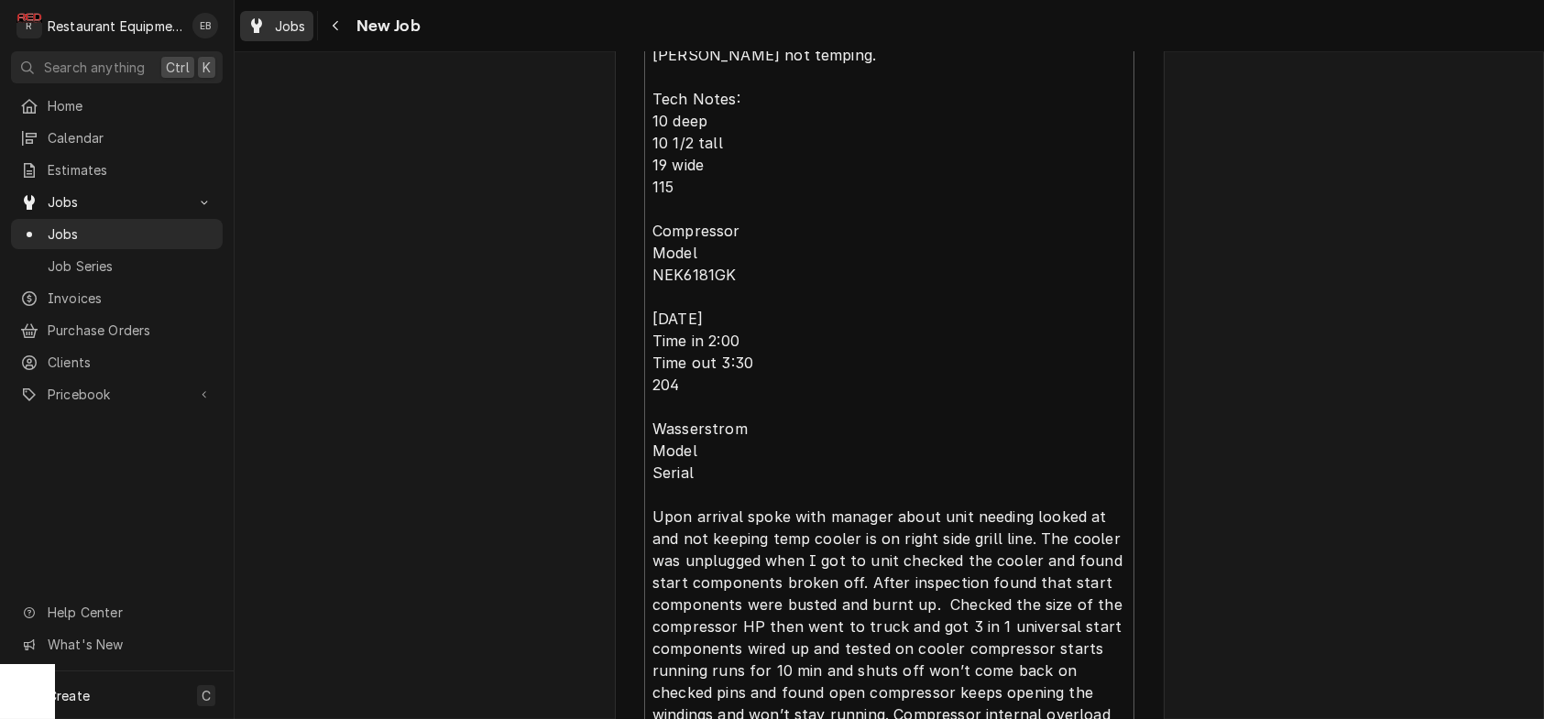
click at [302, 30] on span "Jobs" at bounding box center [290, 25] width 31 height 19
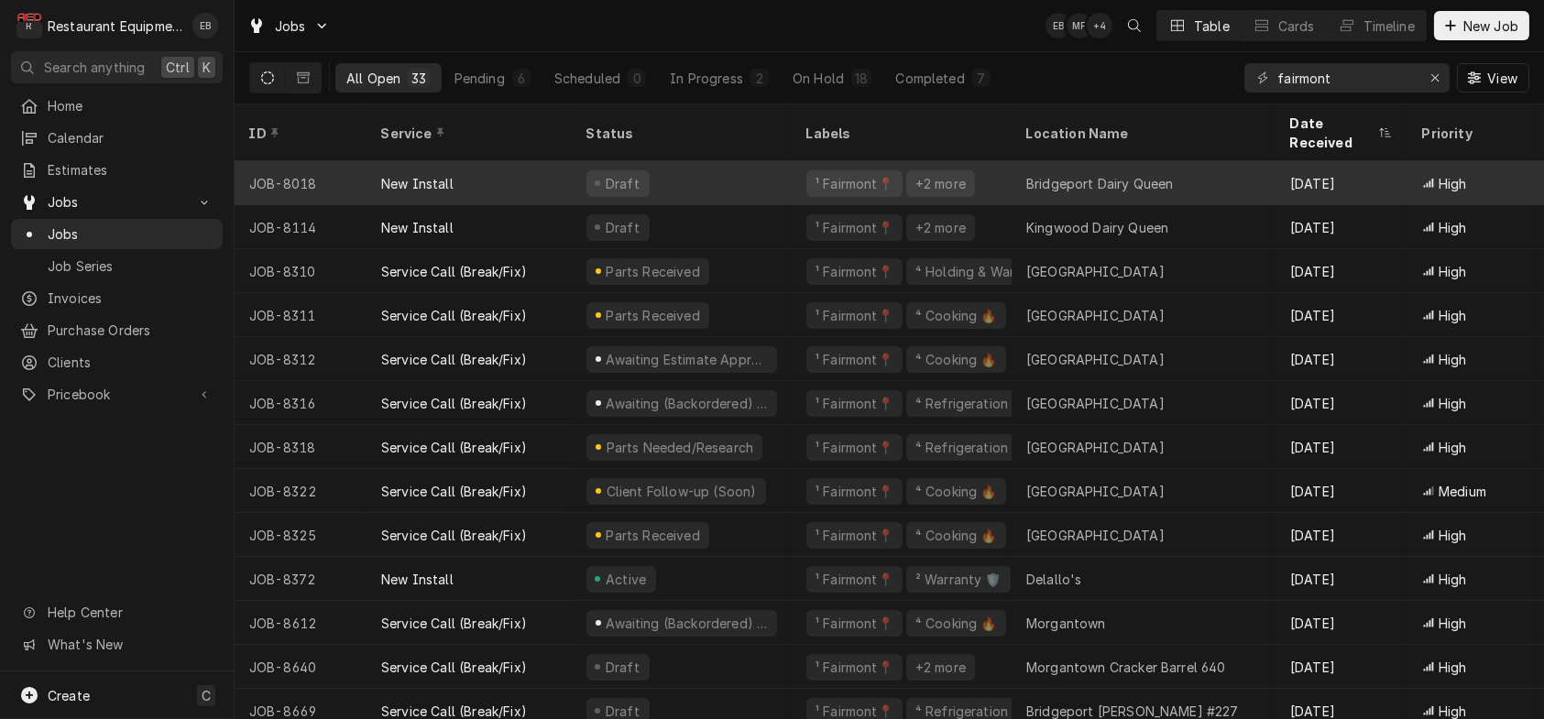
click at [776, 186] on div "Draft" at bounding box center [682, 183] width 220 height 44
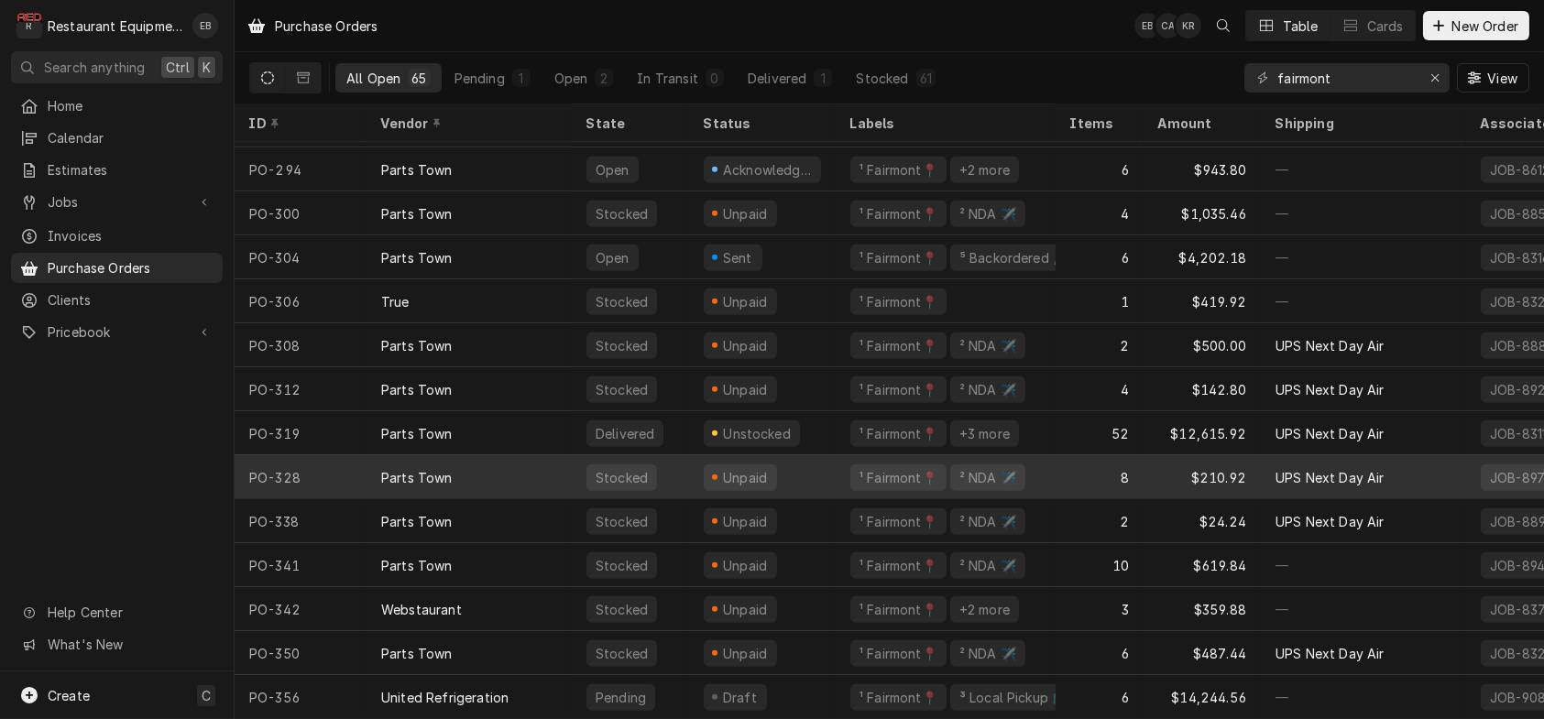
scroll to position [2298, 0]
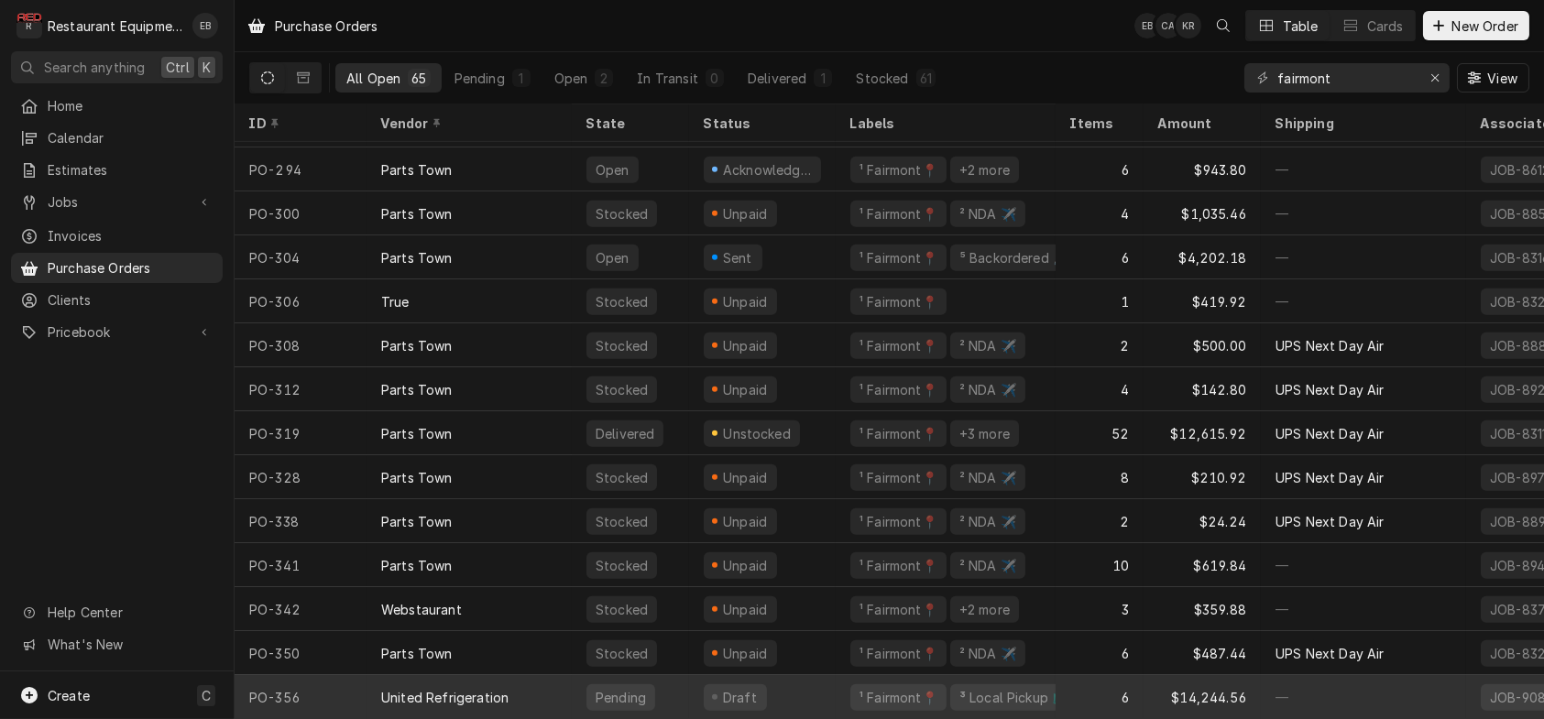
click at [572, 679] on div "United Refrigeration" at bounding box center [469, 697] width 205 height 44
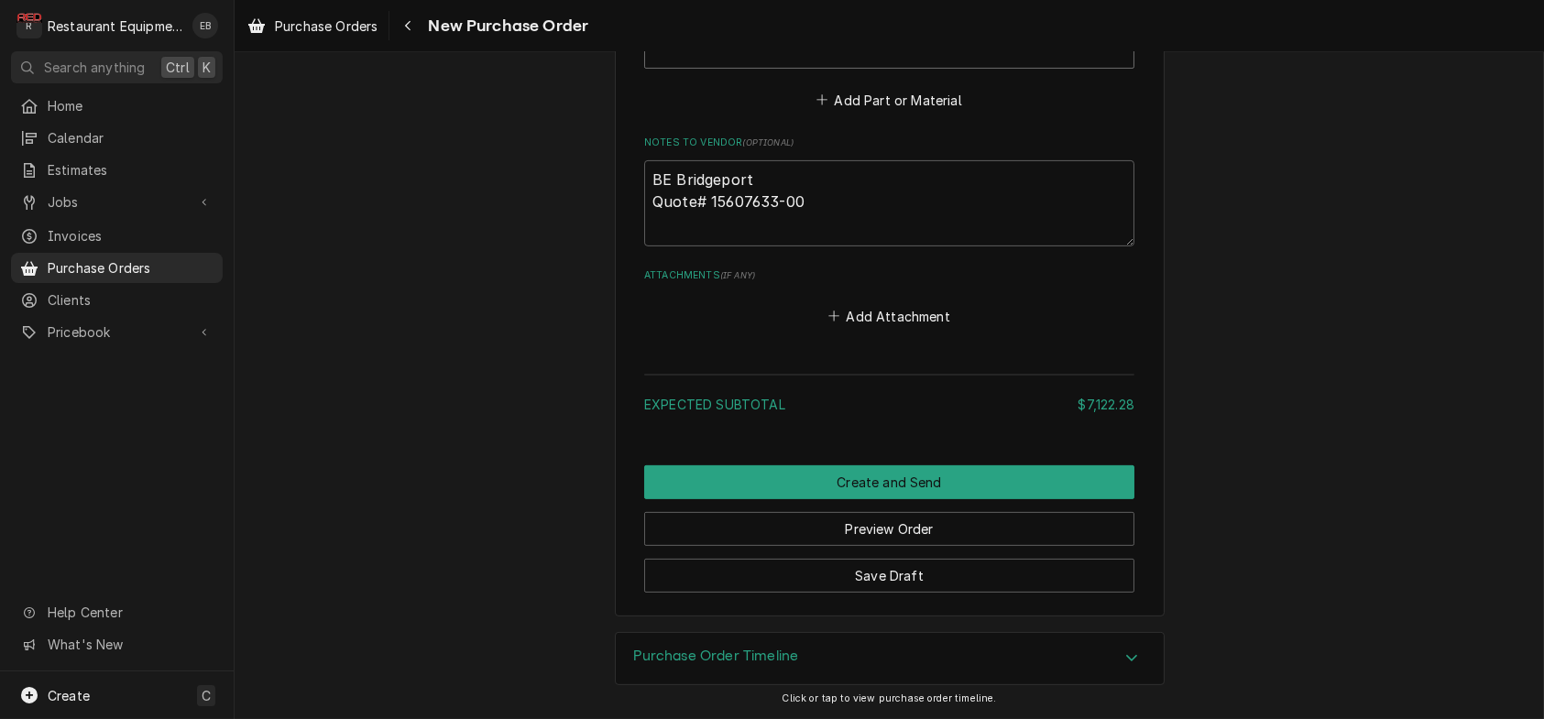
scroll to position [1893, 0]
click at [687, 246] on textarea "BE Bridgeport Quote# 15607633-00" at bounding box center [889, 203] width 490 height 86
click at [681, 246] on textarea "BE Bridgeport Quote# 15607633-00" at bounding box center [889, 203] width 490 height 86
type textarea "x"
type textarea "BE Bridgeport Quote/# 15607633-00"
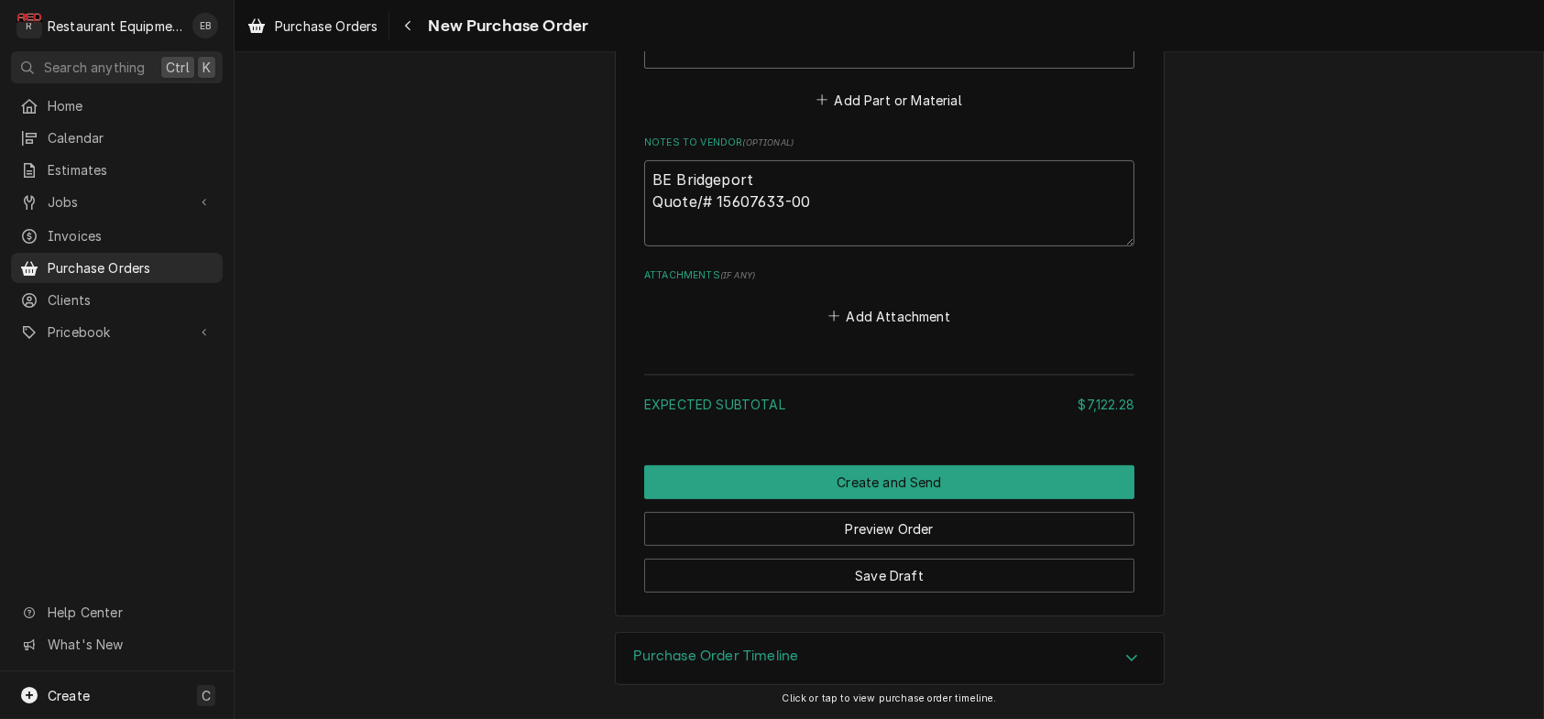
type textarea "x"
type textarea "BE Bridgeport Quote/o# 15607633-00"
type textarea "x"
type textarea "BE Bridgeport Quote/or# 15607633-00"
type textarea "x"
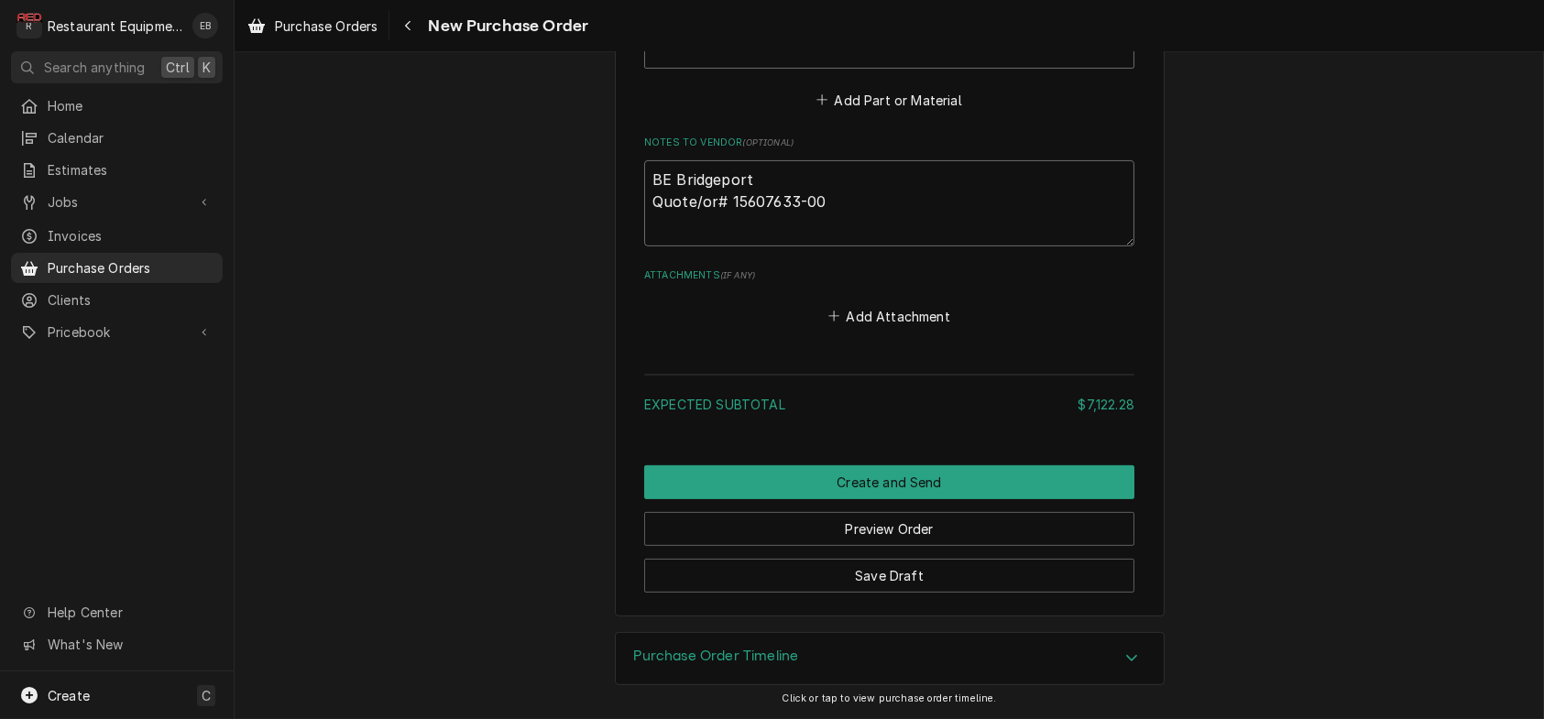
type textarea "BE Bridgeport Quote/ord# 15607633-00"
type textarea "x"
type textarea "BE Bridgeport Quote/orde# 15607633-00"
type textarea "x"
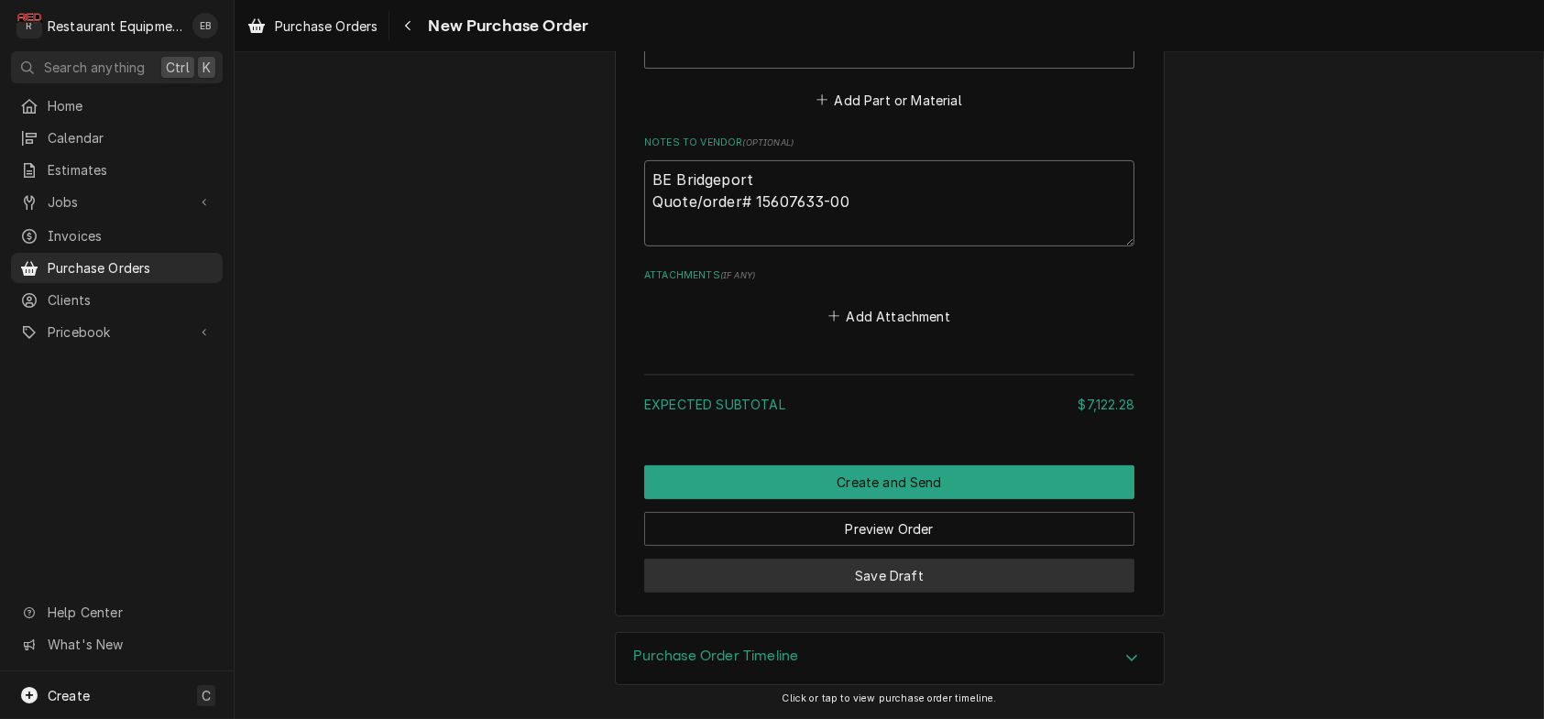
type textarea "BE Bridgeport Quote/order# 15607633-00"
click at [962, 571] on button "Save Draft" at bounding box center [889, 576] width 490 height 34
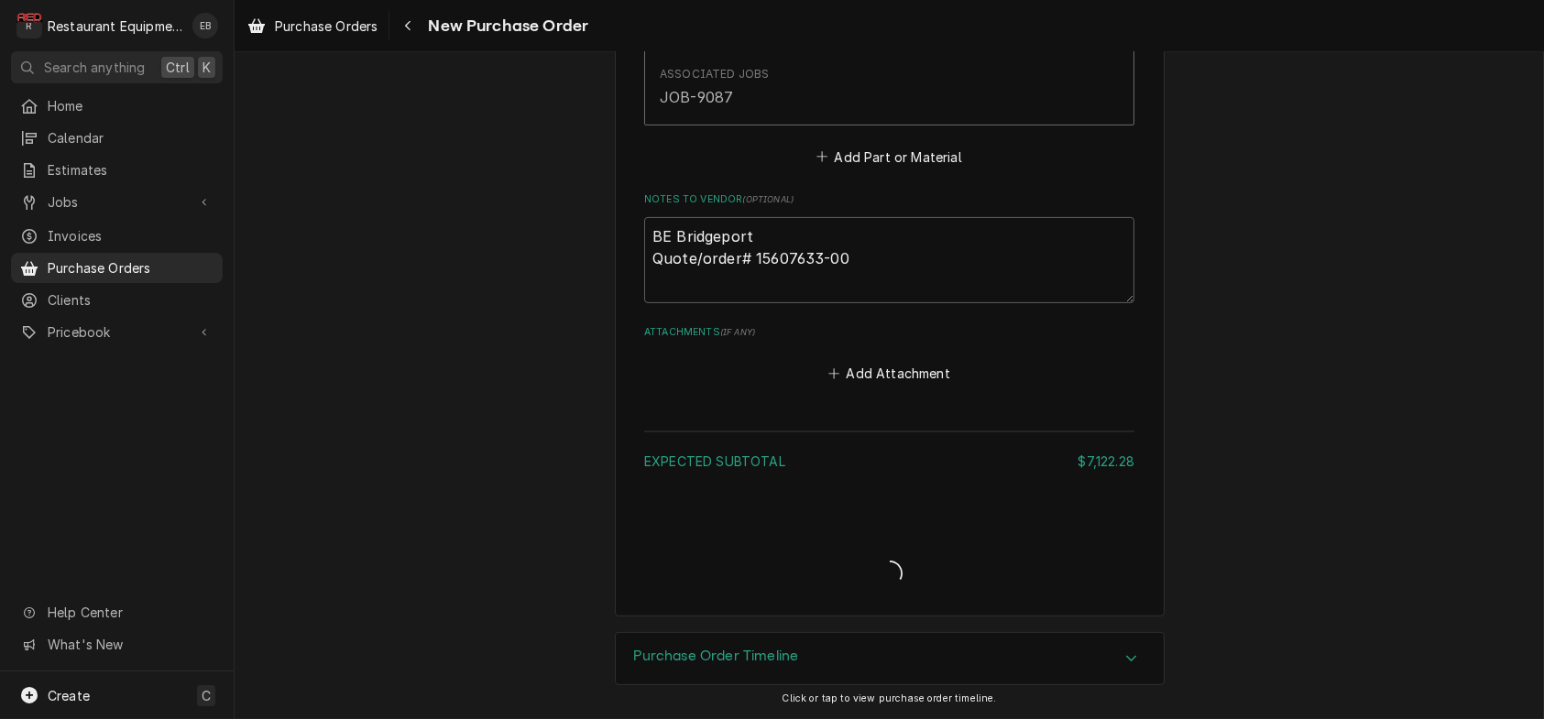
type textarea "x"
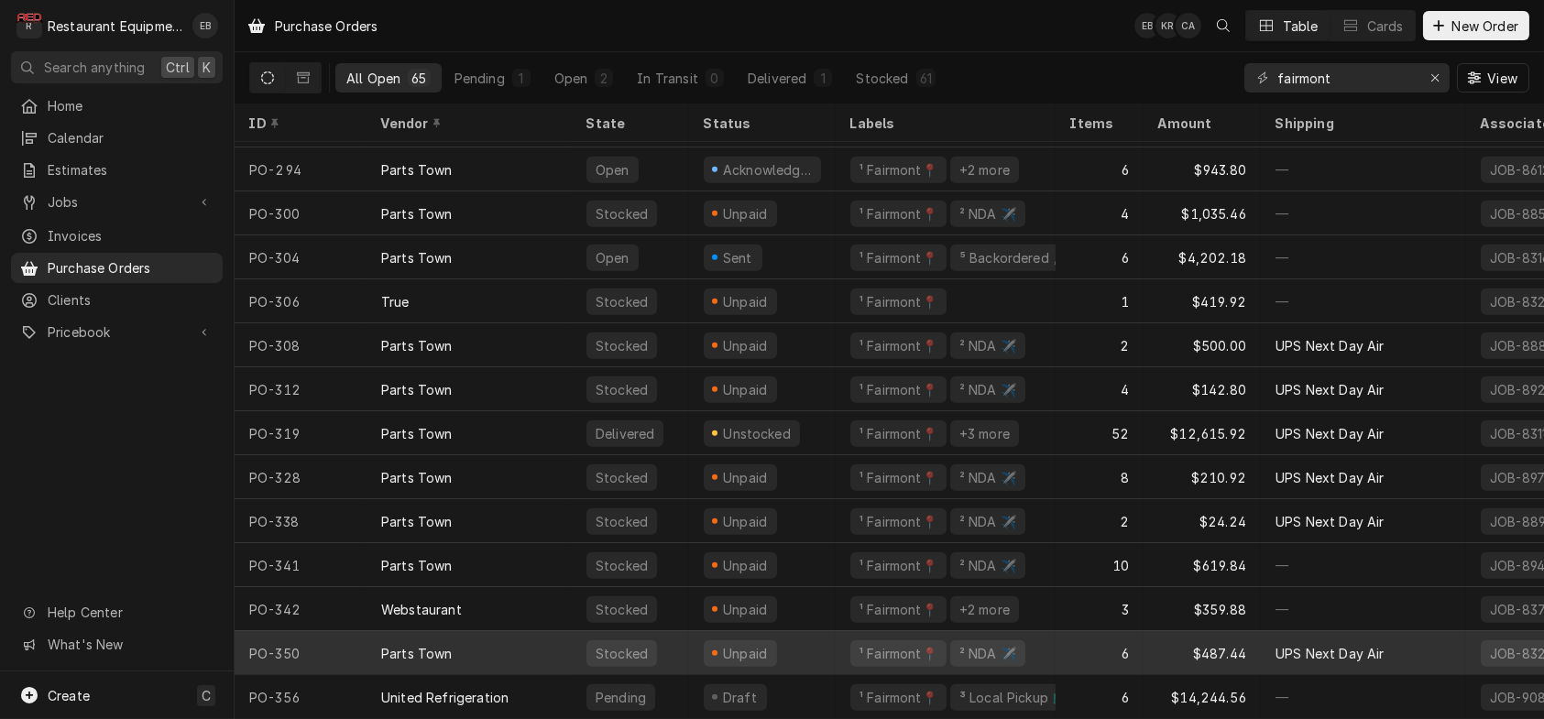
scroll to position [2298, 0]
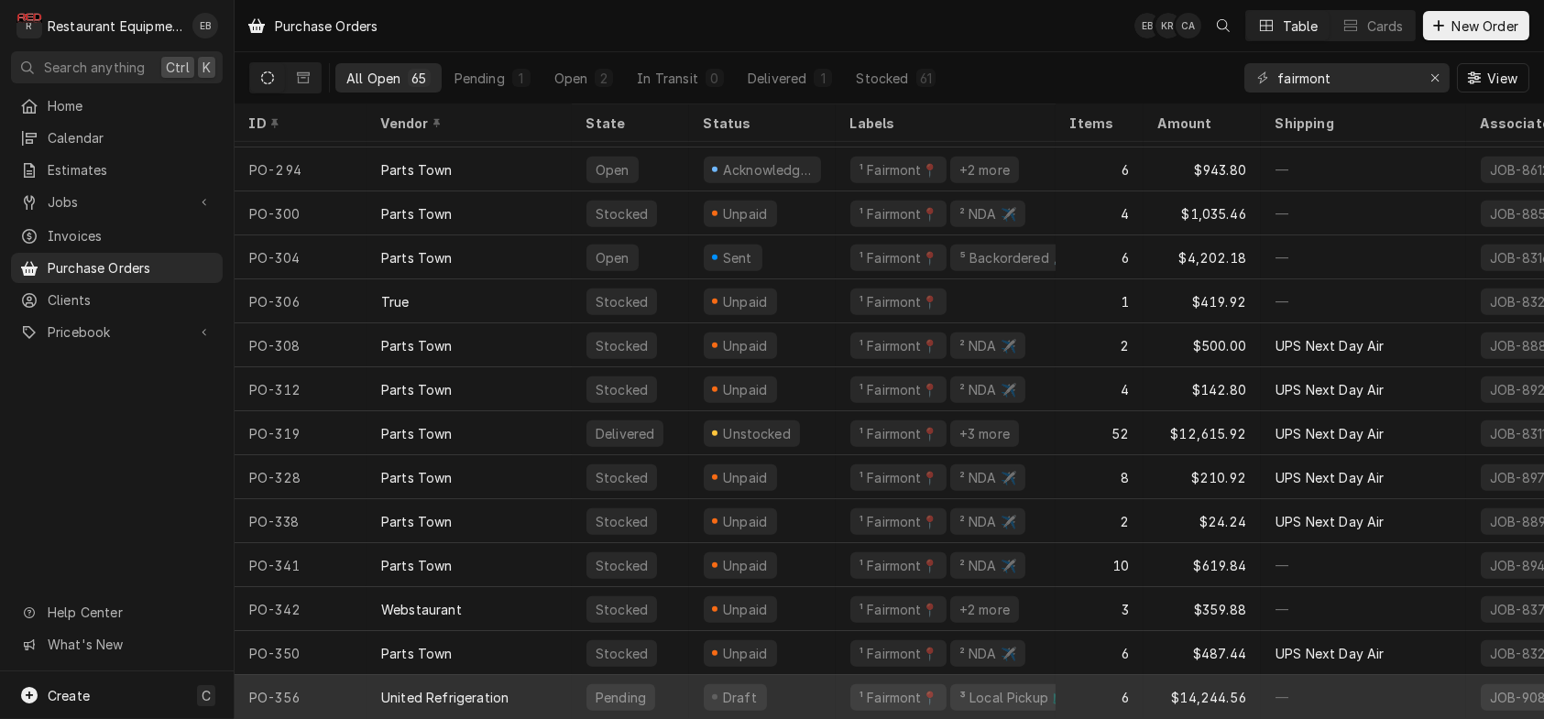
click at [805, 679] on div "Draft" at bounding box center [762, 697] width 147 height 44
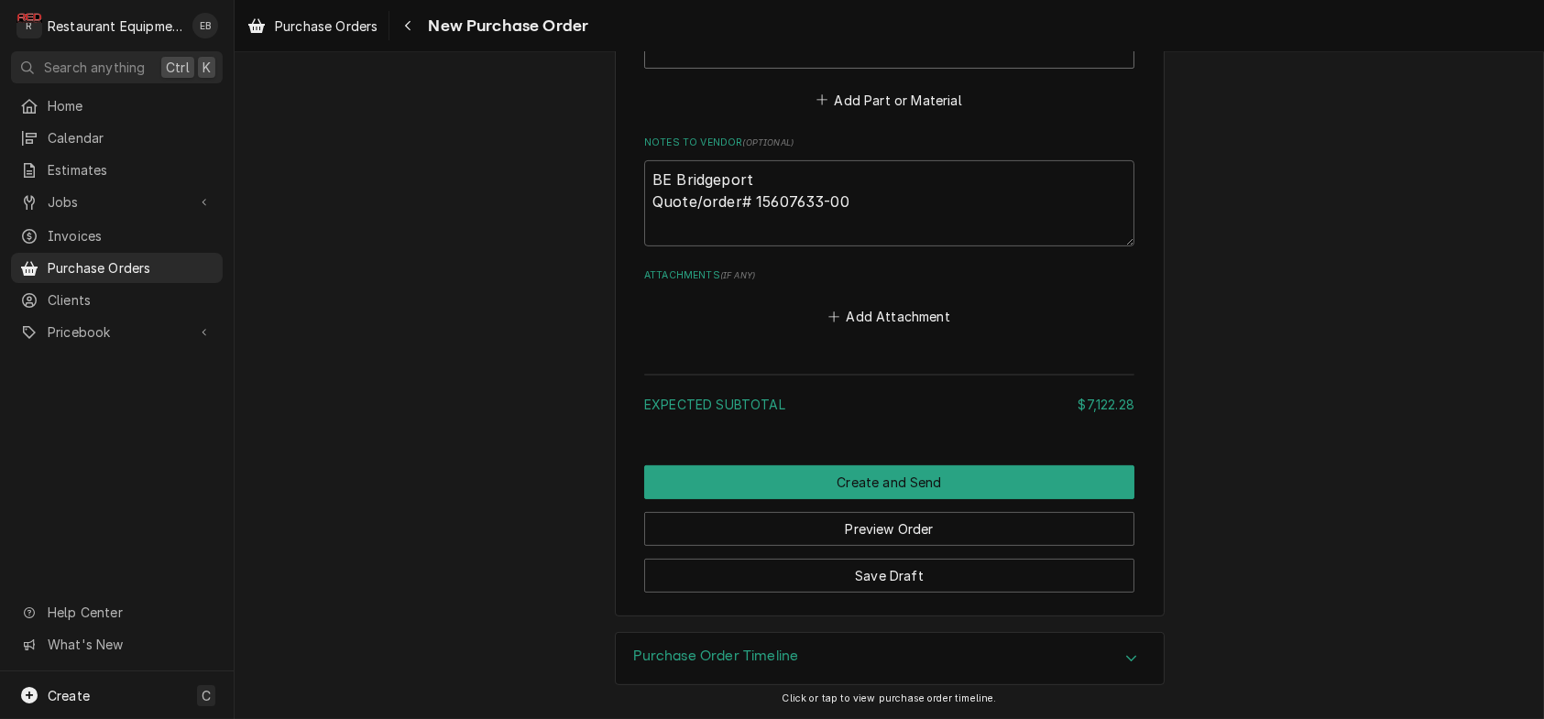
scroll to position [1833, 0]
click at [806, 246] on textarea "BE Bridgeport Quote/order# 15607633-00" at bounding box center [889, 203] width 490 height 86
click at [890, 246] on textarea "BE Bridgeport Quote/order# 15607633-00" at bounding box center [889, 203] width 490 height 86
type textarea "x"
type textarea "BE Bridgeport Quote/order# 15607633-00"
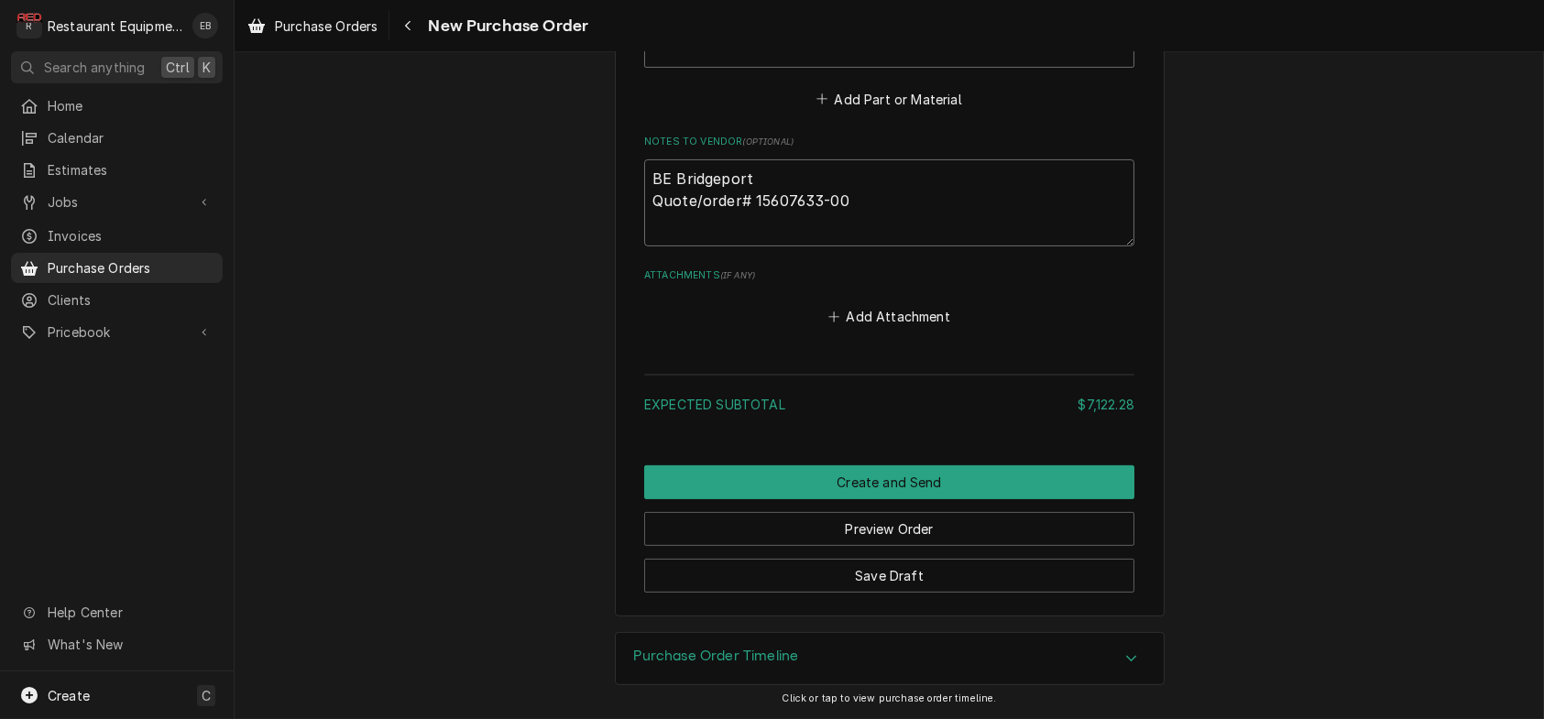
type textarea "x"
type textarea "BE Bridgeport Quote/order# 15607633-00 E"
type textarea "x"
type textarea "BE Bridgeport Quote/order# 15607633-00 ES"
type textarea "x"
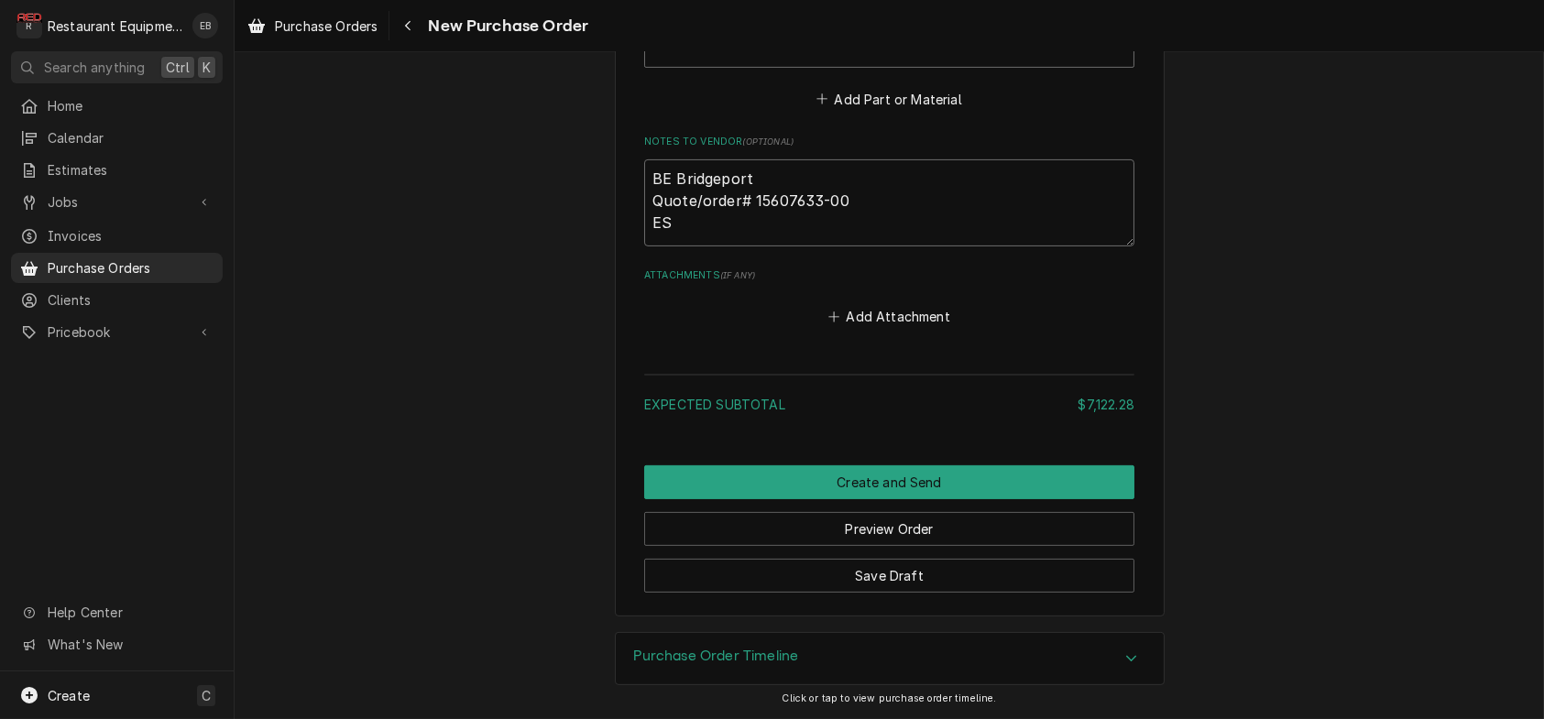
type textarea "BE Bridgeport Quote/order# 15607633-00 EST"
type textarea "x"
type textarea "BE Bridgeport Quote/order# 15607633-00 EST"
type textarea "x"
type textarea "BE Bridgeport Quote/order# 15607633-00 EST A"
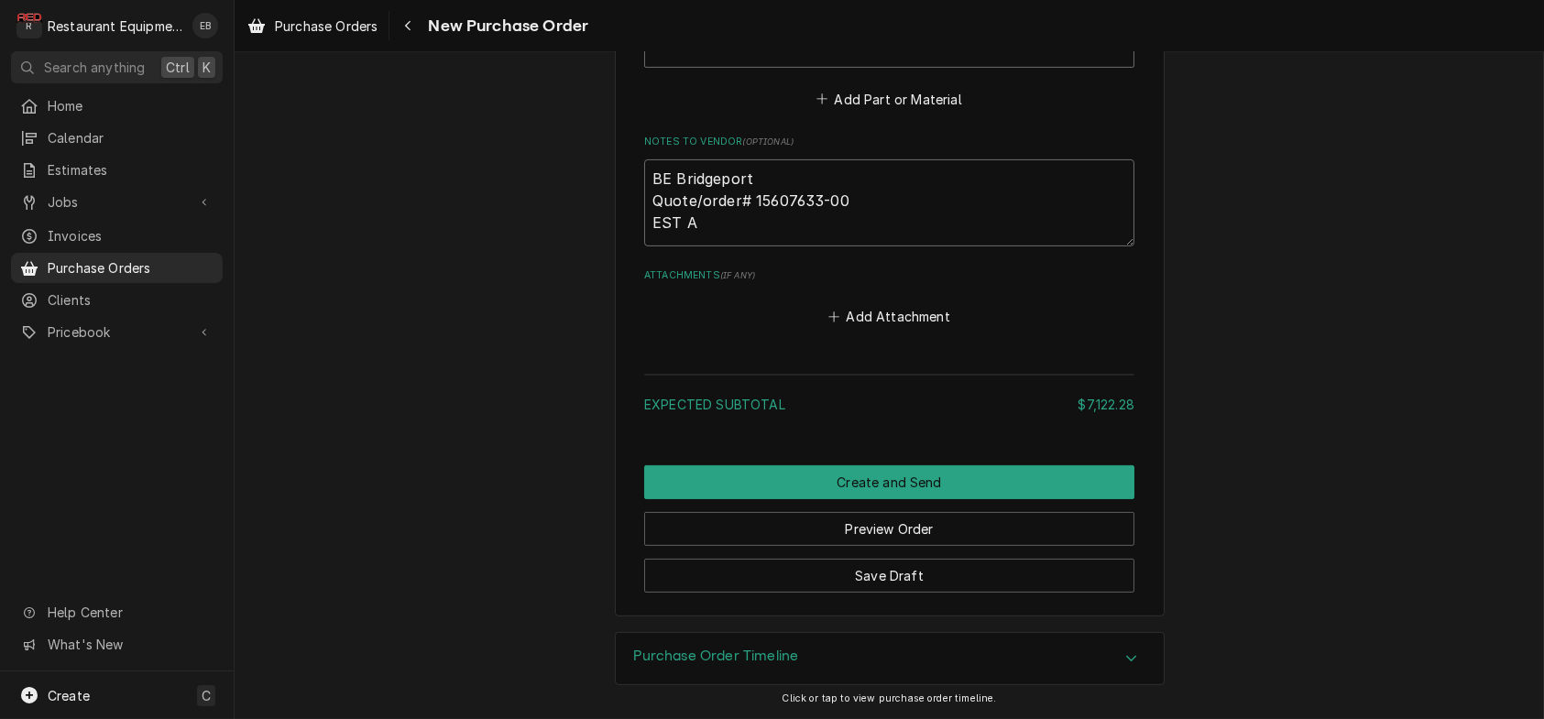
type textarea "x"
type textarea "BE Bridgeport Quote/order# 15607633-00 EST Ar"
type textarea "x"
type textarea "BE Bridgeport Quote/order# 15607633-00 EST [PERSON_NAME]"
type textarea "x"
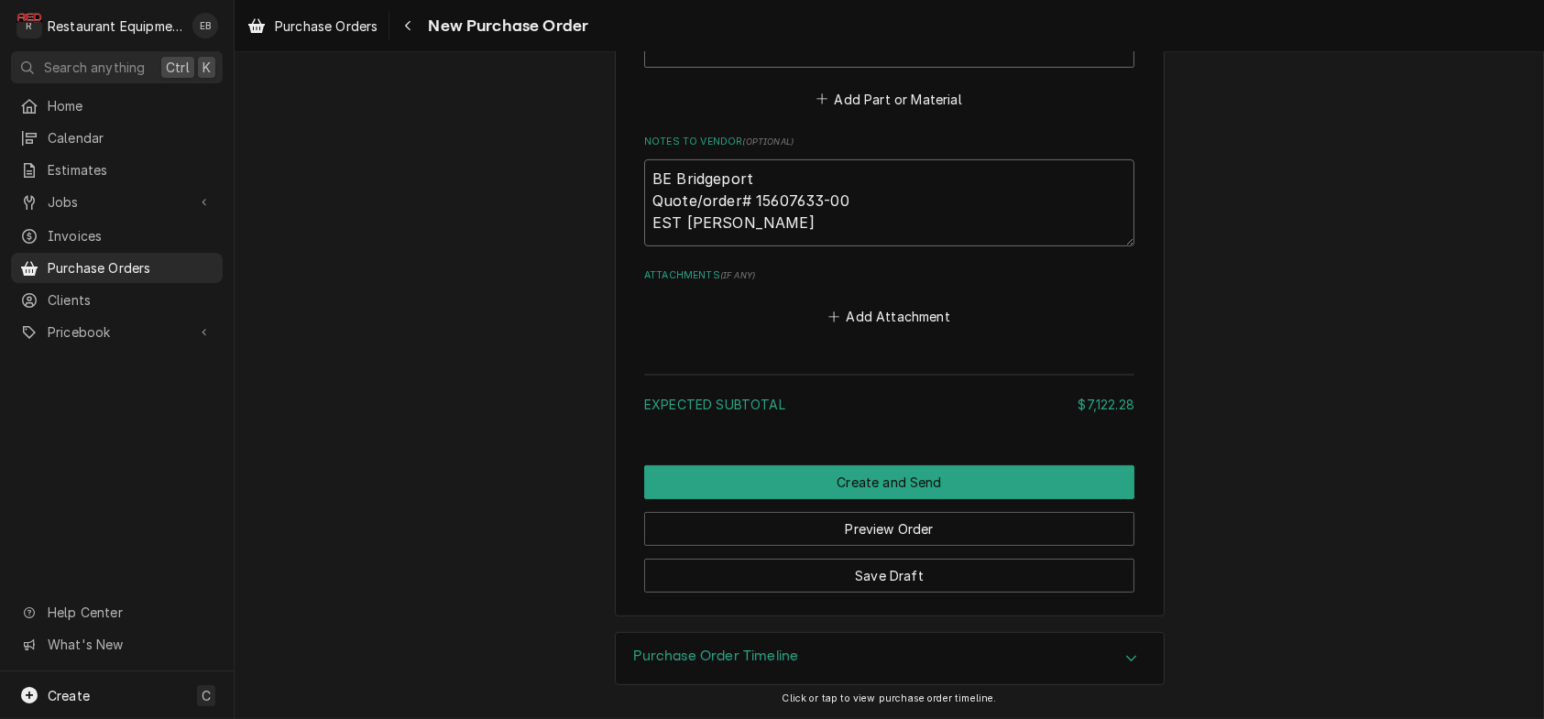
type textarea "BE Bridgeport Quote/order# 15607633-00 EST Arii"
type textarea "x"
type textarea "BE Bridgeport Quote/order# 15607633-00 EST Ari"
type textarea "x"
type textarea "BE Bridgeport Quote/order# 15607633-00 EST Ar"
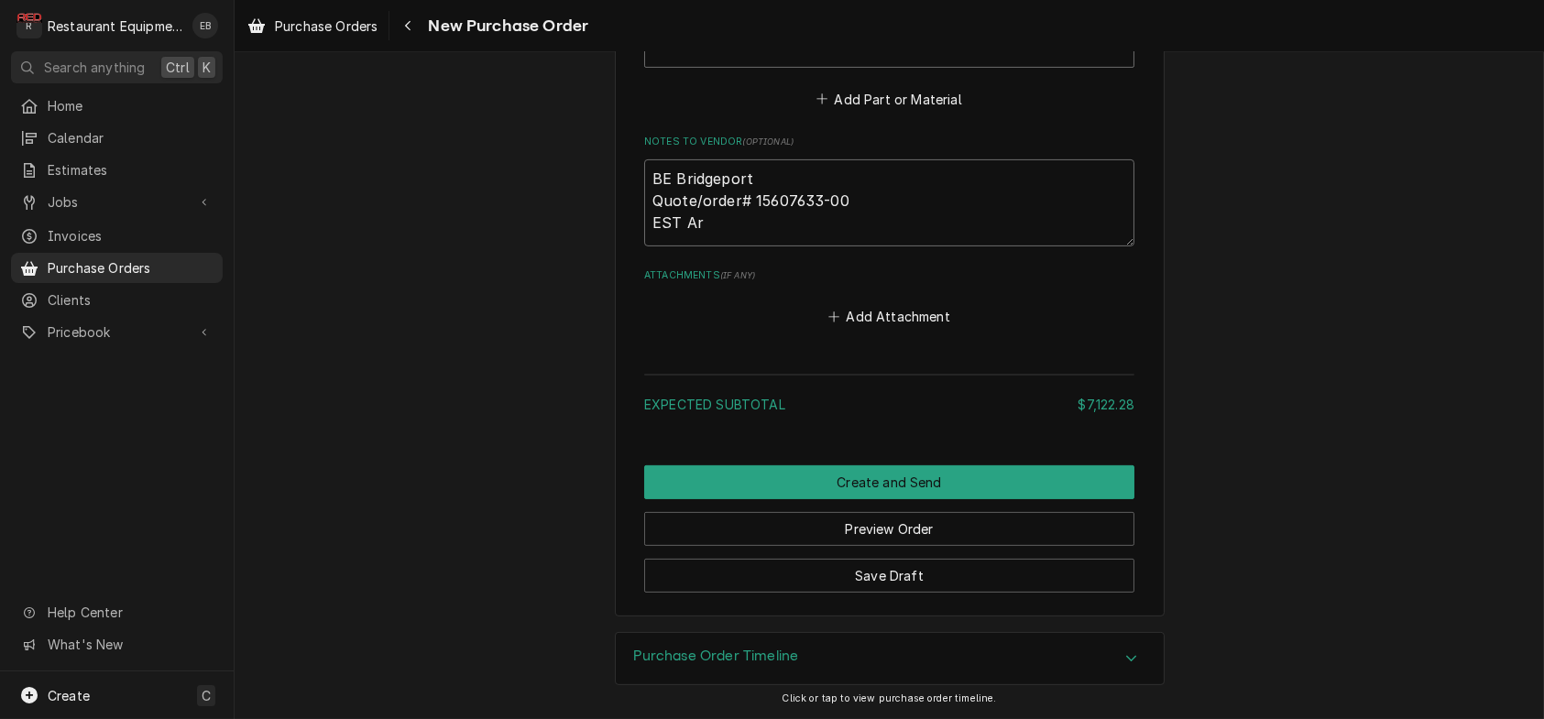
type textarea "x"
type textarea "BE Bridgeport Quote/order# 15607633-00 EST Arr"
type textarea "x"
type textarea "BE Bridgeport Quote/order# 15607633-00 EST Arri"
type textarea "x"
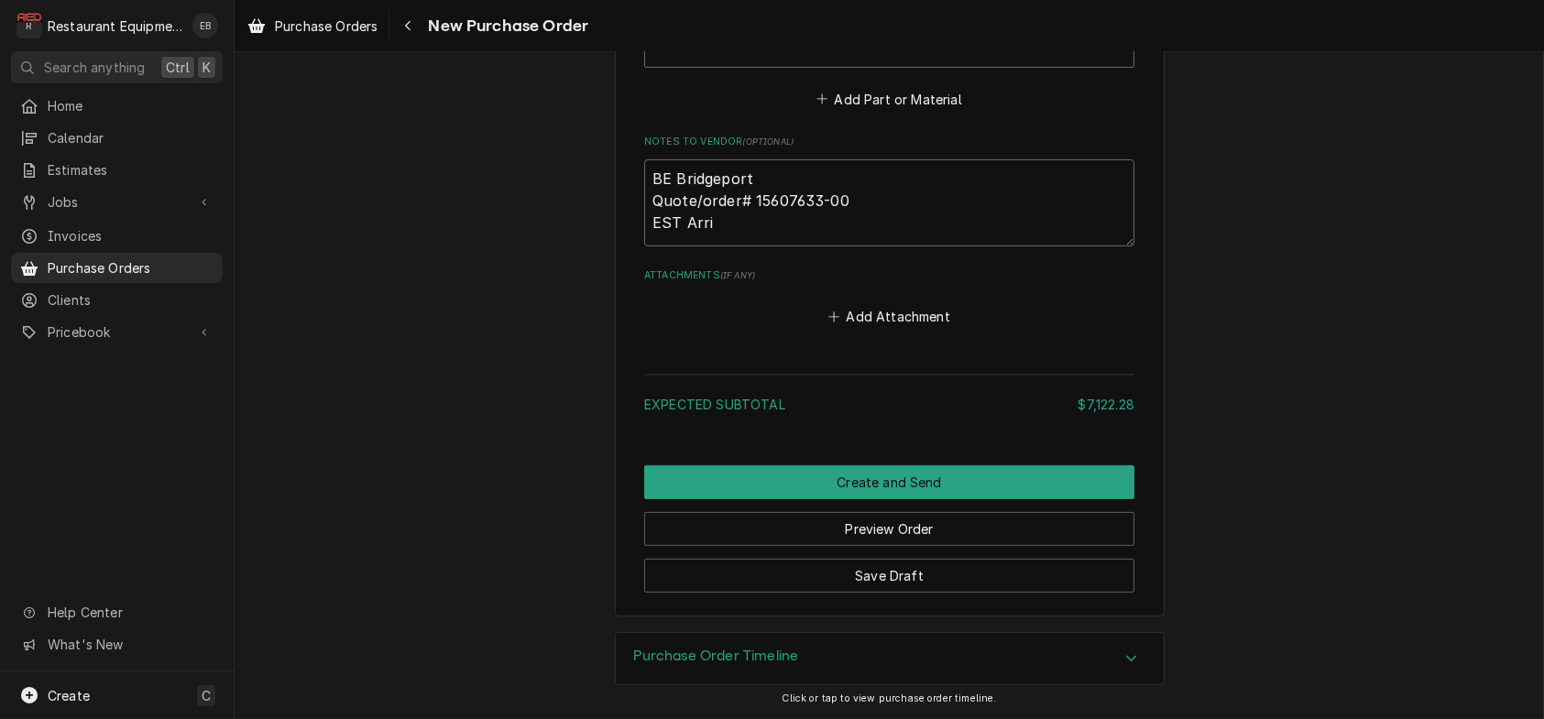
type textarea "BE Bridgeport Quote/order# 15607633-00 EST Arriv"
type textarea "x"
type textarea "BE Bridgeport Quote/order# 15607633-00 EST Arriva"
type textarea "x"
type textarea "BE Bridgeport Quote/order# 15607633-00 EST Arrival"
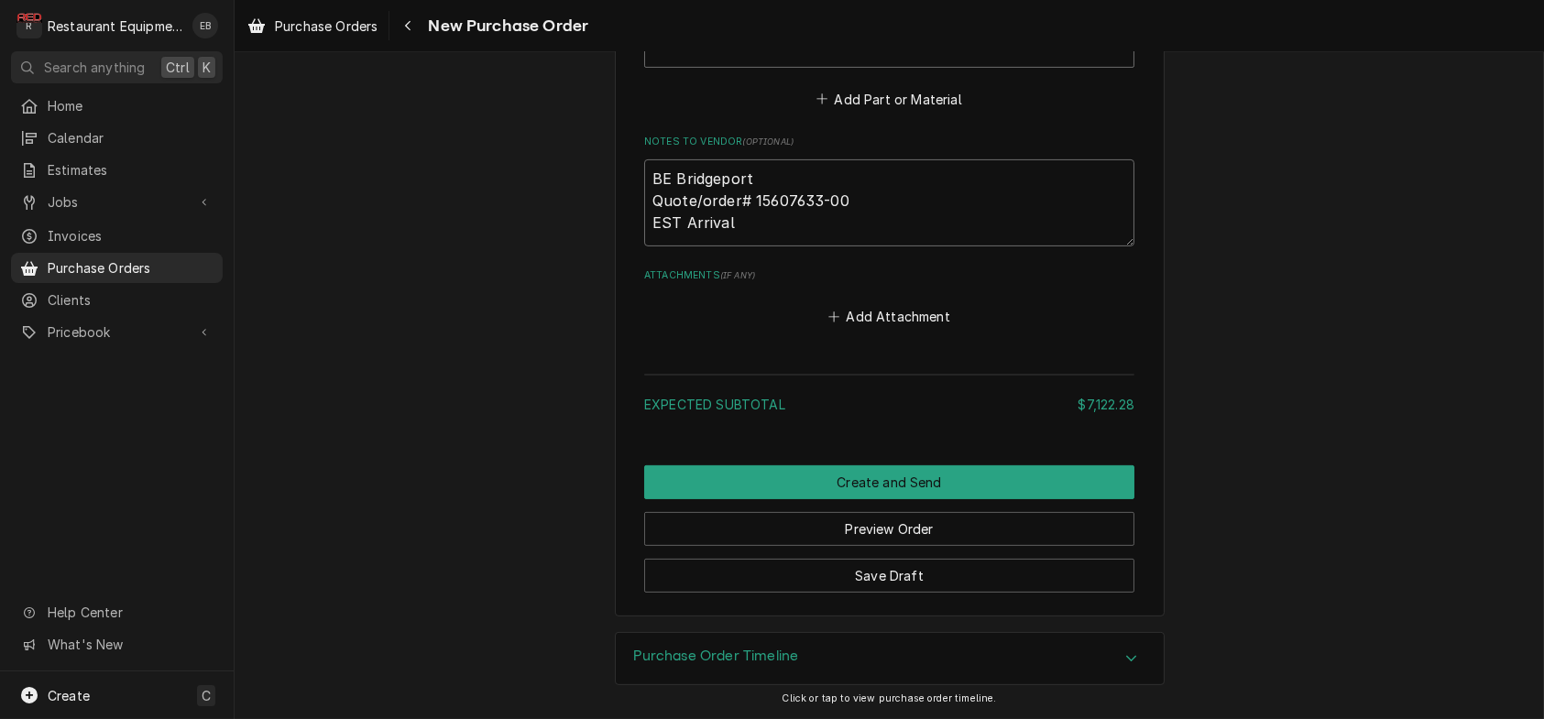
type textarea "x"
type textarea "BE Bridgeport Quote/order# 15607633-00 EST Arrival"
type textarea "x"
type textarea "BE Bridgeport Quote/order# 15607633-00 EST Arrival M"
type textarea "x"
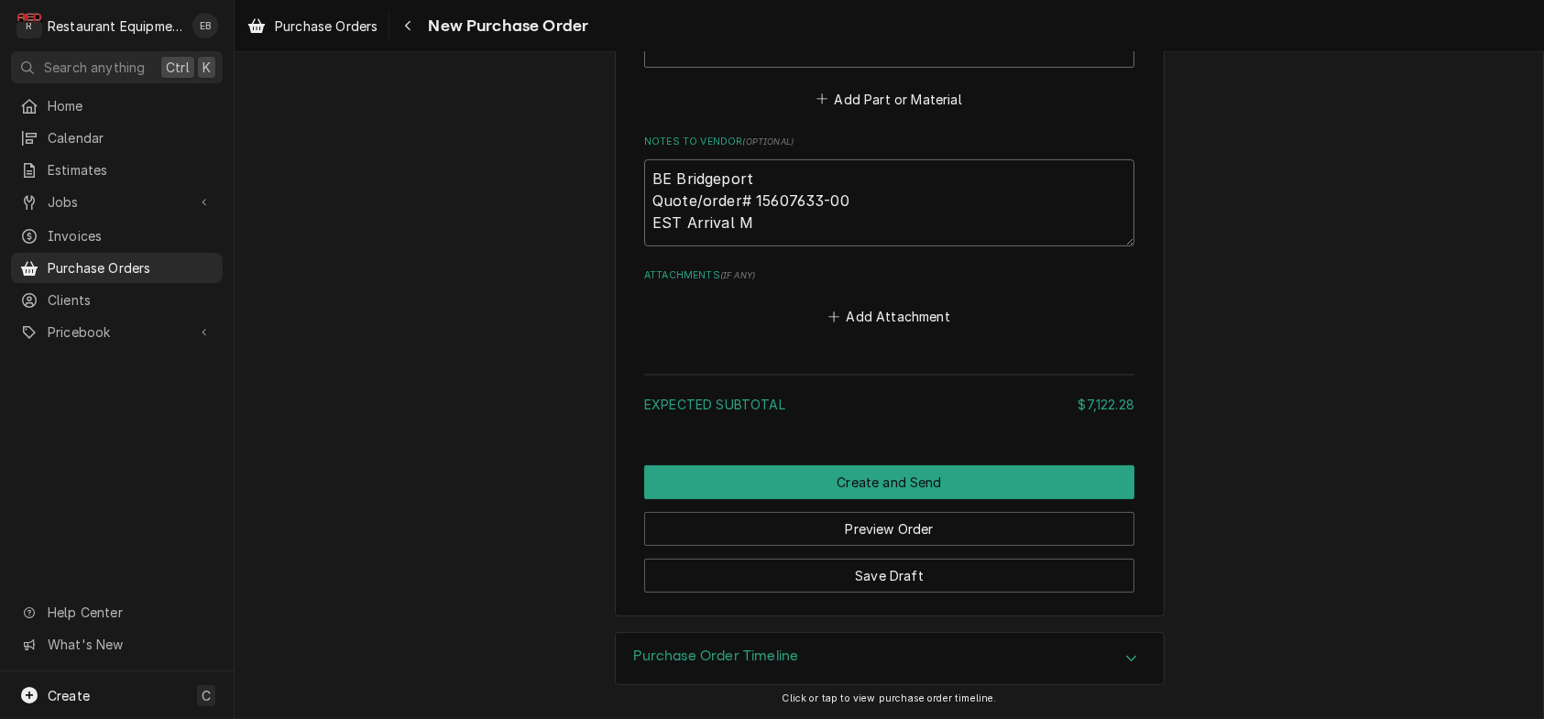
type textarea "BE Bridgeport Quote/order# 15607633-00 EST Arrival Mo"
type textarea "x"
type textarea "BE Bridgeport Quote/order# 15607633-00 EST Arrival Mon"
type textarea "x"
type textarea "BE Bridgeport Quote/order# 15607633-00 EST Arrival Mond"
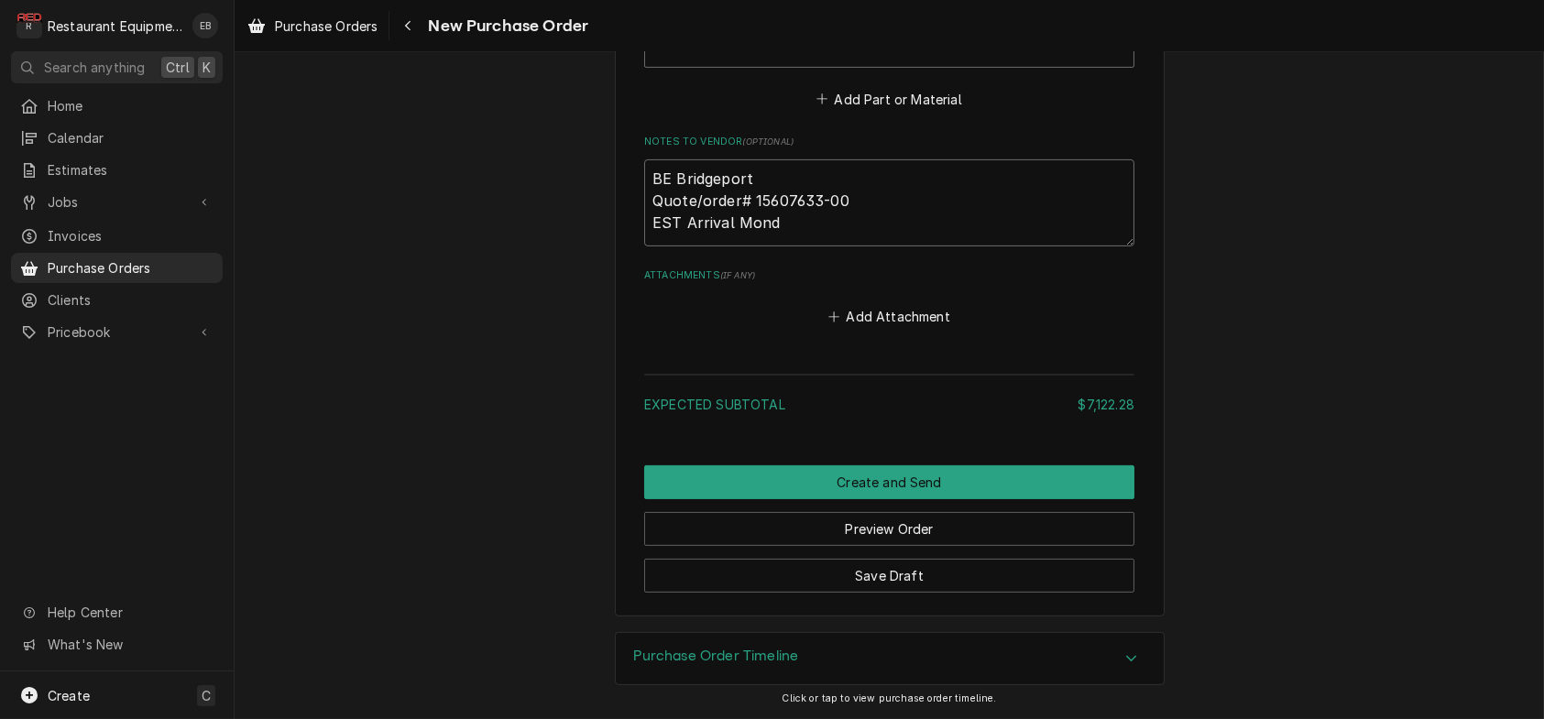
type textarea "x"
type textarea "BE Bridgeport Quote/order# 15607633-00 EST Arrival Monda"
type textarea "x"
type textarea "BE Bridgeport Quote/order# 15607633-00 EST Arrival Monday"
type textarea "x"
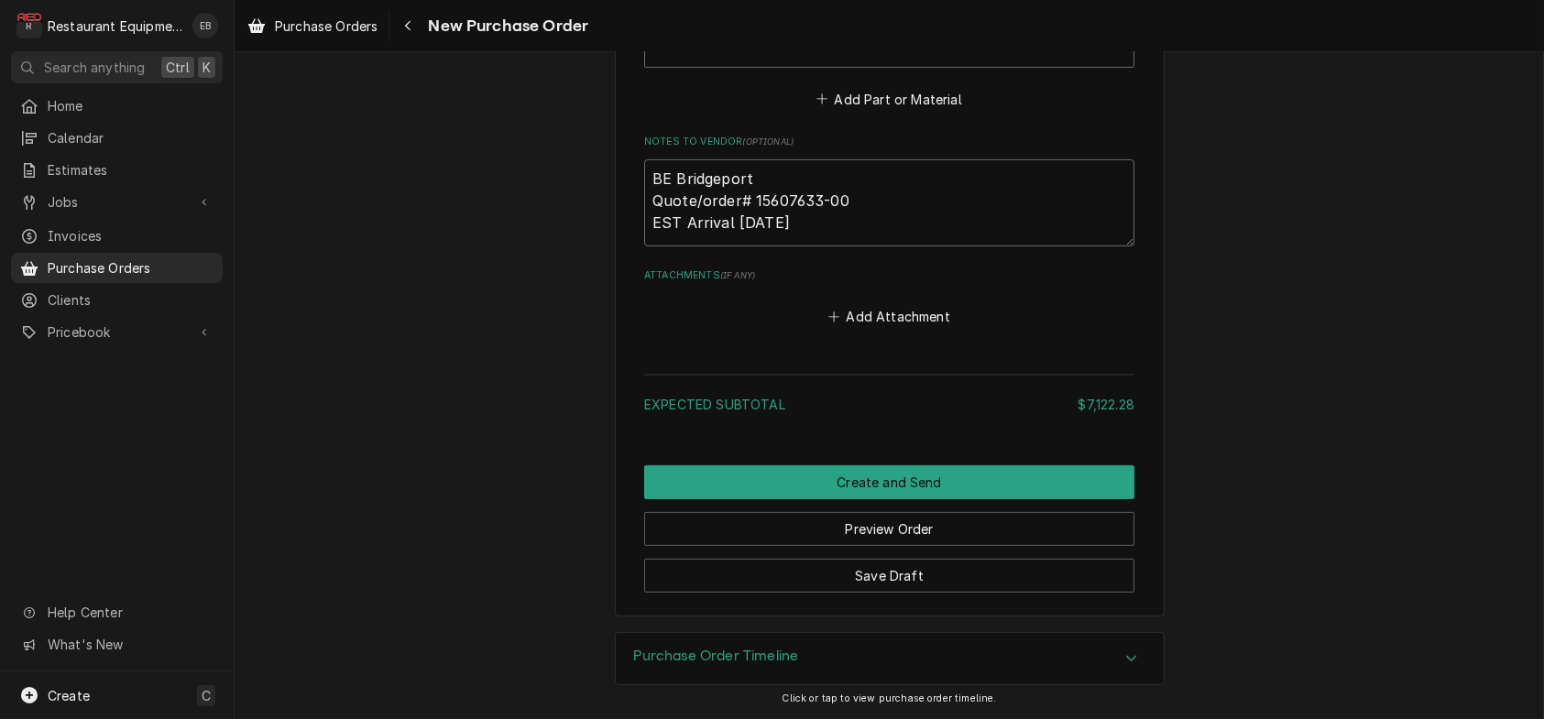
type textarea "BE Bridgeport Quote/order# 15607633-00 EST Arrival Monda"
type textarea "x"
type textarea "BE Bridgeport Quote/order# 15607633-00 EST Arrival Mond"
type textarea "x"
type textarea "BE Bridgeport Quote/order# 15607633-00 EST Arrival Mon"
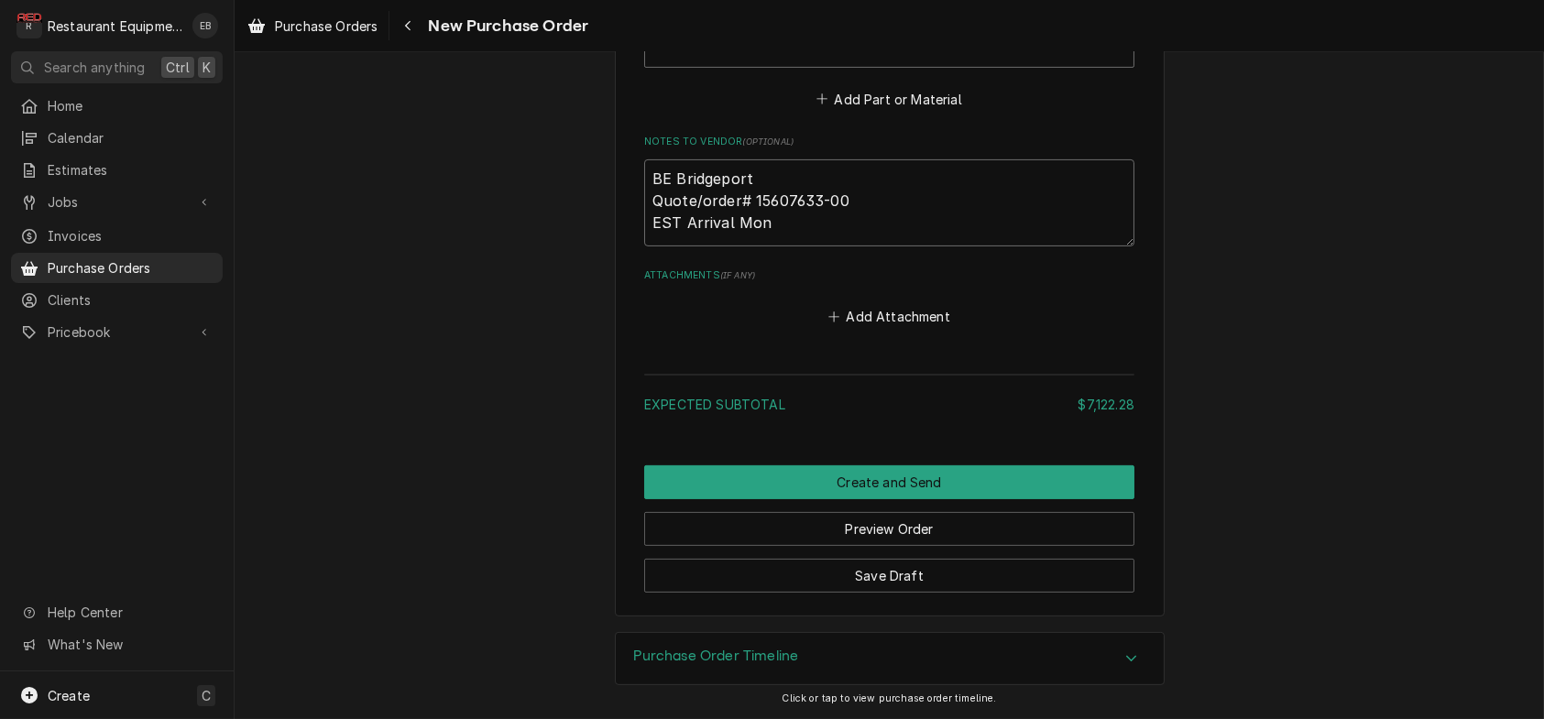
type textarea "x"
type textarea "BE Bridgeport Quote/order# 15607633-00 EST Arrival Mo"
type textarea "x"
type textarea "BE Bridgeport Quote/order# 15607633-00 EST Arrival M"
type textarea "x"
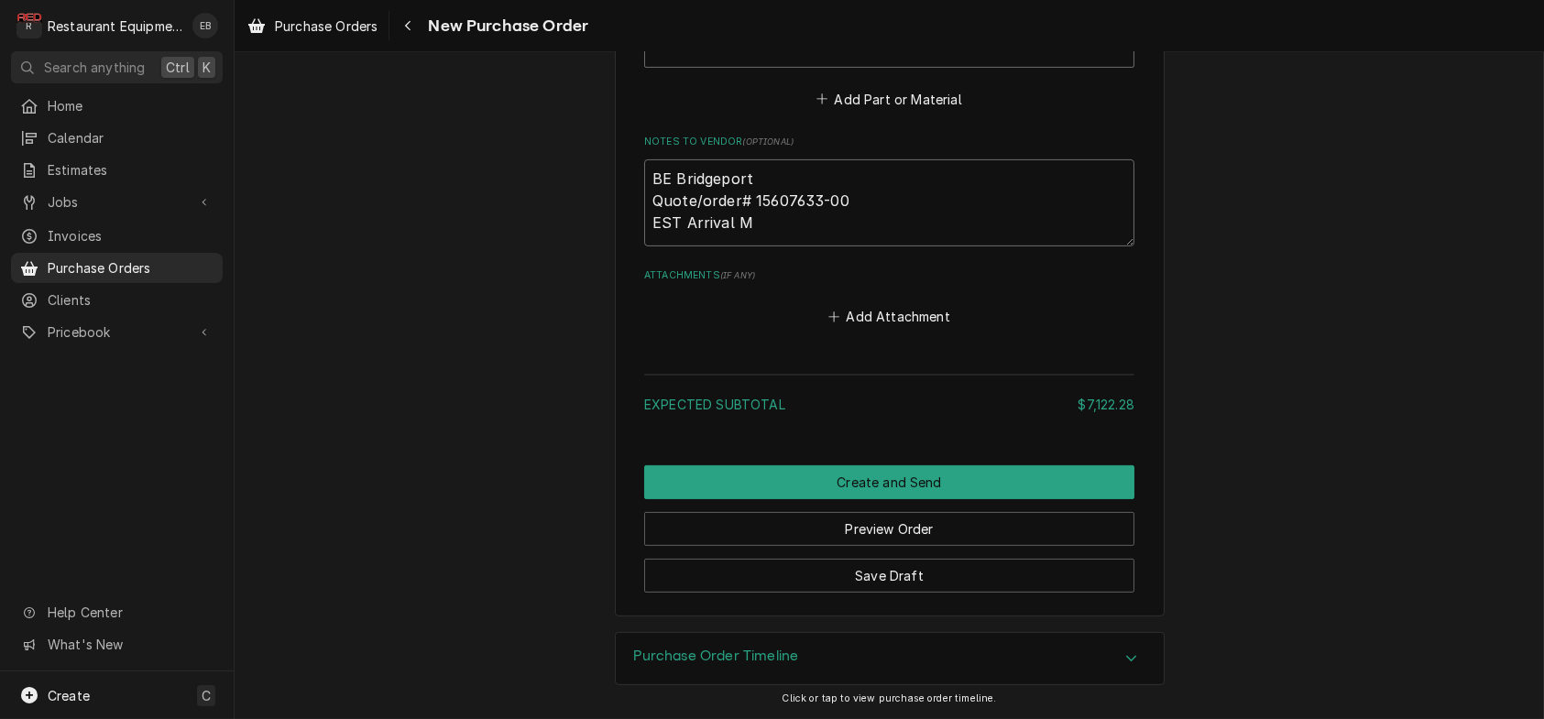
type textarea "BE Bridgeport Quote/order# 15607633-00 EST Arrival"
type textarea "x"
type textarea "BE Bridgeport Quote/order# 15607633-00 EST Arrival 1"
type textarea "x"
type textarea "BE Bridgeport Quote/order# 15607633-00 EST Arrival 10"
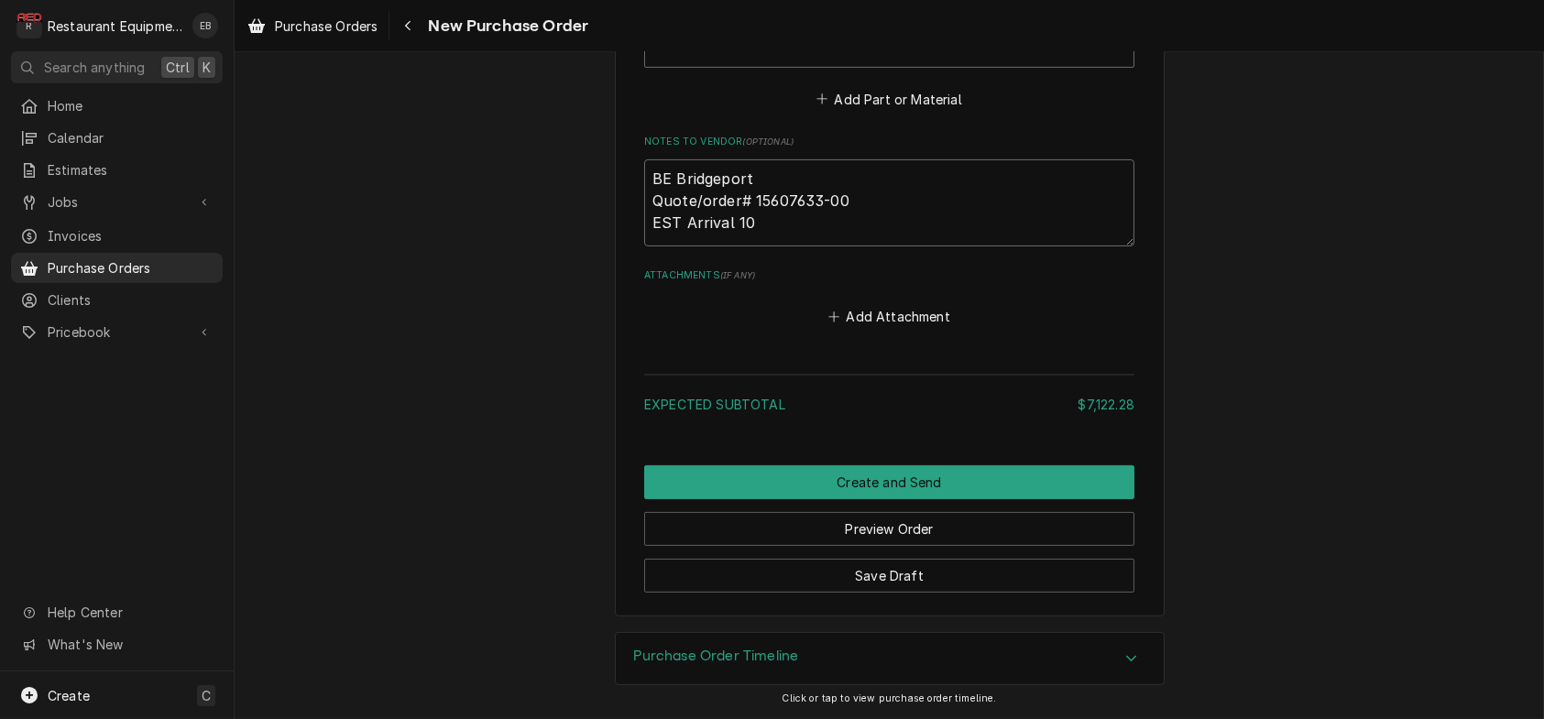
type textarea "x"
type textarea "BE Bridgeport Quote/order# 15607633-00 EST Arrival 10/"
type textarea "x"
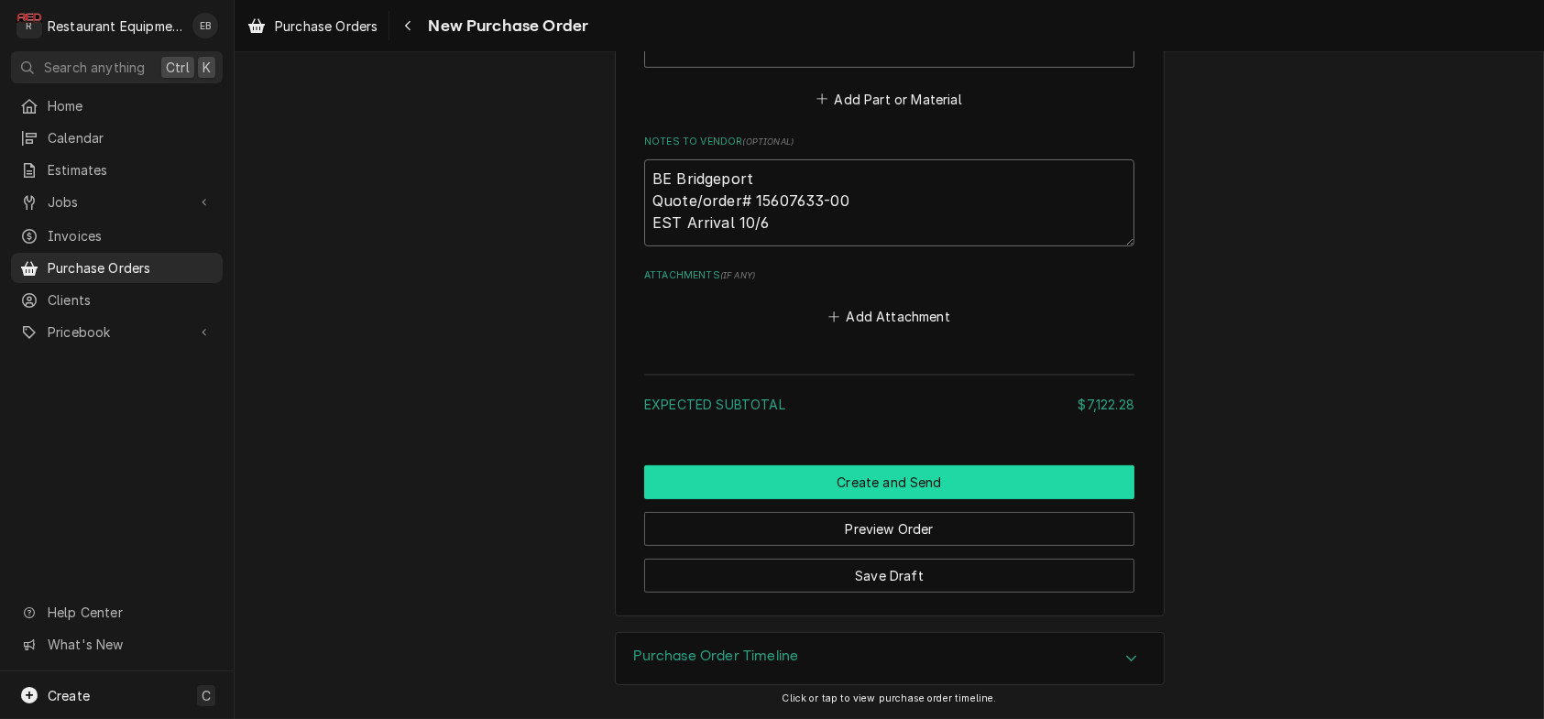
type textarea "BE Bridgeport Quote/order# 15607633-00 EST Arrival 10/6"
click at [896, 465] on button "Create and Send" at bounding box center [889, 482] width 490 height 34
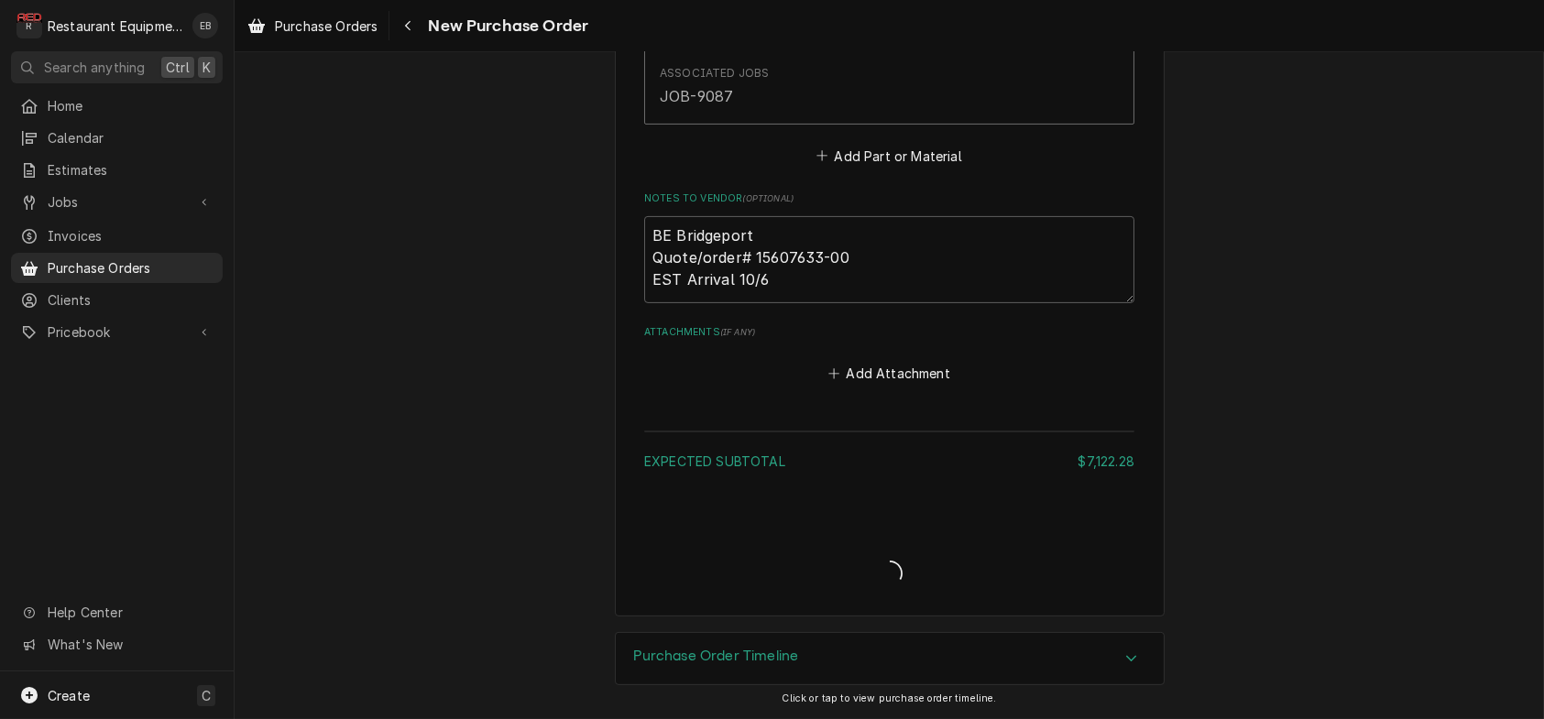
scroll to position [1894, 0]
type textarea "x"
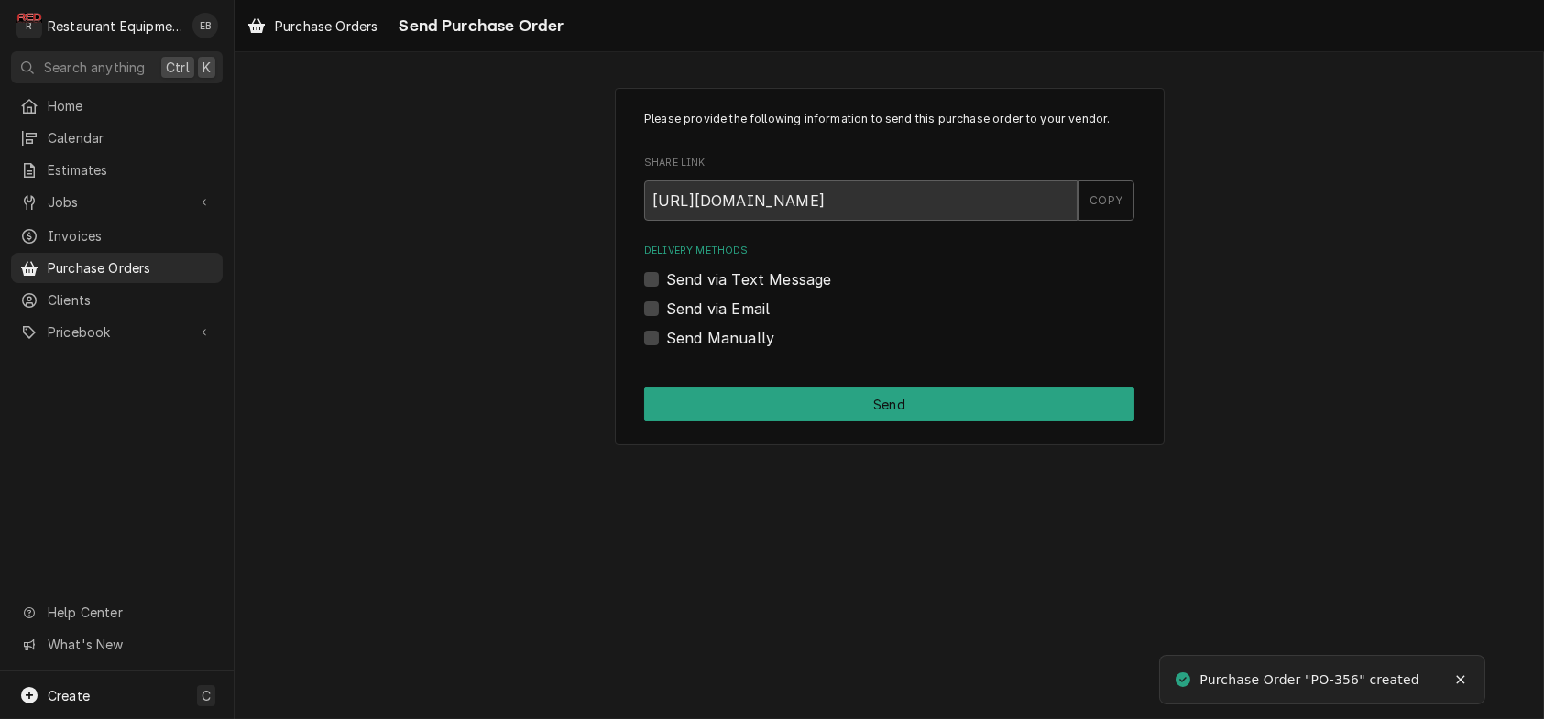
click at [666, 349] on label "Send Manually" at bounding box center [720, 338] width 108 height 22
click at [666, 367] on input "Send Manually" at bounding box center [911, 347] width 490 height 40
checkbox input "true"
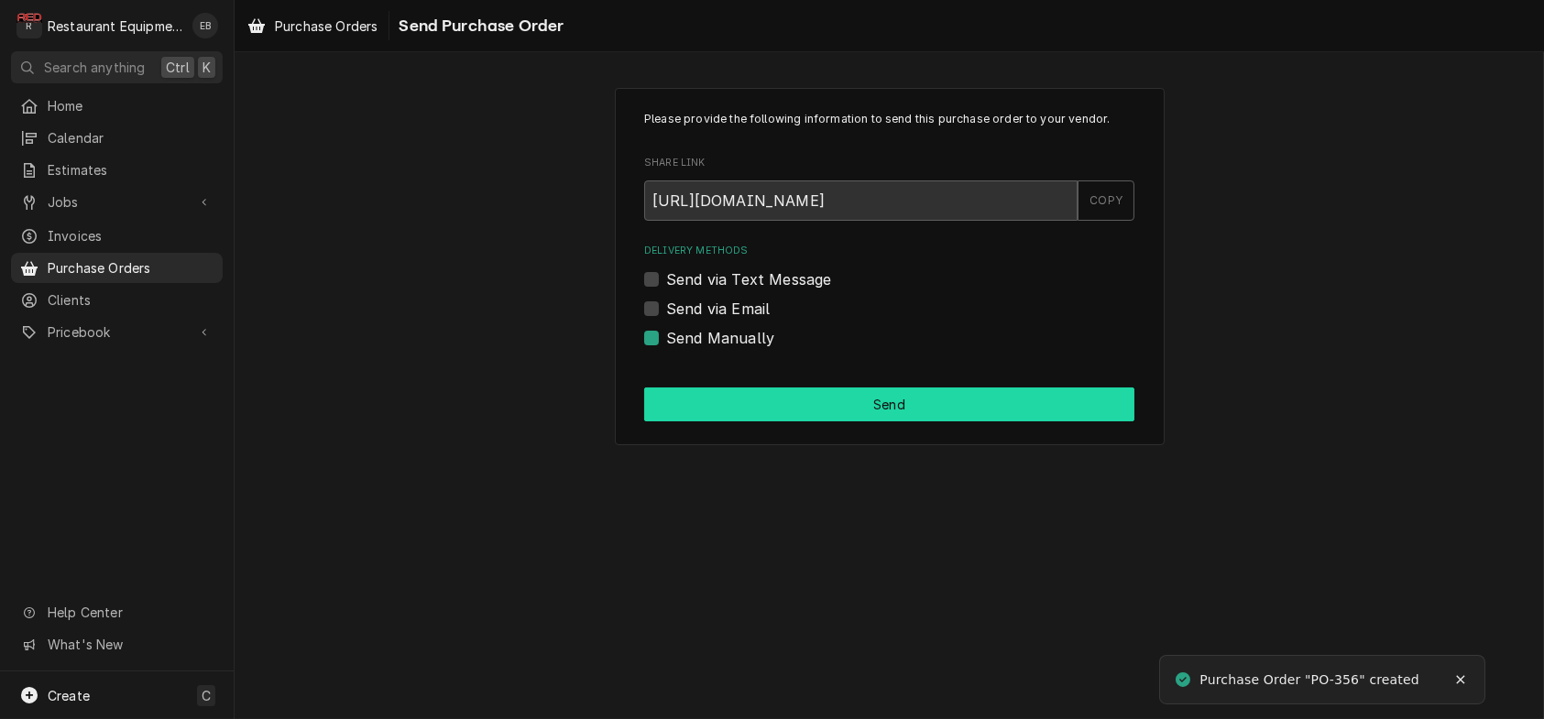
click at [719, 421] on button "Send" at bounding box center [889, 405] width 490 height 34
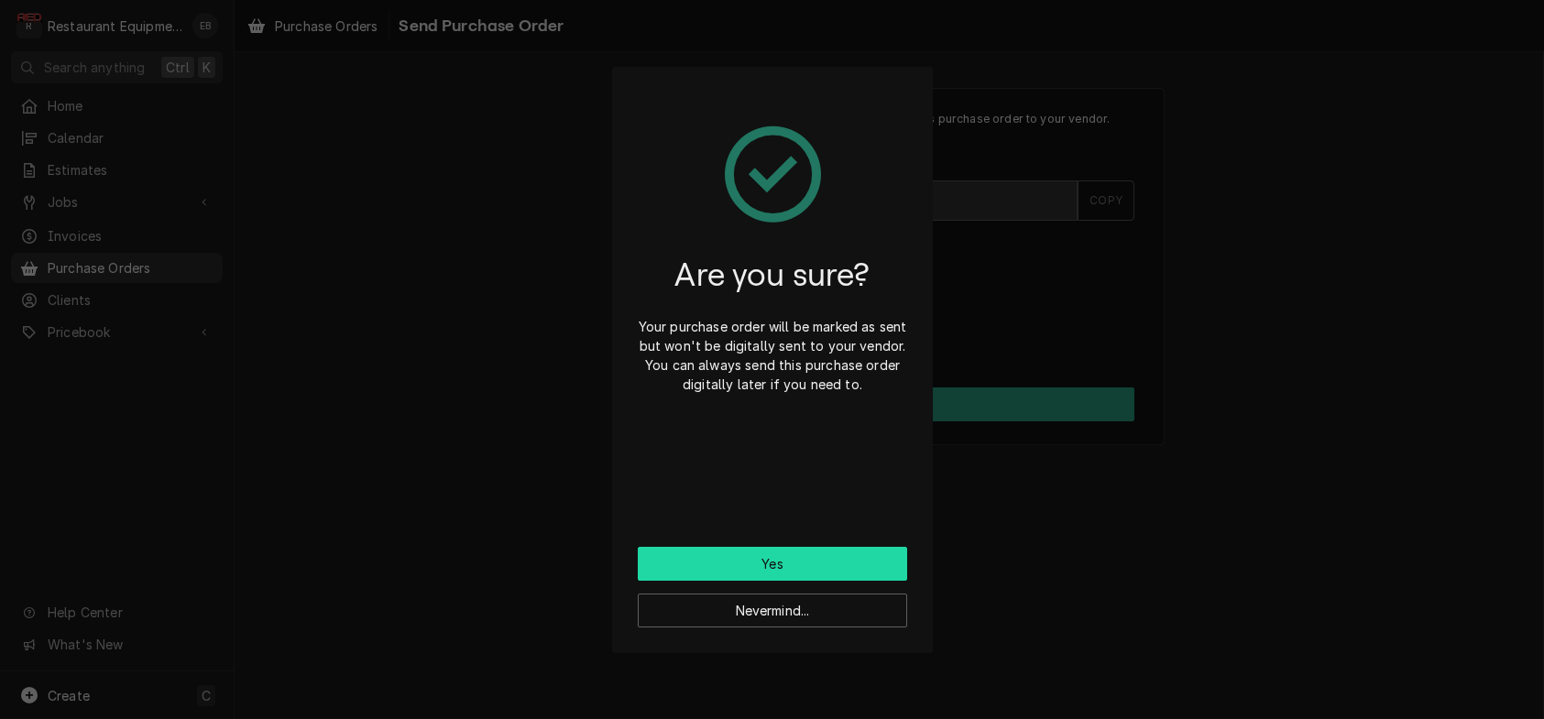
click at [781, 567] on button "Yes" at bounding box center [772, 564] width 269 height 34
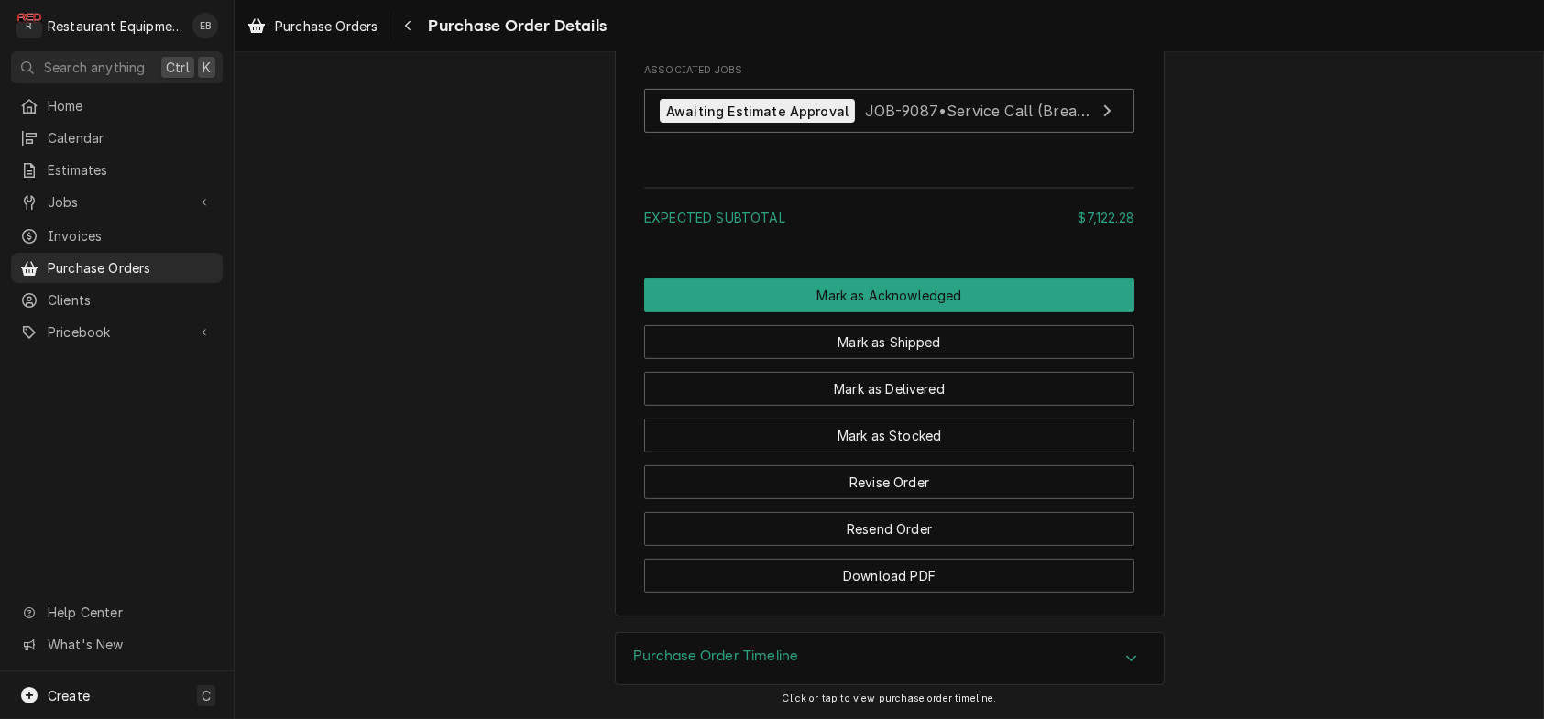
scroll to position [2260, 0]
click at [981, 120] on span "JOB-9087 • Service Call (Break/Fix)" at bounding box center [991, 111] width 252 height 18
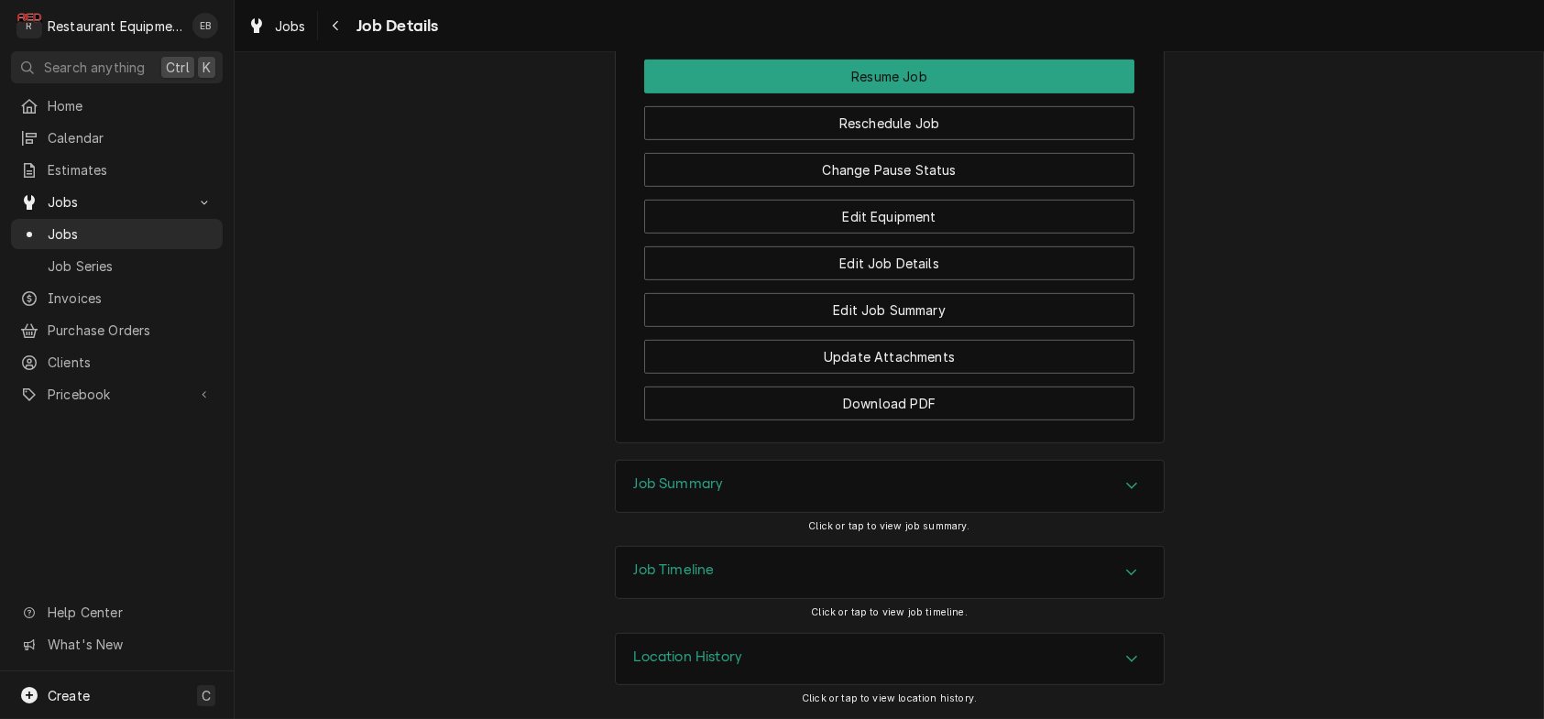
scroll to position [2566, 0]
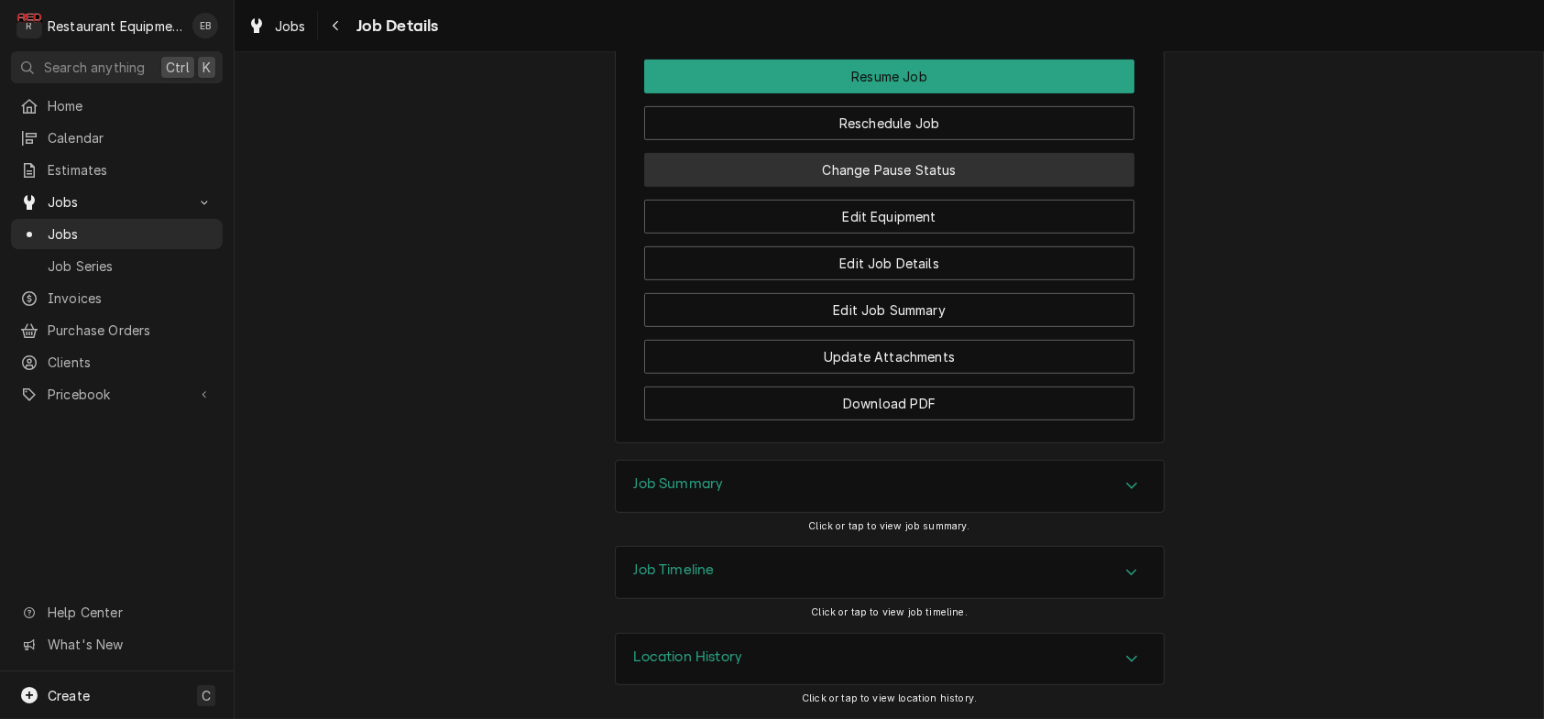
click at [871, 187] on button "Change Pause Status" at bounding box center [889, 170] width 490 height 34
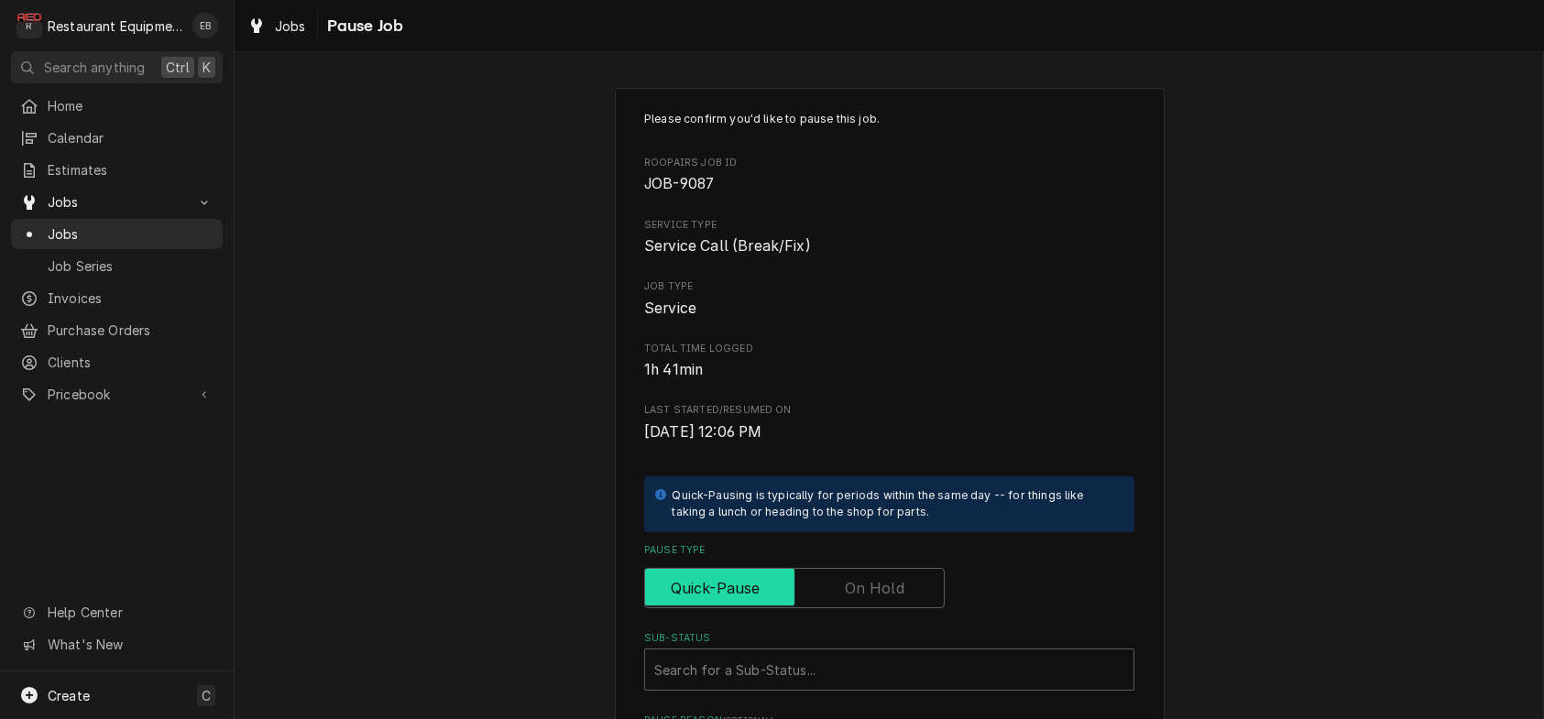
click at [821, 608] on input "Pause Type" at bounding box center [794, 588] width 284 height 40
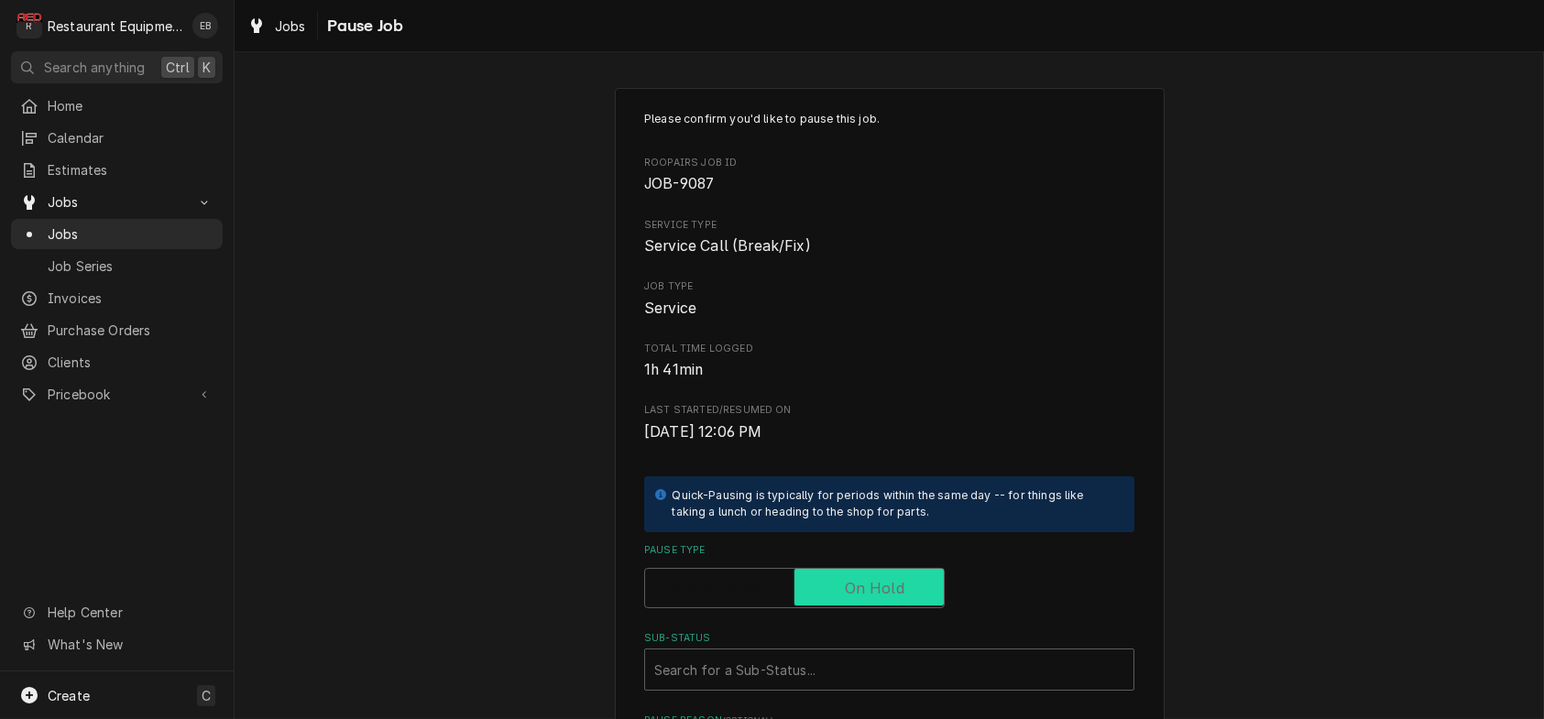
checkbox input "true"
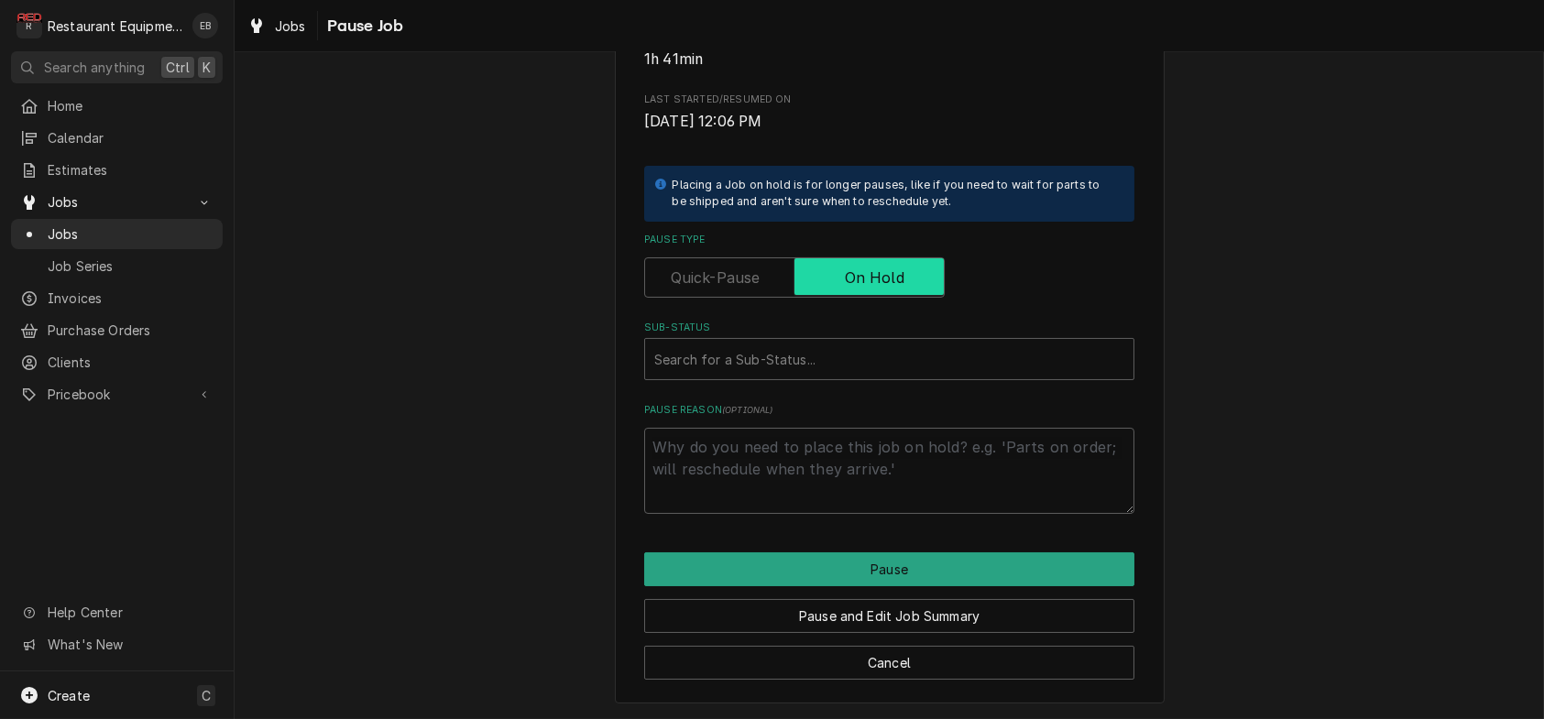
scroll to position [367, 0]
click at [761, 376] on div "Sub-Status" at bounding box center [889, 359] width 470 height 33
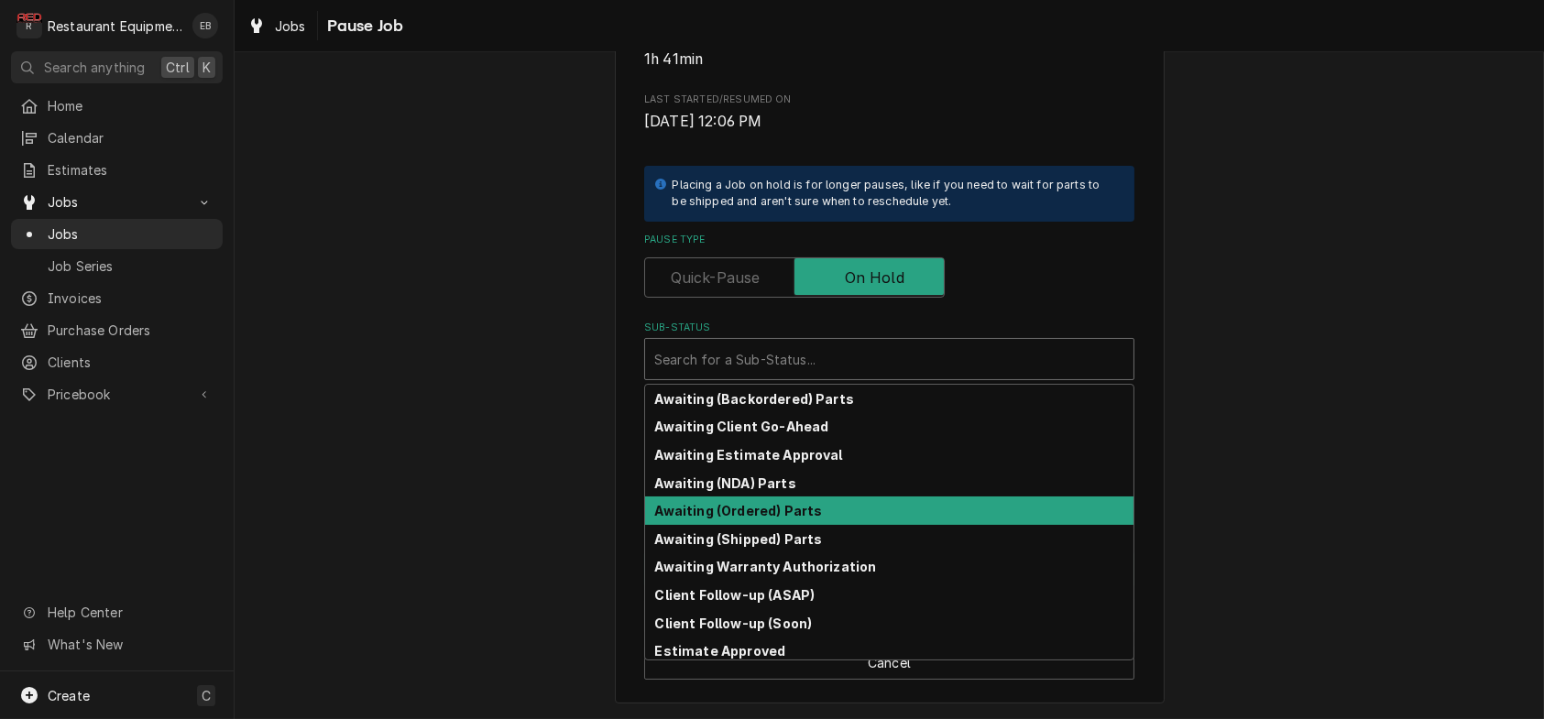
click at [776, 519] on strong "Awaiting (Ordered) Parts" at bounding box center [739, 511] width 168 height 16
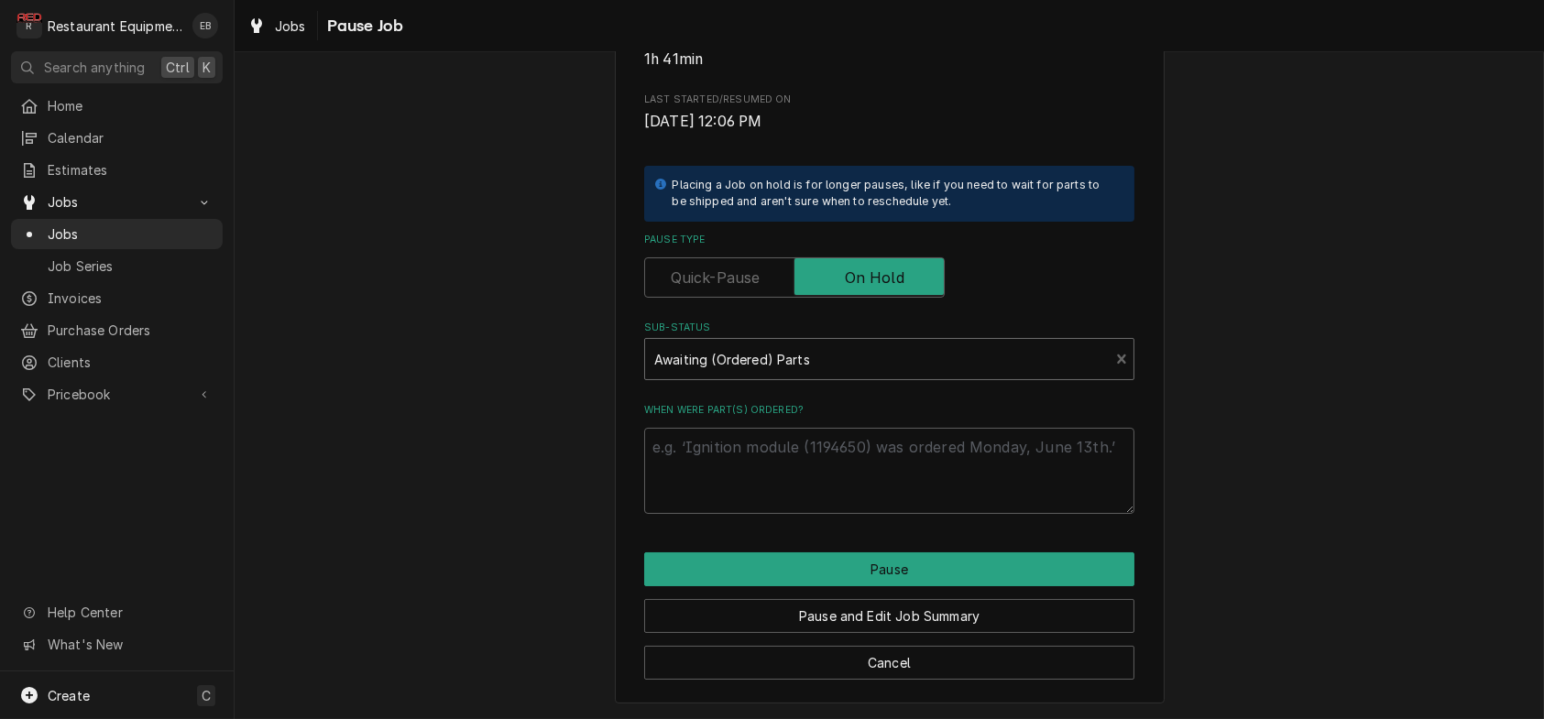
scroll to position [417, 0]
click at [784, 443] on textarea "When were part(s) ordered?" at bounding box center [889, 471] width 490 height 86
type textarea "x"
type textarea "P"
type textarea "x"
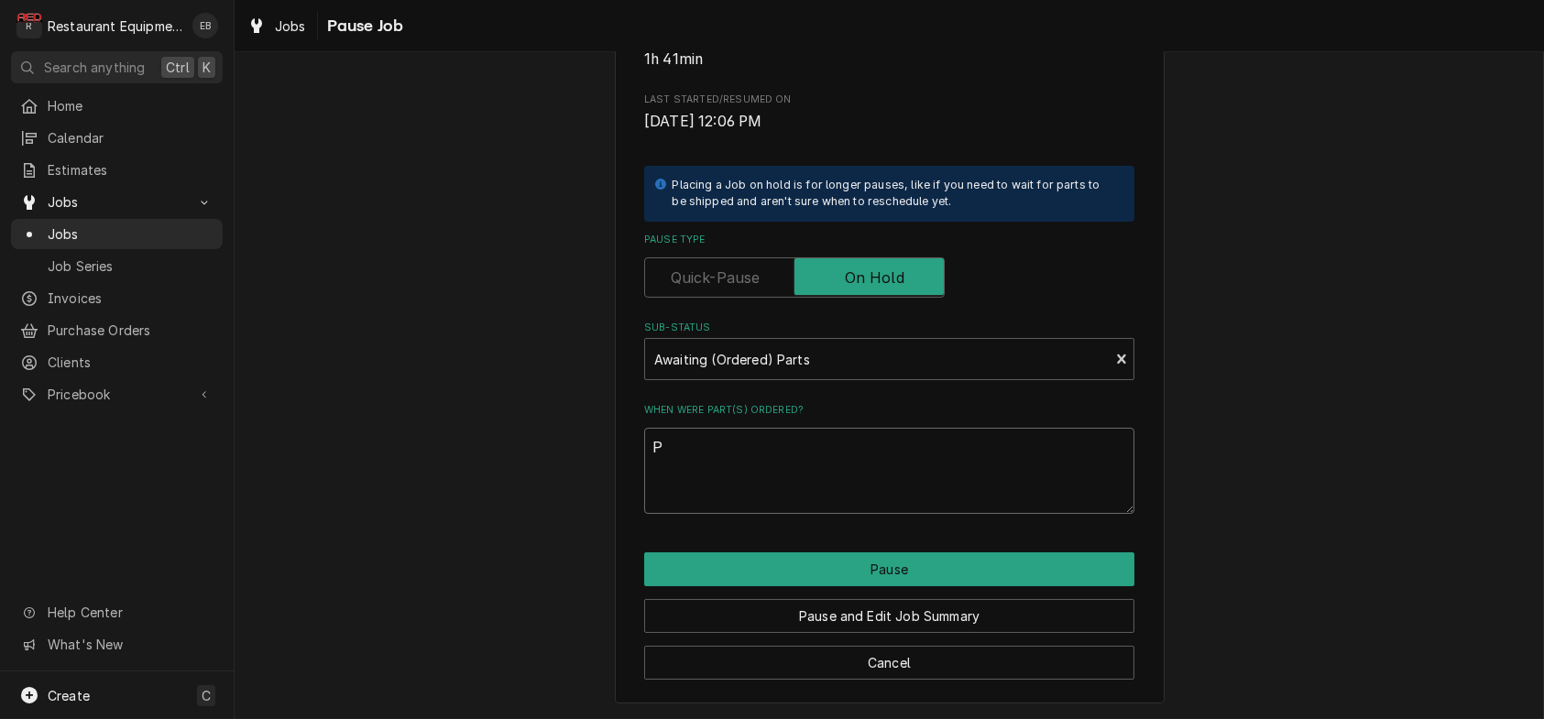
type textarea "Pa"
type textarea "x"
type textarea "Par"
type textarea "x"
type textarea "Part"
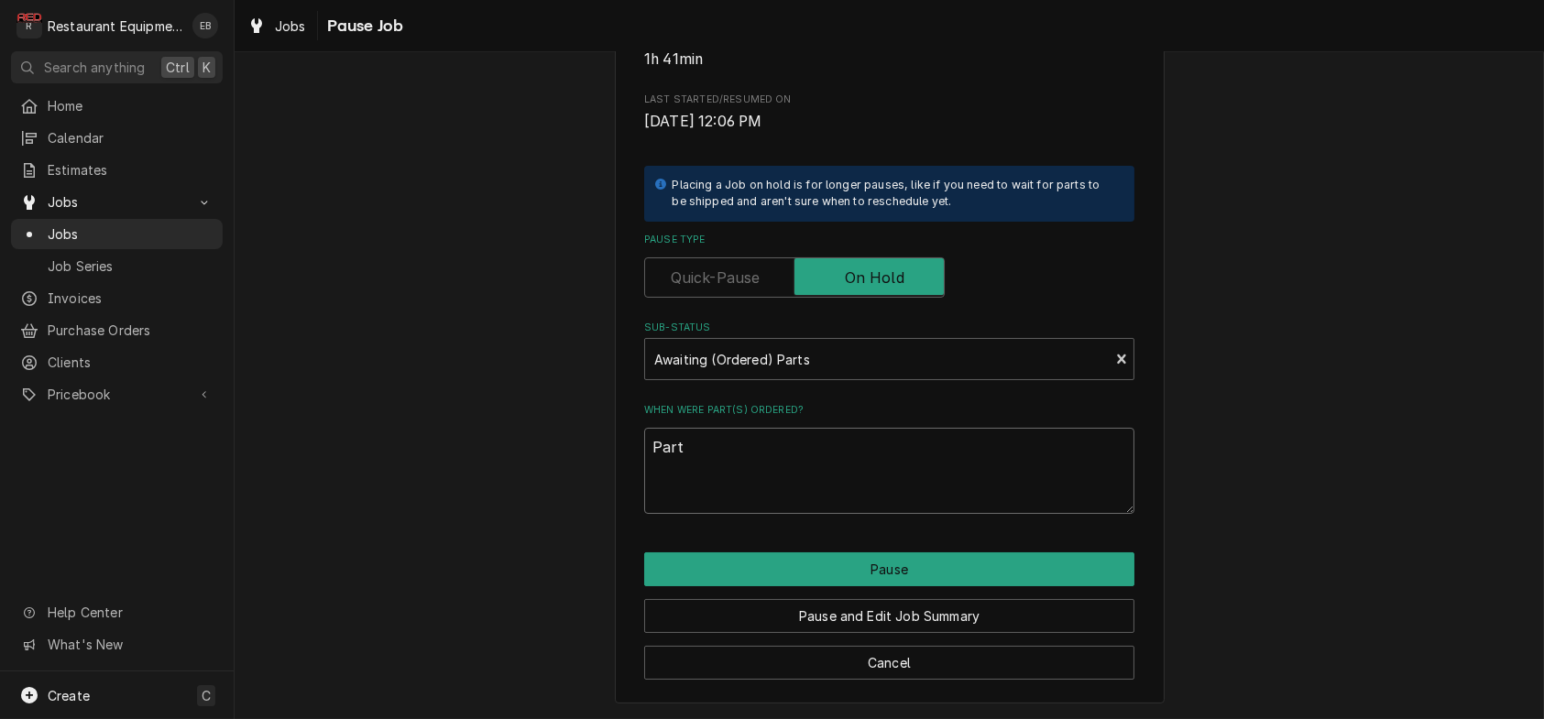
type textarea "x"
type textarea "Parts"
type textarea "x"
type textarea "Parts"
type textarea "x"
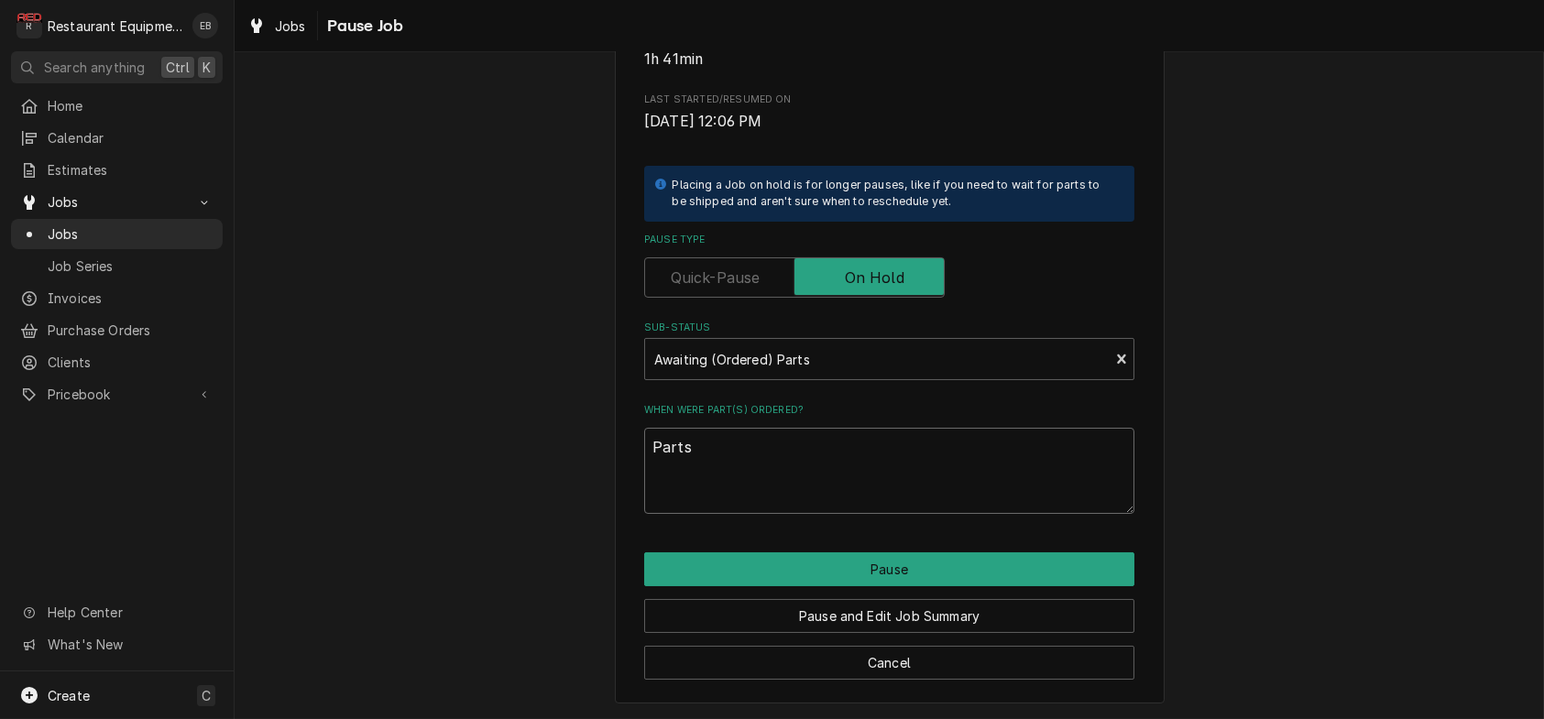
type textarea "Parts o"
type textarea "x"
type textarea "Parts or"
type textarea "x"
type textarea "Parts ord"
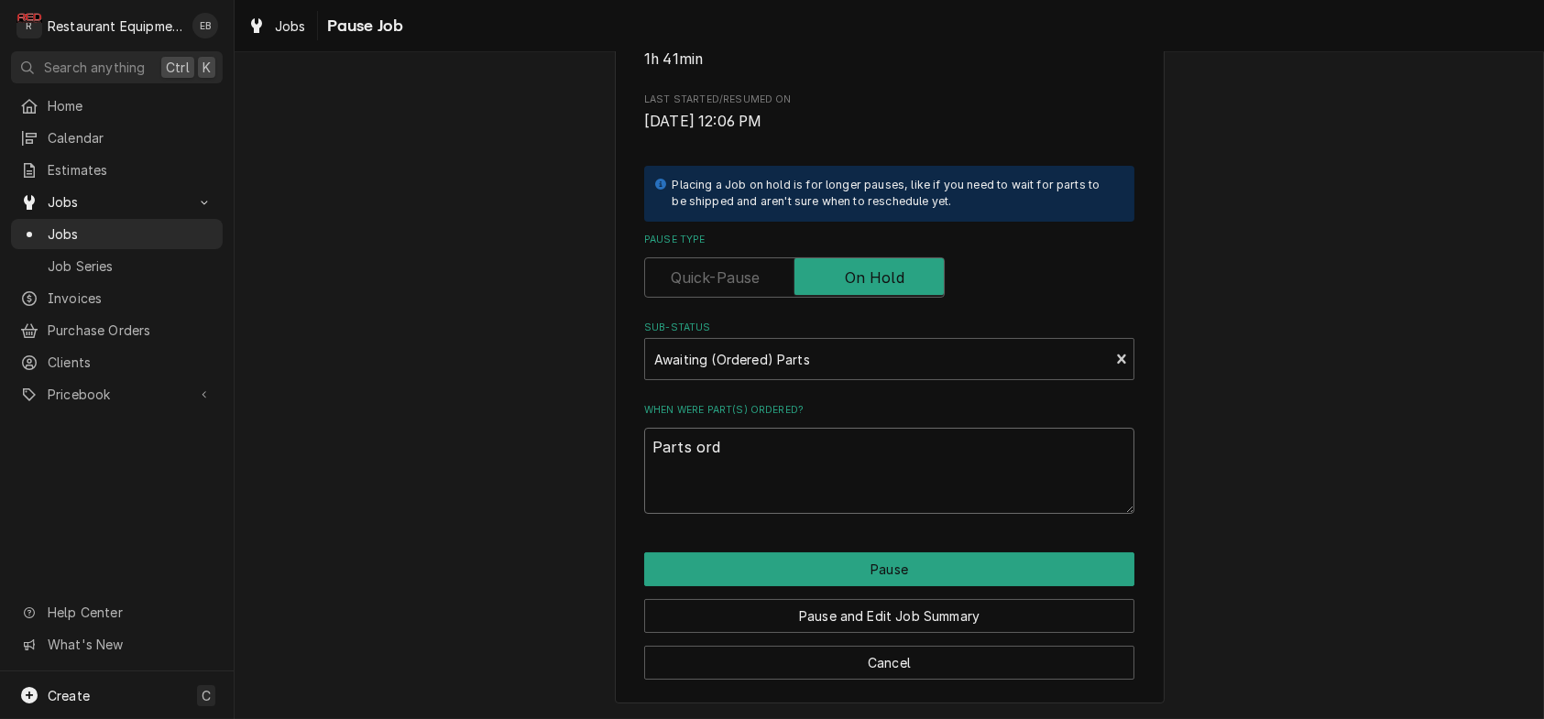
type textarea "x"
type textarea "Parts orde"
type textarea "x"
type textarea "Parts order"
type textarea "x"
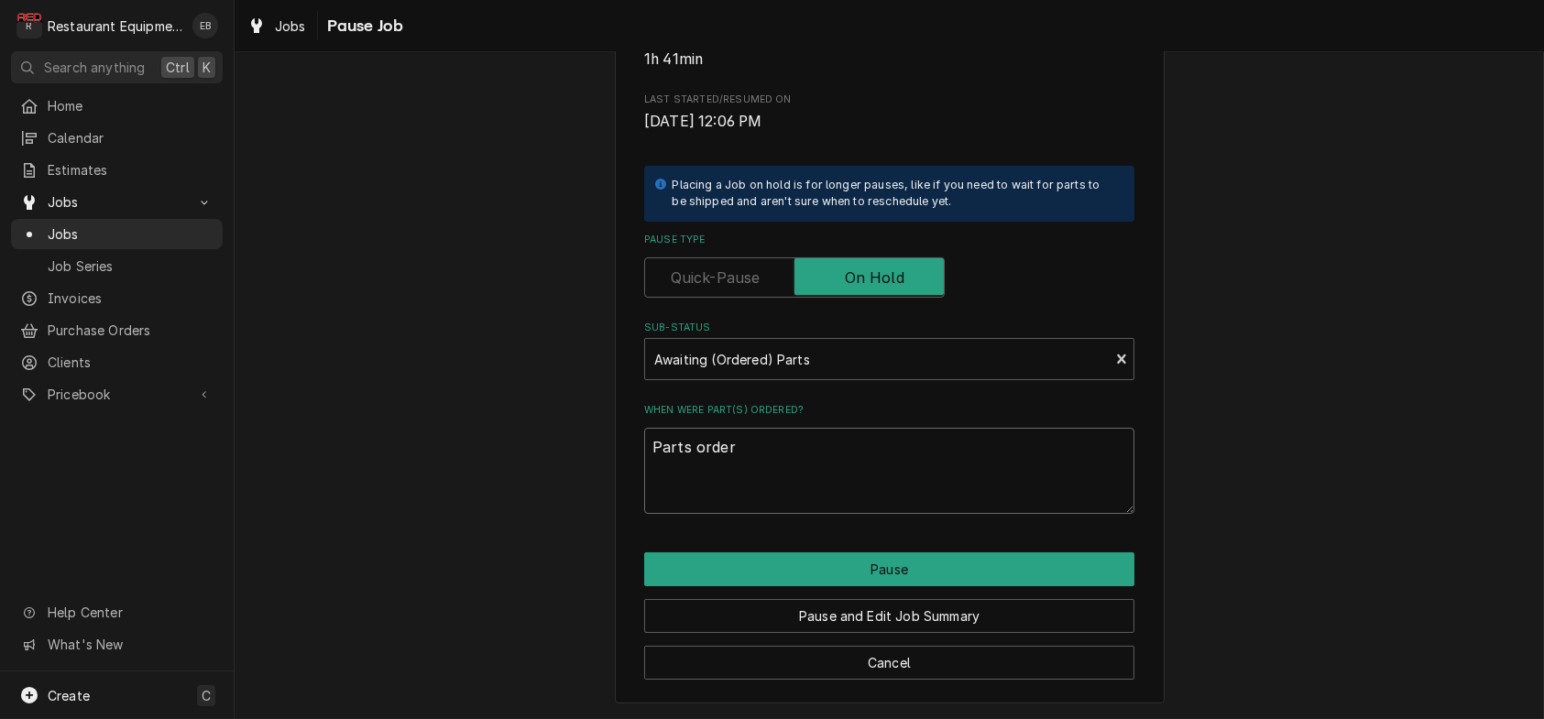
type textarea "Parts ordere"
type textarea "x"
type textarea "Parts ordered"
type textarea "x"
type textarea "Parts ordered"
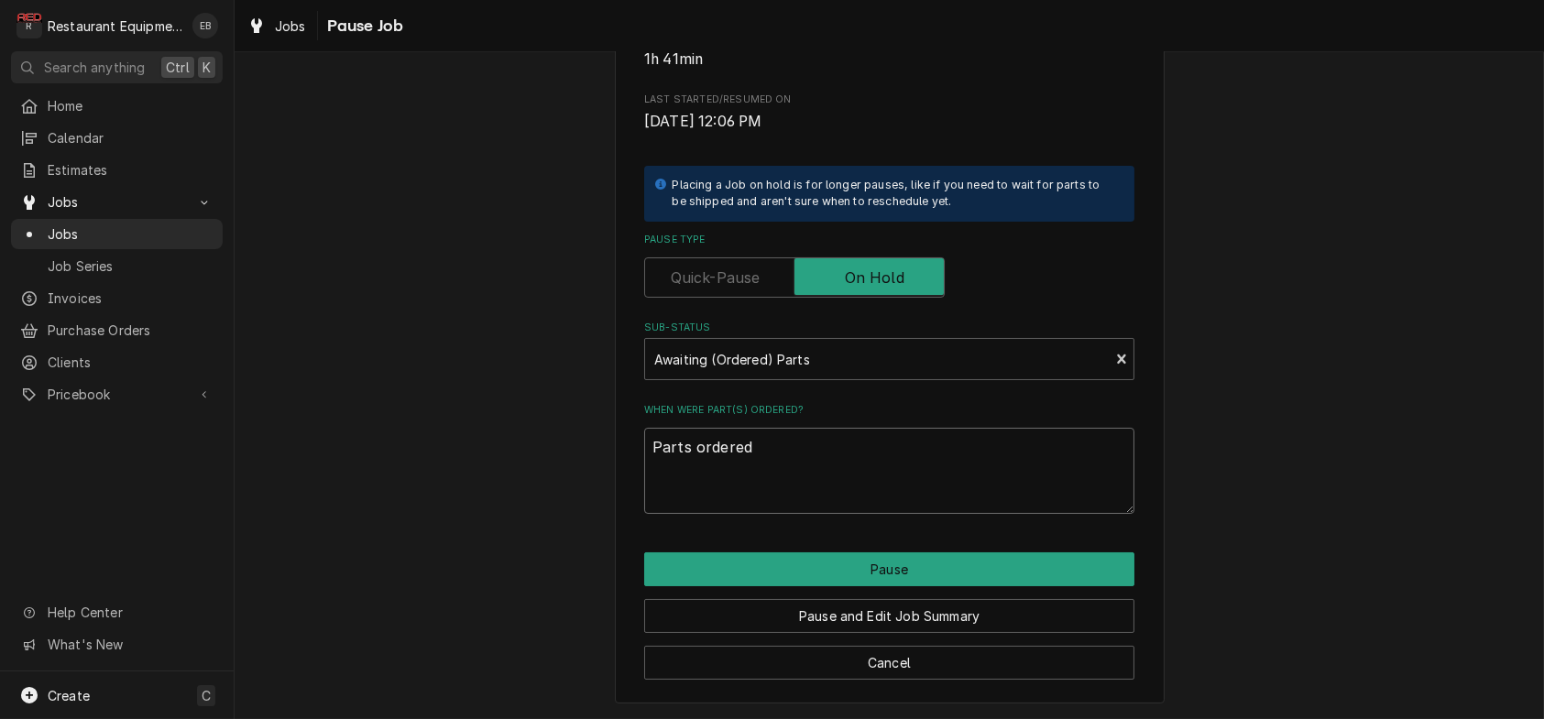
type textarea "x"
type textarea "Parts ordered o"
type textarea "x"
type textarea "Parts ordered on"
type textarea "x"
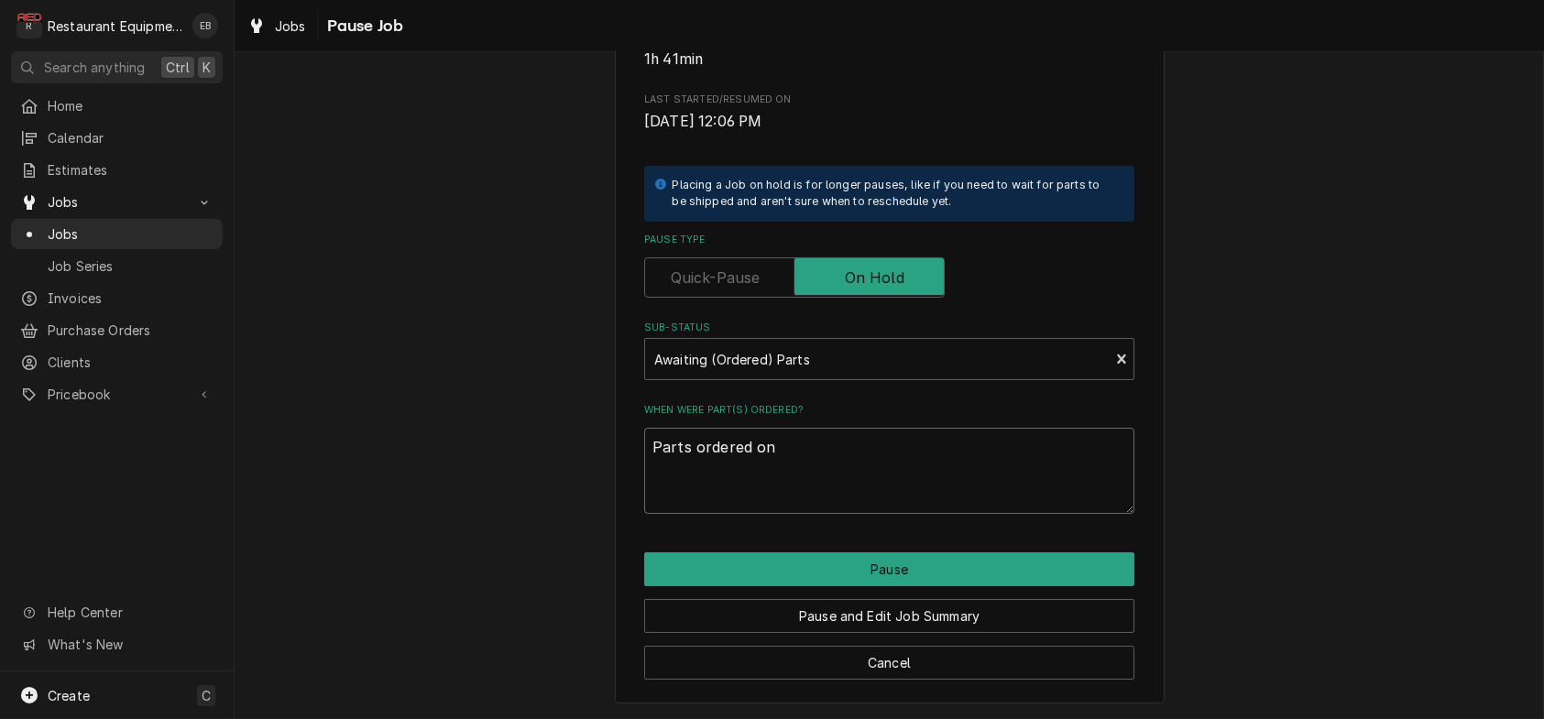
type textarea "Parts ordered on"
type textarea "x"
type textarea "Parts ordered on 1"
type textarea "x"
type textarea "Parts ordered on 10"
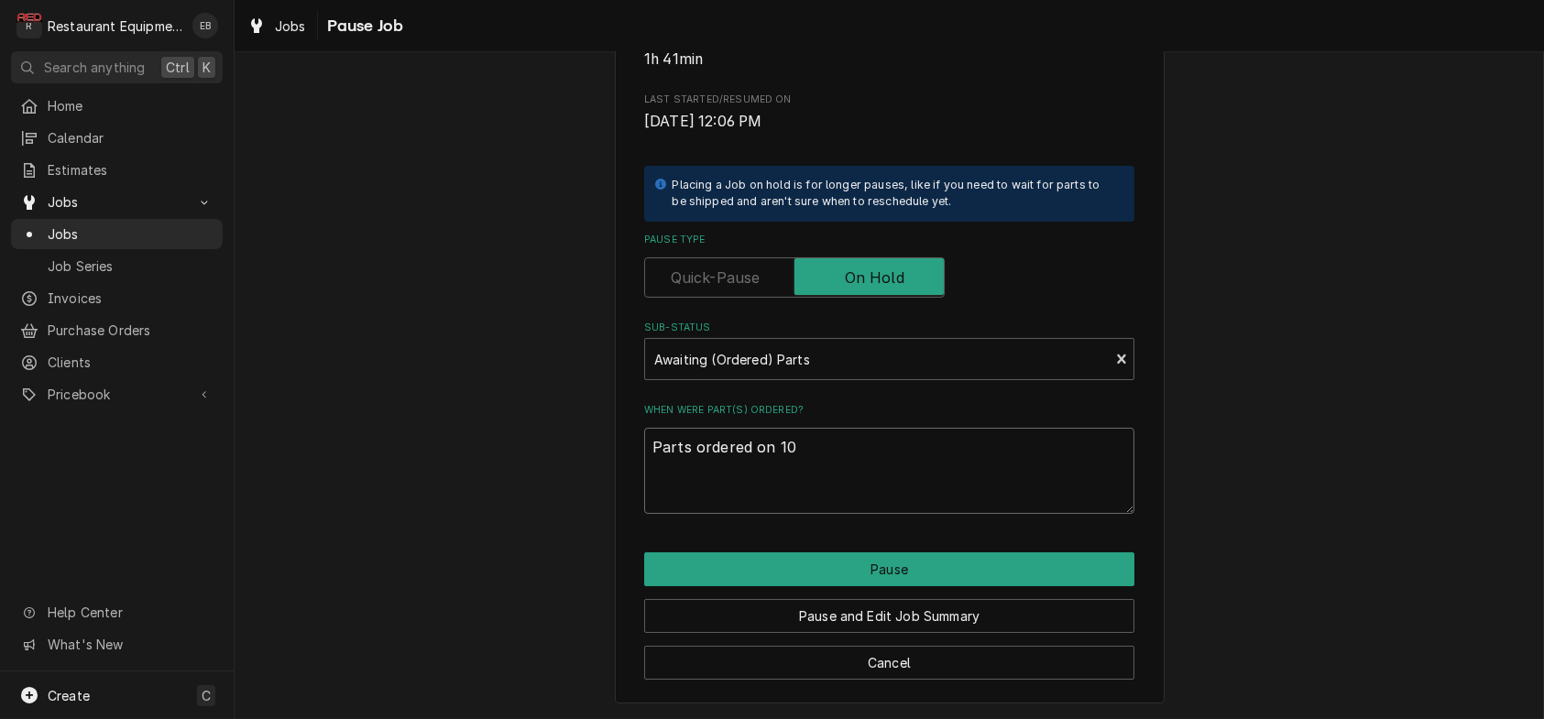
type textarea "x"
type textarea "Parts ordered on 10/"
type textarea "x"
type textarea "Parts ordered on 10/2"
type textarea "x"
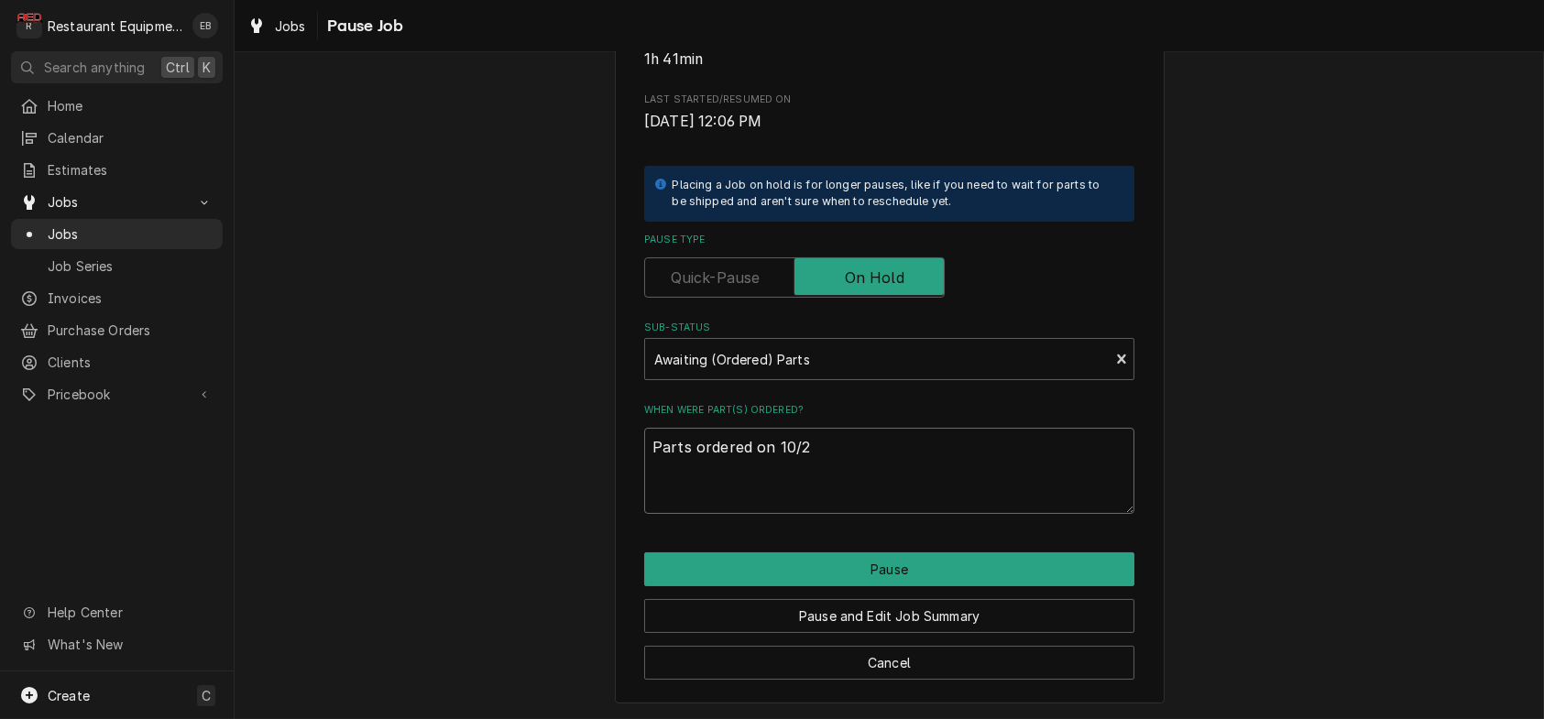
type textarea "Parts ordered on 10/2,"
type textarea "x"
type textarea "Parts ordered on 10/2,"
type textarea "x"
type textarea "Parts ordered on 10/2, e"
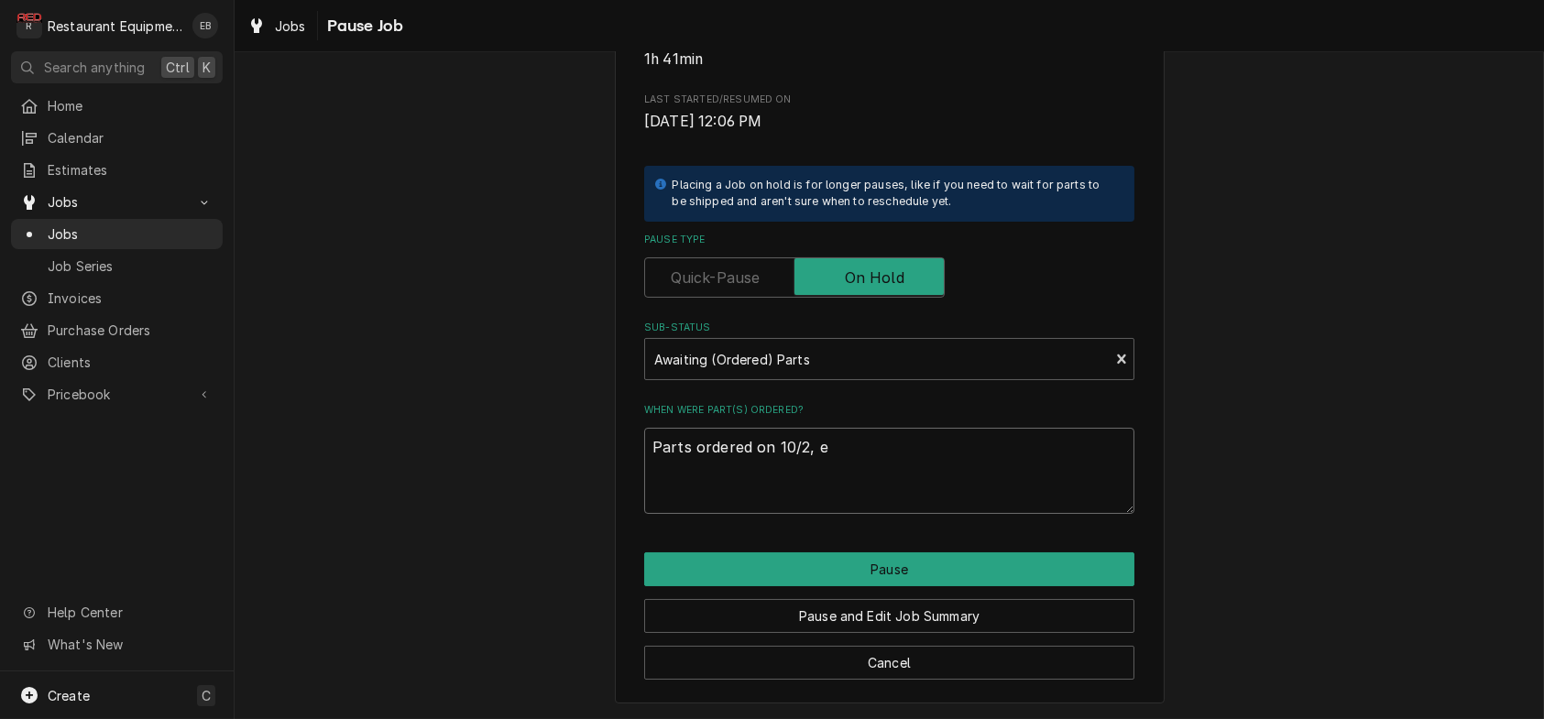
type textarea "x"
type textarea "Parts ordered on 10/2, ex"
type textarea "x"
type textarea "Parts ordered on 10/2, exp"
type textarea "x"
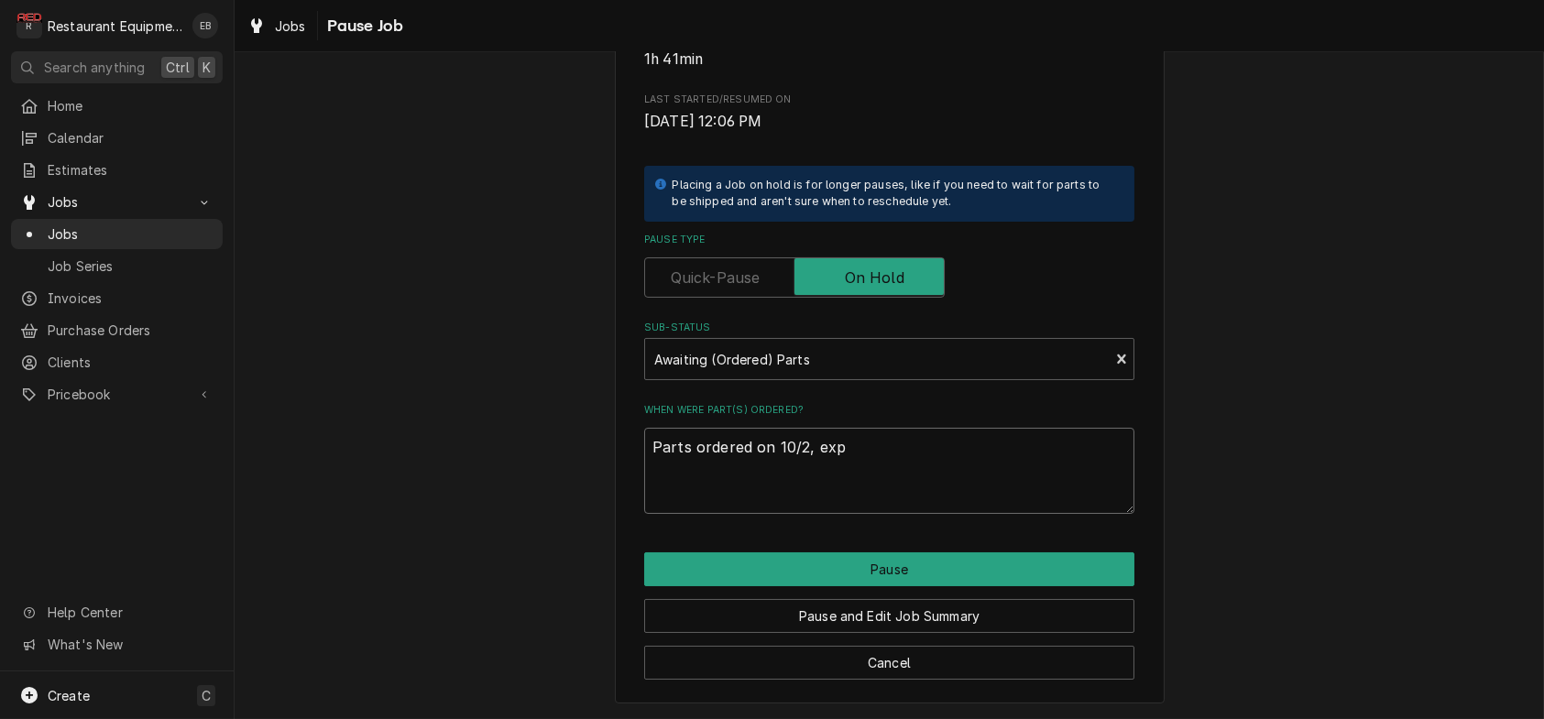
type textarea "Parts ordered on 10/2, expe"
type textarea "x"
type textarea "Parts ordered on 10/2, expec"
type textarea "x"
type textarea "Parts ordered on 10/2, expect"
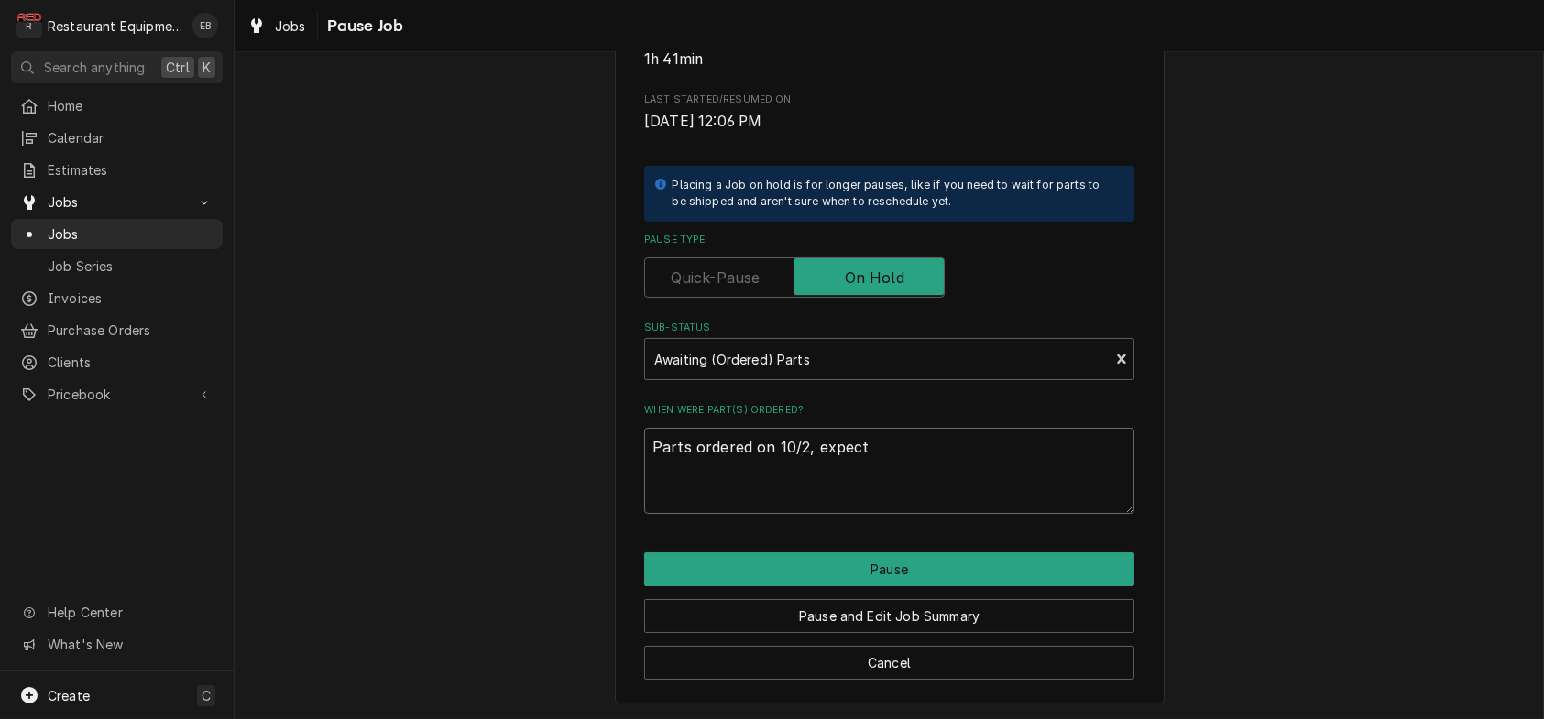
type textarea "x"
type textarea "Parts ordered on 10/2, expecte"
type textarea "x"
type textarea "Parts ordered on 10/2, expected"
type textarea "x"
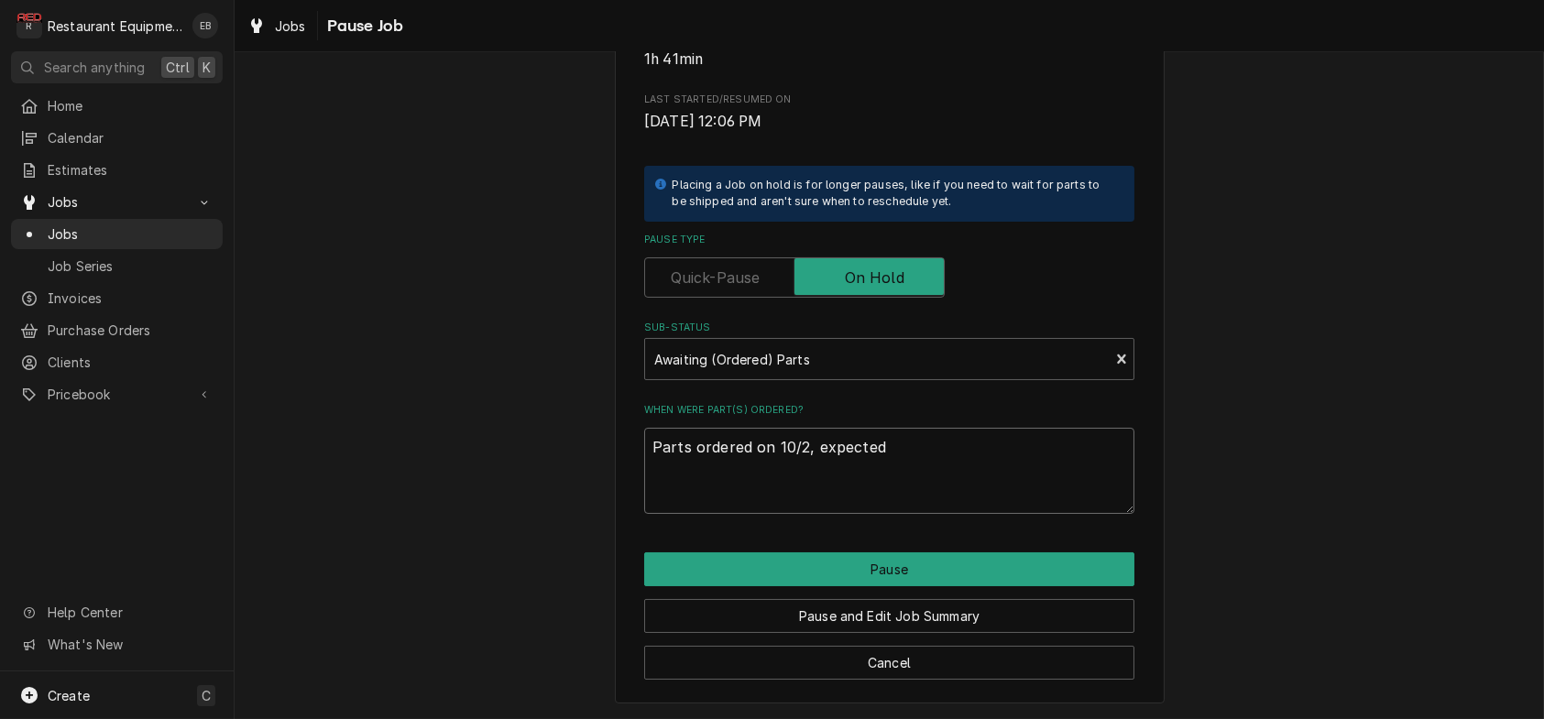
type textarea "Parts ordered on 10/2, expected"
type textarea "x"
type textarea "Parts ordered on 10/2, expected a"
type textarea "x"
type textarea "Parts ordered on 10/2, expected ar"
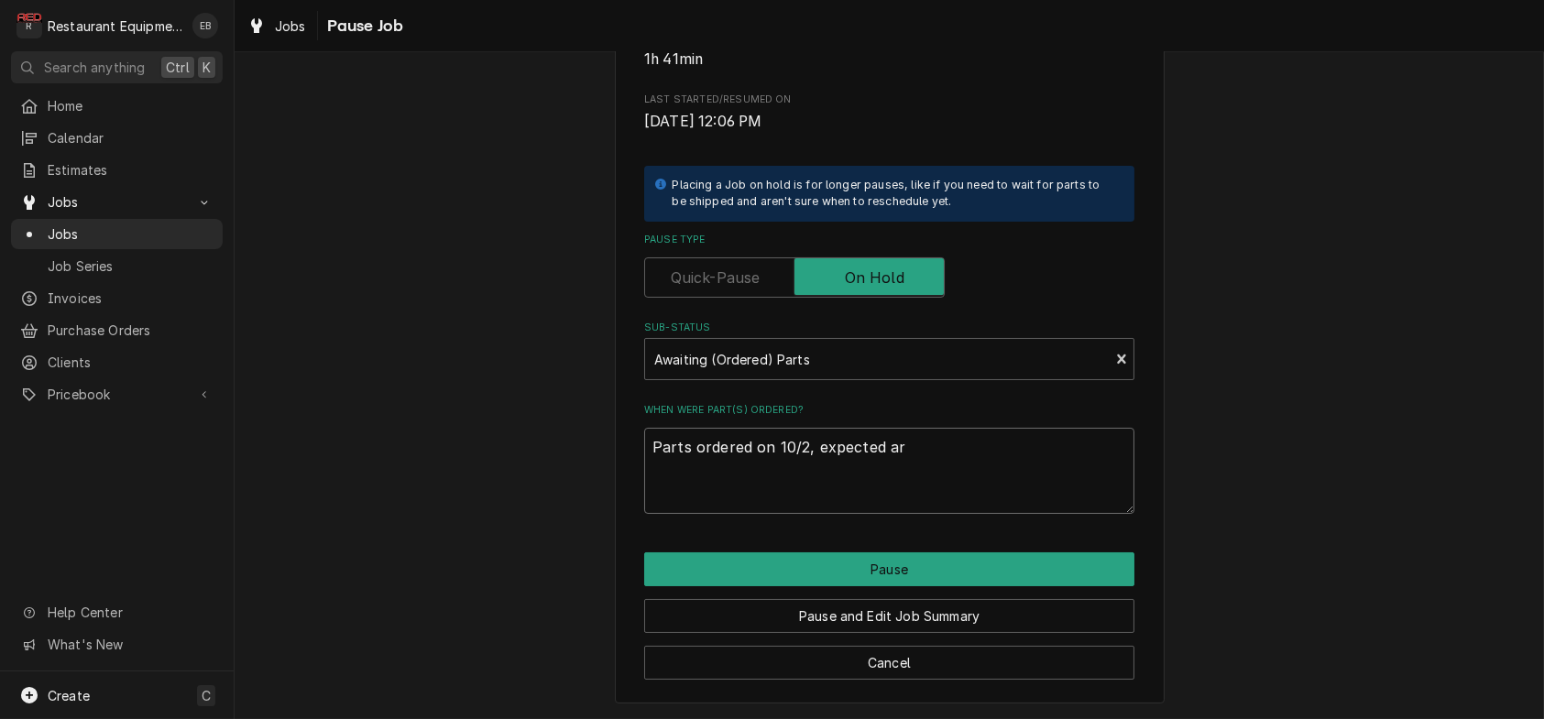
type textarea "x"
type textarea "Parts ordered on 10/2, expected arr"
type textarea "x"
type textarea "Parts ordered on 10/2, expected arri"
type textarea "x"
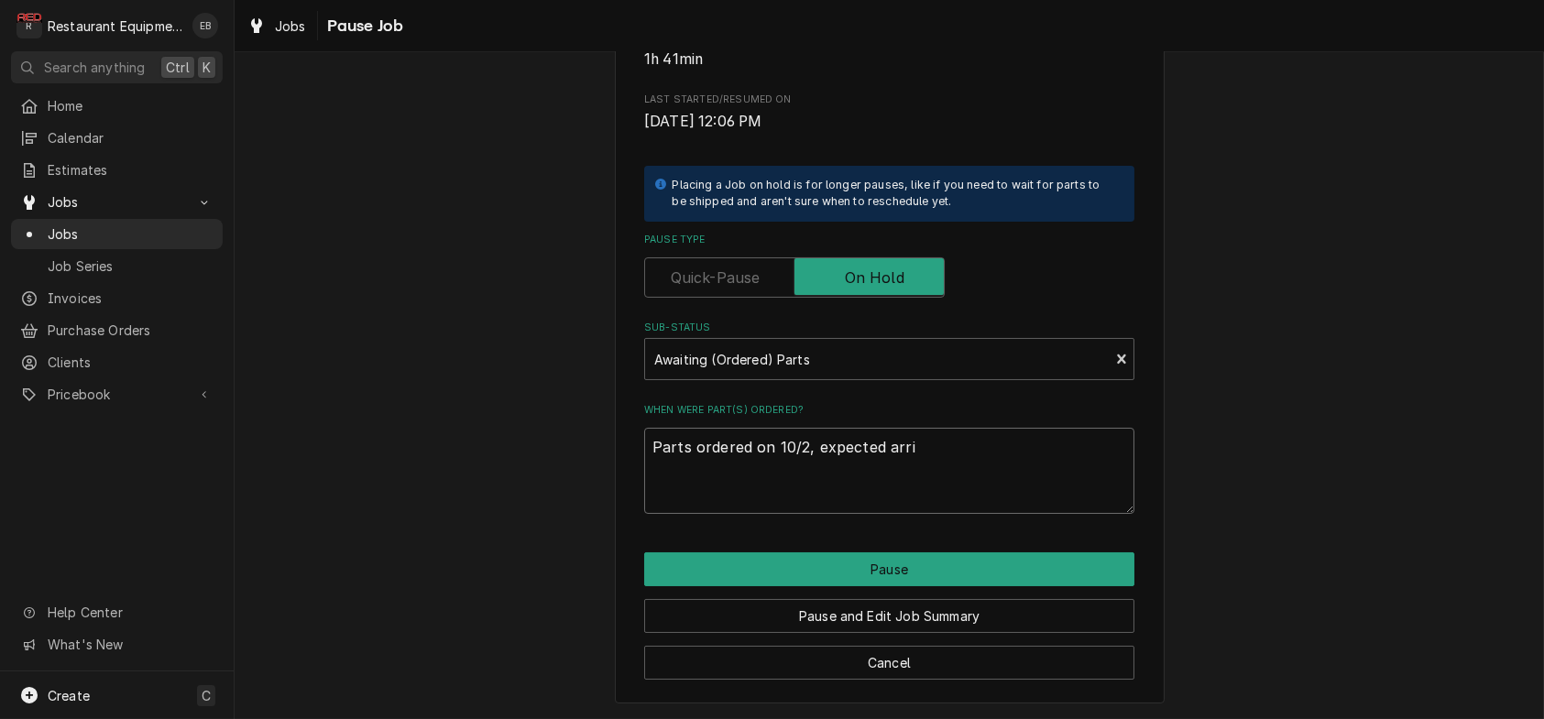
type textarea "Parts ordered on 10/2, expected arriv"
type textarea "x"
type textarea "Parts ordered on 10/2, expected arriva"
type textarea "x"
type textarea "Parts ordered on 10/2, expected arrival"
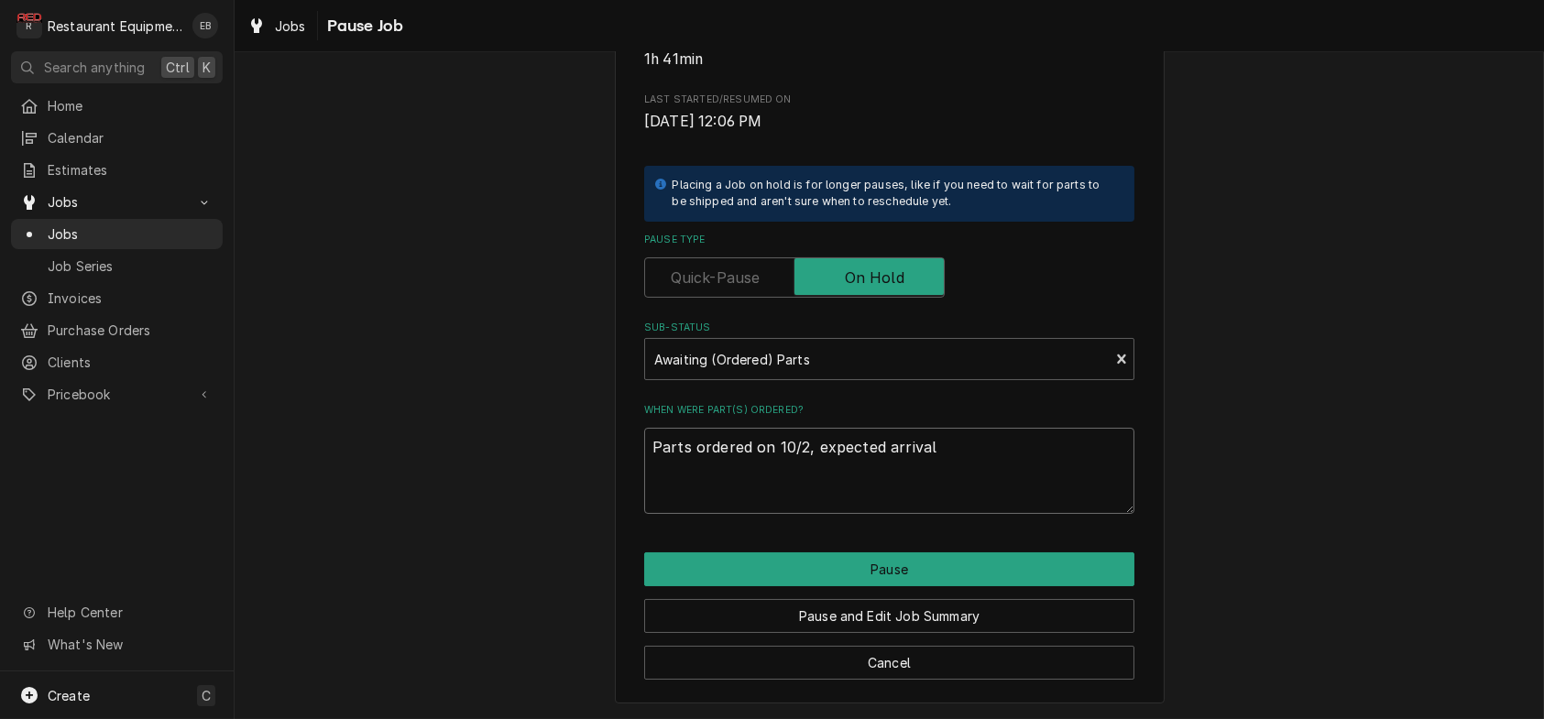
type textarea "x"
type textarea "Parts ordered on 10/2, expected arrival"
type textarea "x"
type textarea "Parts ordered on 10/2, expected arrival 1"
type textarea "x"
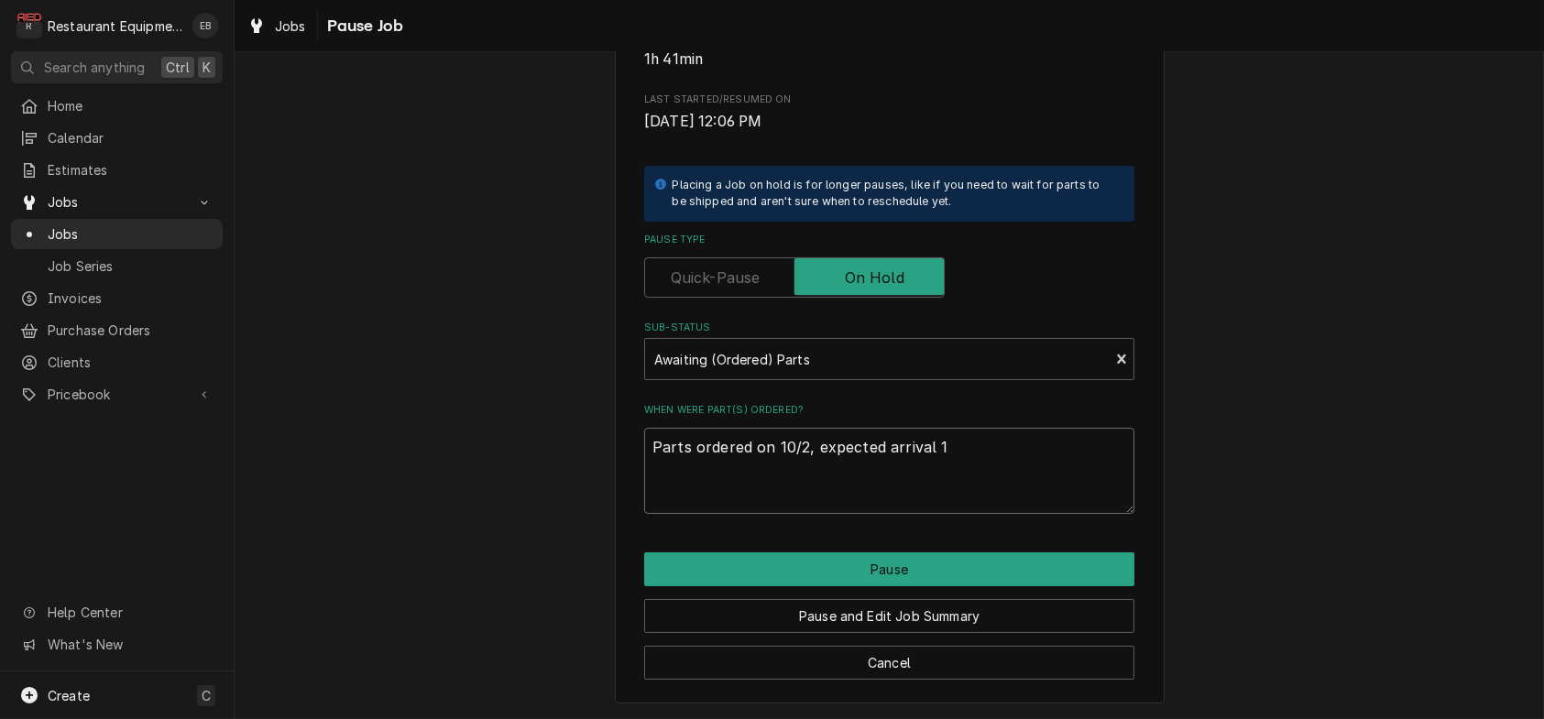
type textarea "Parts ordered on 10/2, expected arrival 10"
type textarea "x"
type textarea "Parts ordered on 10/2, expected arrival 10/"
type textarea "x"
type textarea "Parts ordered on 10/2, expected arrival 10/6"
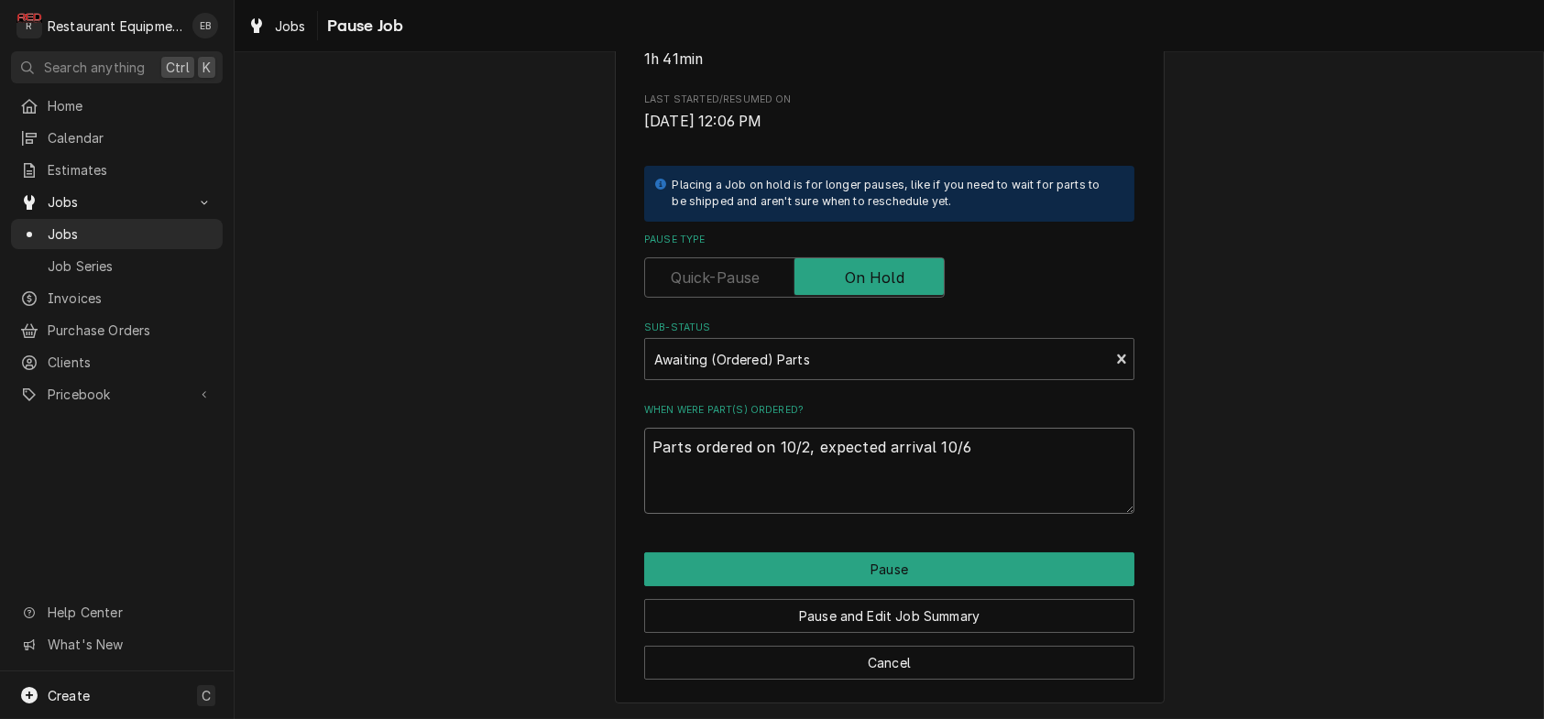
type textarea "x"
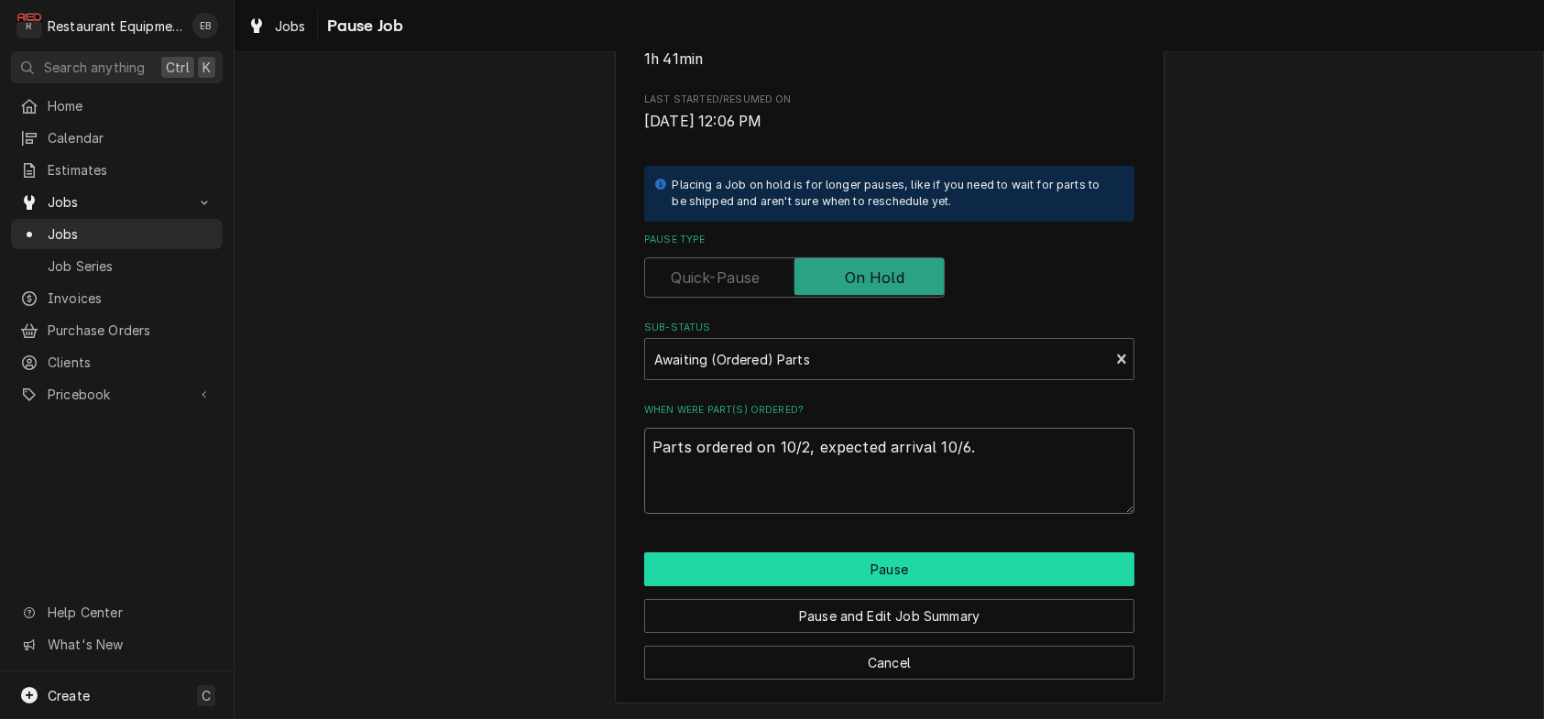
type textarea "Parts ordered on 10/2, expected arrival 10/6."
click at [829, 560] on button "Pause" at bounding box center [889, 570] width 490 height 34
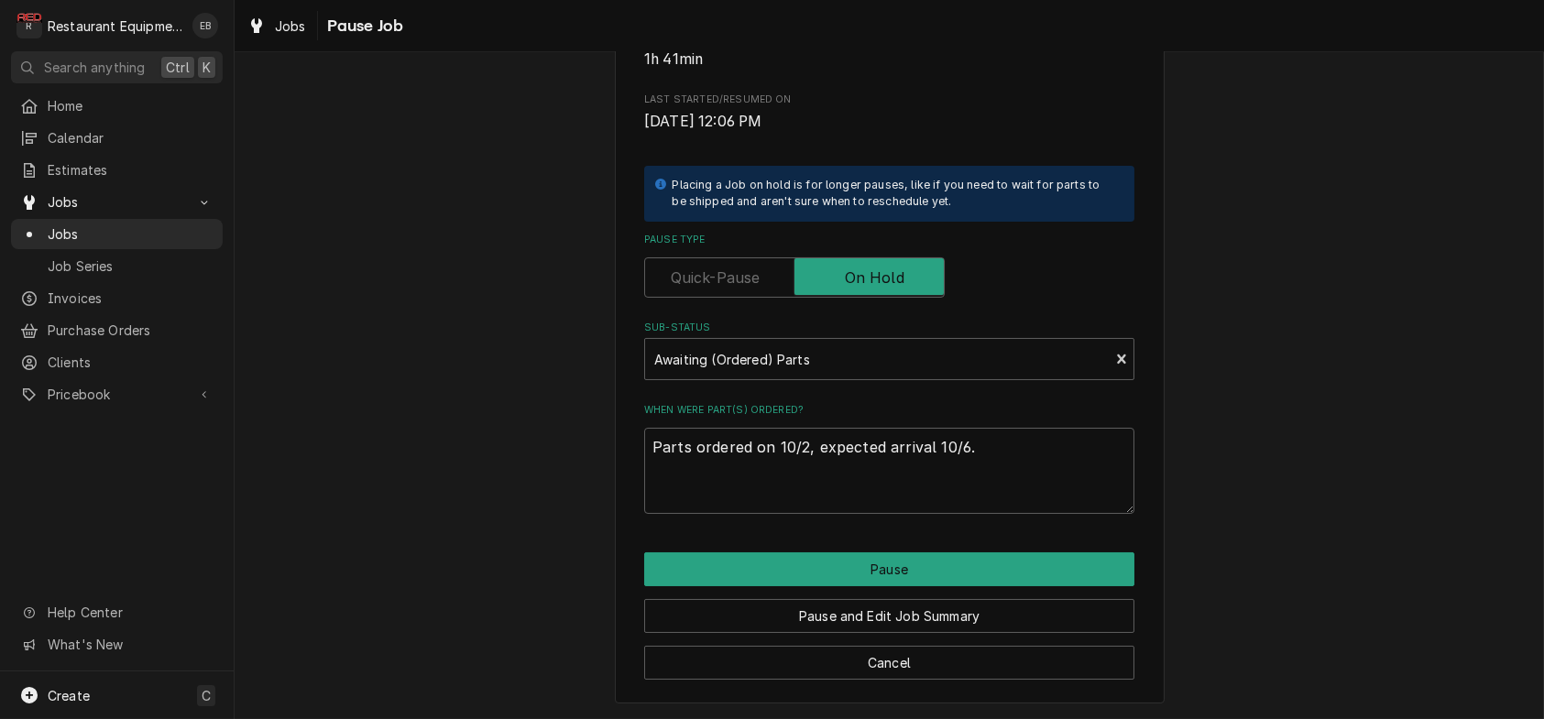
type textarea "x"
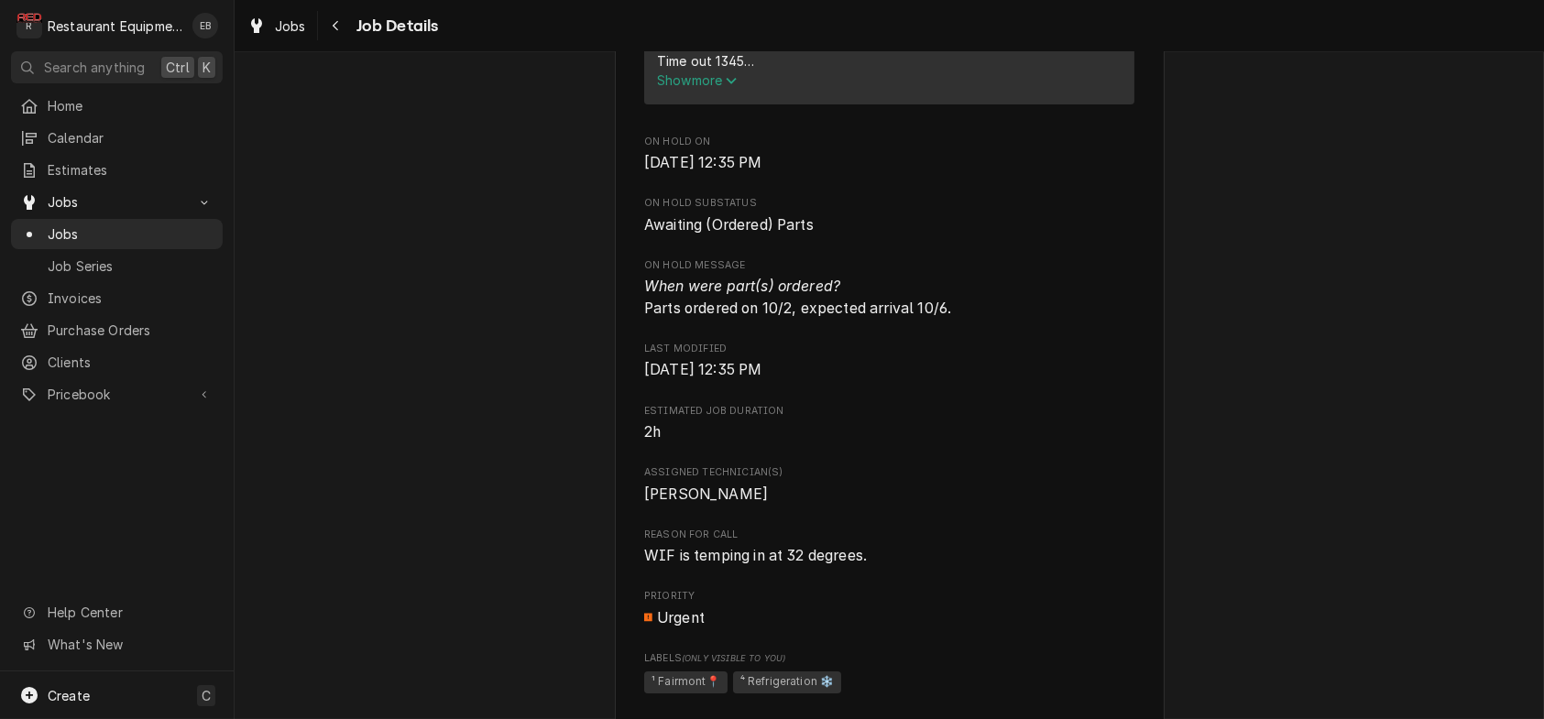
scroll to position [672, 0]
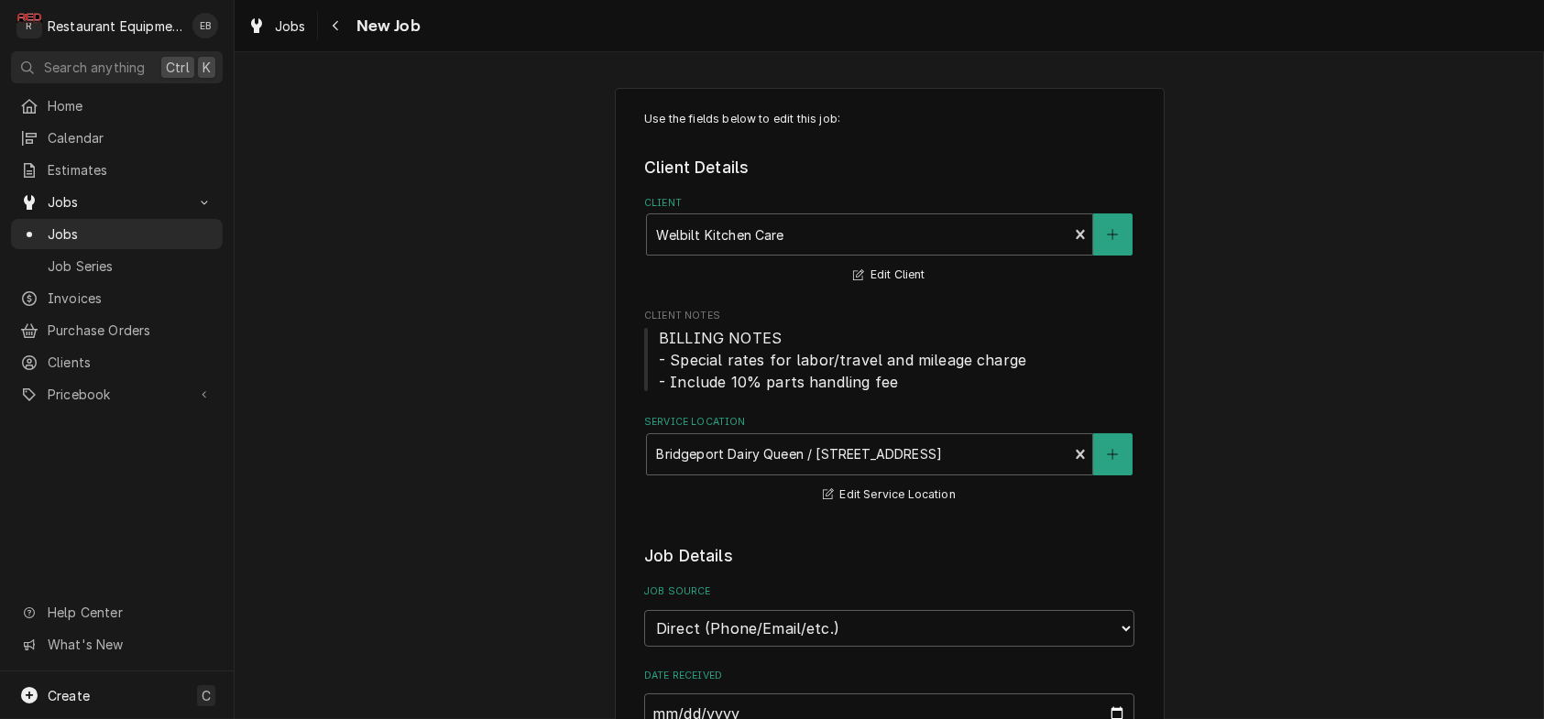
type textarea "x"
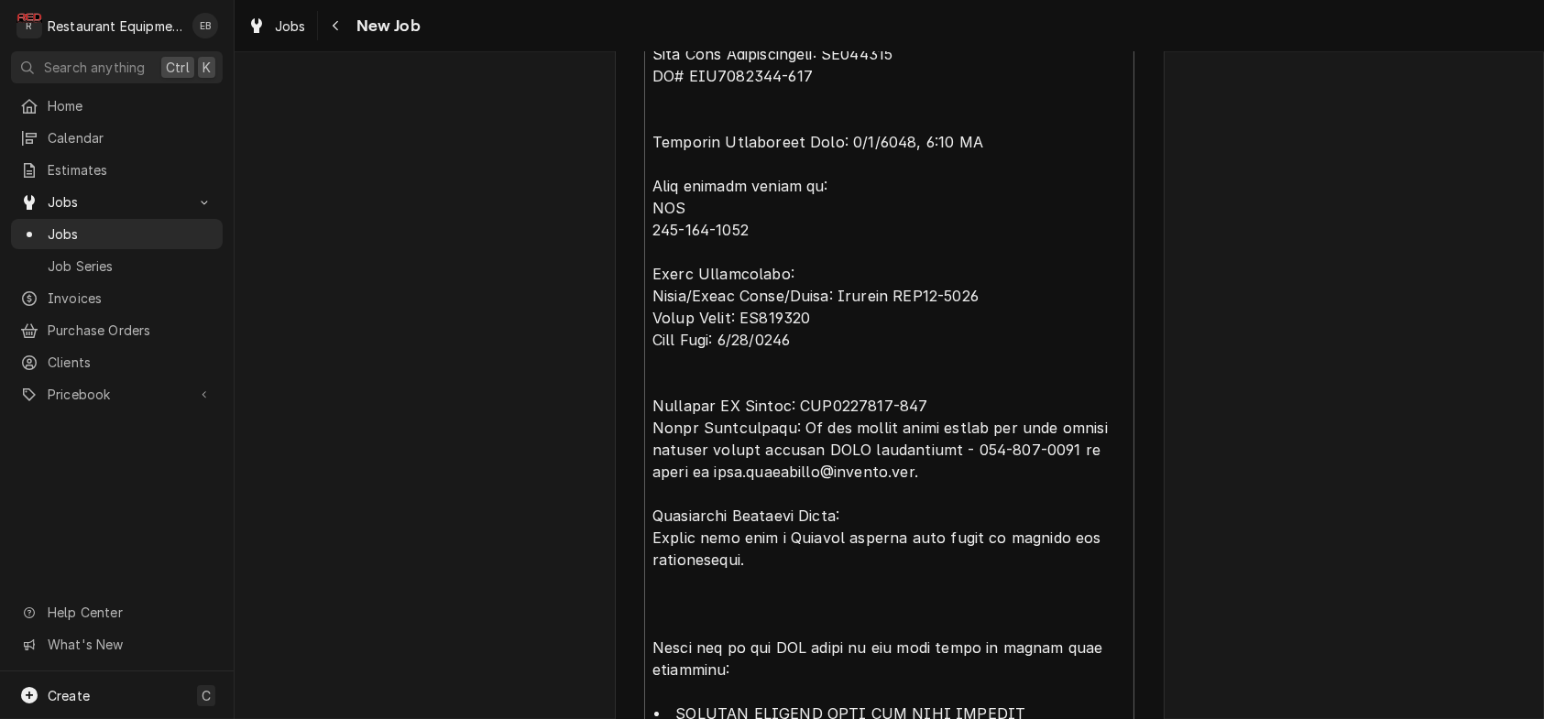
scroll to position [962, 0]
